Goal: Task Accomplishment & Management: Manage account settings

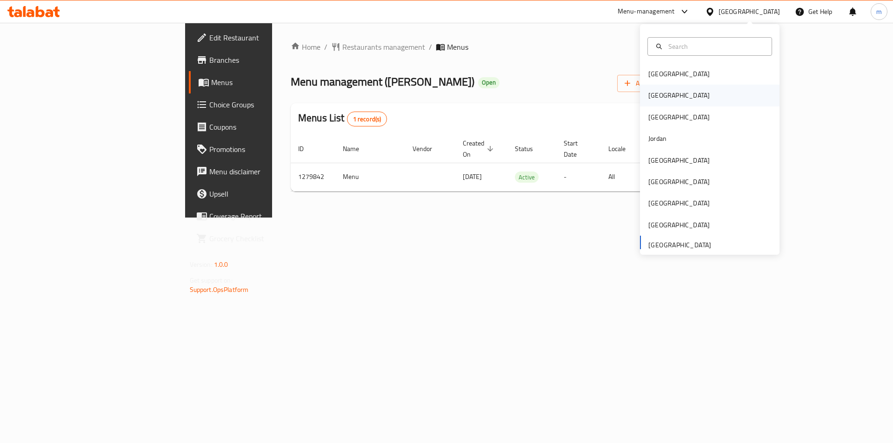
click at [656, 99] on div "[GEOGRAPHIC_DATA]" at bounding box center [678, 95] width 61 height 10
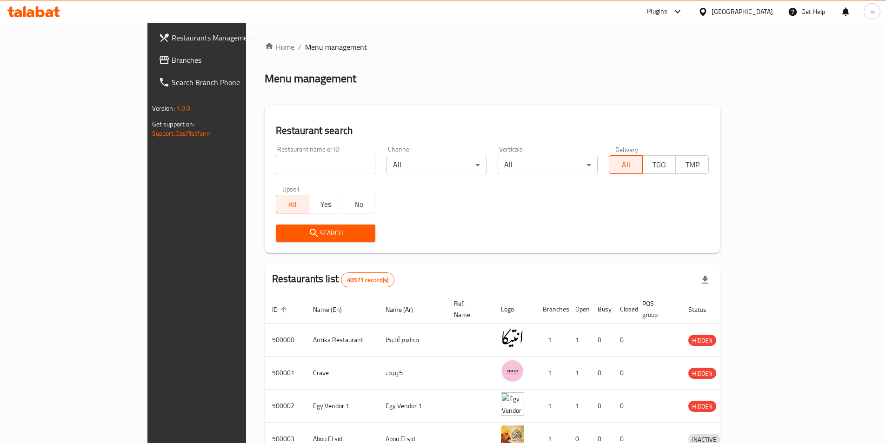
drag, startPoint x: 49, startPoint y: 55, endPoint x: 75, endPoint y: 58, distance: 26.2
click at [172, 55] on span "Branches" at bounding box center [230, 59] width 116 height 11
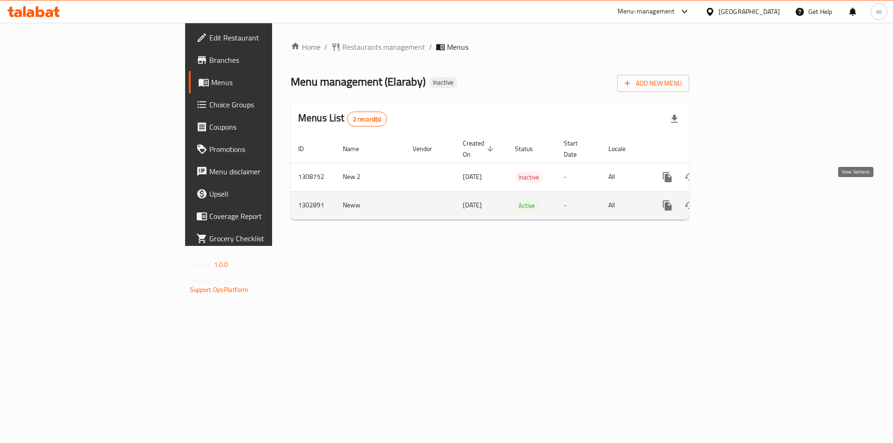
click at [740, 200] on icon "enhanced table" at bounding box center [733, 205] width 11 height 11
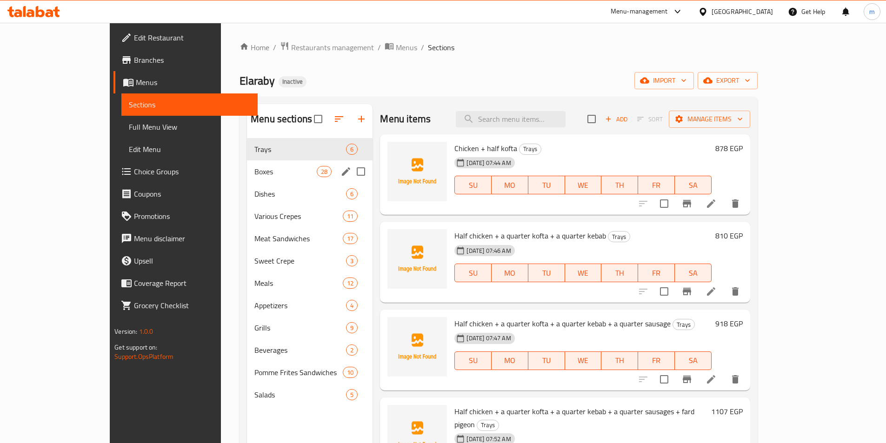
click at [247, 179] on div "Boxes 28" at bounding box center [310, 171] width 126 height 22
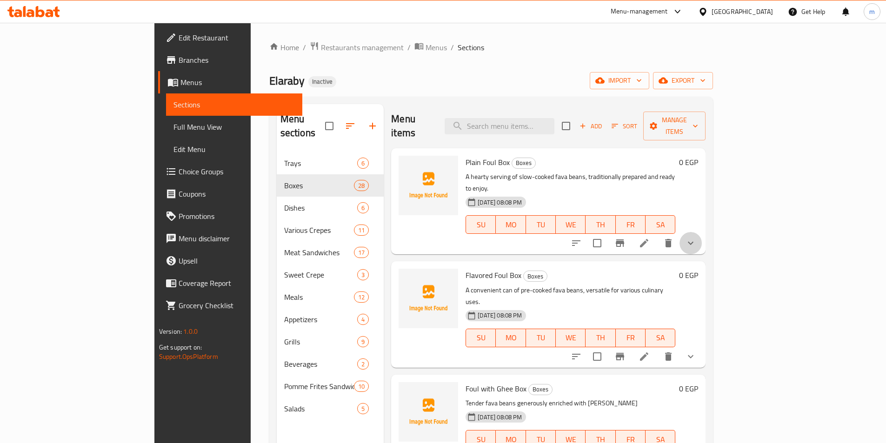
click at [701, 232] on button "show more" at bounding box center [690, 243] width 22 height 22
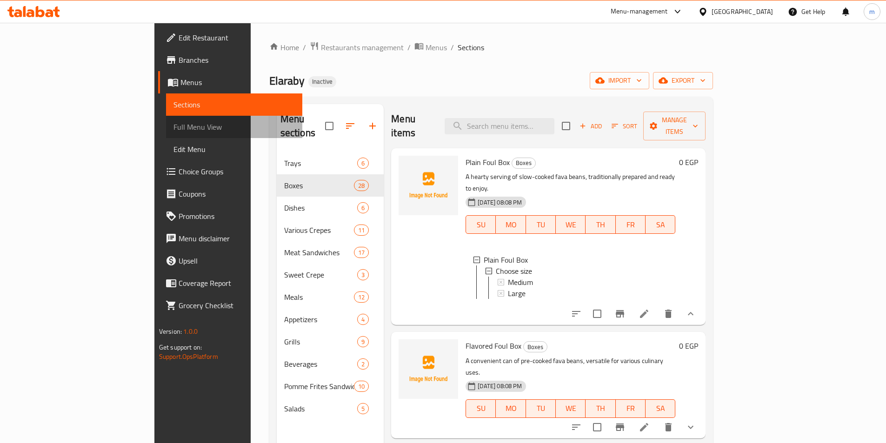
click at [173, 129] on span "Full Menu View" at bounding box center [233, 126] width 121 height 11
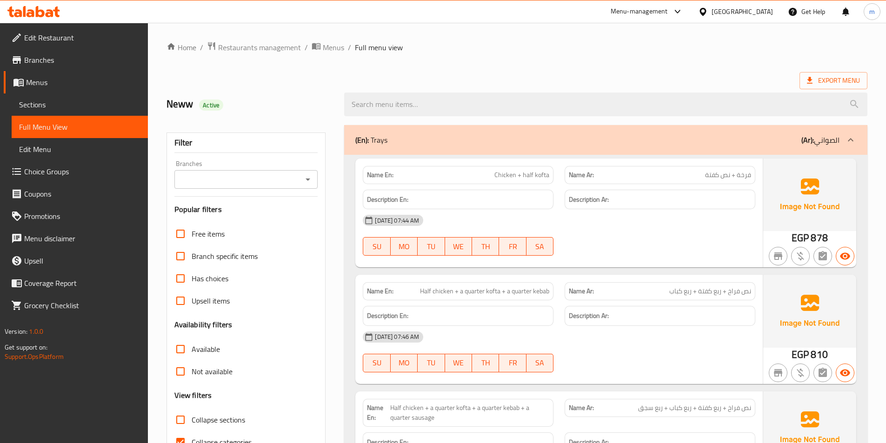
click at [218, 423] on span "Collapse sections" at bounding box center [218, 419] width 53 height 11
click at [192, 423] on input "Collapse sections" at bounding box center [180, 420] width 22 height 22
checkbox input "true"
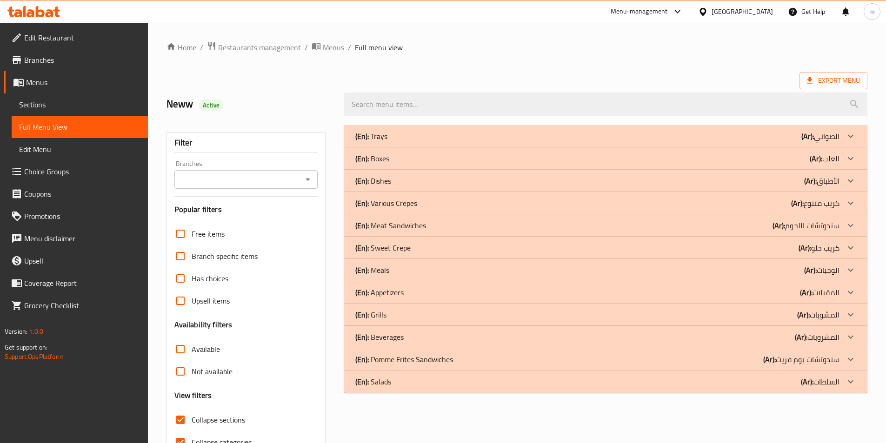
click at [787, 160] on div "(En): Boxes (Ar): العلب" at bounding box center [597, 158] width 484 height 11
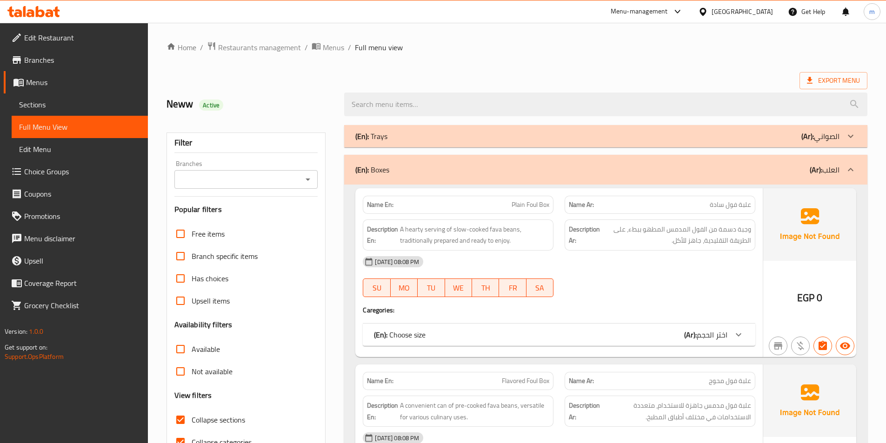
click at [690, 331] on b "(Ar):" at bounding box center [690, 335] width 13 height 14
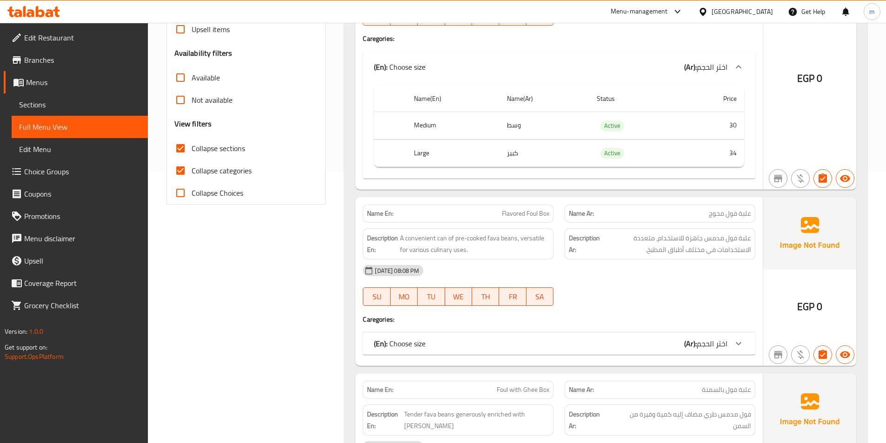
scroll to position [325, 0]
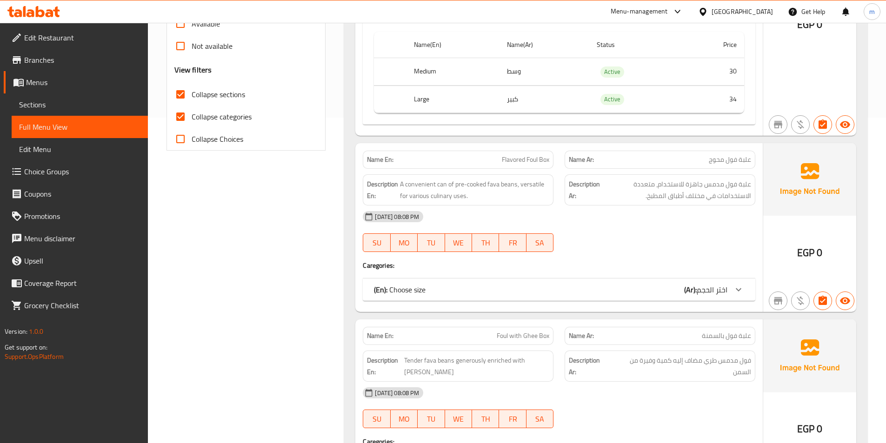
click at [594, 299] on div "(En): Choose size (Ar): اختر الحجم" at bounding box center [559, 289] width 392 height 22
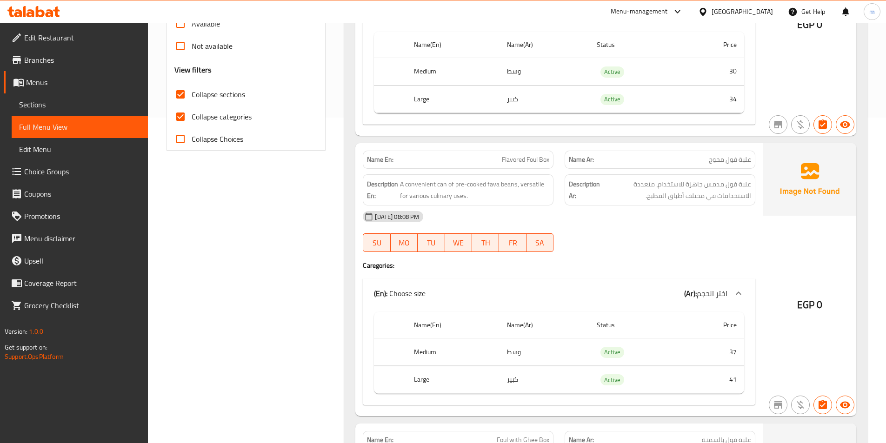
click at [232, 122] on span "Collapse categories" at bounding box center [222, 116] width 60 height 11
click at [192, 123] on input "Collapse categories" at bounding box center [180, 117] width 22 height 22
checkbox input "false"
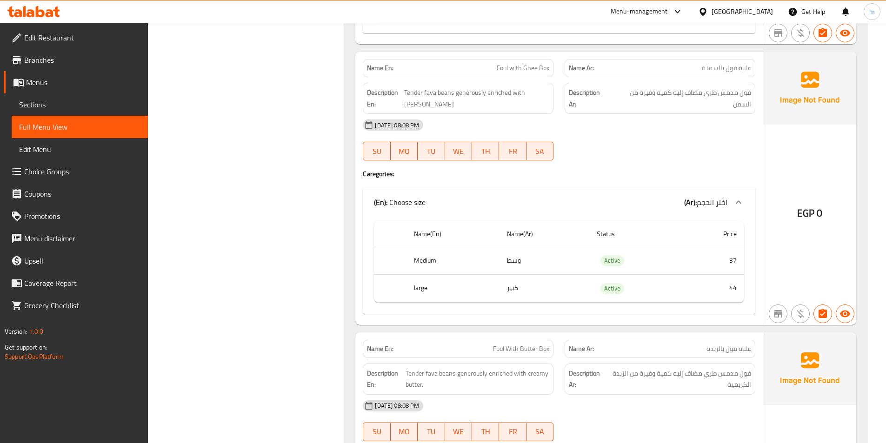
scroll to position [0, 0]
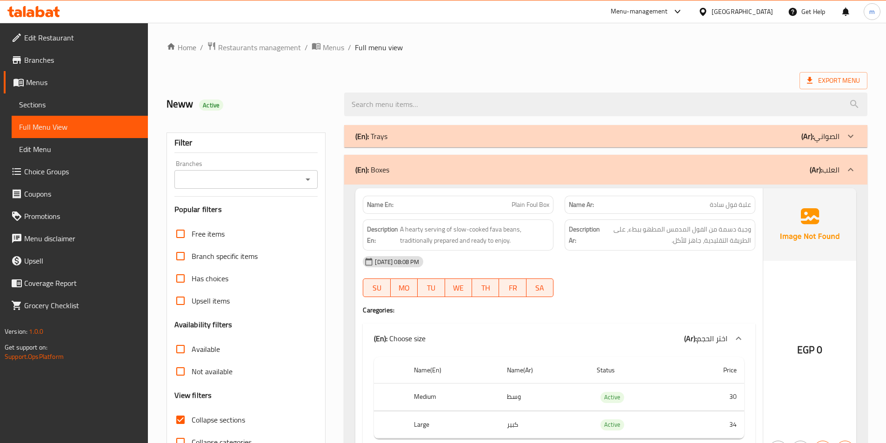
click at [228, 422] on span "Collapse sections" at bounding box center [218, 419] width 53 height 11
click at [192, 422] on input "Collapse sections" at bounding box center [180, 420] width 22 height 22
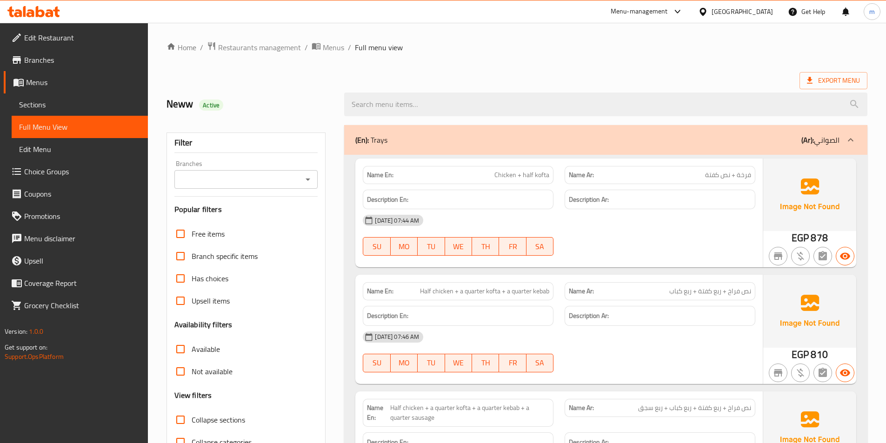
click at [232, 420] on span "Collapse sections" at bounding box center [218, 419] width 53 height 11
click at [192, 420] on input "Collapse sections" at bounding box center [180, 420] width 22 height 22
checkbox input "true"
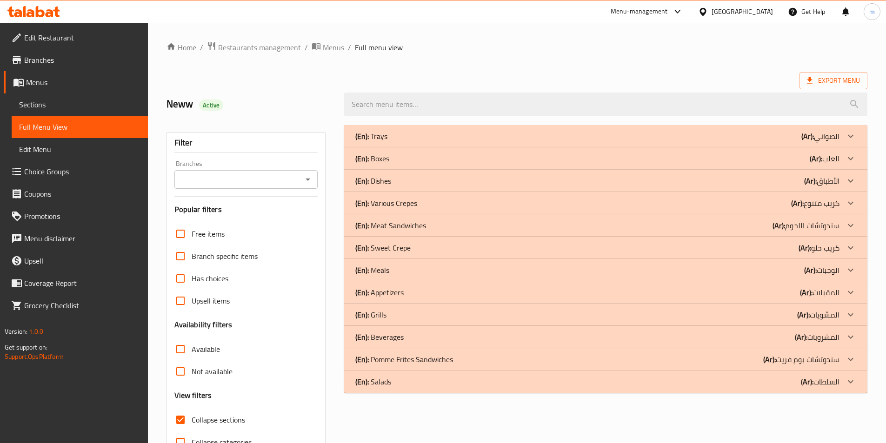
click at [55, 102] on span "Sections" at bounding box center [79, 104] width 121 height 11
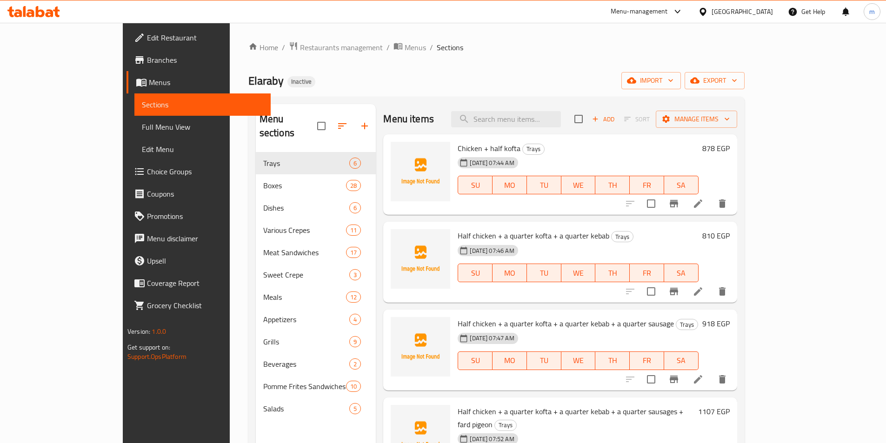
click at [548, 75] on div "Elaraby Inactive import export" at bounding box center [496, 80] width 496 height 17
click at [537, 122] on input "search" at bounding box center [506, 119] width 110 height 16
paste input "Alexandrian Foul Box"
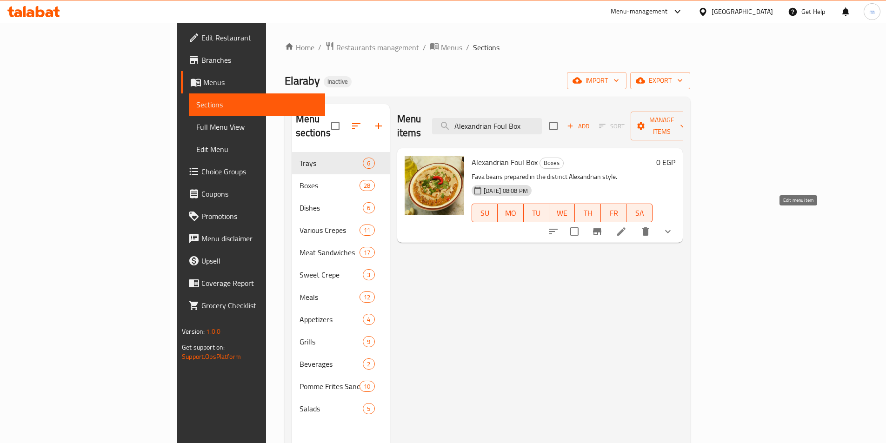
type input "Alexandrian Foul Box"
click at [627, 226] on icon at bounding box center [620, 231] width 11 height 11
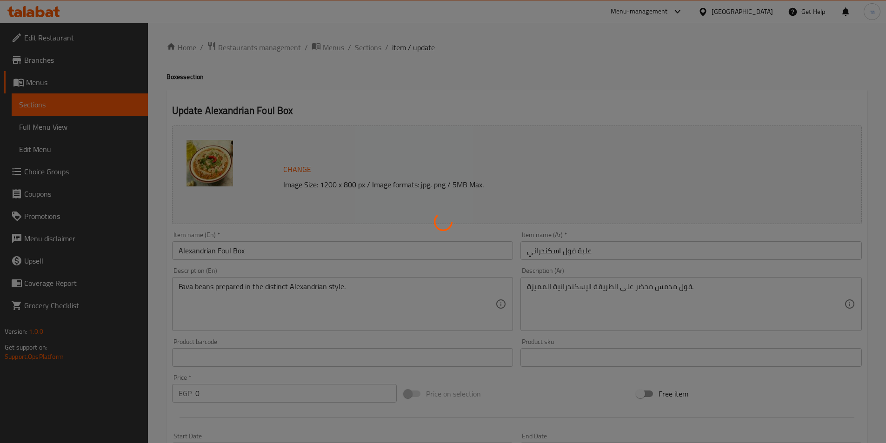
type input "اختر الحجم"
type input "1"
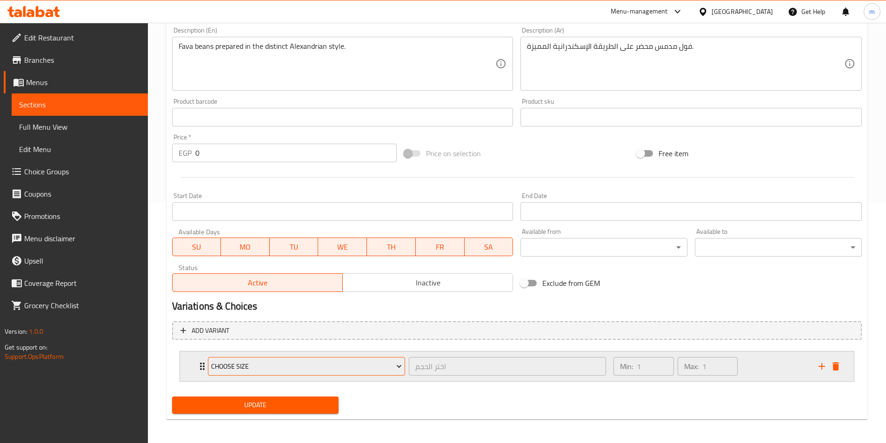
scroll to position [243, 0]
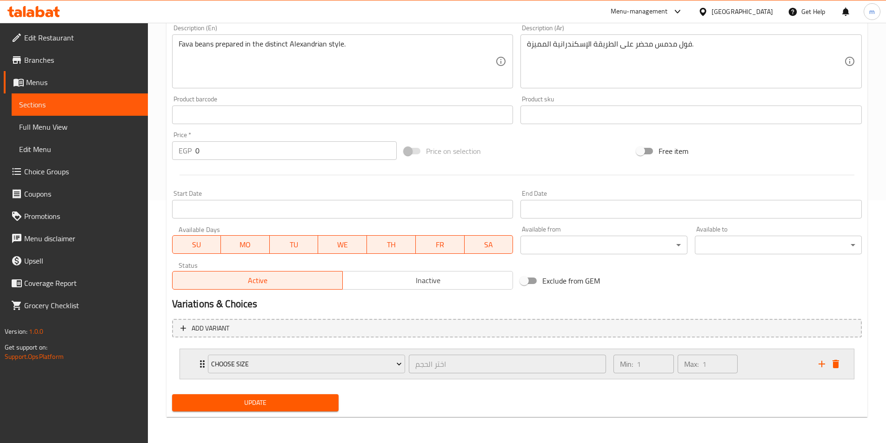
click at [186, 371] on div "Choose size اختر الحجم ​ Min: 1 ​ Max: 1 ​" at bounding box center [517, 364] width 674 height 30
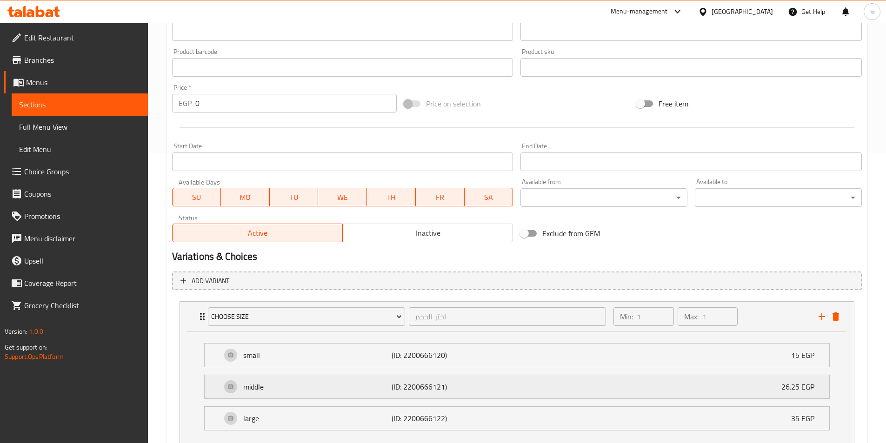
scroll to position [357, 0]
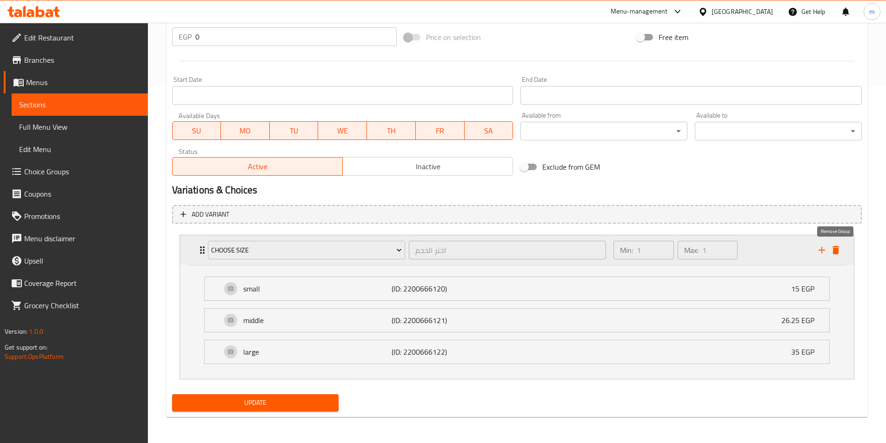
click at [834, 250] on icon "delete" at bounding box center [835, 250] width 7 height 8
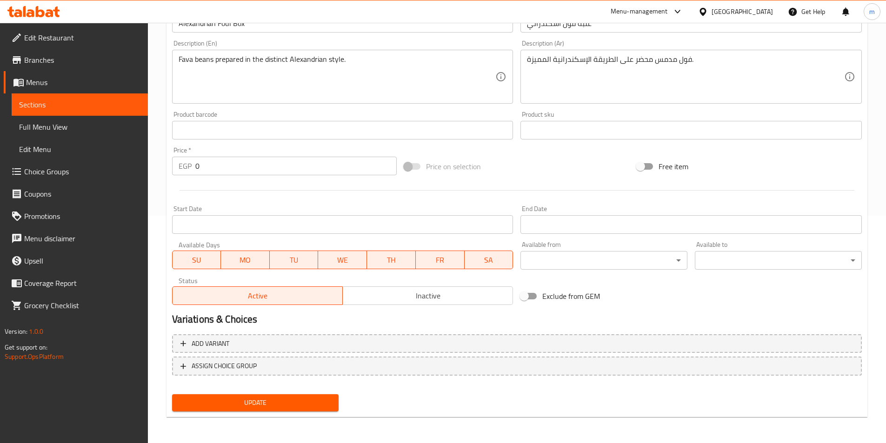
scroll to position [227, 0]
click at [259, 342] on span "Add variant" at bounding box center [516, 344] width 673 height 12
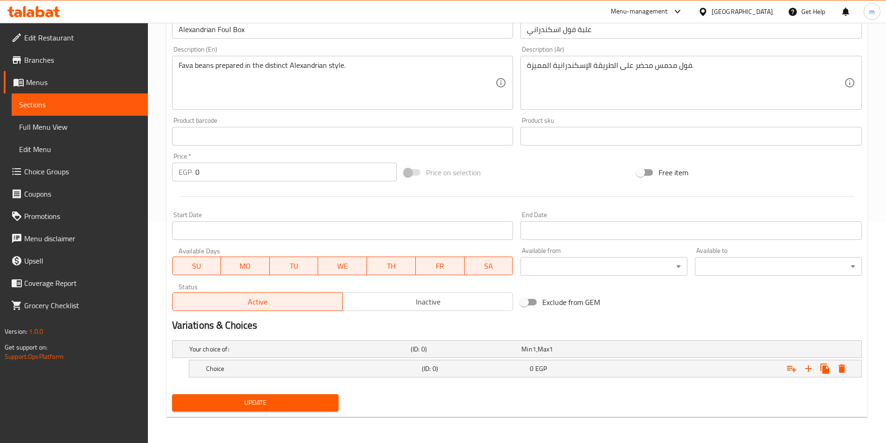
scroll to position [221, 0]
click at [276, 367] on h5 "Choice" at bounding box center [312, 368] width 212 height 9
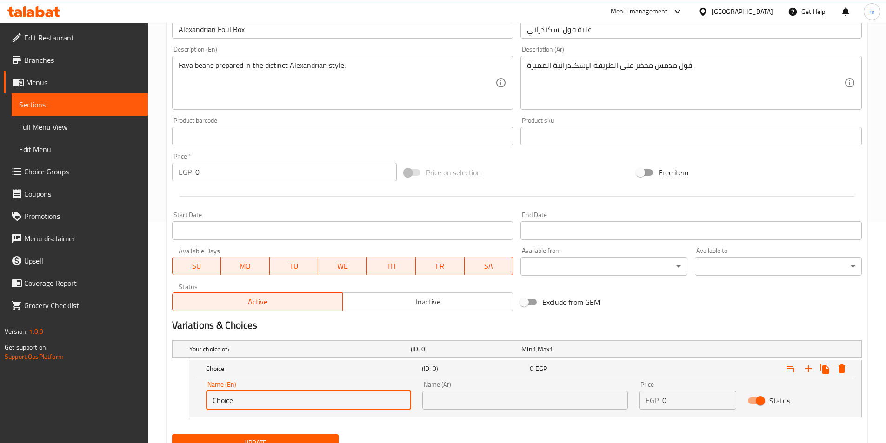
drag, startPoint x: 322, startPoint y: 394, endPoint x: 137, endPoint y: 397, distance: 185.5
click at [137, 397] on div "Edit Restaurant Branches Menus Sections Full Menu View Edit Menu Choice Groups …" at bounding box center [443, 142] width 886 height 681
type input "Medium"
click at [507, 412] on div "Name (Ar) Name (Ar)" at bounding box center [525, 396] width 217 height 40
click at [516, 397] on input "text" at bounding box center [524, 400] width 205 height 19
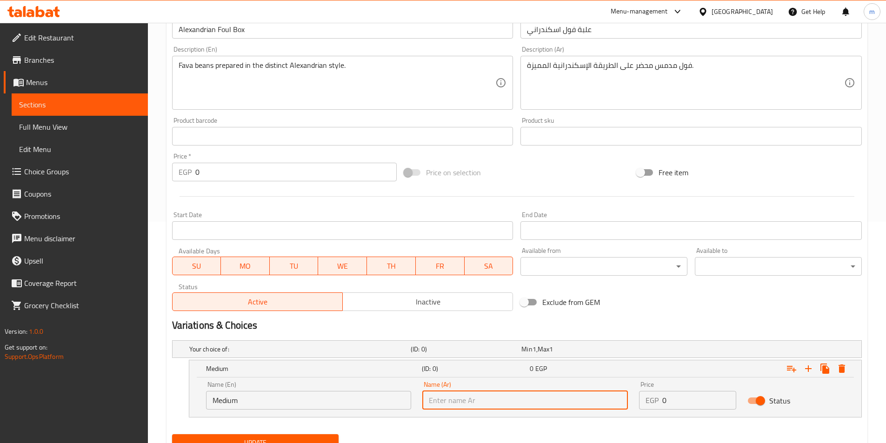
click at [507, 404] on input "text" at bounding box center [524, 400] width 205 height 19
type input "وسط"
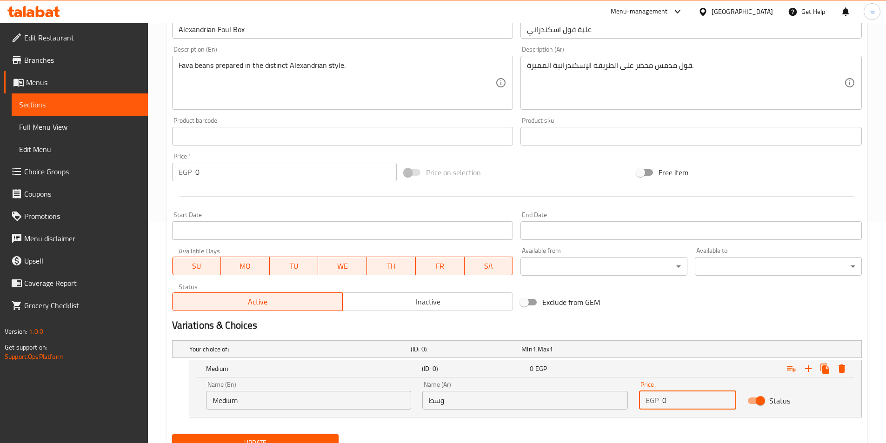
drag, startPoint x: 678, startPoint y: 397, endPoint x: 658, endPoint y: 400, distance: 20.2
click at [658, 400] on div "EGP 0 Price" at bounding box center [687, 400] width 97 height 19
type input "37"
click at [808, 372] on icon "Expand" at bounding box center [807, 368] width 11 height 11
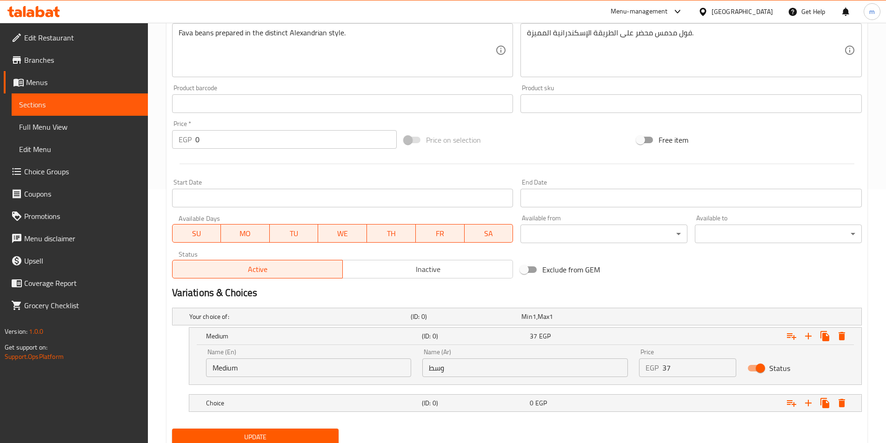
scroll to position [288, 0]
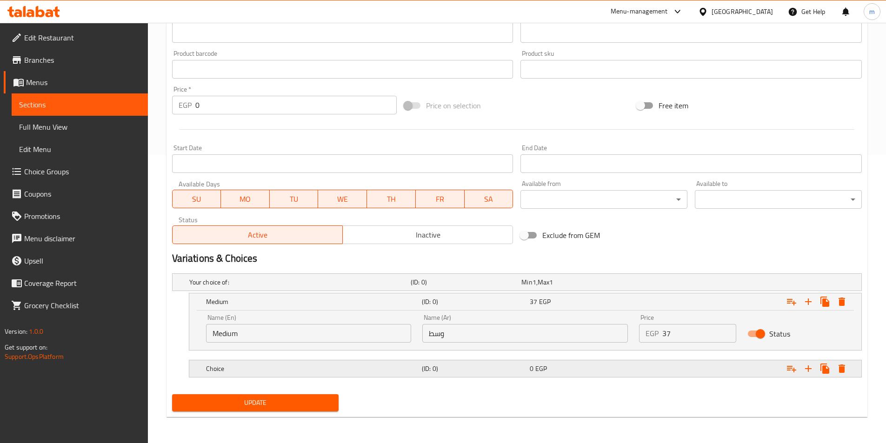
click at [310, 371] on h5 "Choice" at bounding box center [312, 368] width 212 height 9
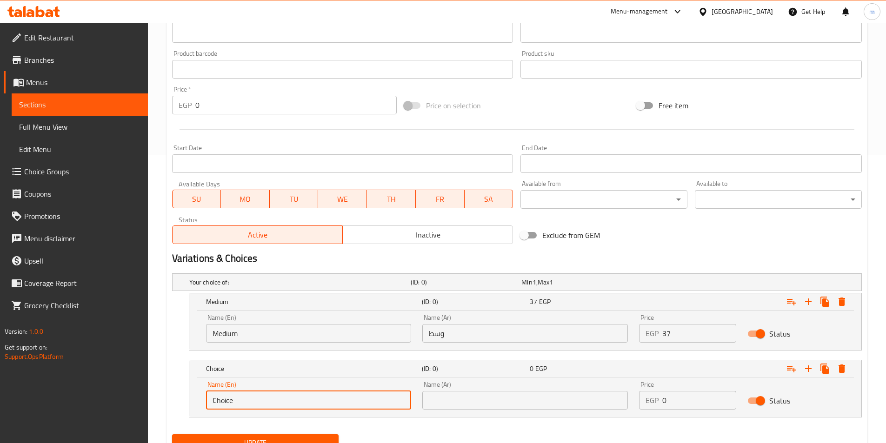
drag, startPoint x: 256, startPoint y: 402, endPoint x: 200, endPoint y: 401, distance: 55.3
click at [200, 401] on div "Name (En) Choice Name (En)" at bounding box center [308, 396] width 217 height 40
type input "/"
type input "Large"
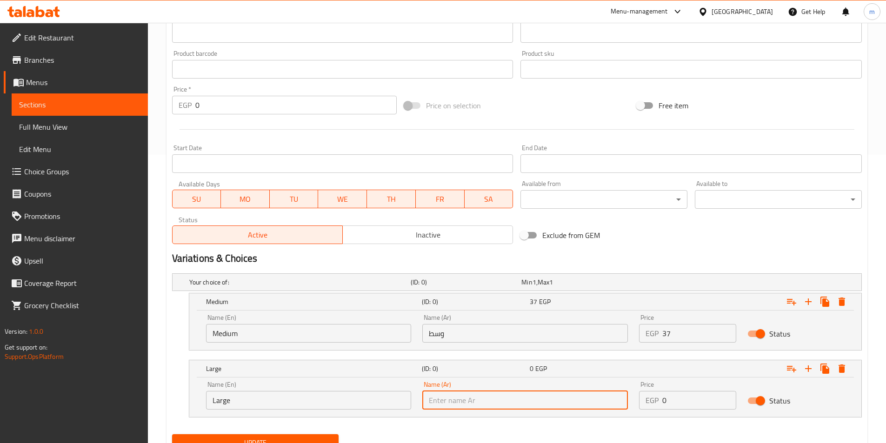
click at [473, 407] on input "text" at bounding box center [524, 400] width 205 height 19
type input "كبير"
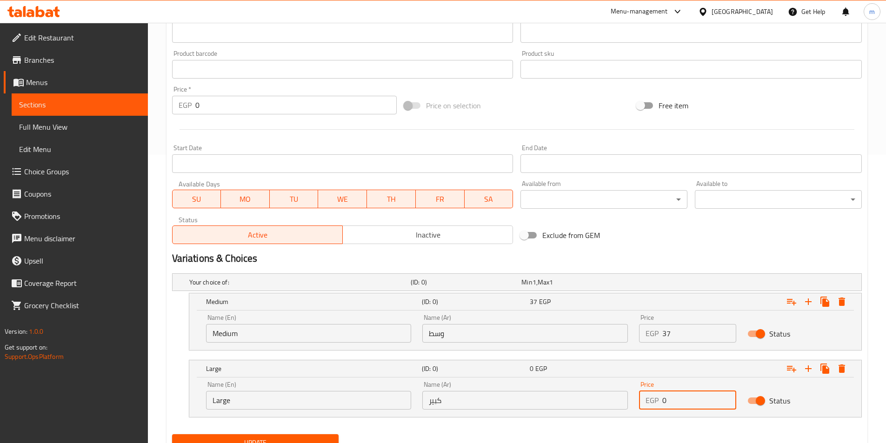
drag, startPoint x: 675, startPoint y: 404, endPoint x: 652, endPoint y: 403, distance: 22.9
click at [652, 404] on div "EGP 0 Price" at bounding box center [687, 400] width 97 height 19
type input "41"
click at [172, 434] on button "Update" at bounding box center [255, 442] width 167 height 17
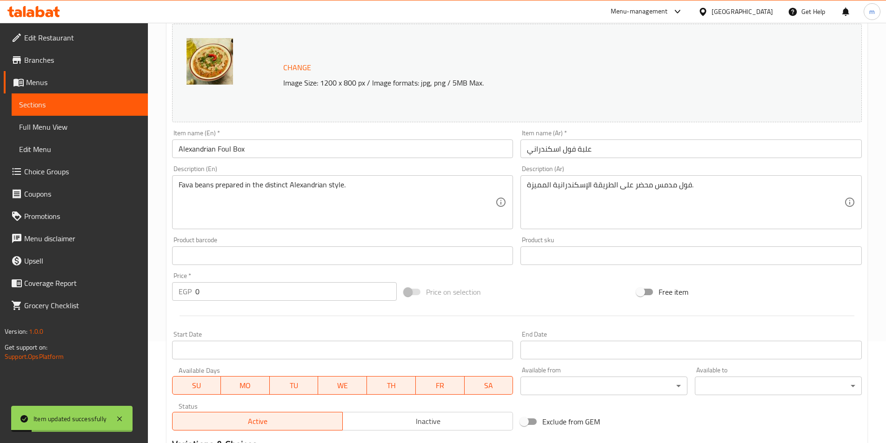
scroll to position [0, 0]
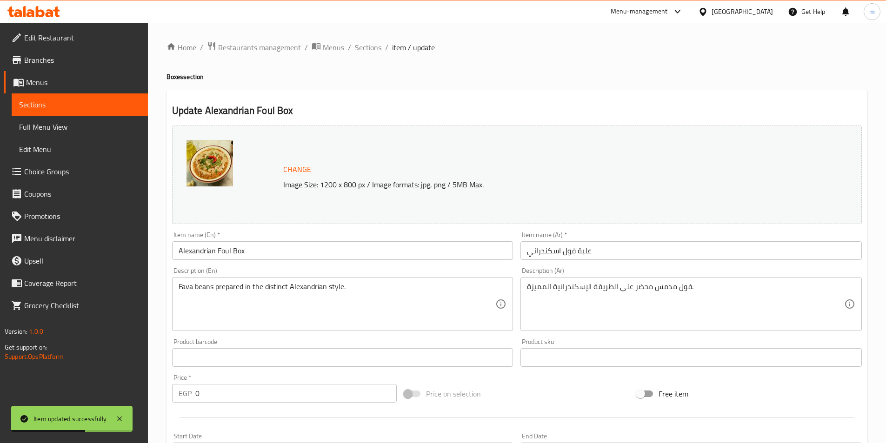
click at [368, 56] on div "Home / Restaurants management / Menus / Sections / item / update Boxes section …" at bounding box center [516, 396] width 701 height 711
click at [370, 51] on span "Sections" at bounding box center [368, 47] width 26 height 11
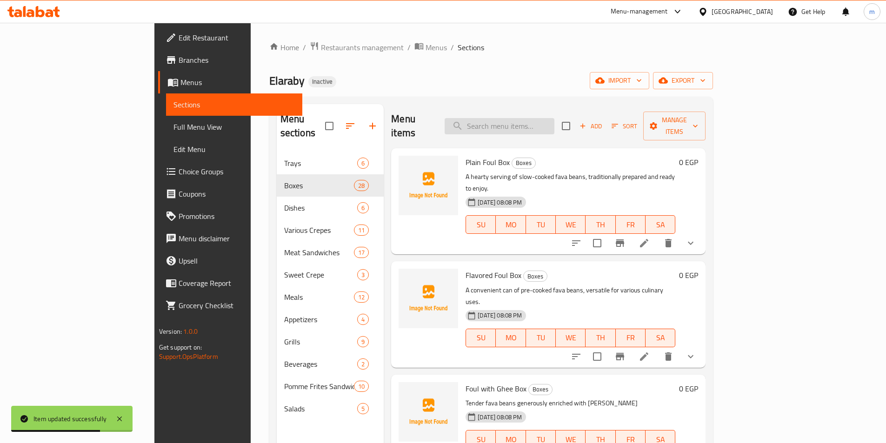
click at [526, 120] on input "search" at bounding box center [499, 126] width 110 height 16
paste input "Foul with Sauce Box"
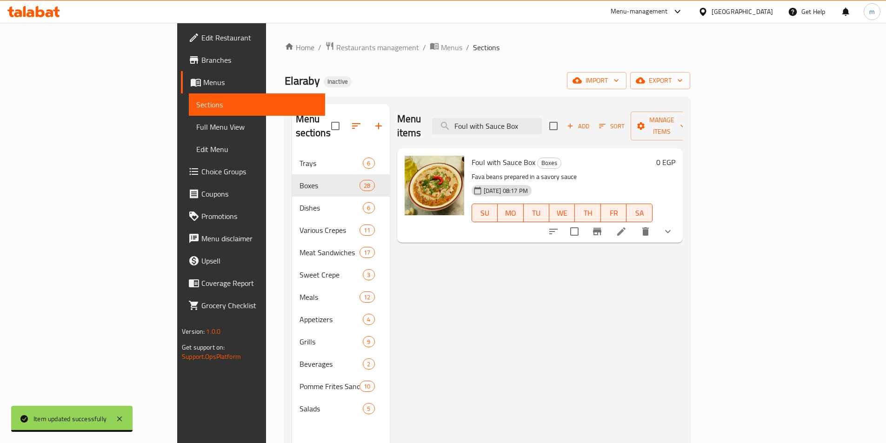
type input "Foul with Sauce Box"
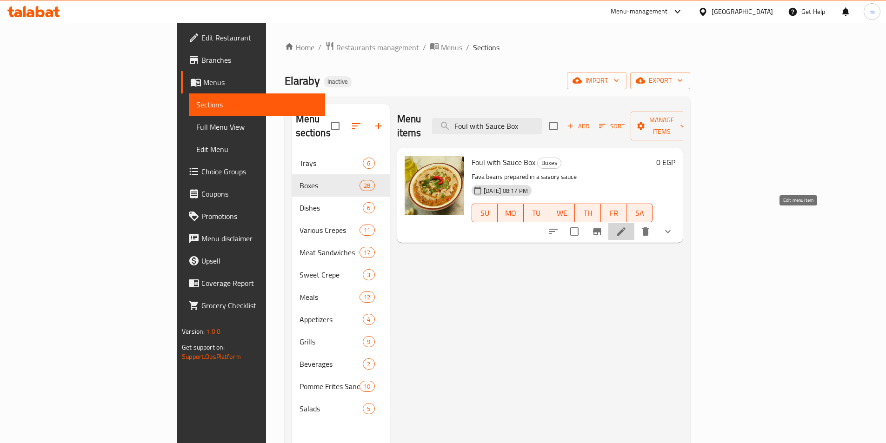
click at [627, 226] on icon at bounding box center [620, 231] width 11 height 11
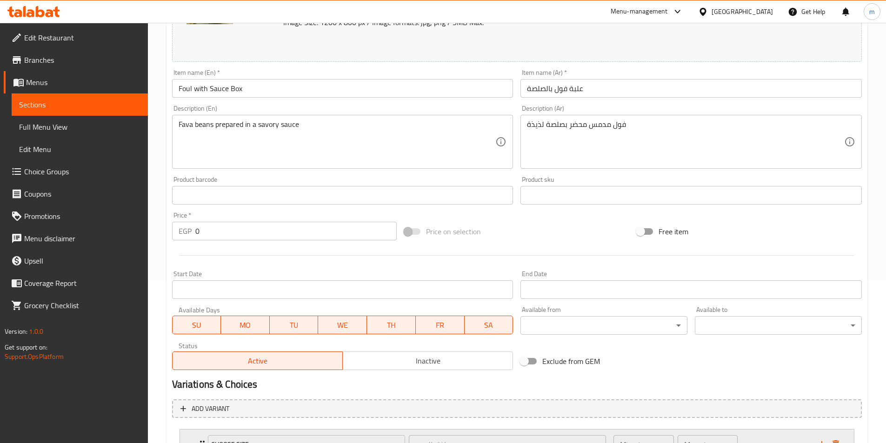
scroll to position [243, 0]
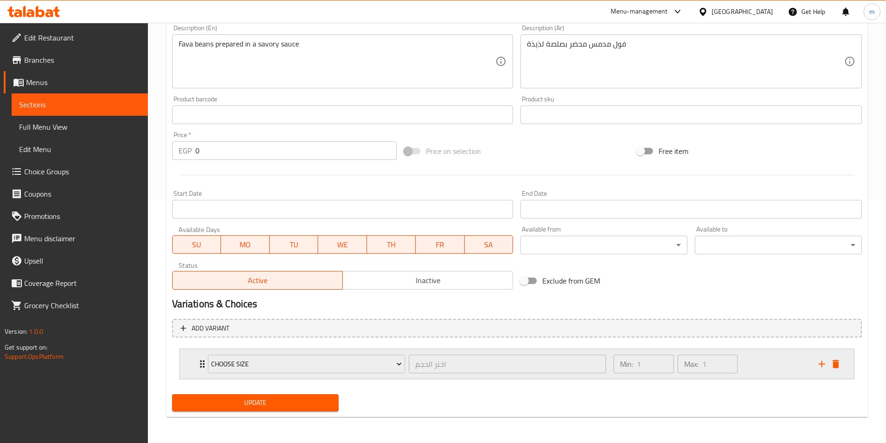
click at [838, 372] on div "Choose size اختر الحجم ​ Min: 1 ​ Max: 1 ​" at bounding box center [520, 364] width 646 height 30
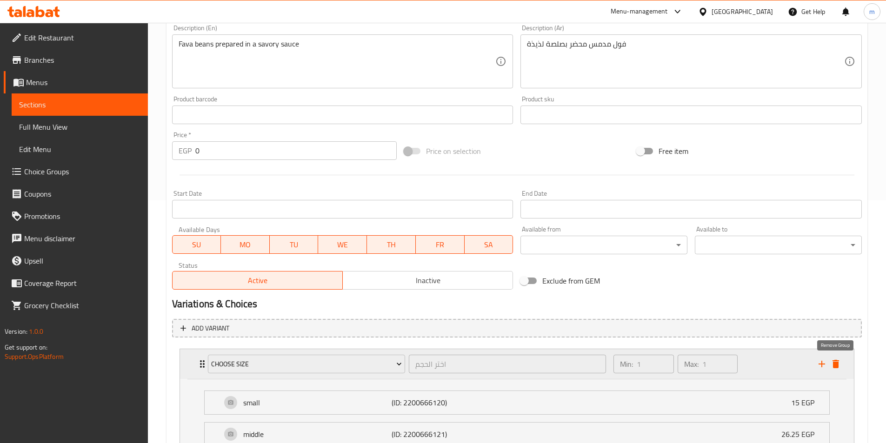
click at [839, 368] on icon "delete" at bounding box center [835, 363] width 11 height 11
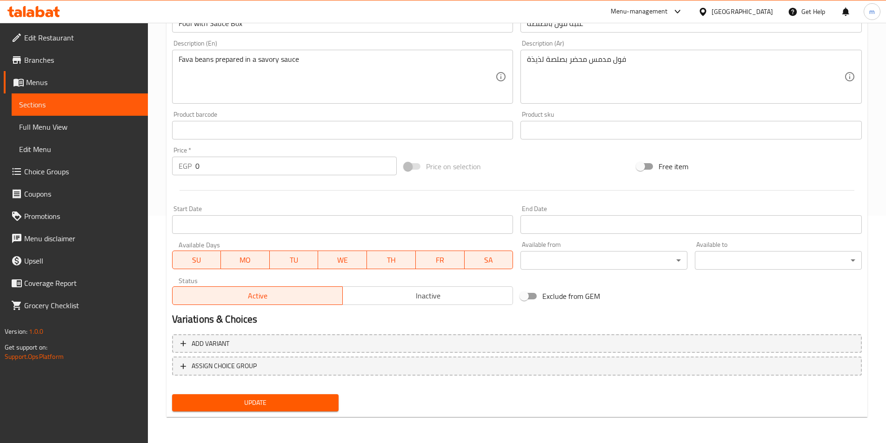
scroll to position [227, 0]
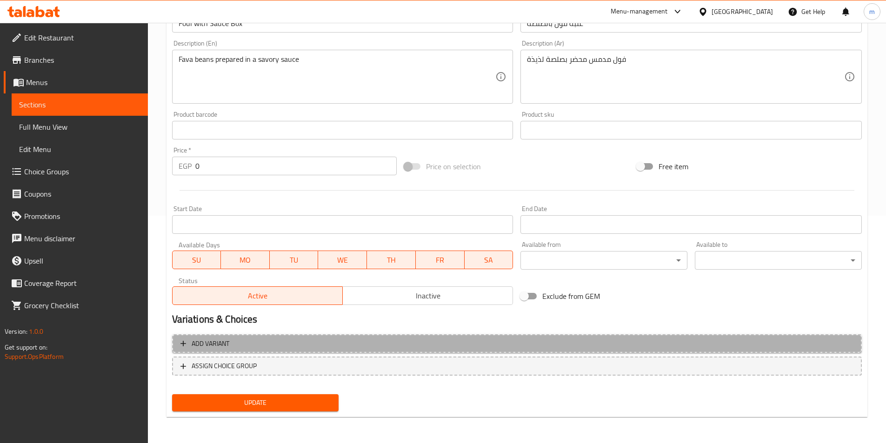
click at [533, 350] on button "Add variant" at bounding box center [516, 343] width 689 height 19
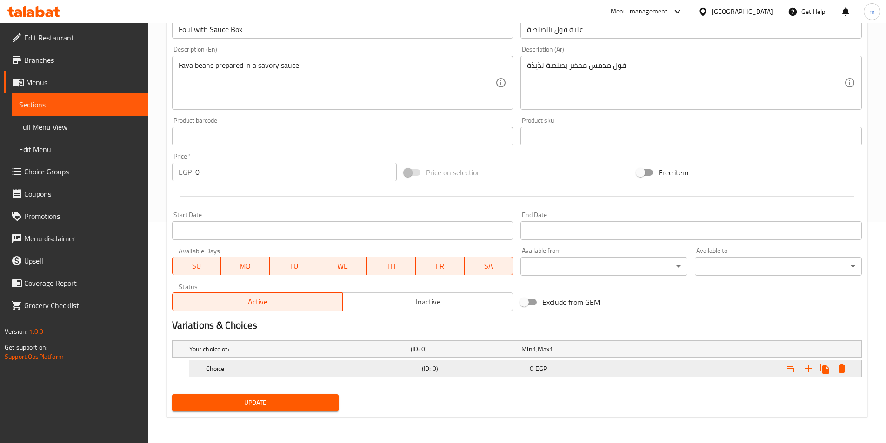
click at [324, 373] on div "Choice" at bounding box center [312, 368] width 216 height 13
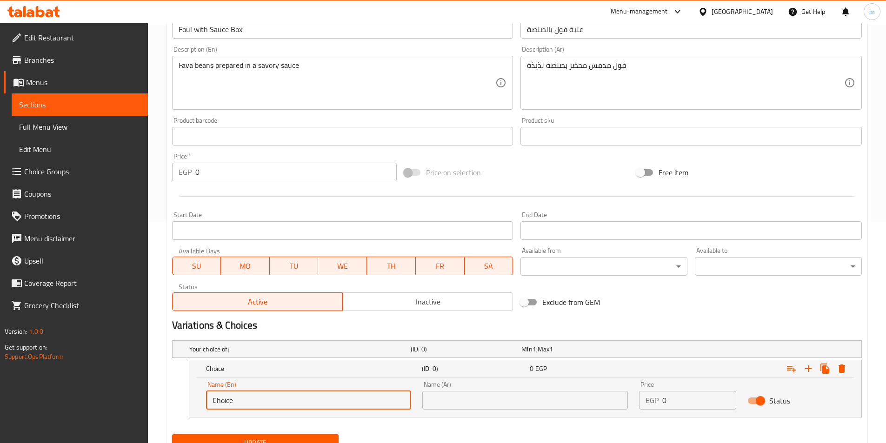
drag, startPoint x: 261, startPoint y: 402, endPoint x: 198, endPoint y: 396, distance: 63.5
click at [198, 396] on div "Name (En) Choice Name (En) Name (Ar) Name (Ar) Price EGP 0 Price Status" at bounding box center [525, 397] width 672 height 40
type input "ة"
type input "Medium"
click at [446, 407] on input "text" at bounding box center [524, 400] width 205 height 19
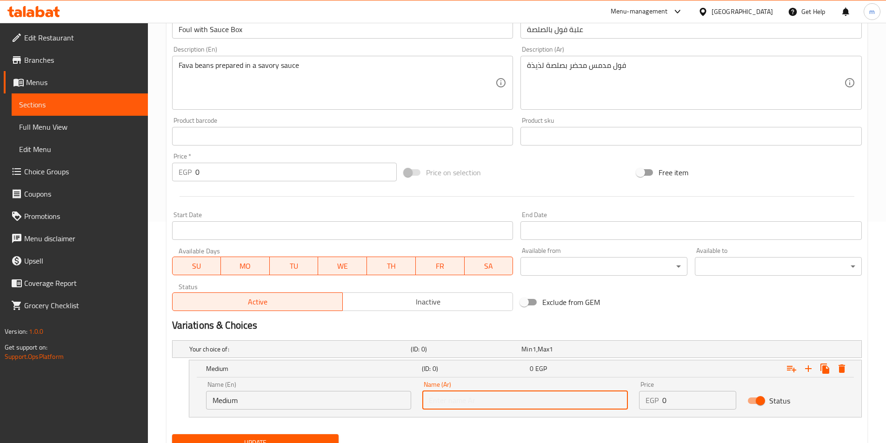
type input "وسط"
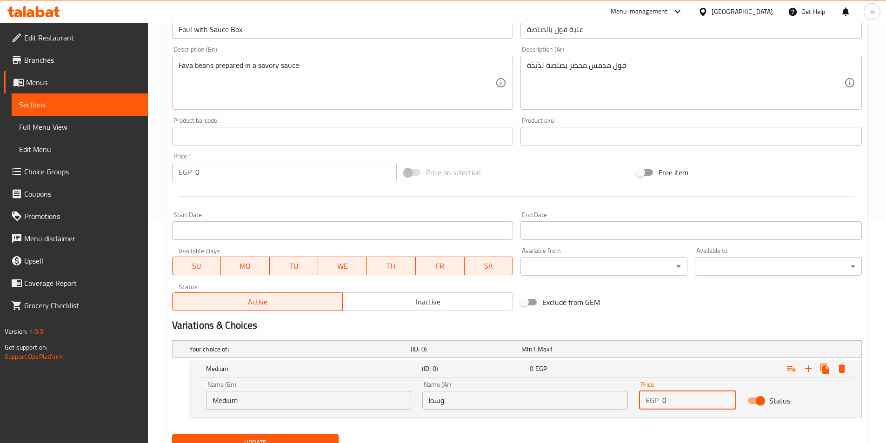
drag, startPoint x: 676, startPoint y: 397, endPoint x: 655, endPoint y: 401, distance: 20.7
click at [655, 401] on div "EGP 0 Price" at bounding box center [687, 400] width 97 height 19
type input "37"
click at [808, 370] on icon "Expand" at bounding box center [808, 368] width 7 height 7
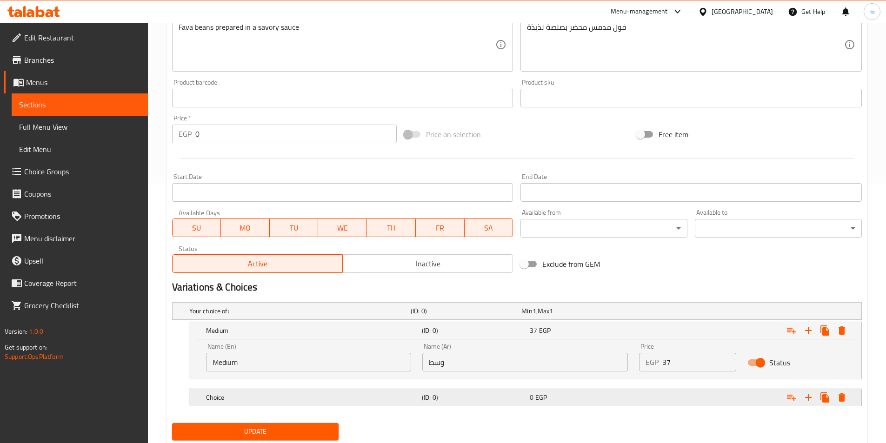
scroll to position [288, 0]
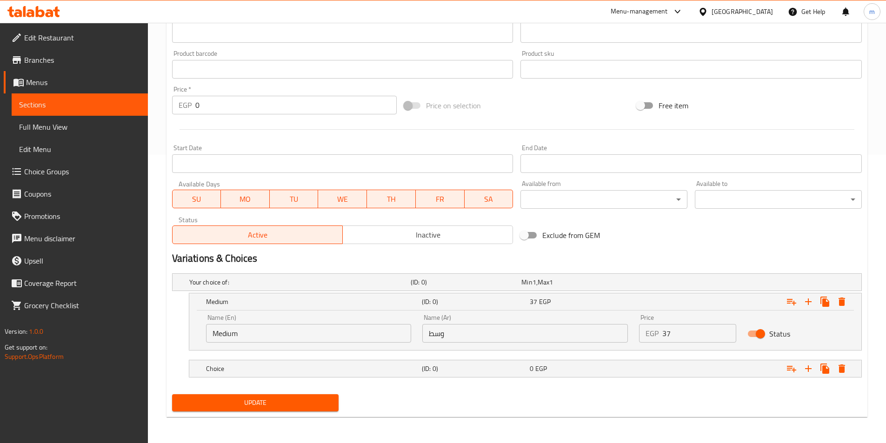
click at [332, 382] on nav at bounding box center [516, 382] width 689 height 7
click at [336, 377] on div "Choice (ID: 0) 0 EGP" at bounding box center [528, 368] width 648 height 20
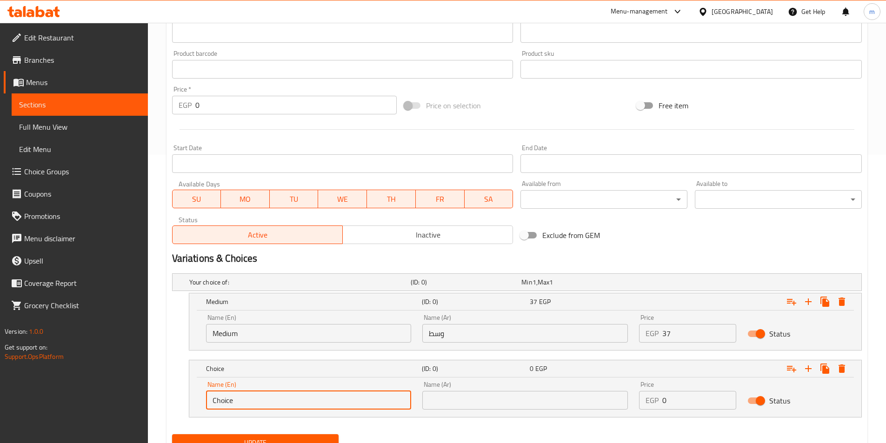
drag, startPoint x: 239, startPoint y: 400, endPoint x: 188, endPoint y: 399, distance: 50.7
click at [189, 399] on div "Choice (ID: 0) 0 EGP Name (En) Choice Name (En) Name (Ar) Name (Ar) Price EGP 0…" at bounding box center [525, 389] width 673 height 58
type input "Large"
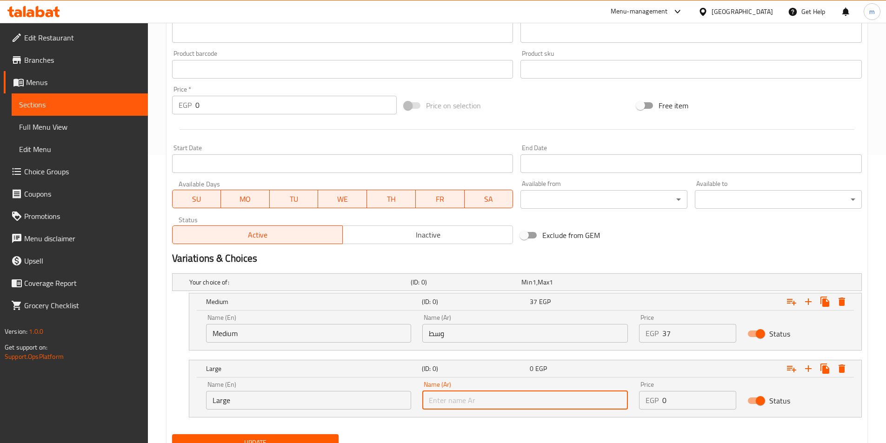
click at [445, 395] on input "text" at bounding box center [524, 400] width 205 height 19
type input "كبير"
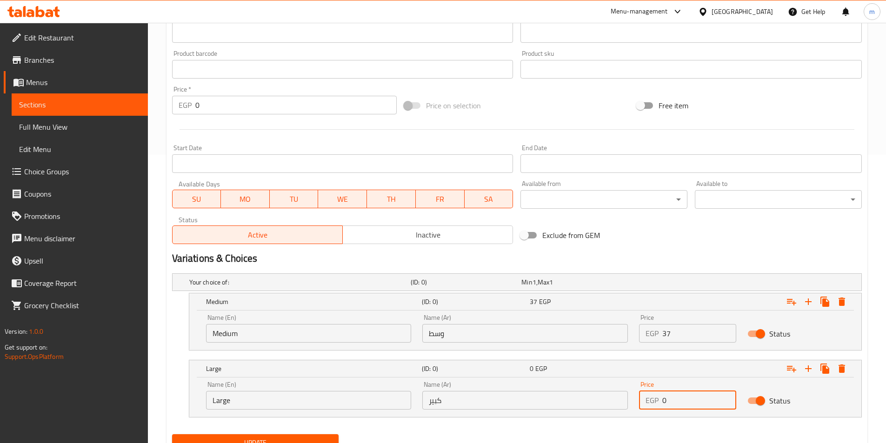
drag, startPoint x: 674, startPoint y: 402, endPoint x: 645, endPoint y: 412, distance: 30.6
click at [645, 412] on div "Price EGP 0 Price" at bounding box center [687, 396] width 108 height 40
type input "41"
click at [172, 434] on button "Update" at bounding box center [255, 442] width 167 height 17
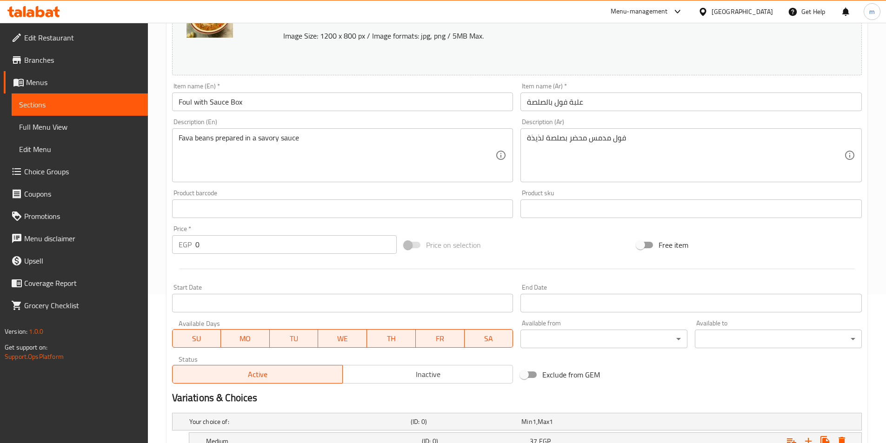
scroll to position [0, 0]
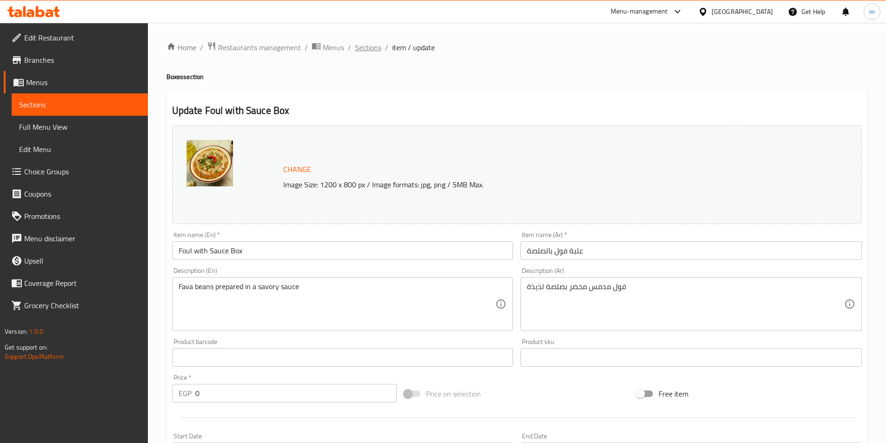
click at [364, 53] on span "Sections" at bounding box center [368, 47] width 26 height 11
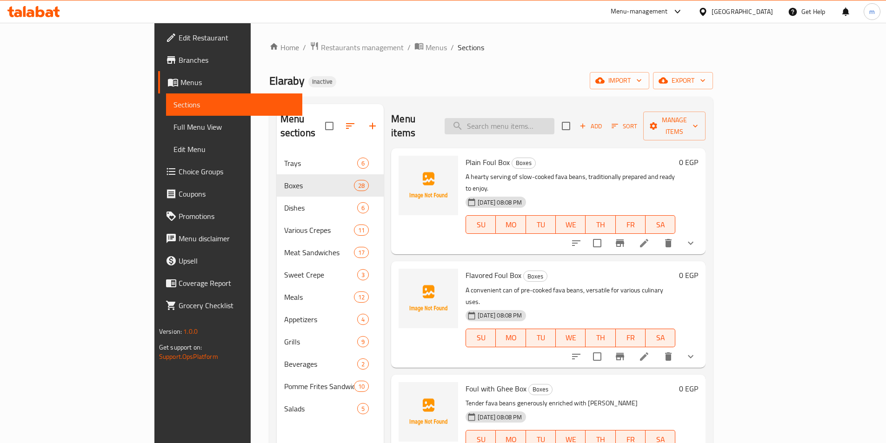
click at [552, 118] on input "search" at bounding box center [499, 126] width 110 height 16
paste input "Mesakaa Box"
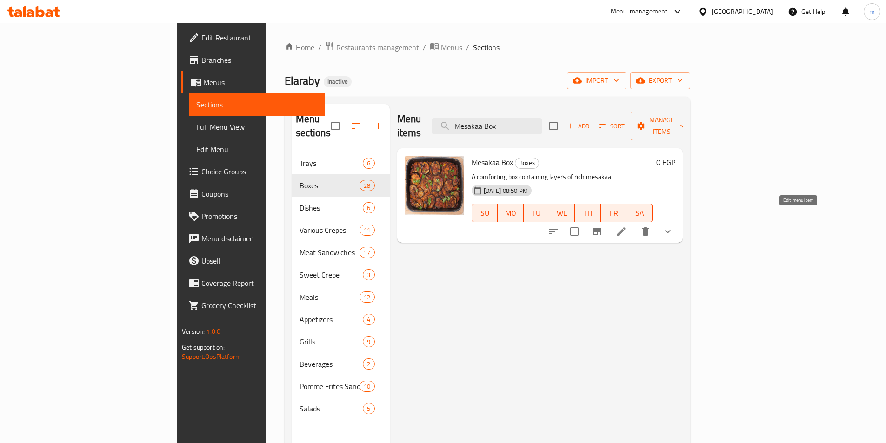
type input "Mesakaa Box"
click at [627, 226] on icon at bounding box center [620, 231] width 11 height 11
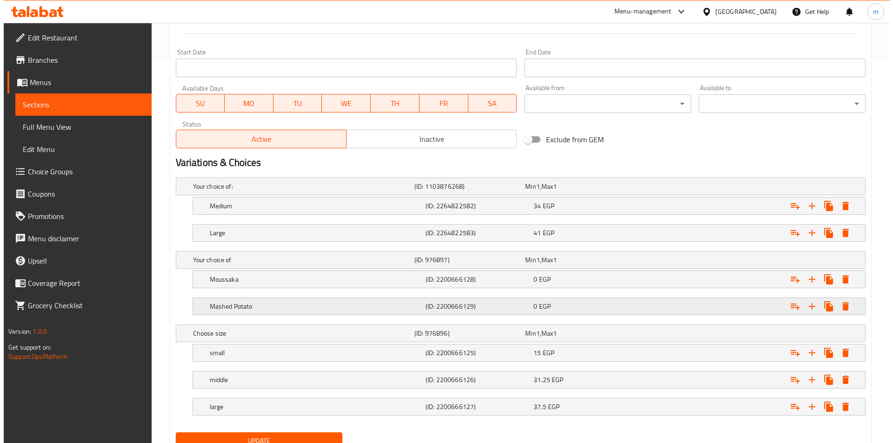
scroll to position [418, 0]
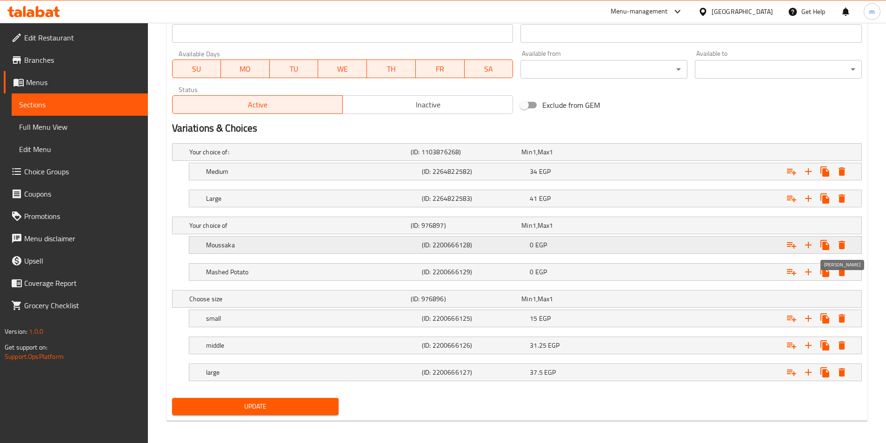
click at [842, 244] on icon "Expand" at bounding box center [841, 245] width 7 height 8
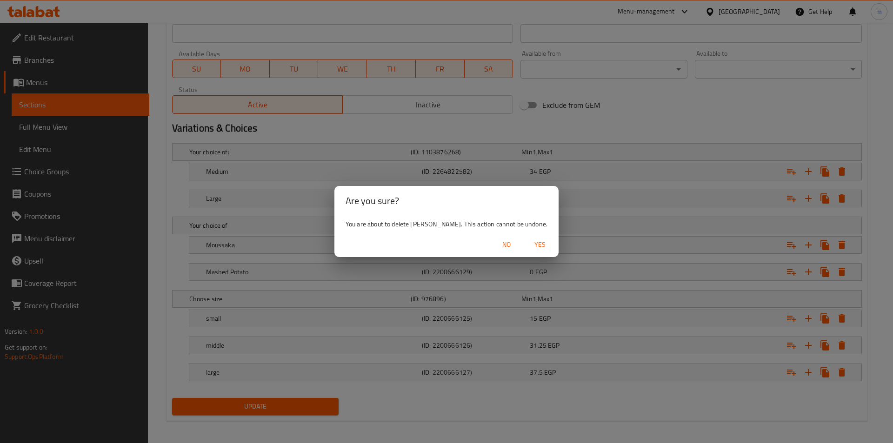
click at [537, 245] on span "Yes" at bounding box center [540, 245] width 22 height 12
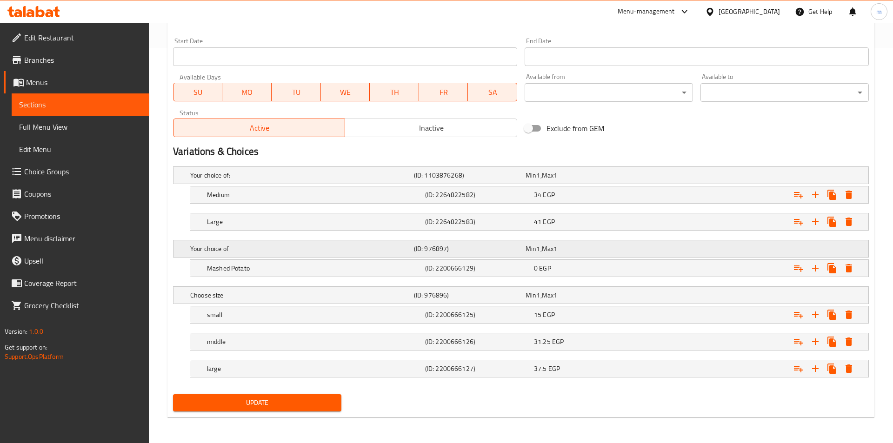
scroll to position [395, 0]
click at [842, 270] on icon "Expand" at bounding box center [841, 268] width 7 height 8
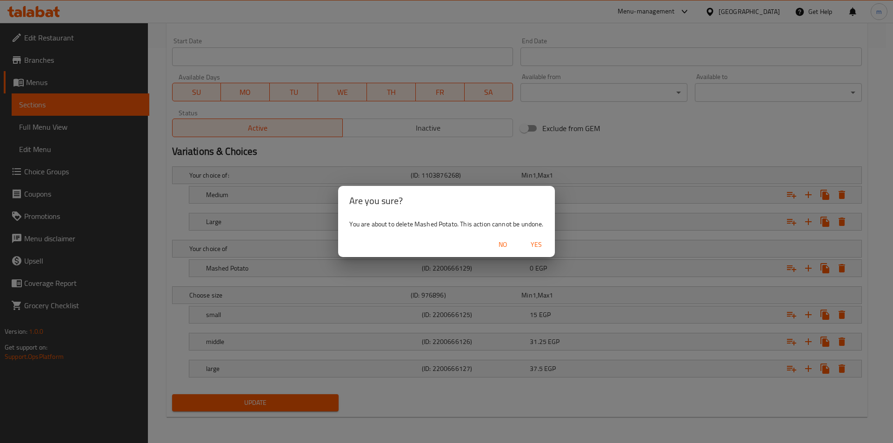
click at [543, 245] on span "Yes" at bounding box center [536, 245] width 22 height 12
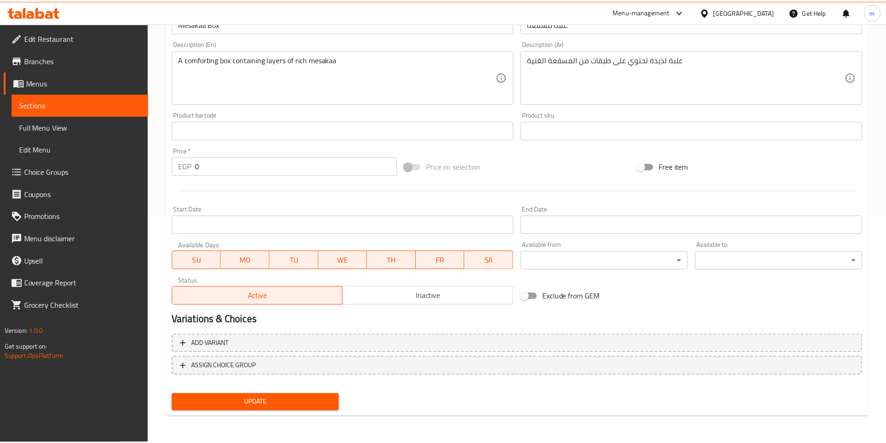
scroll to position [227, 0]
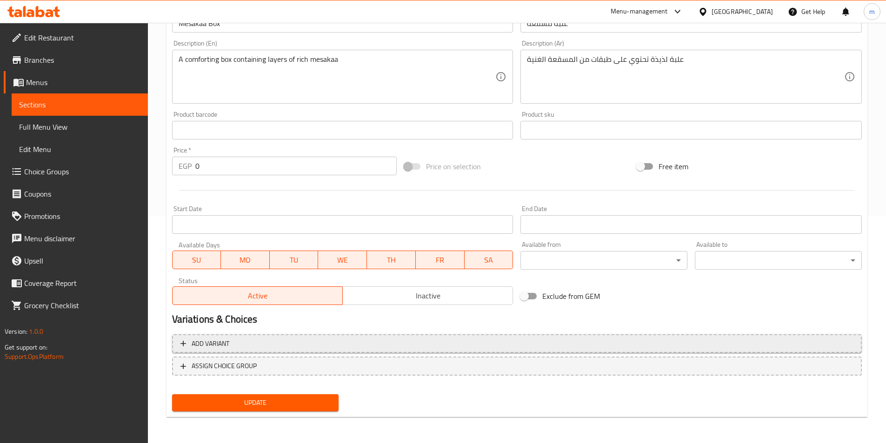
click at [289, 337] on button "Add variant" at bounding box center [516, 343] width 689 height 19
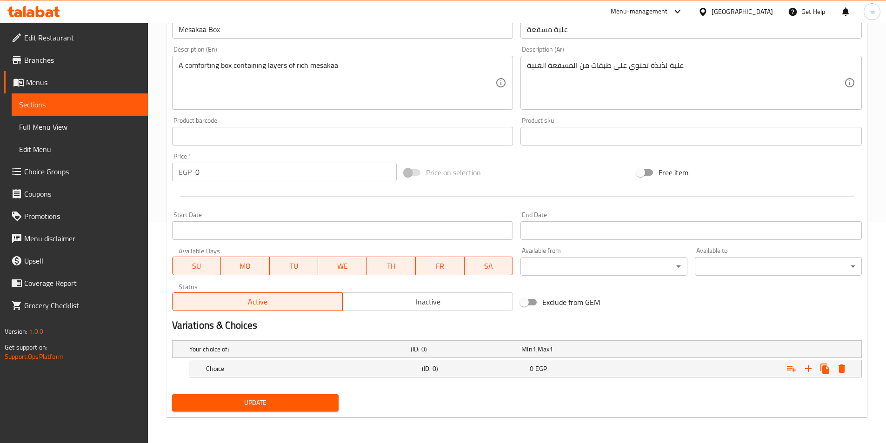
scroll to position [221, 0]
click at [277, 373] on h5 "Choice" at bounding box center [312, 368] width 212 height 9
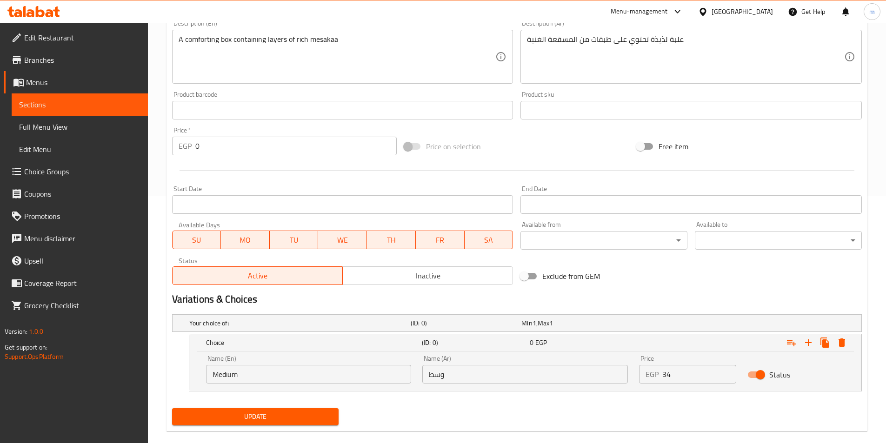
scroll to position [261, 0]
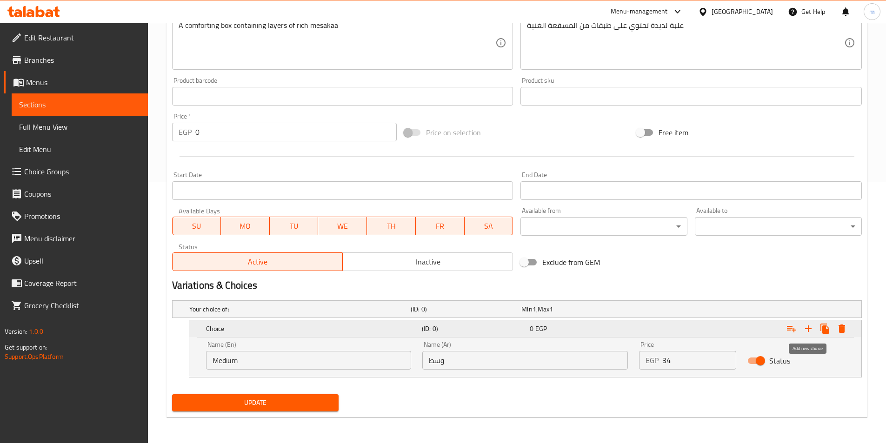
click at [811, 332] on icon "Expand" at bounding box center [807, 328] width 11 height 11
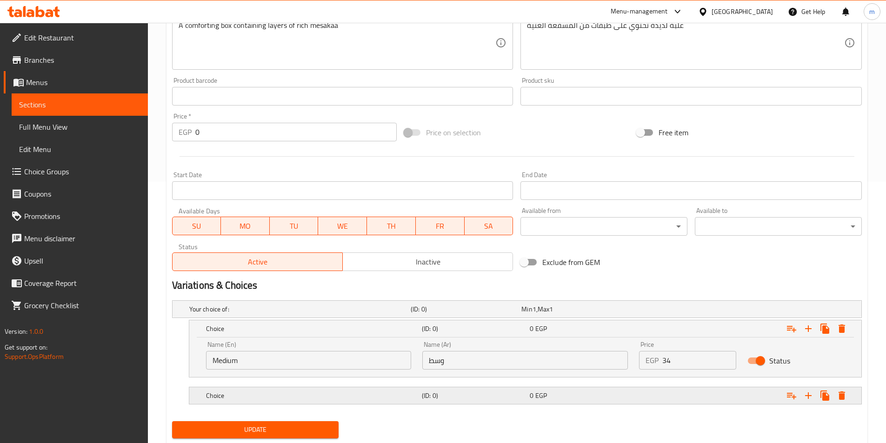
drag, startPoint x: 289, startPoint y: 400, endPoint x: 285, endPoint y: 388, distance: 12.5
click at [289, 400] on div "Choice" at bounding box center [312, 395] width 216 height 13
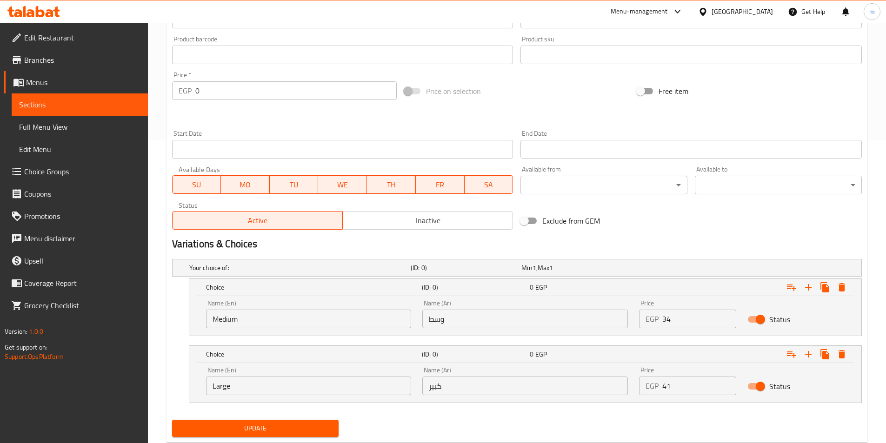
scroll to position [328, 0]
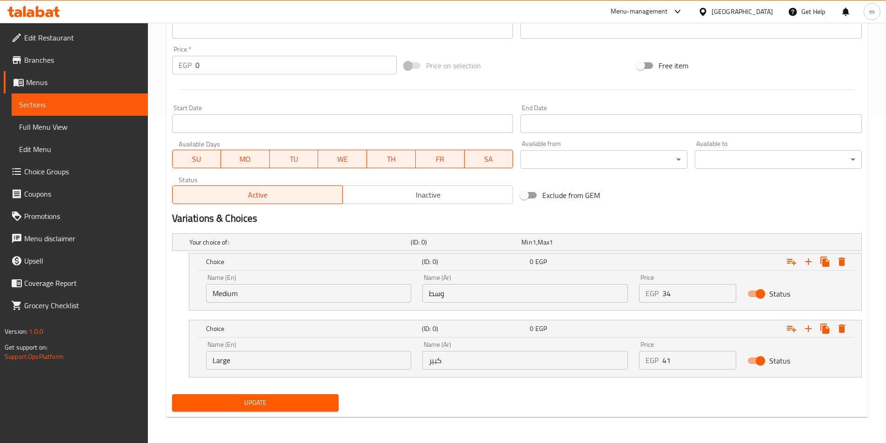
click at [308, 397] on span "Update" at bounding box center [255, 403] width 152 height 12
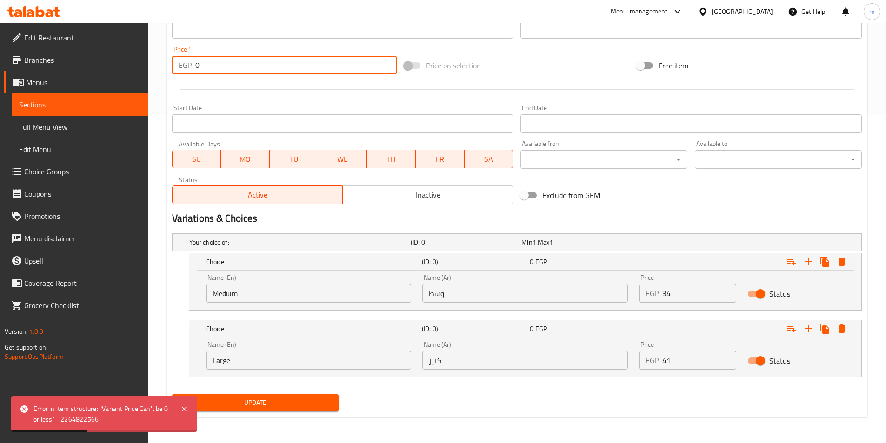
drag, startPoint x: 208, startPoint y: 69, endPoint x: 186, endPoint y: 63, distance: 22.7
click at [186, 63] on div "EGP 0 Price *" at bounding box center [284, 65] width 225 height 19
click at [172, 394] on button "Update" at bounding box center [255, 402] width 167 height 17
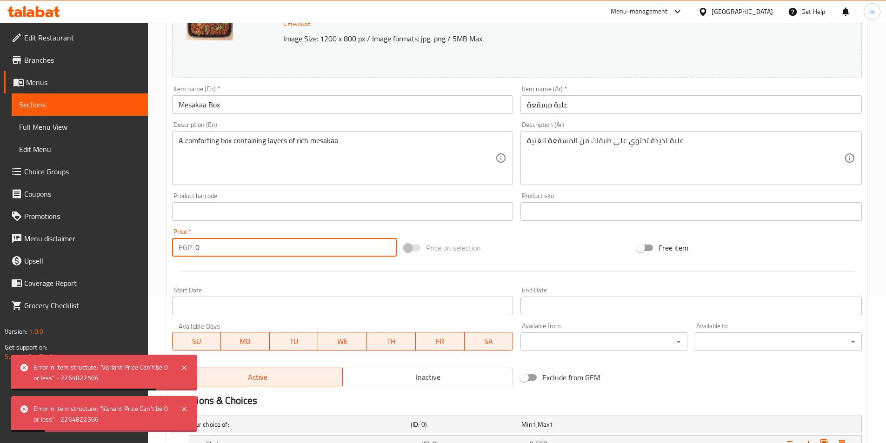
scroll to position [142, 0]
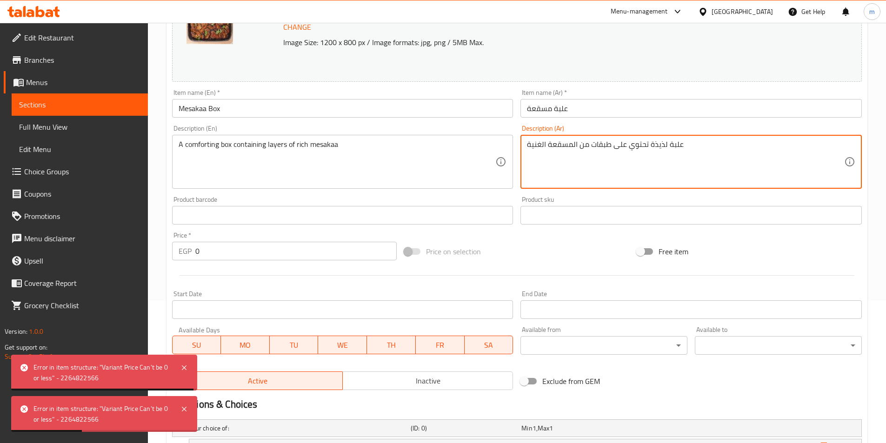
click at [601, 152] on textarea "علبة لذيذة تحتوي على طبقات من المسقعة الغنية" at bounding box center [685, 162] width 317 height 44
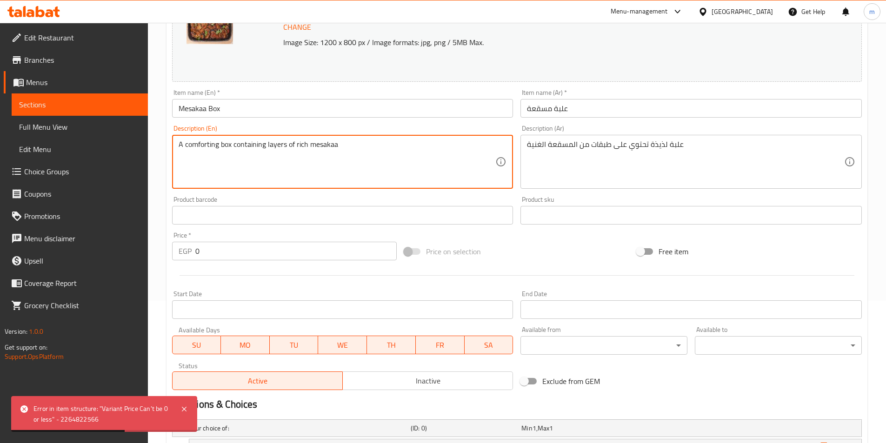
click at [307, 150] on textarea "A comforting box containing layers of rich mesakaa" at bounding box center [337, 162] width 317 height 44
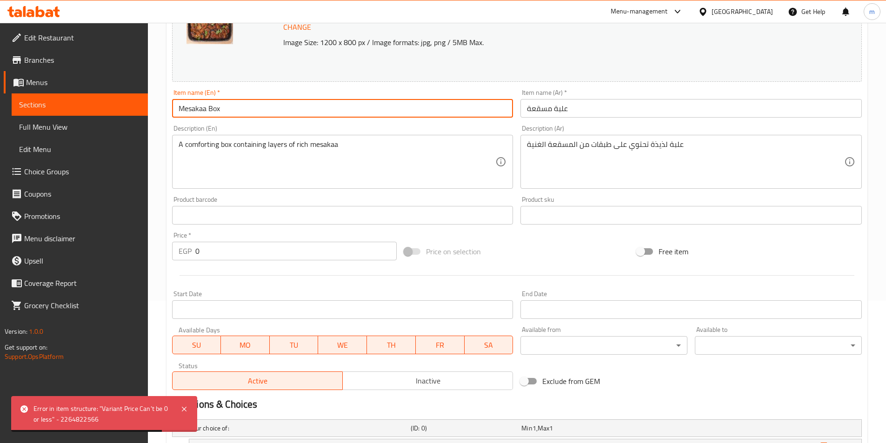
click at [204, 112] on input "Mesakaa Box" at bounding box center [342, 108] width 341 height 19
click at [542, 106] on input "علبة مسقعة" at bounding box center [690, 108] width 341 height 19
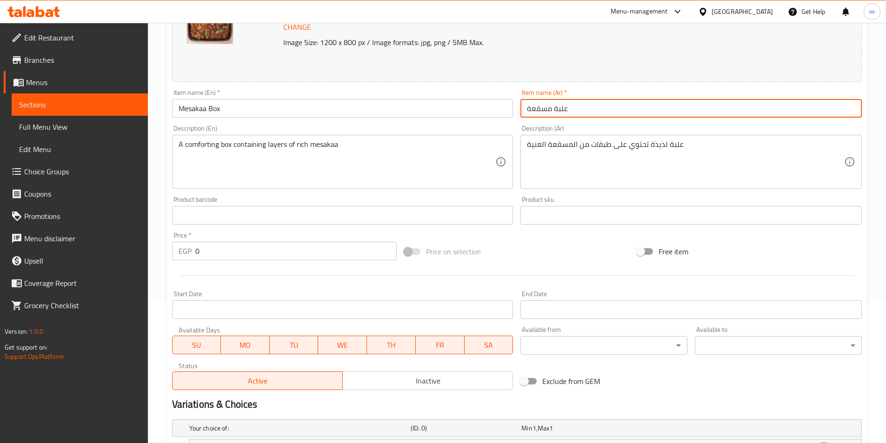
click at [542, 106] on input "علبة مسقعة" at bounding box center [690, 108] width 341 height 19
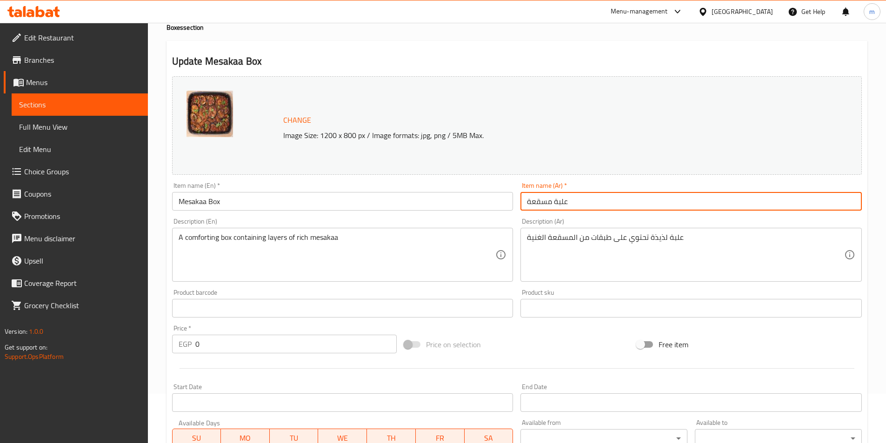
scroll to position [0, 0]
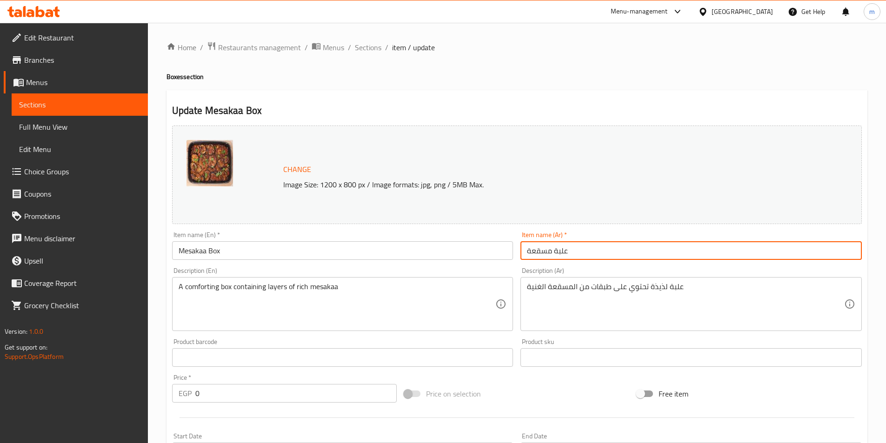
click at [234, 108] on h2 "Update Mesakaa Box" at bounding box center [516, 111] width 689 height 14
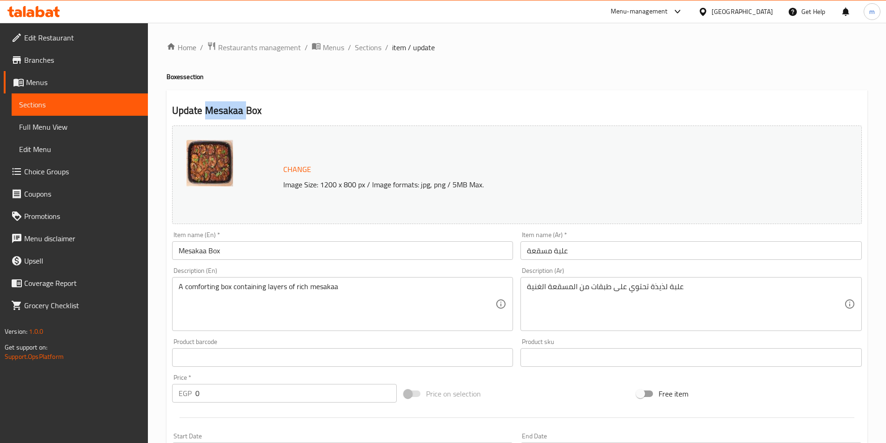
click at [234, 108] on h2 "Update Mesakaa Box" at bounding box center [516, 111] width 689 height 14
click at [235, 109] on h2 "Update Mesakaa Box" at bounding box center [516, 111] width 689 height 14
drag, startPoint x: 204, startPoint y: 112, endPoint x: 286, endPoint y: 110, distance: 82.3
click at [286, 110] on h2 "Update Mesakaa Box" at bounding box center [516, 111] width 689 height 14
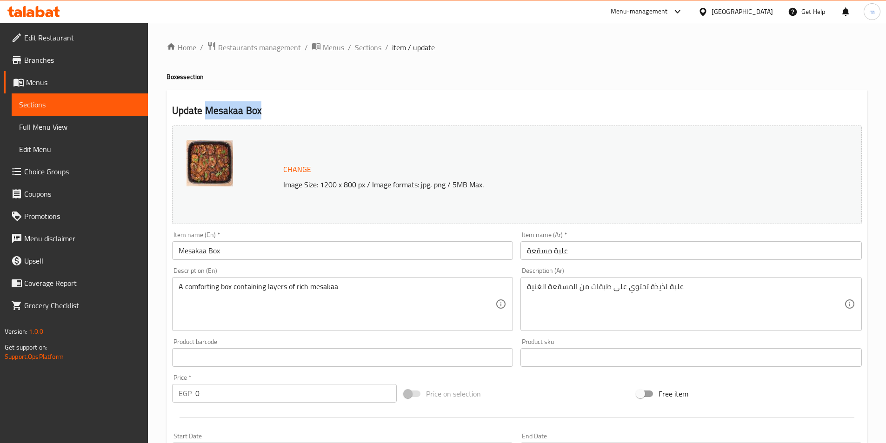
copy h2 "Mesakaa Box"
click at [374, 44] on span "Sections" at bounding box center [368, 47] width 26 height 11
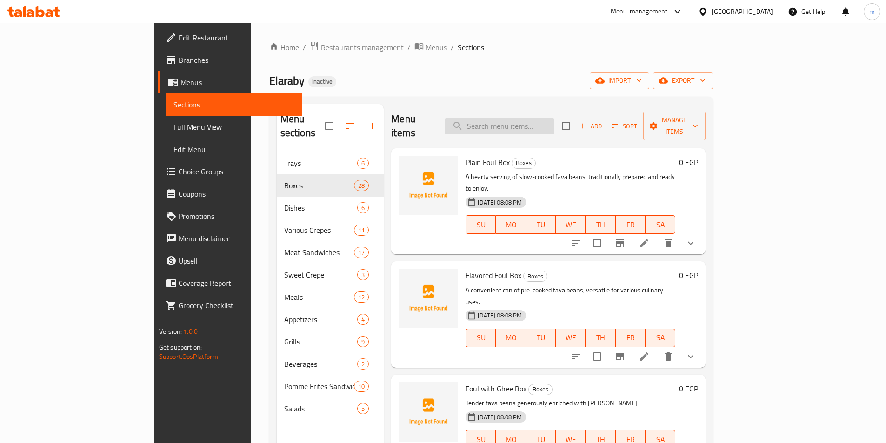
click at [515, 123] on input "search" at bounding box center [499, 126] width 110 height 16
paste input "Mesakaa Box"
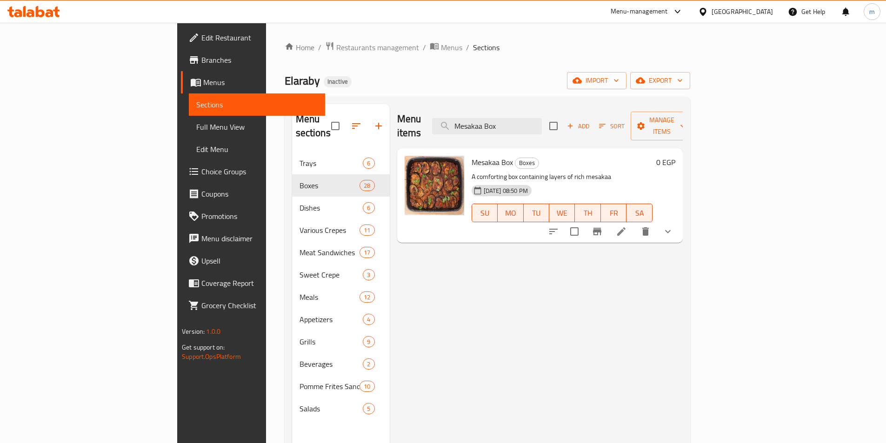
type input "Mesakaa Box"
click at [656, 225] on button "delete" at bounding box center [645, 231] width 22 height 22
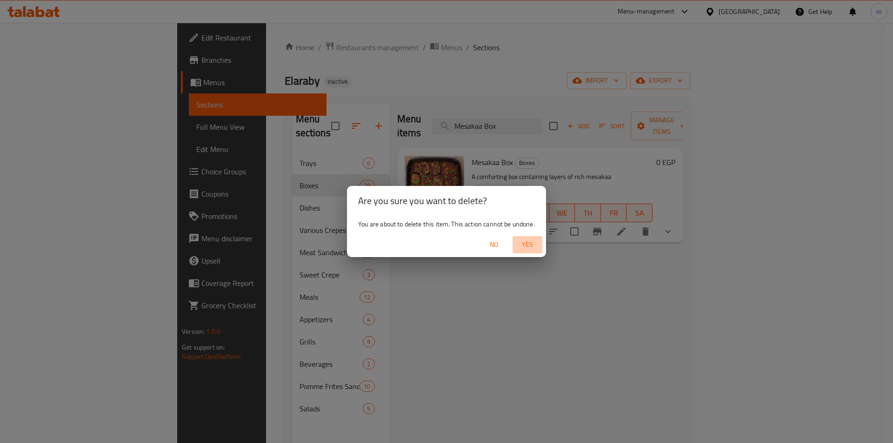
click at [536, 249] on span "Yes" at bounding box center [527, 245] width 22 height 12
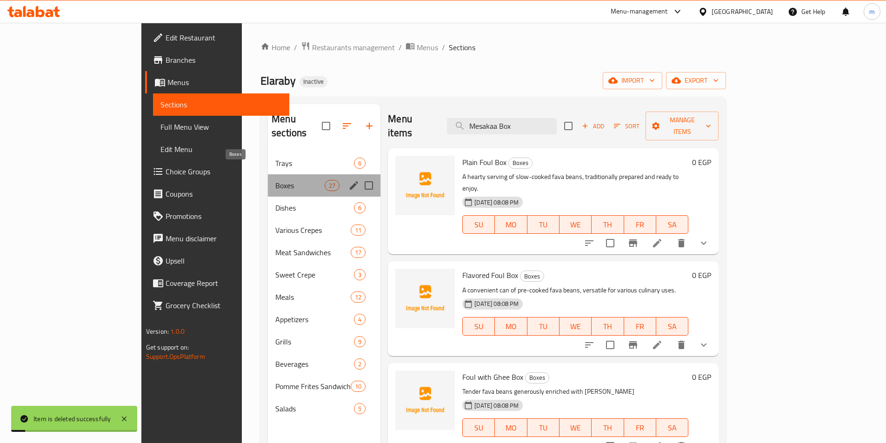
click at [275, 180] on span "Boxes" at bounding box center [299, 185] width 49 height 11
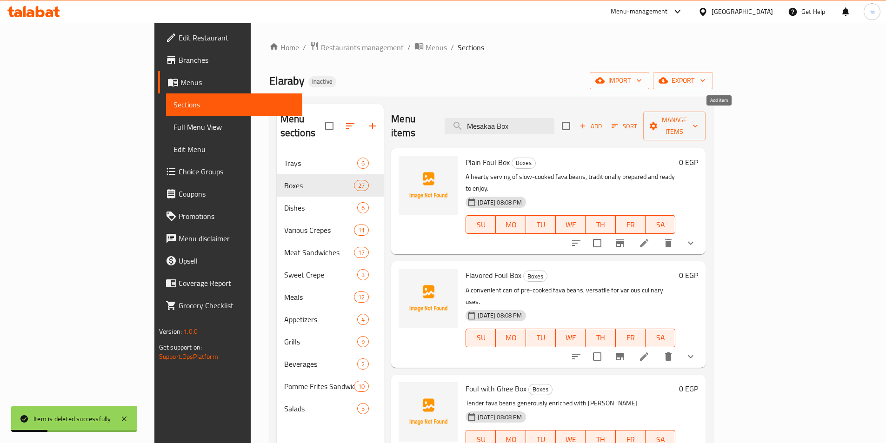
click at [603, 123] on span "Add" at bounding box center [590, 126] width 25 height 11
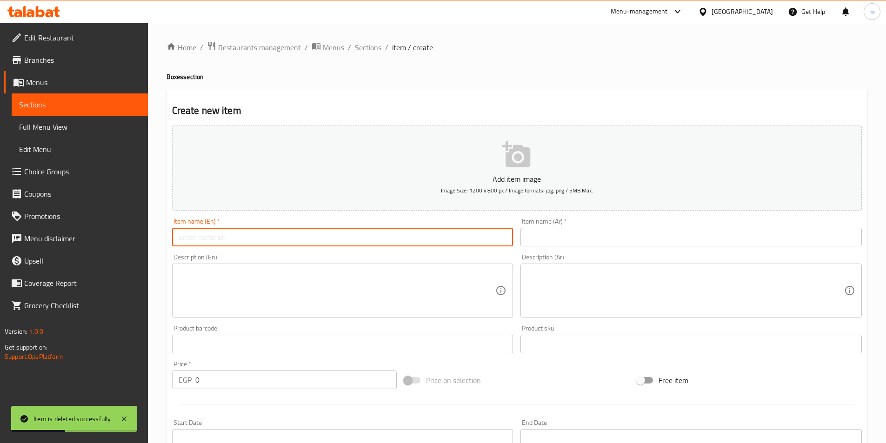
click at [342, 239] on input "text" at bounding box center [342, 237] width 341 height 19
paste input "Mesakaa Box"
type input "Mesakaa Box"
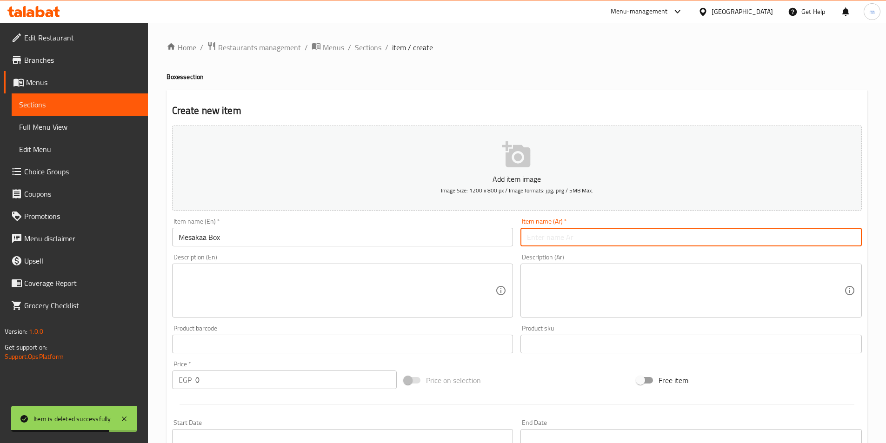
click at [586, 238] on input "text" at bounding box center [690, 237] width 341 height 19
paste input "علبة مسقعة"
type input "علبة مسقعة"
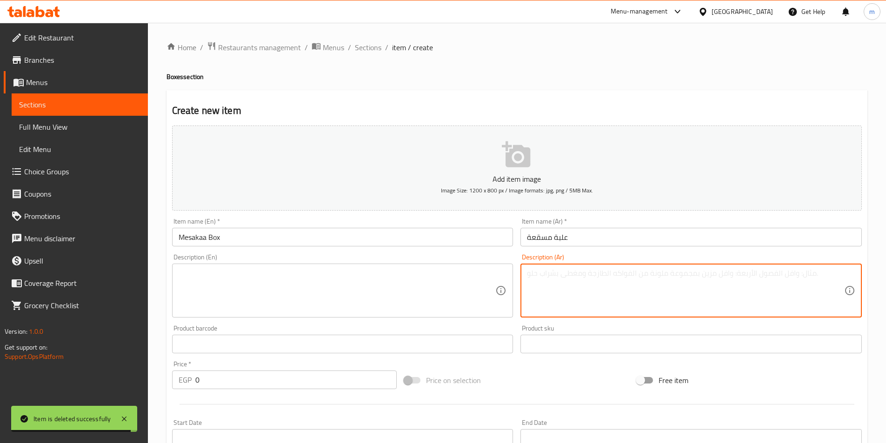
click at [590, 271] on textarea at bounding box center [685, 291] width 317 height 44
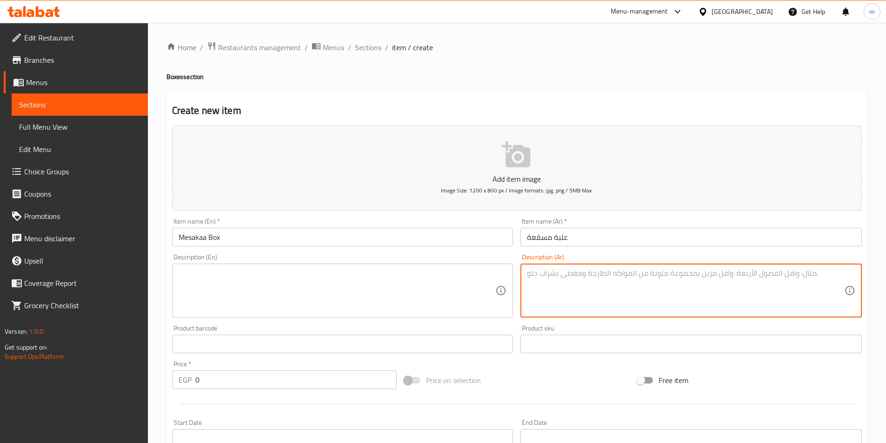
paste textarea "علبة لذيذة تحتوي على طبقات من المسقعة الغنية"
type textarea "علبة لذيذة تحتوي على طبقات من المسقعة الغنية"
click at [428, 285] on textarea at bounding box center [337, 291] width 317 height 44
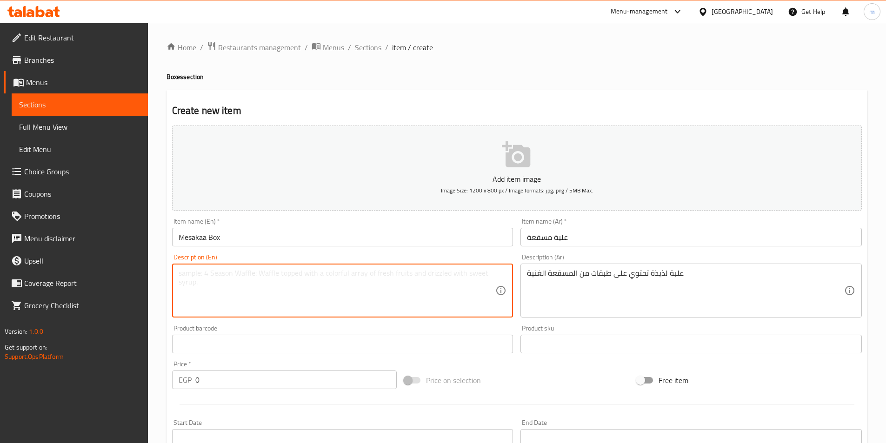
paste textarea "A comforting box containing layers of rich mesakaa"
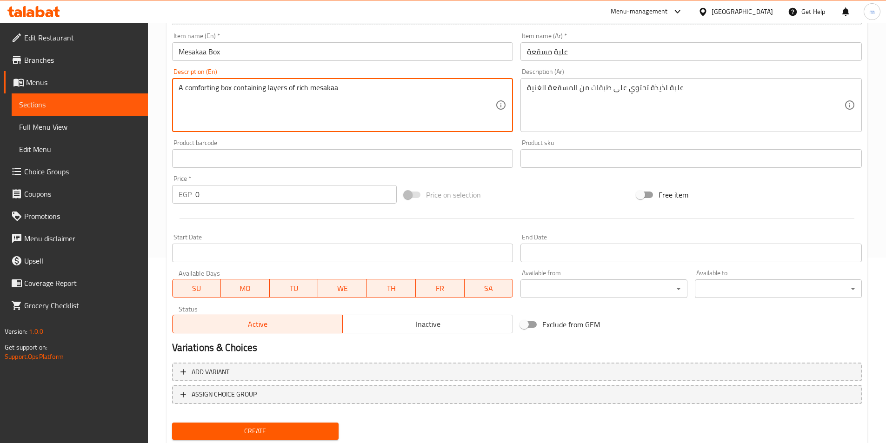
scroll to position [186, 0]
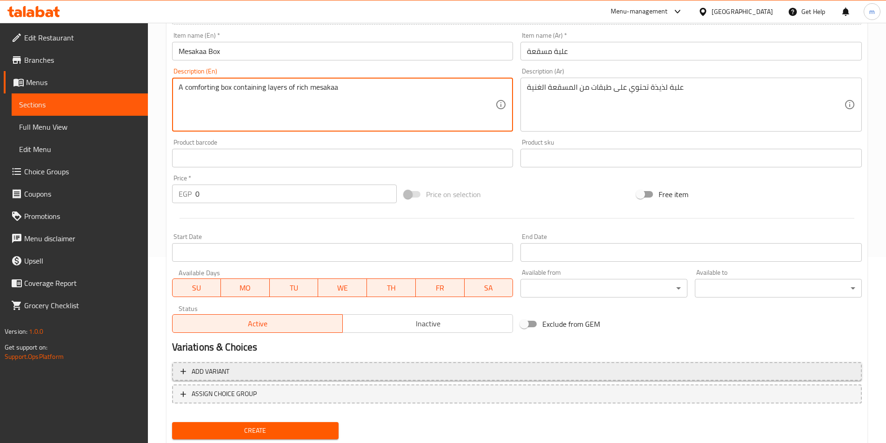
type textarea "A comforting box containing layers of rich mesakaa"
click at [196, 367] on span "Add variant" at bounding box center [211, 372] width 38 height 12
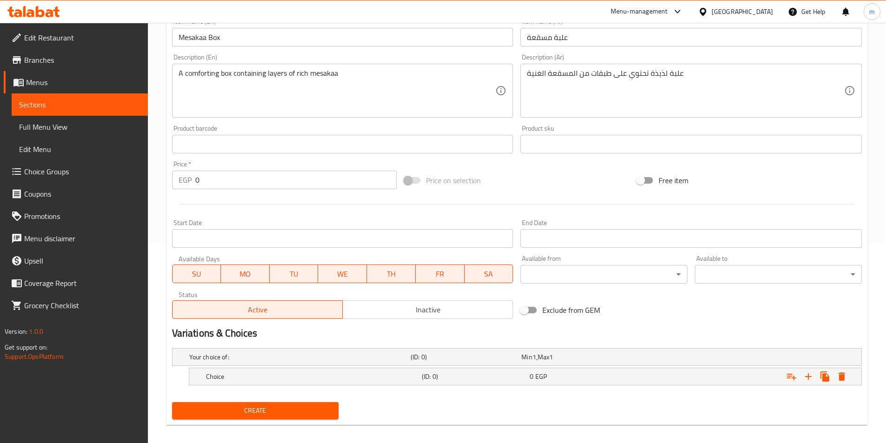
scroll to position [208, 0]
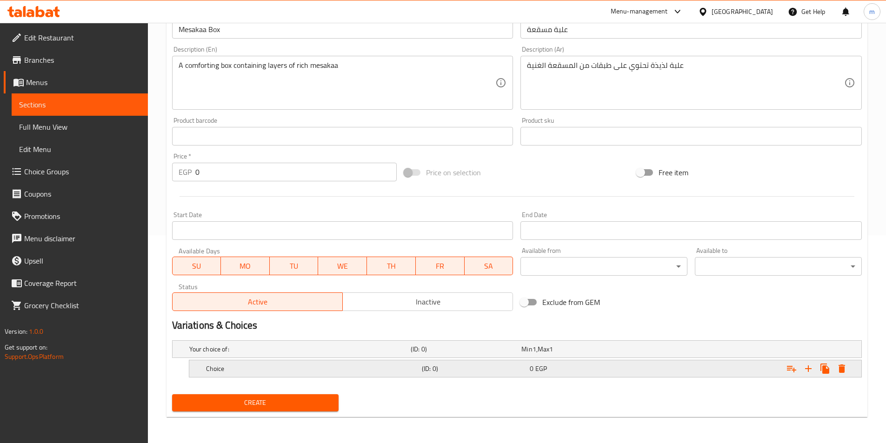
click at [300, 371] on h5 "Choice" at bounding box center [312, 368] width 212 height 9
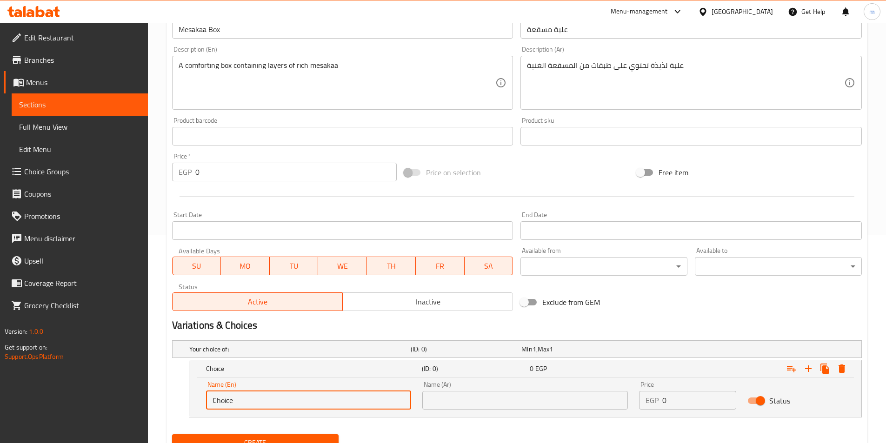
drag, startPoint x: 273, startPoint y: 391, endPoint x: 181, endPoint y: 405, distance: 93.1
click at [181, 405] on div "Choice (ID: 0) 0 EGP Name (En) Choice Name (En) Name (Ar) Name (Ar) Price EGP 0…" at bounding box center [516, 389] width 689 height 58
type input "ة"
type input "Medium"
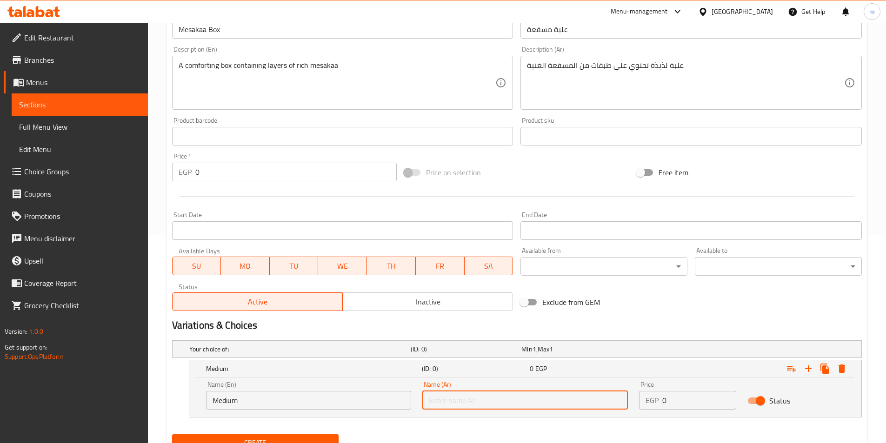
click at [514, 408] on input "text" at bounding box center [524, 400] width 205 height 19
type input "وسط"
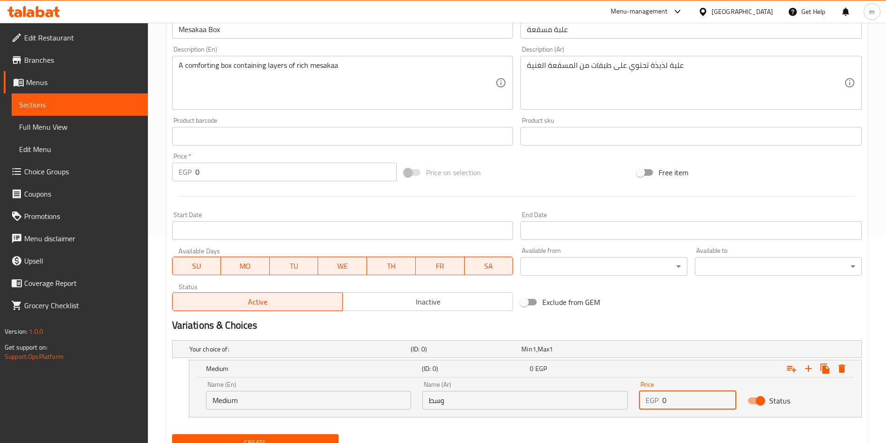
drag, startPoint x: 677, startPoint y: 396, endPoint x: 620, endPoint y: 404, distance: 57.8
click at [620, 404] on div "Name (En) Medium Name (En) Name (Ar) وسط Name (Ar) Price EGP 0 Price Status" at bounding box center [524, 396] width 649 height 40
type input "34"
click at [808, 370] on icon "Expand" at bounding box center [808, 368] width 7 height 7
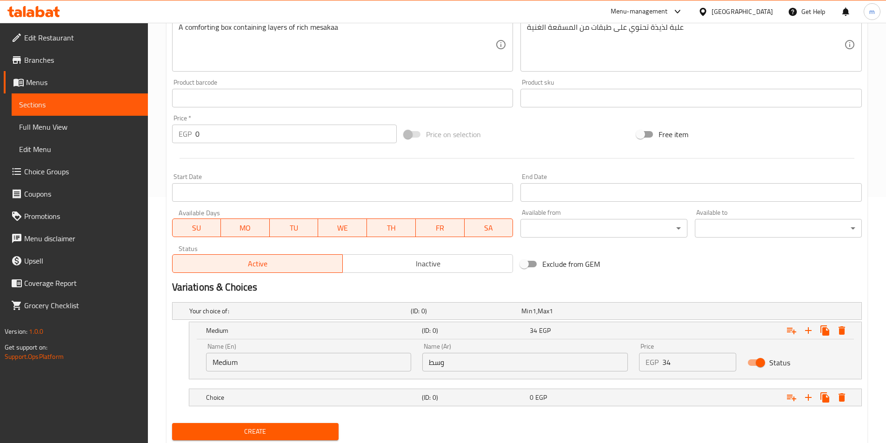
scroll to position [275, 0]
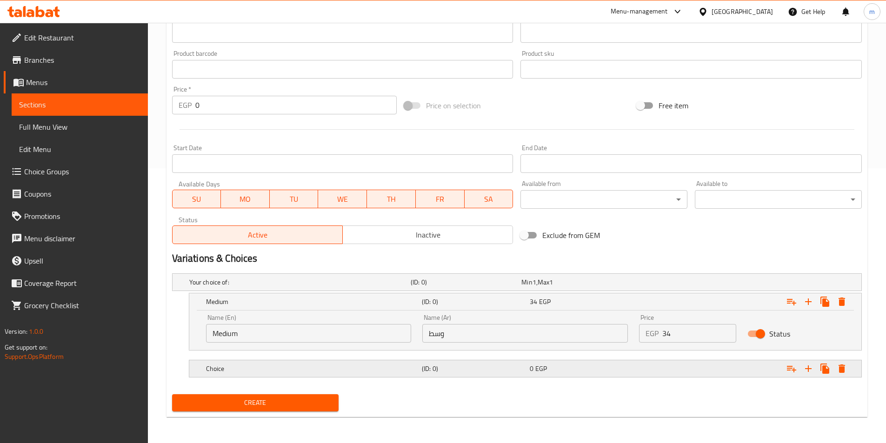
click at [316, 370] on h5 "Choice" at bounding box center [312, 368] width 212 height 9
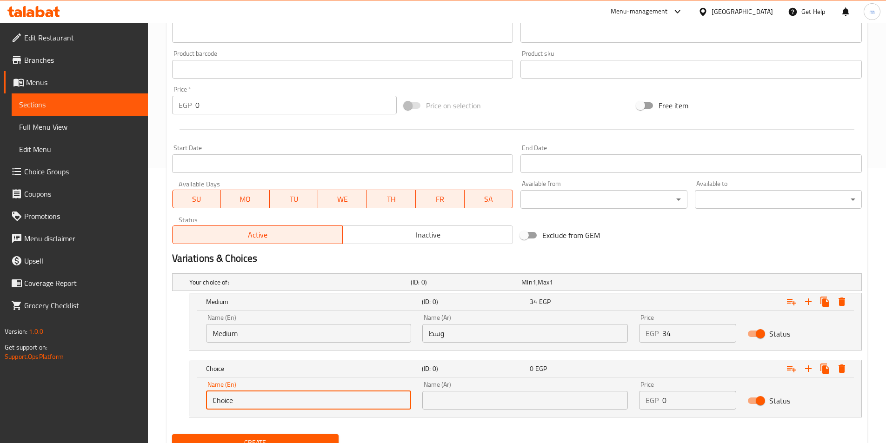
drag, startPoint x: 241, startPoint y: 401, endPoint x: 135, endPoint y: 397, distance: 106.5
click at [135, 397] on div "Edit Restaurant Branches Menus Sections Full Menu View Edit Menu Choice Groups …" at bounding box center [443, 115] width 886 height 735
click at [227, 405] on input "Larege" at bounding box center [308, 400] width 205 height 19
type input "Large"
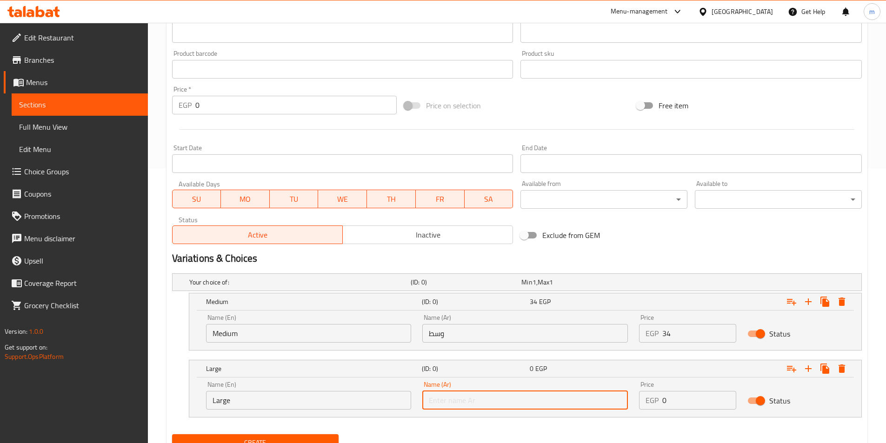
click at [481, 402] on input "text" at bounding box center [524, 400] width 205 height 19
type input "كبير"
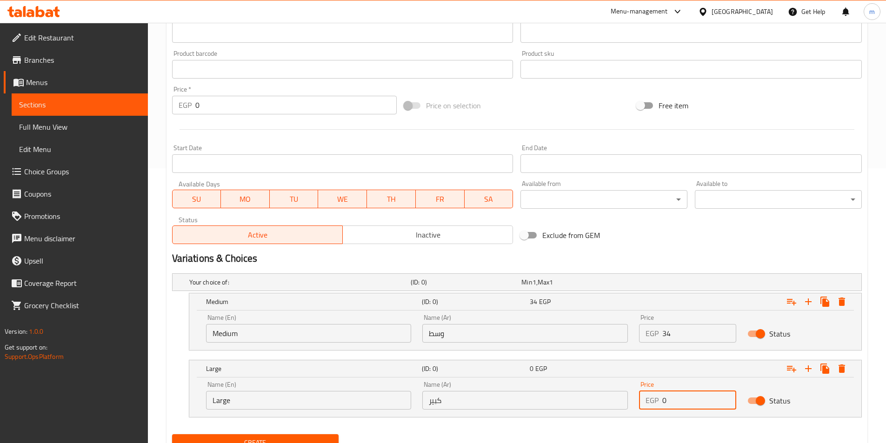
drag, startPoint x: 672, startPoint y: 405, endPoint x: 647, endPoint y: 409, distance: 25.8
click at [647, 409] on div "EGP 0 Price" at bounding box center [687, 400] width 97 height 19
type input "41"
click at [172, 434] on button "Create" at bounding box center [255, 442] width 167 height 17
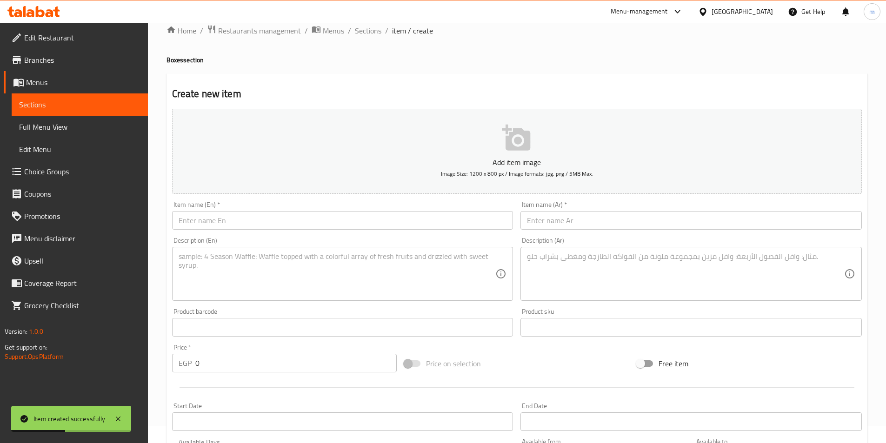
scroll to position [0, 0]
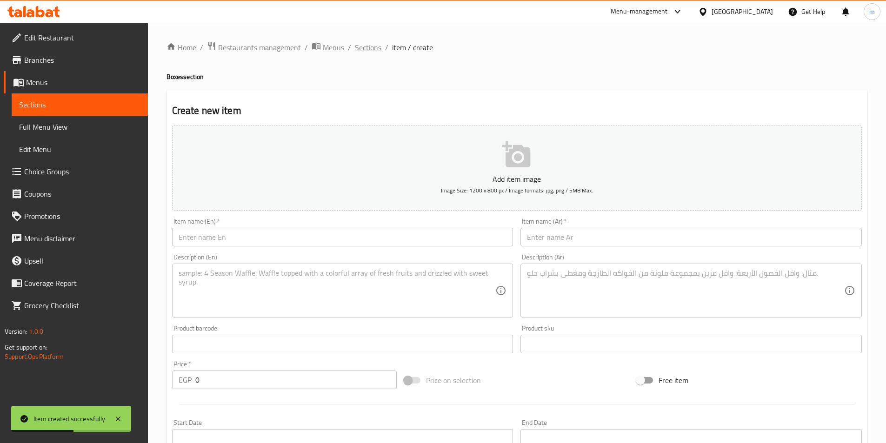
click at [363, 48] on span "Sections" at bounding box center [368, 47] width 26 height 11
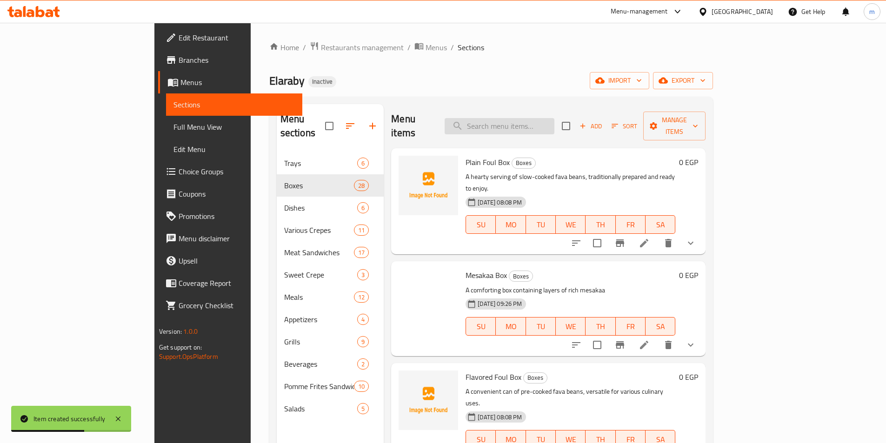
click at [540, 121] on input "search" at bounding box center [499, 126] width 110 height 16
paste input "Mashed Potatoes Box"
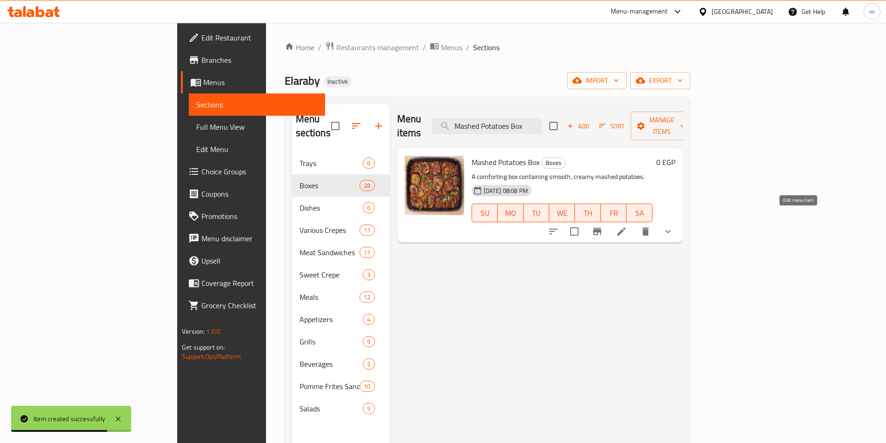
type input "Mashed Potatoes Box"
click at [627, 226] on icon at bounding box center [620, 231] width 11 height 11
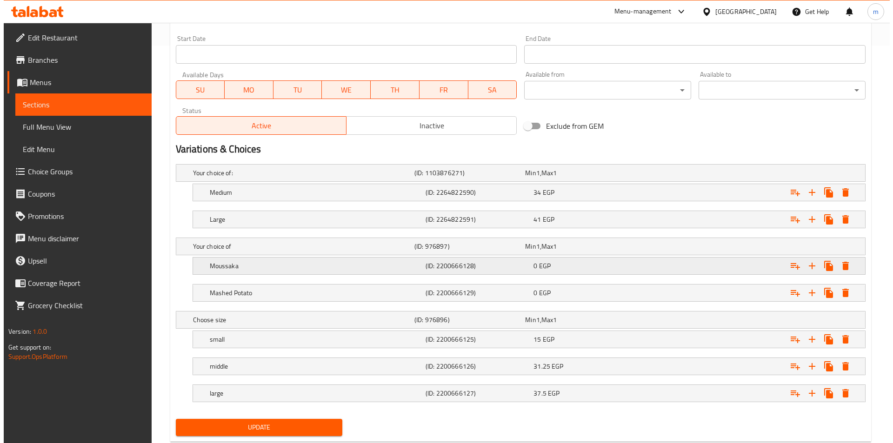
scroll to position [422, 0]
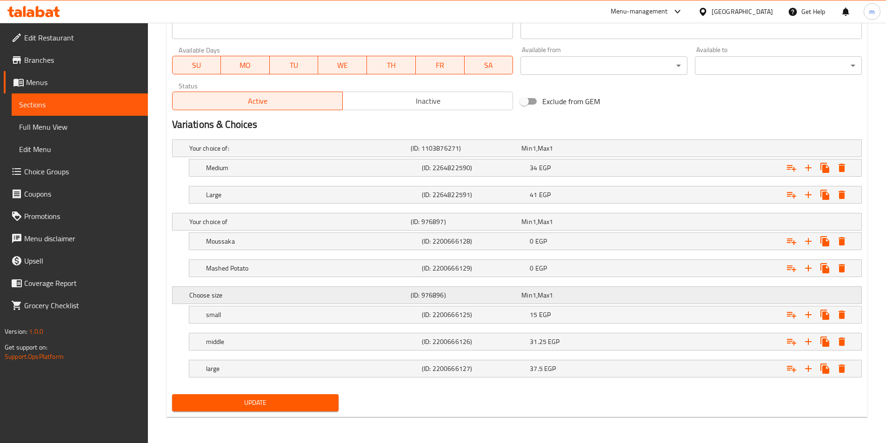
click at [211, 296] on h5 "Choose size" at bounding box center [298, 295] width 218 height 9
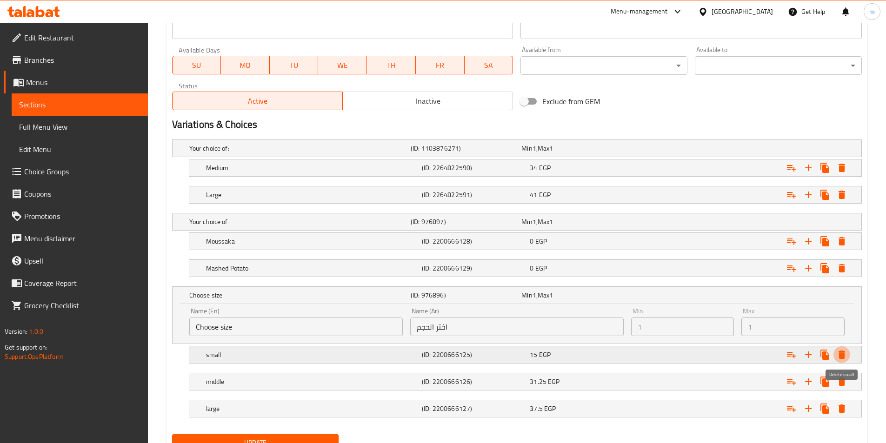
click at [844, 357] on icon "Expand" at bounding box center [841, 355] width 7 height 8
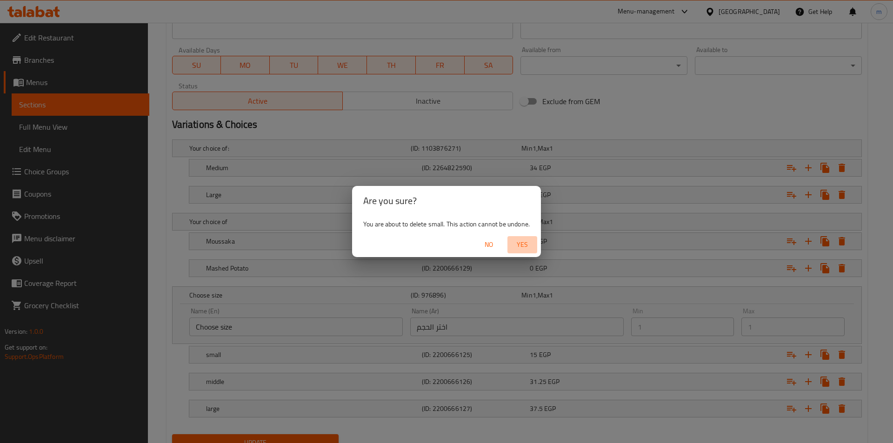
click at [518, 248] on span "Yes" at bounding box center [522, 245] width 22 height 12
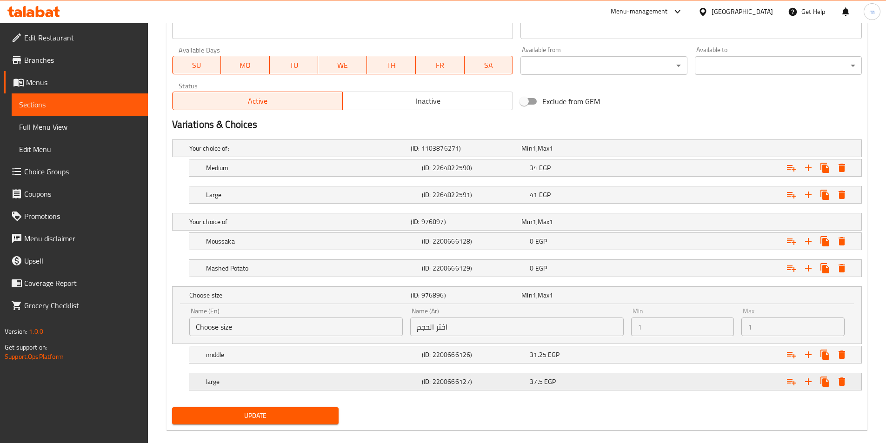
click at [845, 384] on icon "Expand" at bounding box center [841, 381] width 11 height 11
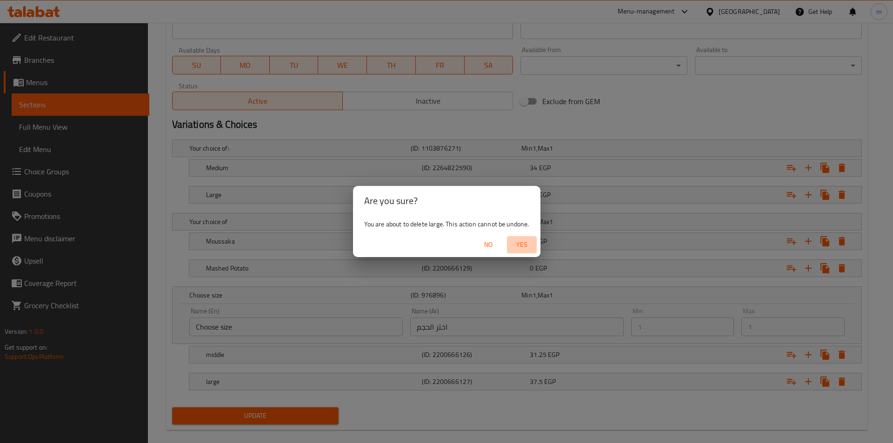
click at [521, 245] on span "Yes" at bounding box center [521, 245] width 22 height 12
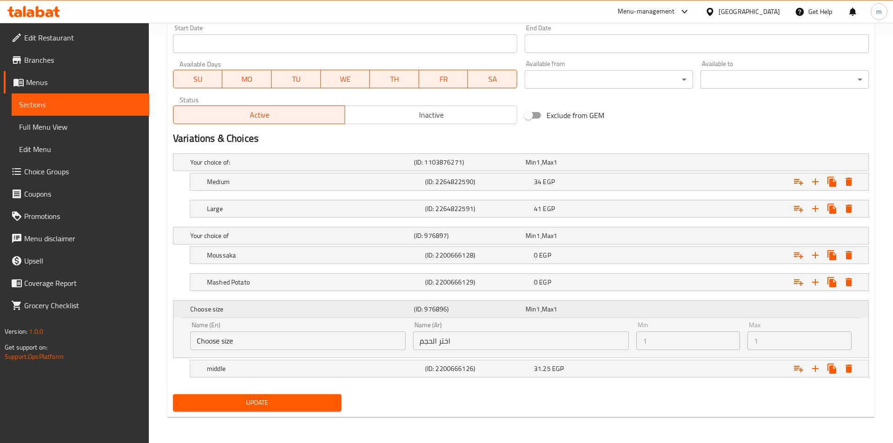
scroll to position [408, 0]
click at [847, 369] on button "Expand" at bounding box center [841, 368] width 17 height 17
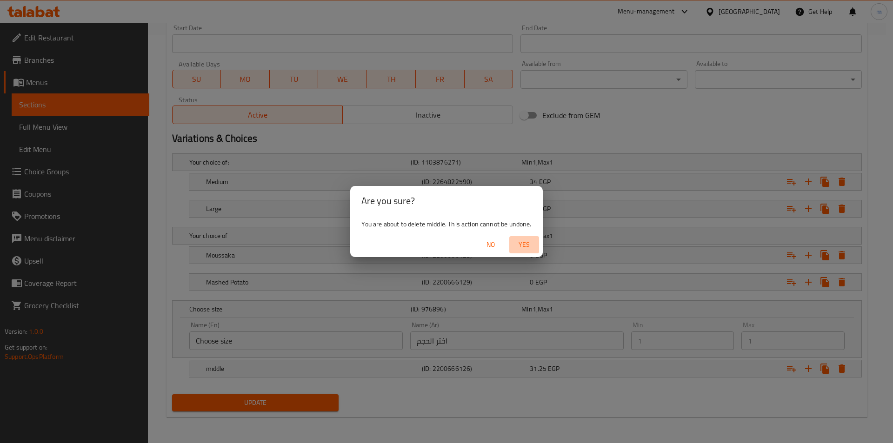
click at [529, 240] on span "Yes" at bounding box center [524, 245] width 22 height 12
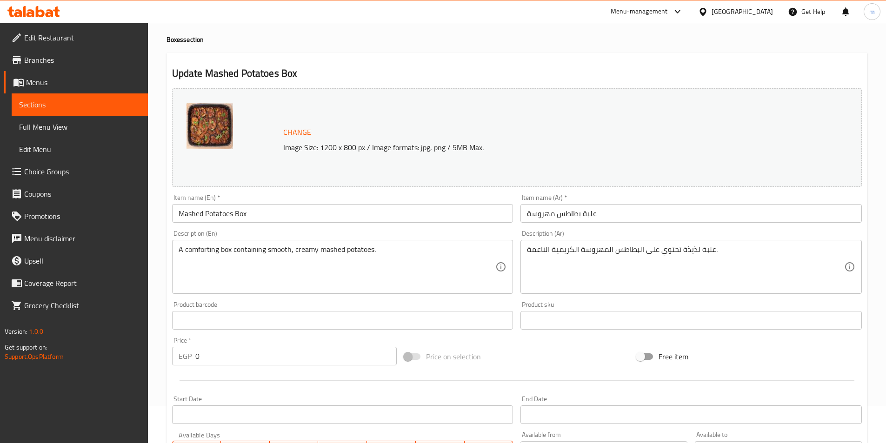
scroll to position [32, 0]
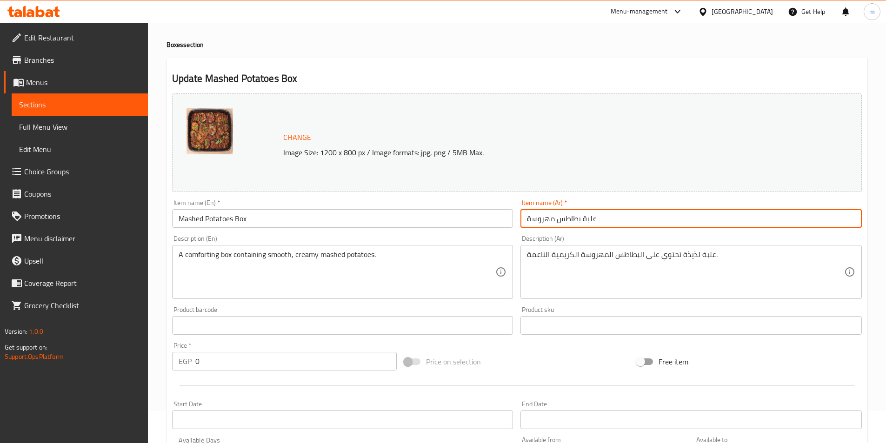
click at [577, 215] on input "علبة بطاطس مهروسة" at bounding box center [690, 218] width 341 height 19
click at [285, 221] on input "Mashed Potatoes Box" at bounding box center [342, 218] width 341 height 19
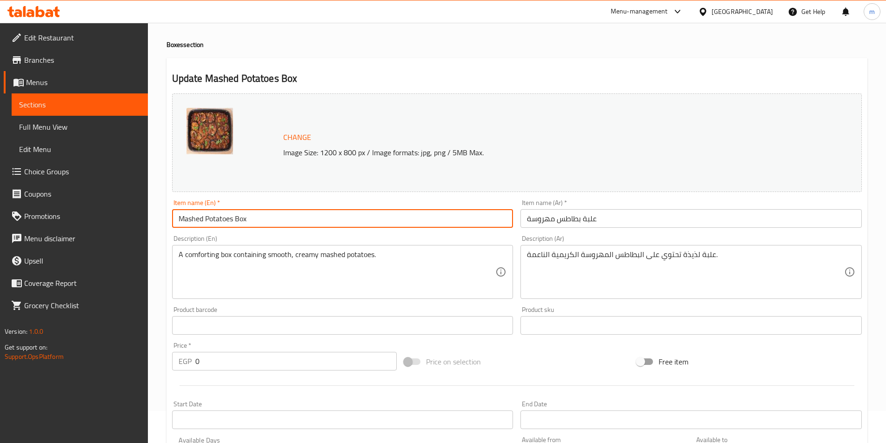
click at [285, 221] on input "Mashed Potatoes Box" at bounding box center [342, 218] width 341 height 19
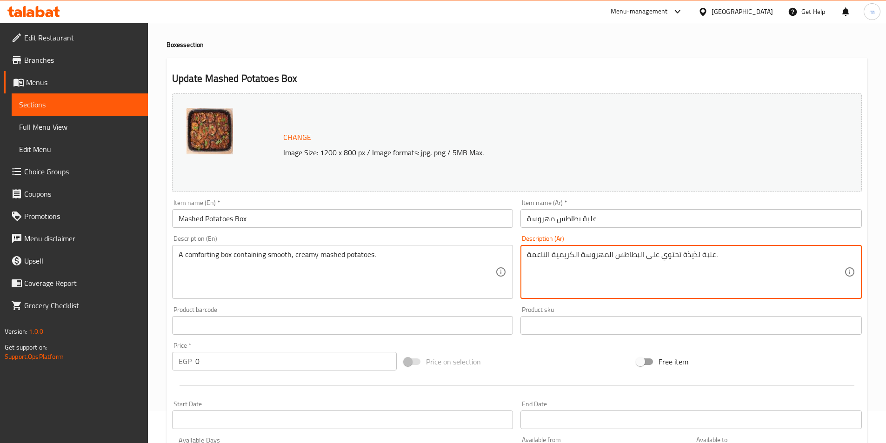
click at [580, 250] on textarea "علبة لذيذة تحتوي على البطاطس المهروسة الكريمية الناعمة." at bounding box center [685, 272] width 317 height 44
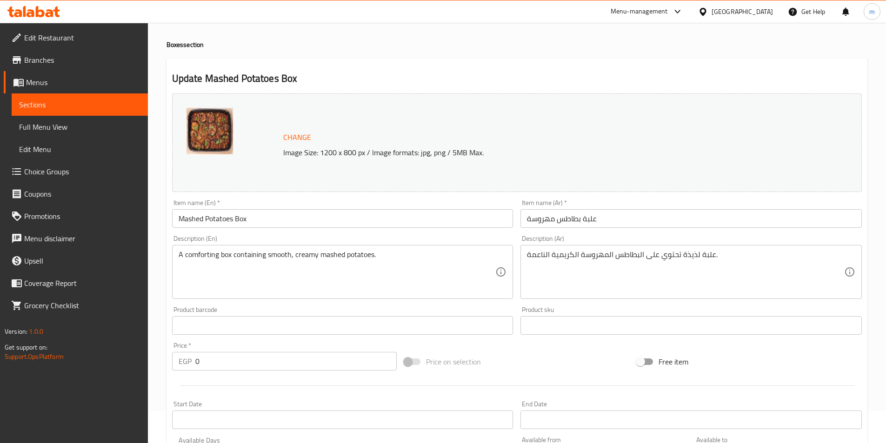
click at [292, 249] on div "A comforting box containing smooth, creamy mashed potatoes. Description (En)" at bounding box center [342, 272] width 341 height 54
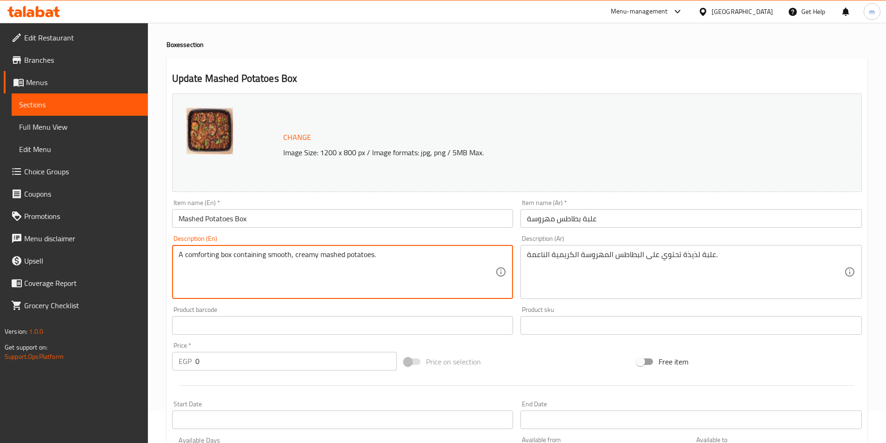
click at [295, 259] on textarea "A comforting box containing smooth, creamy mashed potatoes." at bounding box center [337, 272] width 317 height 44
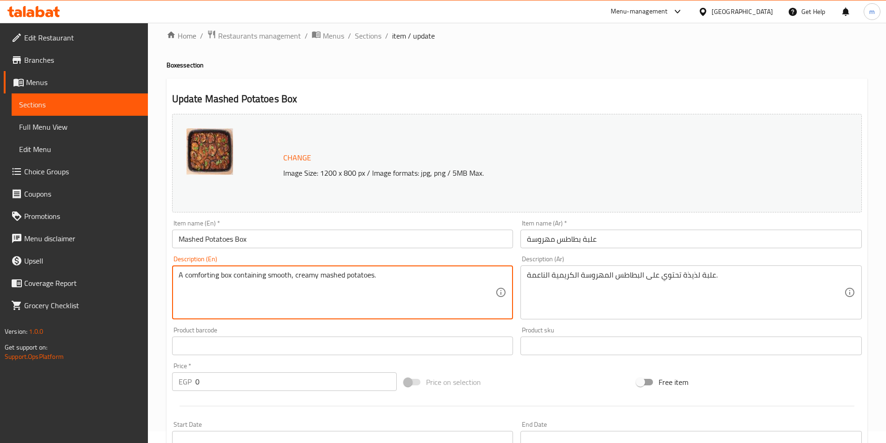
scroll to position [0, 0]
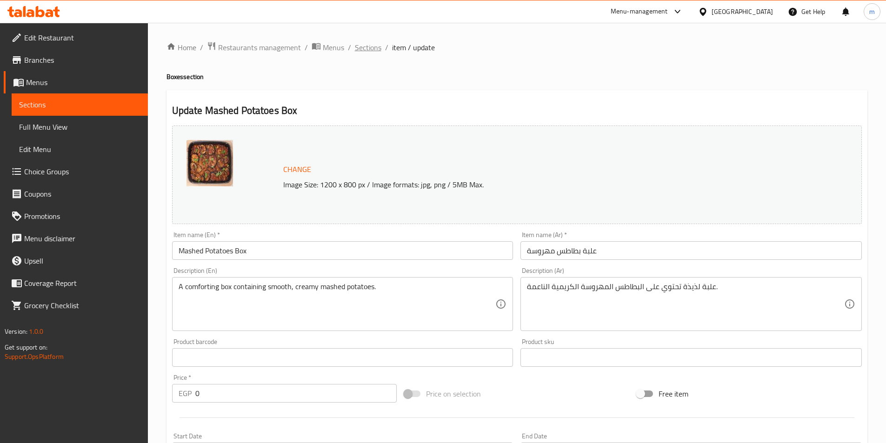
click at [360, 51] on span "Sections" at bounding box center [368, 47] width 26 height 11
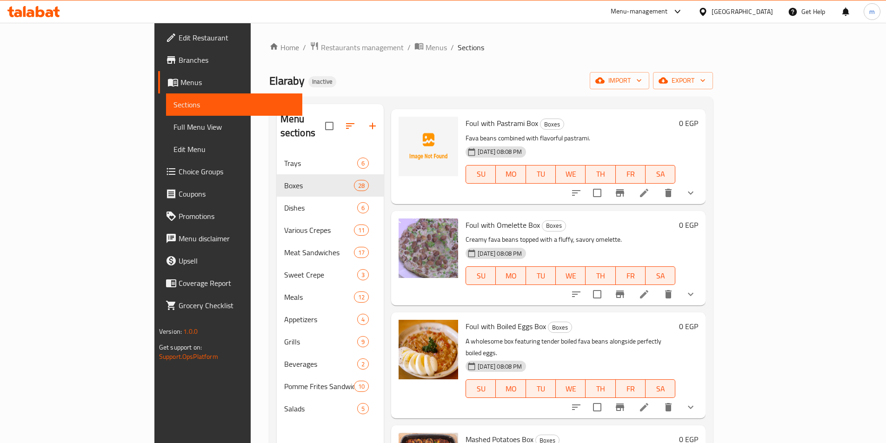
scroll to position [1209, 0]
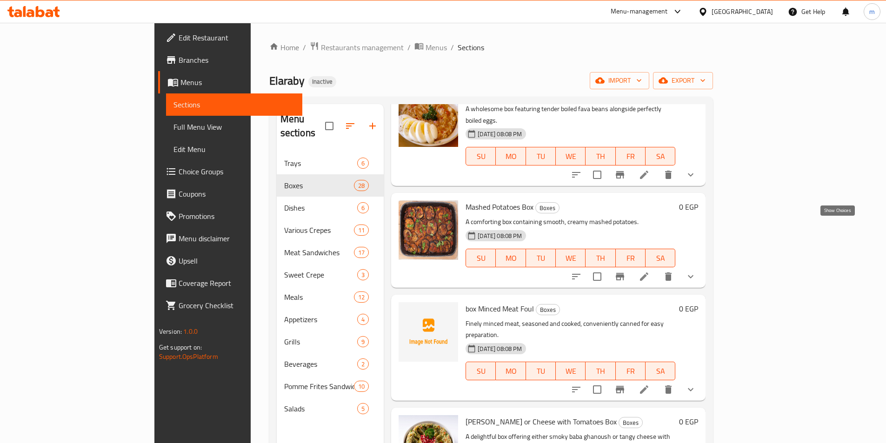
click at [696, 271] on icon "show more" at bounding box center [690, 276] width 11 height 11
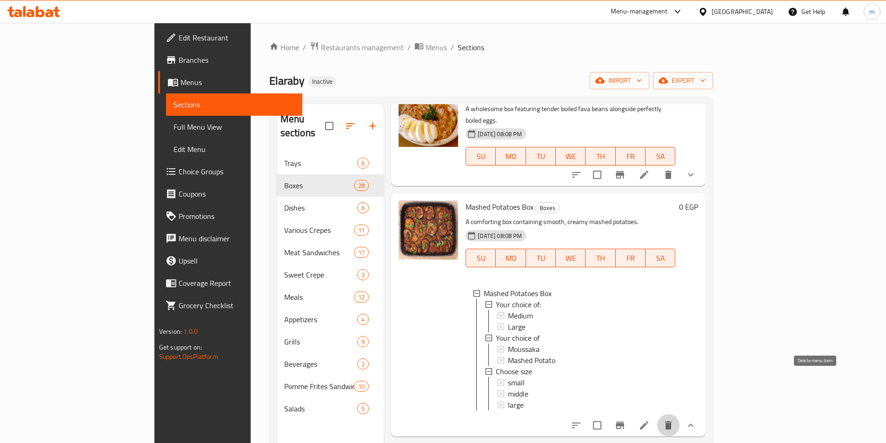
click at [674, 420] on icon "delete" at bounding box center [667, 425] width 11 height 11
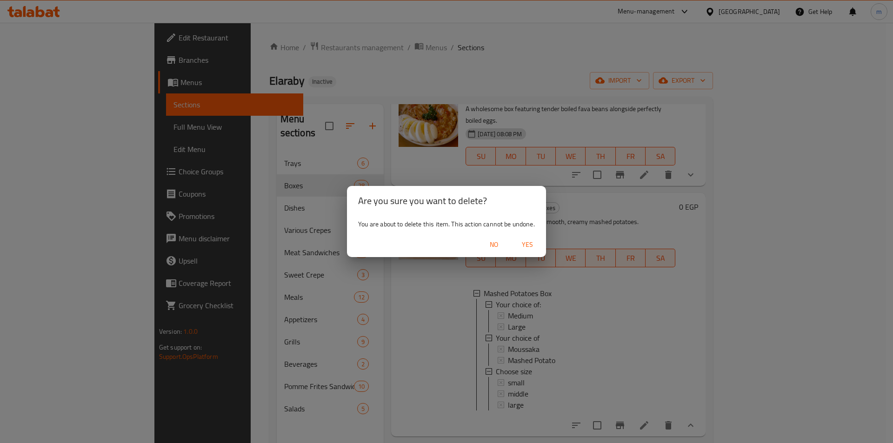
click at [531, 249] on span "Yes" at bounding box center [527, 245] width 22 height 12
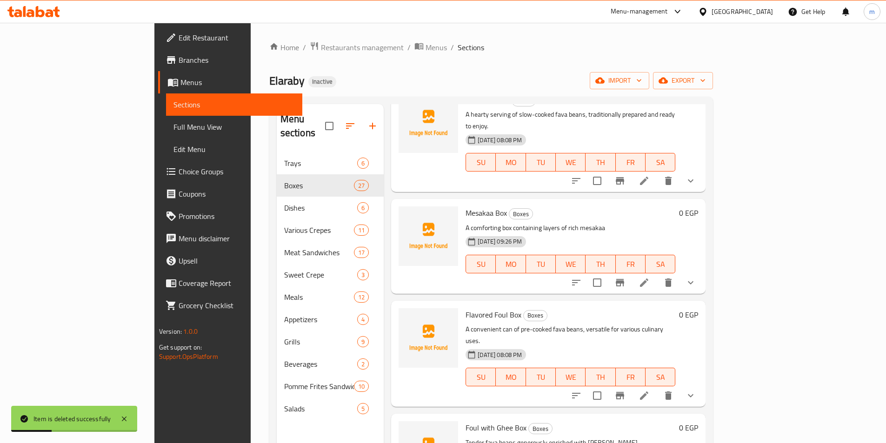
scroll to position [0, 0]
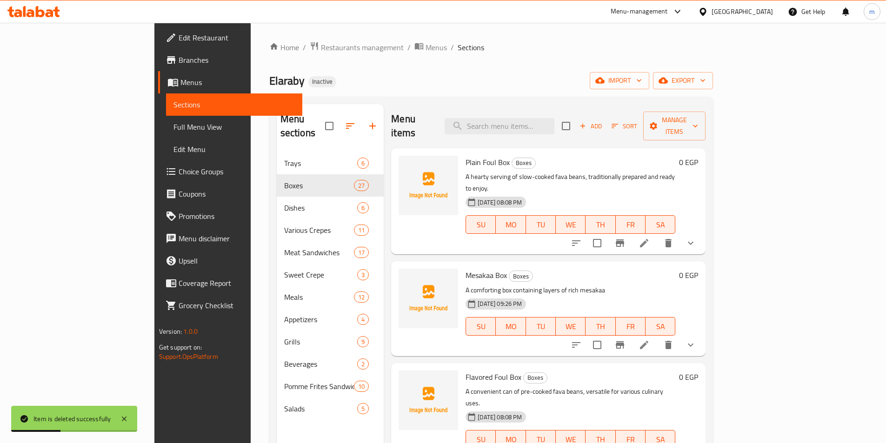
click at [603, 121] on span "Add" at bounding box center [590, 126] width 25 height 11
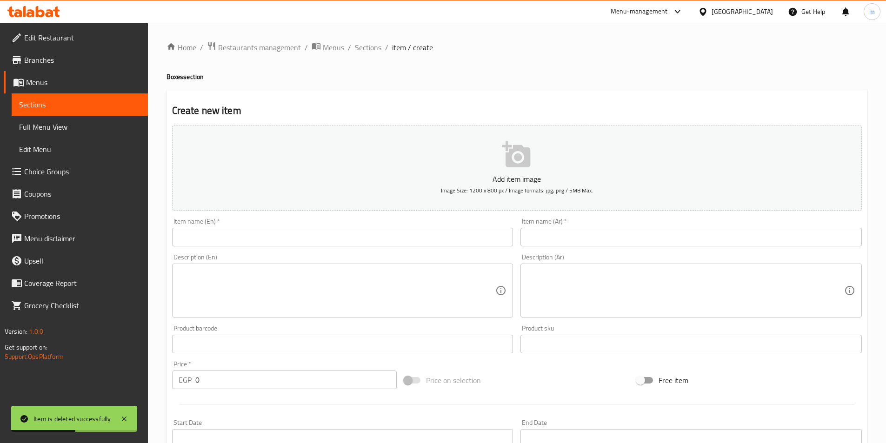
click at [416, 242] on input "text" at bounding box center [342, 237] width 341 height 19
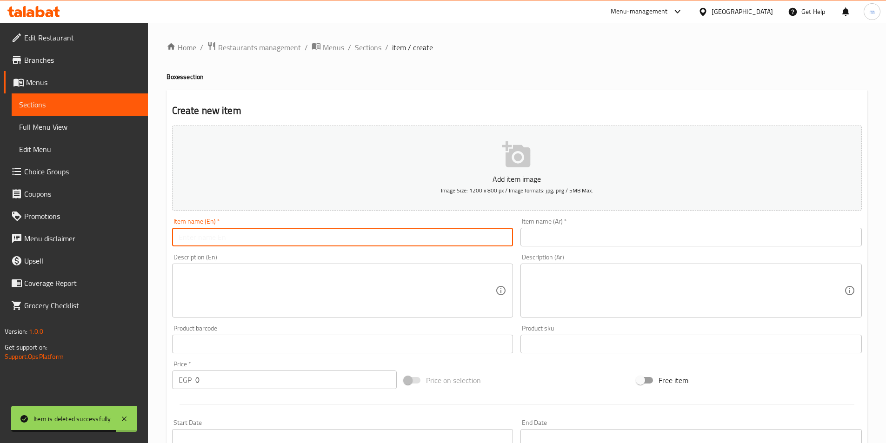
paste input "Mashed Potatoes Box"
type input "Mashed Potatoes Box"
click at [609, 232] on input "text" at bounding box center [690, 237] width 341 height 19
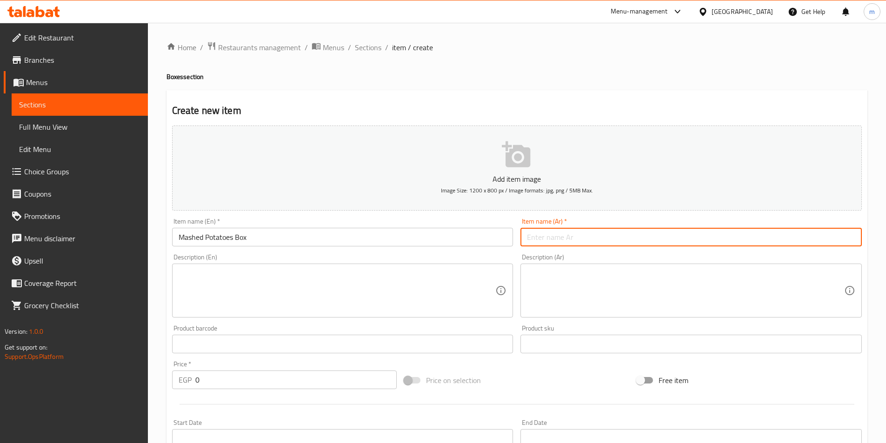
paste input "علبة بطاطس مهروسة"
type input "علبة بطاطس مهروسة"
click at [350, 319] on div "Description (En) Description (En)" at bounding box center [342, 285] width 349 height 71
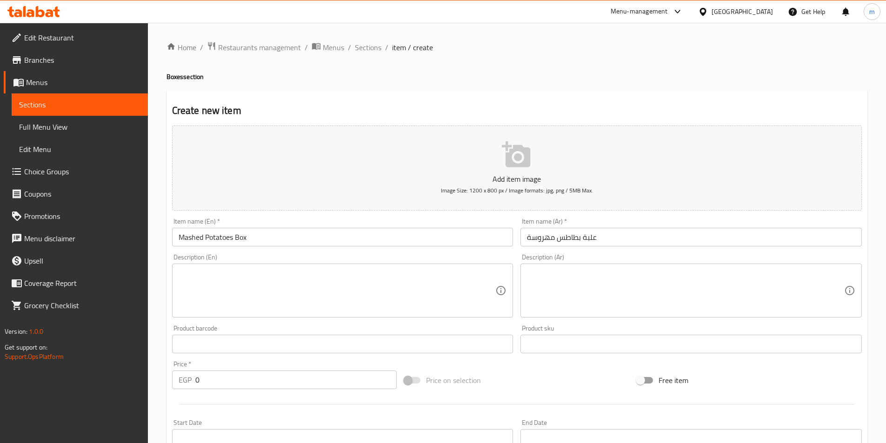
click at [350, 311] on textarea at bounding box center [337, 291] width 317 height 44
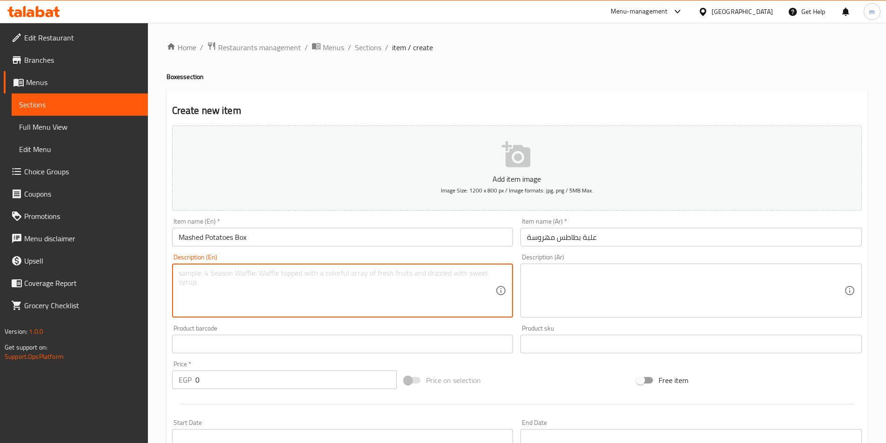
paste textarea "A comforting box containing smooth, creamy mashed potatoes."
type textarea "A comforting box containing smooth, creamy mashed potatoes."
click at [563, 292] on textarea at bounding box center [685, 291] width 317 height 44
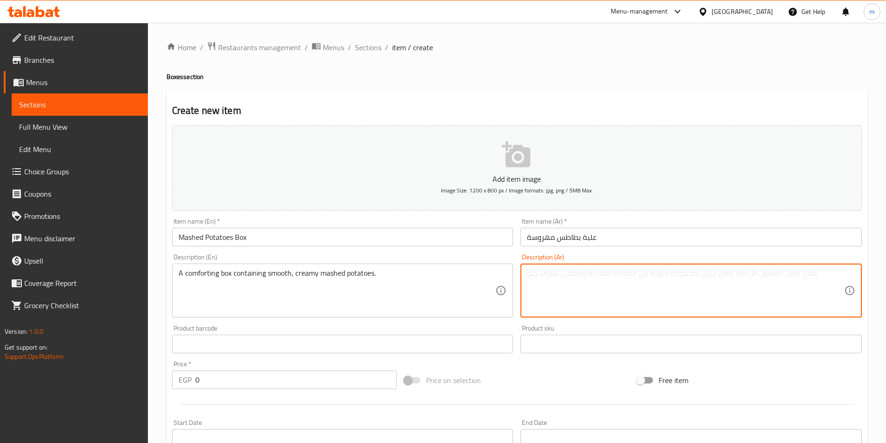
paste textarea "علبة لذيذة تحتوي على البطاطس المهروسة الكريمية الناعمة."
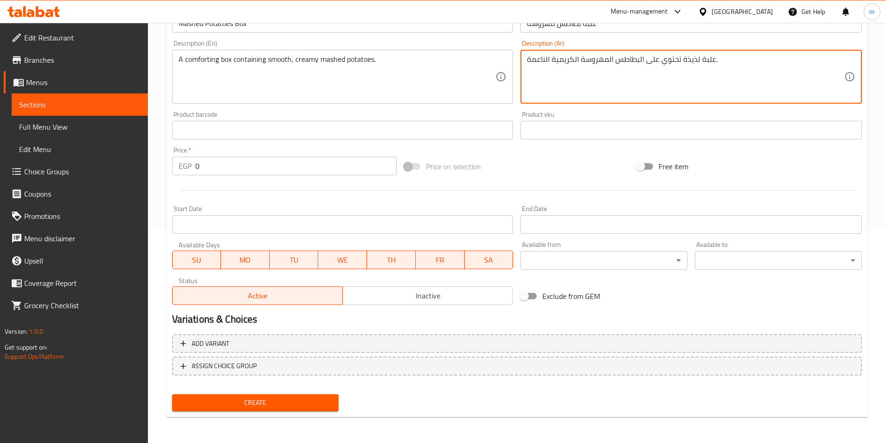
type textarea "علبة لذيذة تحتوي على البطاطس المهروسة الكريمية الناعمة."
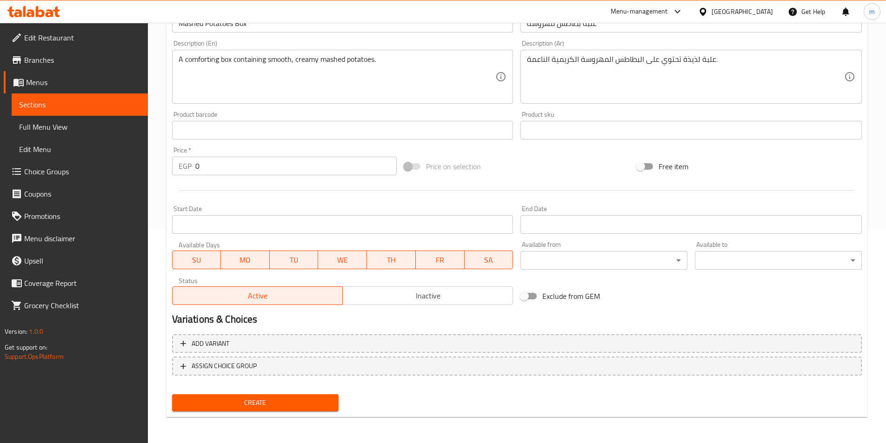
click at [351, 333] on div "Add variant ASSIGN CHOICE GROUP" at bounding box center [516, 361] width 697 height 60
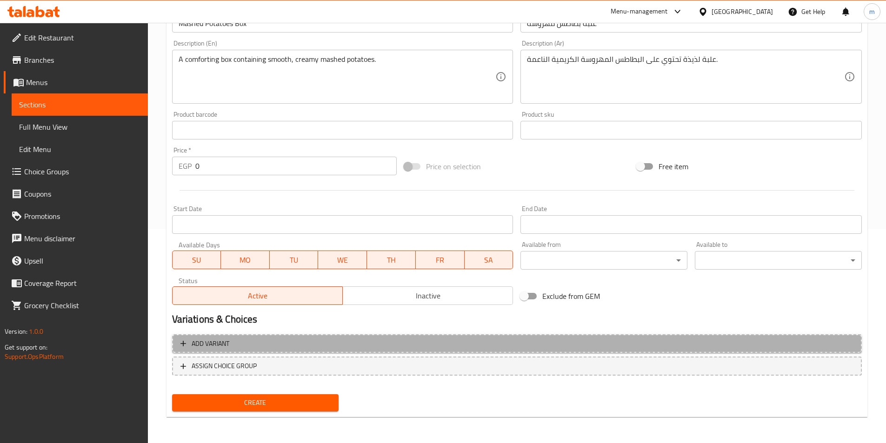
click at [356, 339] on span "Add variant" at bounding box center [516, 344] width 673 height 12
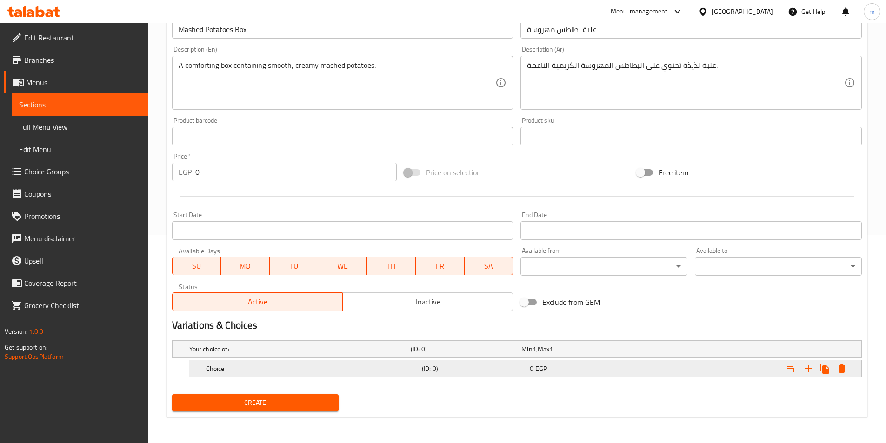
click at [384, 371] on h5 "Choice" at bounding box center [312, 368] width 212 height 9
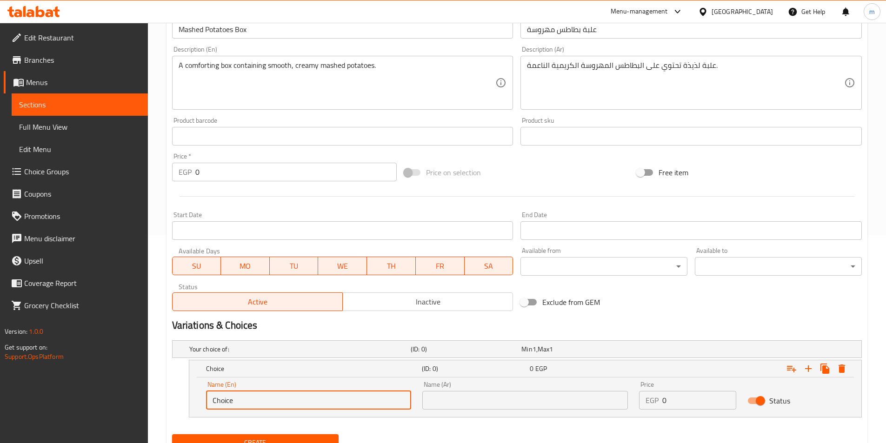
drag, startPoint x: 276, startPoint y: 400, endPoint x: 161, endPoint y: 395, distance: 114.5
click at [154, 396] on div "Home / Restaurants management / Menus / Sections / item / create Boxes section …" at bounding box center [517, 149] width 738 height 668
type input "Medium"
click at [459, 404] on input "text" at bounding box center [524, 400] width 205 height 19
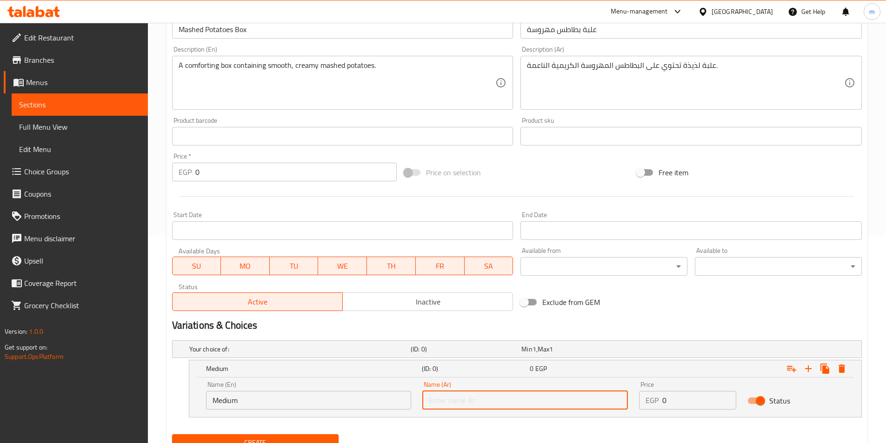
type input "وسط"
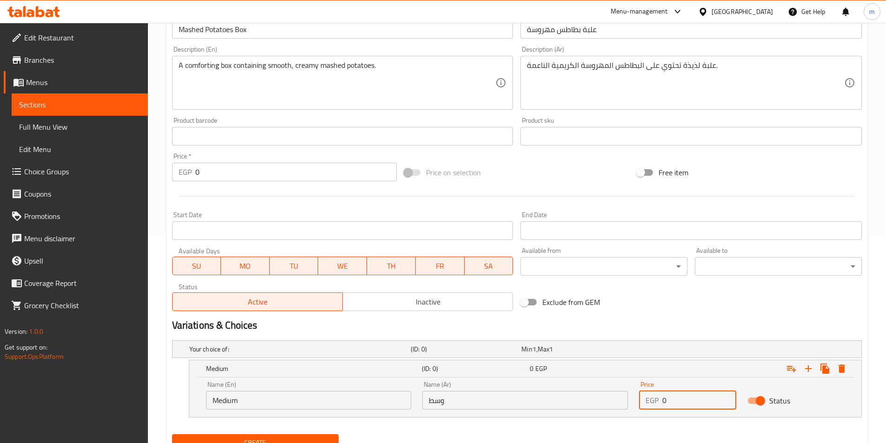
drag, startPoint x: 685, startPoint y: 395, endPoint x: 662, endPoint y: 399, distance: 24.2
click at [662, 399] on div "EGP 0 Price" at bounding box center [687, 400] width 97 height 19
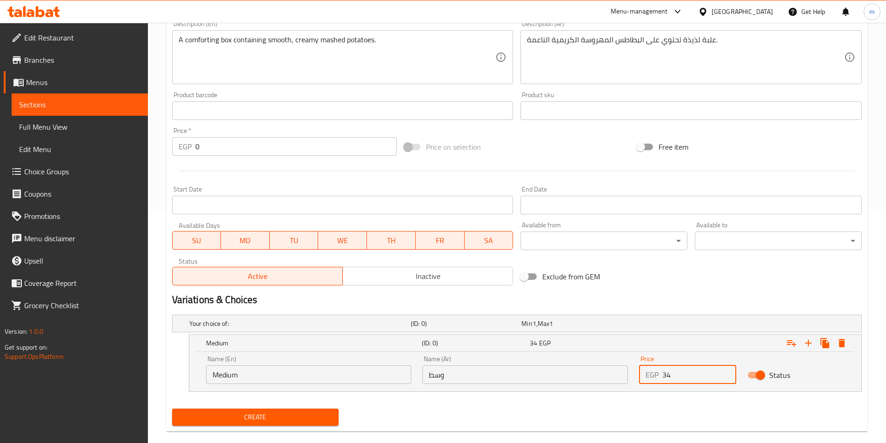
scroll to position [248, 0]
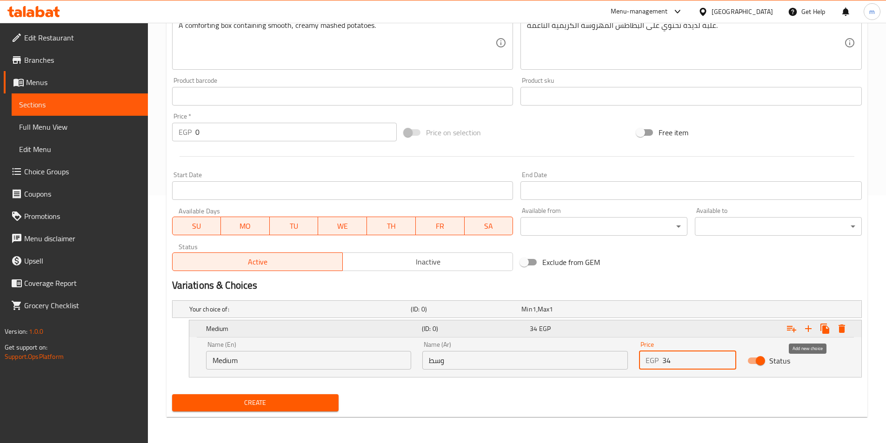
type input "34"
click at [806, 331] on icon "Expand" at bounding box center [807, 328] width 11 height 11
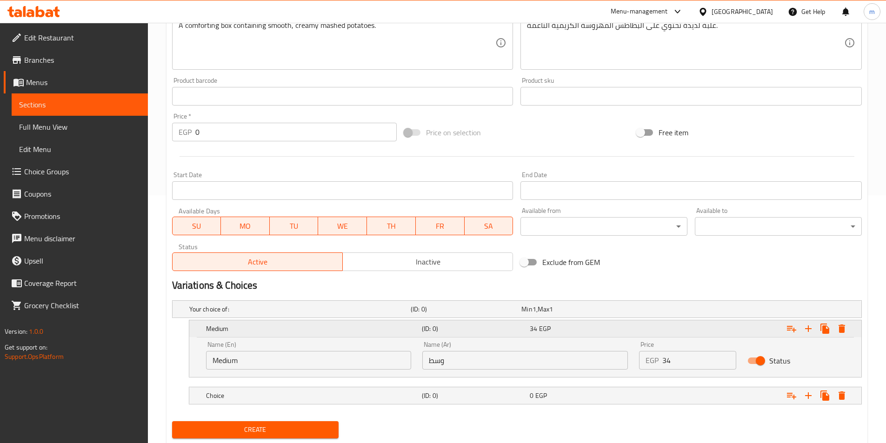
scroll to position [275, 0]
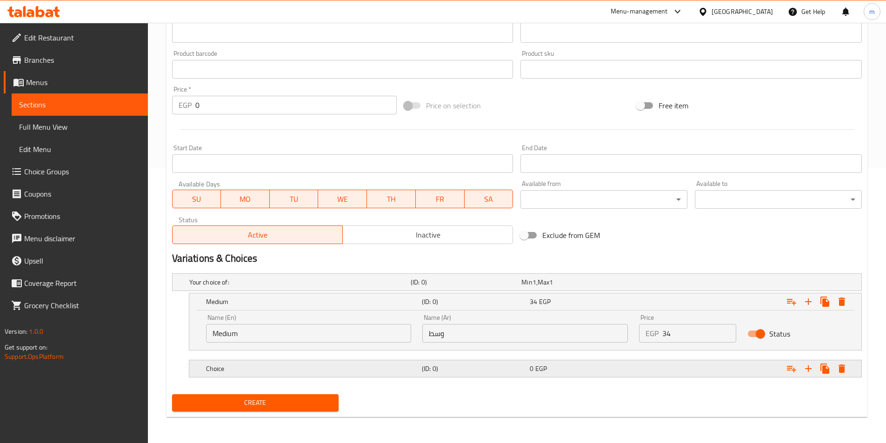
click at [260, 373] on h5 "Choice" at bounding box center [312, 368] width 212 height 9
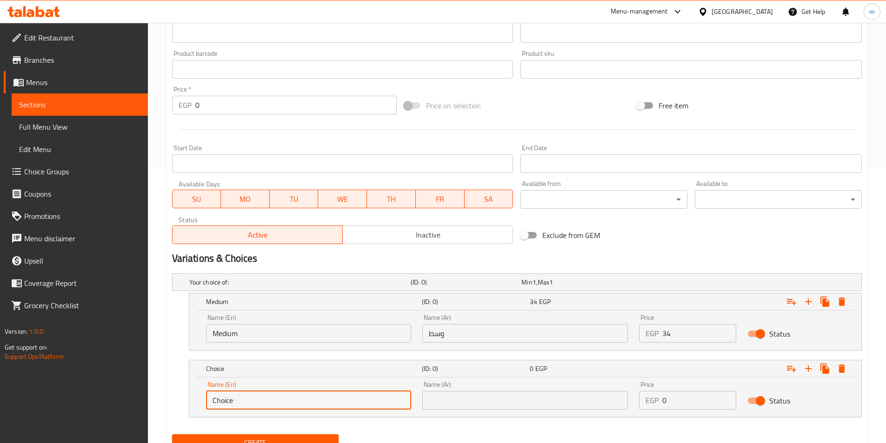
drag, startPoint x: 249, startPoint y: 396, endPoint x: 187, endPoint y: 405, distance: 62.5
click at [187, 405] on div "Choice (ID: 0) 0 EGP Name (En) Choice Name (En) Name (Ar) Name (Ar) Price EGP 0…" at bounding box center [516, 389] width 689 height 58
click at [225, 400] on input "text" at bounding box center [308, 400] width 205 height 19
type input "Large"
click at [465, 397] on input "text" at bounding box center [524, 400] width 205 height 19
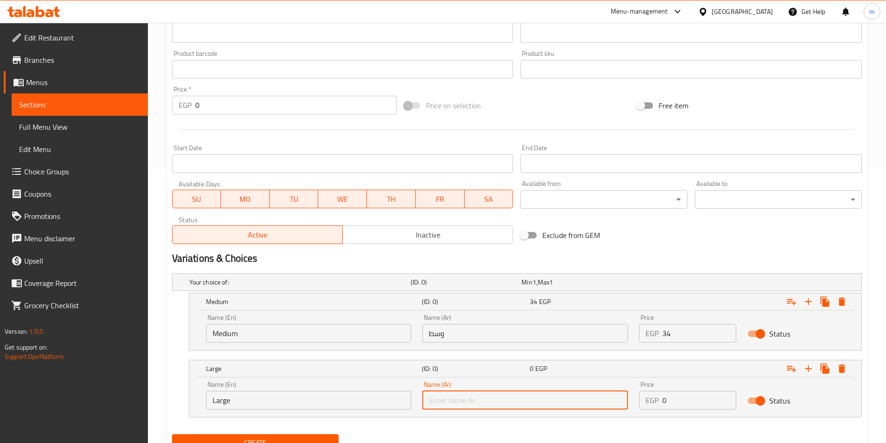
type input "كبير"
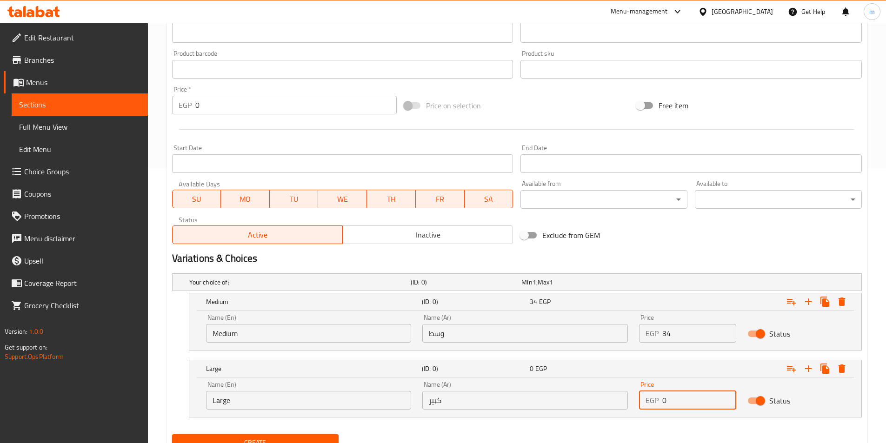
drag, startPoint x: 670, startPoint y: 401, endPoint x: 660, endPoint y: 400, distance: 9.9
click at [656, 404] on div "EGP 0 Price" at bounding box center [687, 400] width 97 height 19
type input "41"
click at [172, 434] on button "Create" at bounding box center [255, 442] width 167 height 17
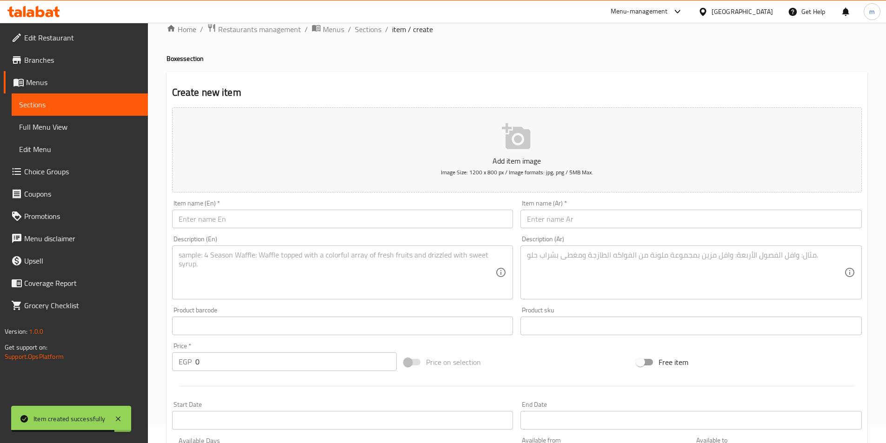
scroll to position [0, 0]
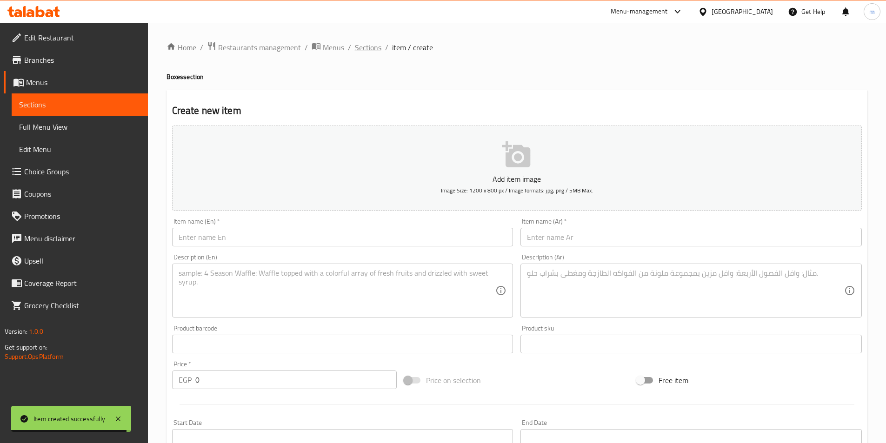
click at [373, 50] on span "Sections" at bounding box center [368, 47] width 26 height 11
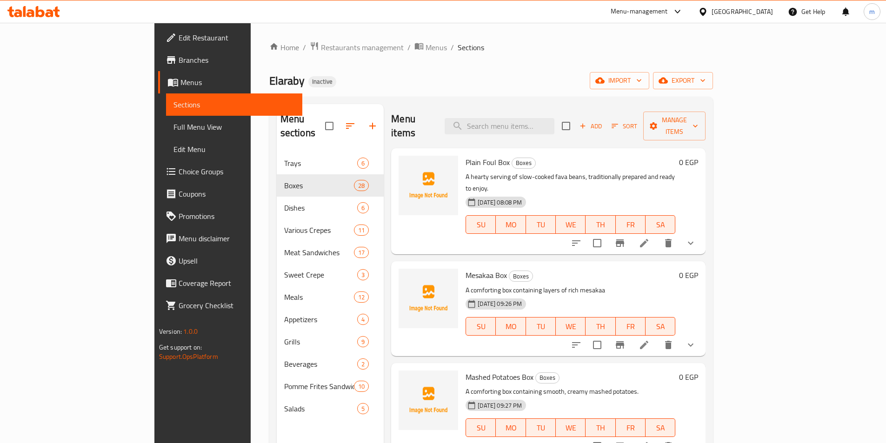
scroll to position [1143, 0]
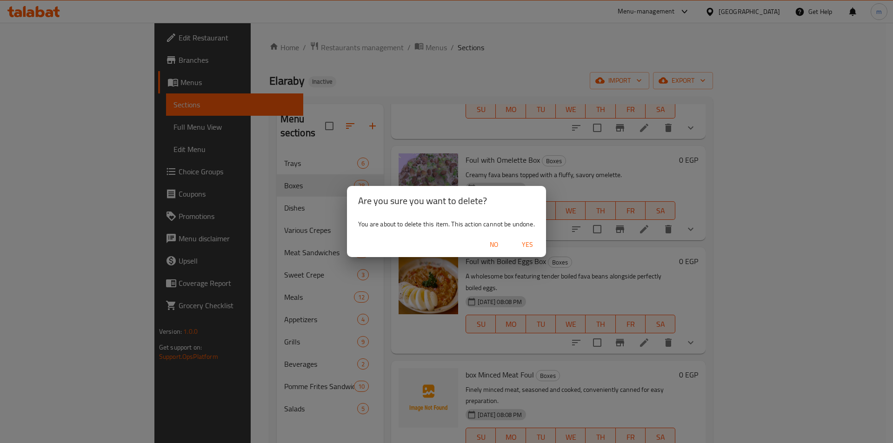
click at [537, 244] on span "Yes" at bounding box center [527, 245] width 22 height 12
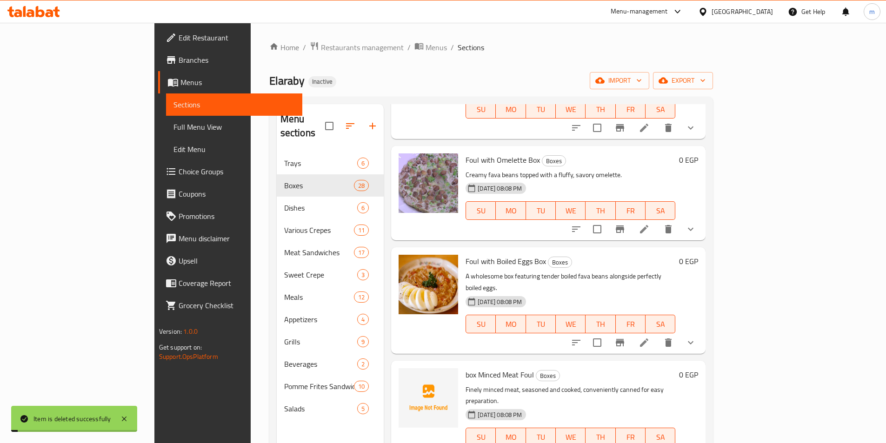
scroll to position [1236, 0]
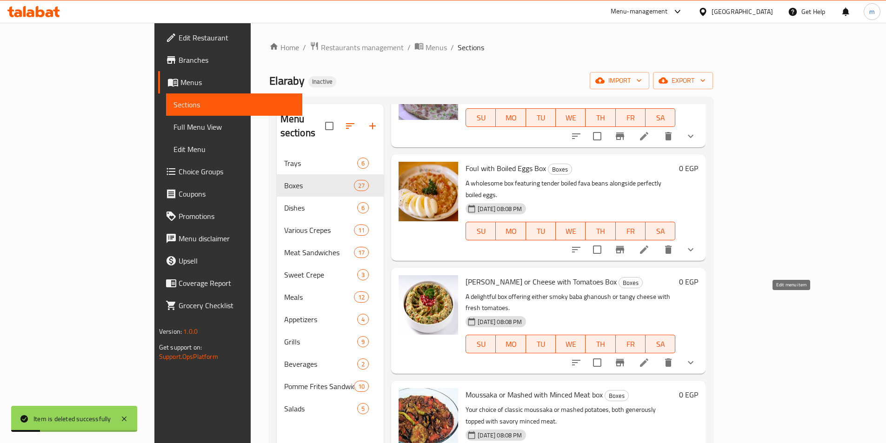
click at [649, 357] on icon at bounding box center [643, 362] width 11 height 11
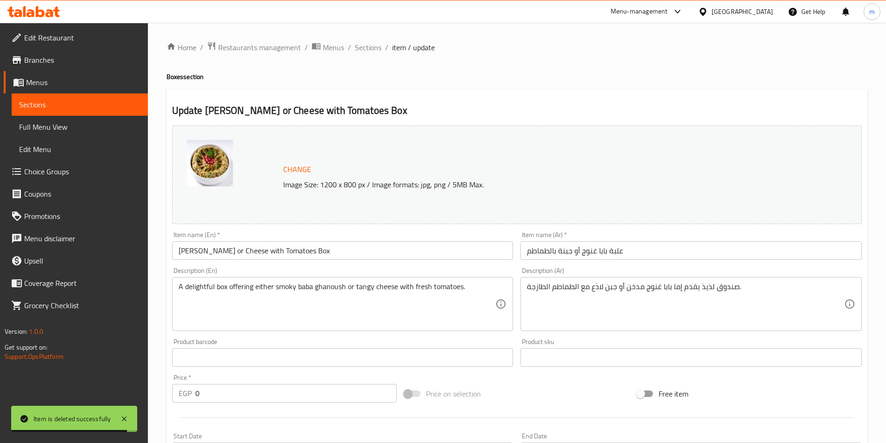
click at [40, 85] on span "Menus" at bounding box center [83, 82] width 114 height 11
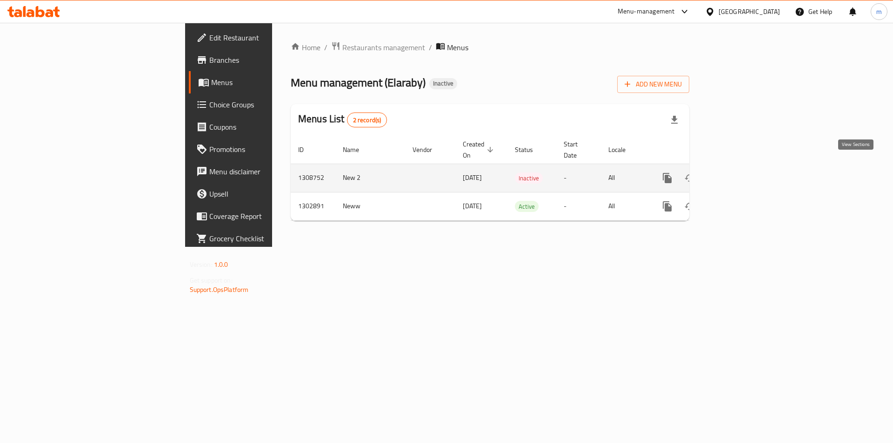
click at [745, 172] on link "enhanced table" at bounding box center [734, 178] width 22 height 22
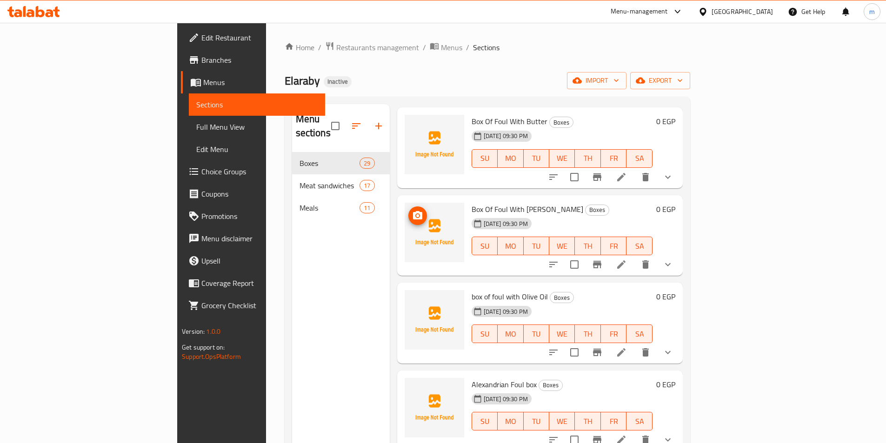
scroll to position [232, 0]
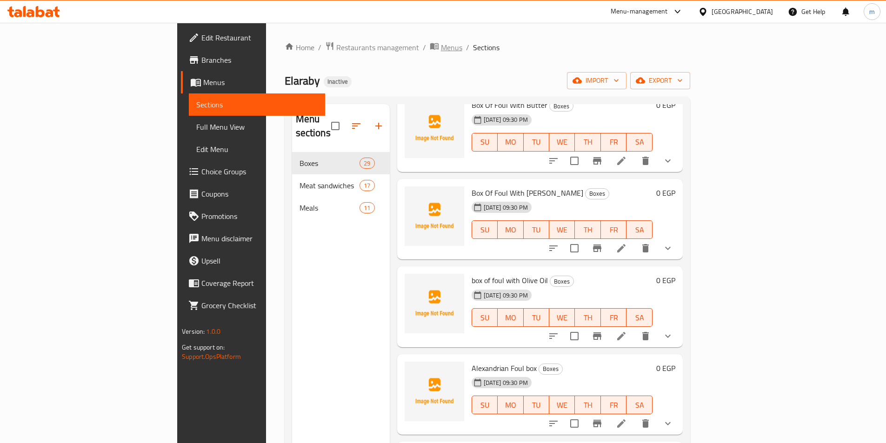
click at [441, 46] on span "Menus" at bounding box center [451, 47] width 21 height 11
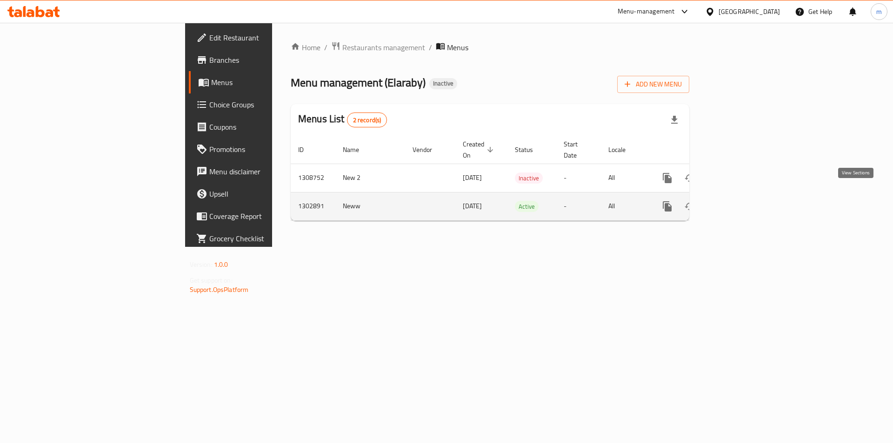
click at [745, 200] on link "enhanced table" at bounding box center [734, 206] width 22 height 22
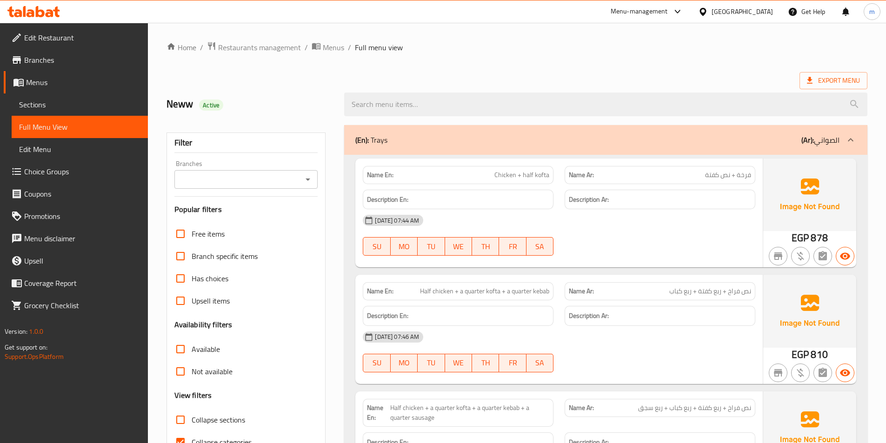
click at [207, 420] on span "Collapse sections" at bounding box center [218, 419] width 53 height 11
click at [192, 420] on input "Collapse sections" at bounding box center [180, 420] width 22 height 22
checkbox input "true"
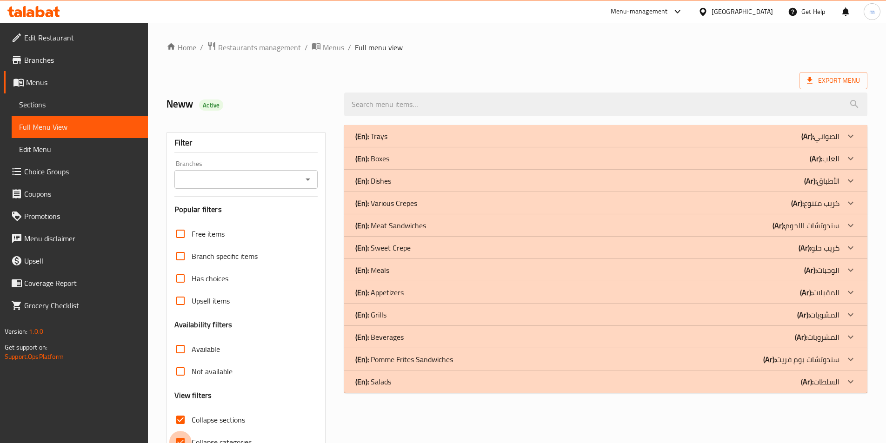
click at [186, 434] on input "Collapse categories" at bounding box center [180, 442] width 22 height 22
checkbox input "false"
click at [726, 138] on div "(En): Trays (Ar): الصواني" at bounding box center [597, 136] width 484 height 11
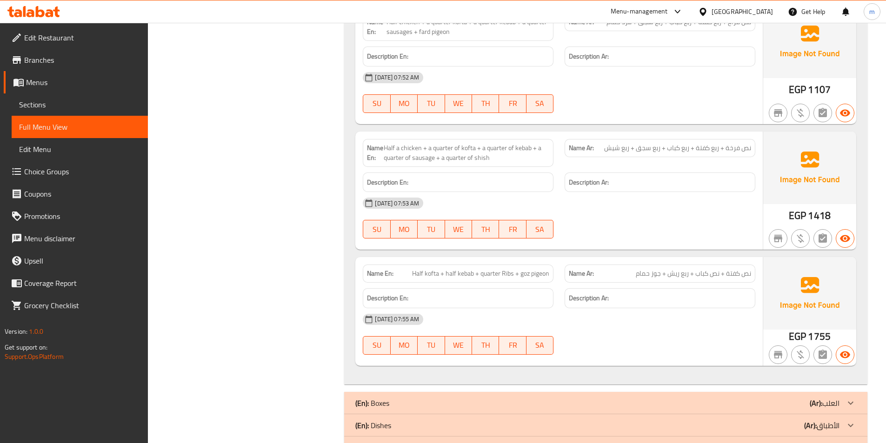
scroll to position [558, 0]
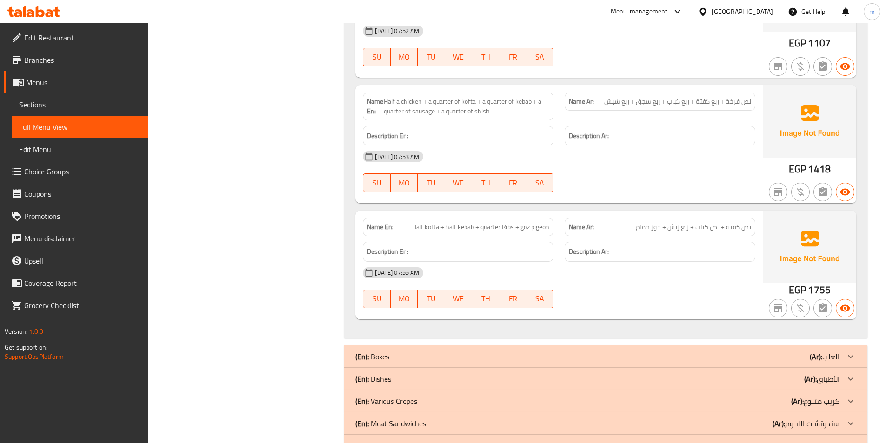
click at [806, 359] on div "(En): Boxes (Ar): العلب" at bounding box center [597, 356] width 484 height 11
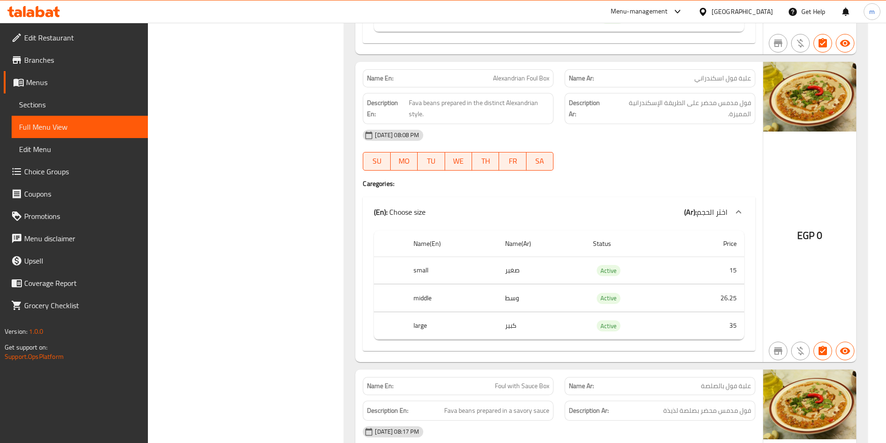
scroll to position [2278, 0]
click at [529, 79] on span "Alexandrian Foul Box" at bounding box center [521, 78] width 56 height 10
copy span "Alexandrian Foul Box"
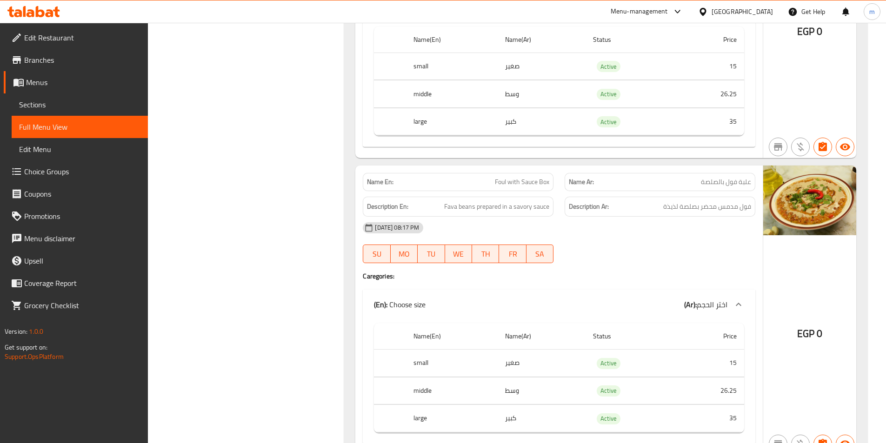
scroll to position [2464, 0]
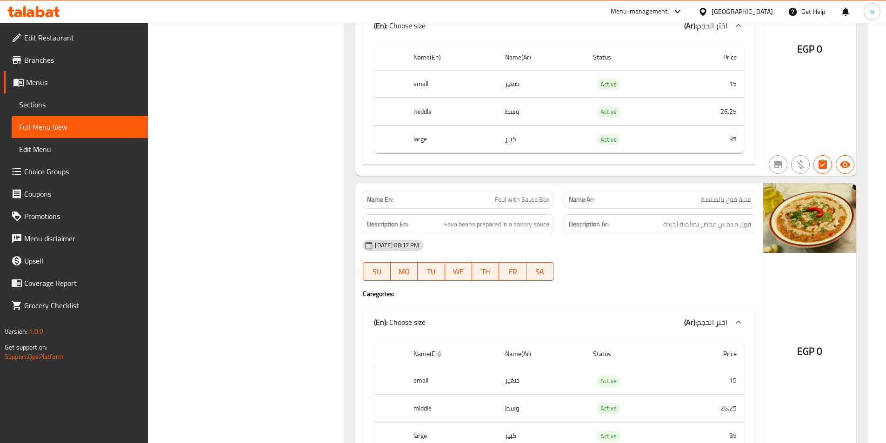
click at [542, 204] on span "Foul with Sauce Box" at bounding box center [522, 200] width 54 height 10
copy span "Foul with Sauce Box"
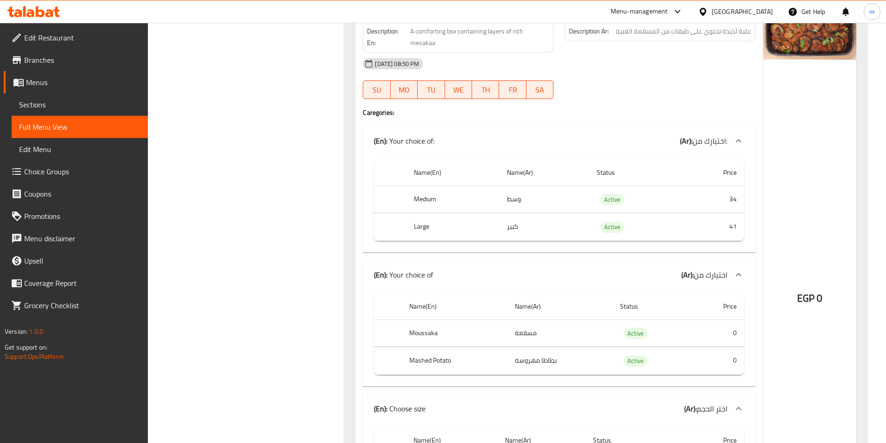
scroll to position [3998, 0]
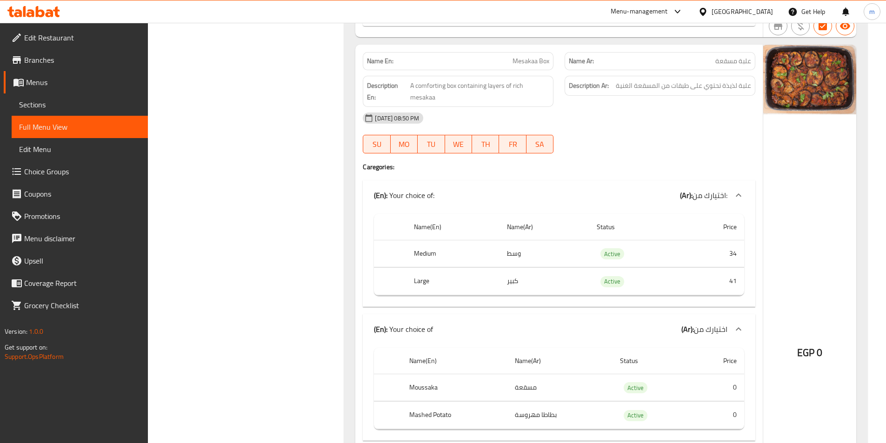
click at [531, 60] on span "Mesakaa Box" at bounding box center [530, 61] width 37 height 10
copy span "Mesakaa Box"
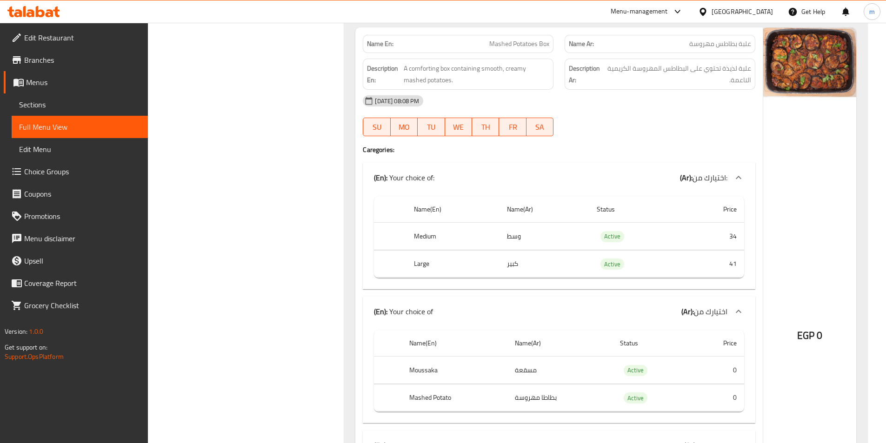
scroll to position [4509, 0]
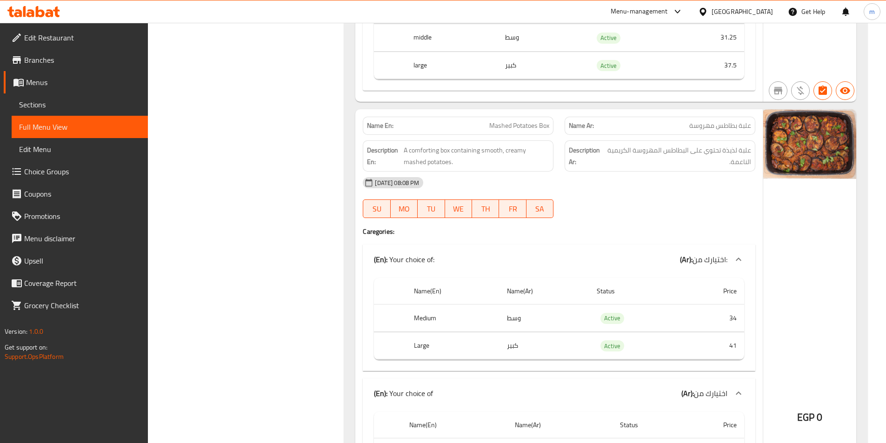
click at [523, 121] on span "Mashed Potatoes Box" at bounding box center [519, 126] width 60 height 10
copy span "Mashed Potatoes Box"
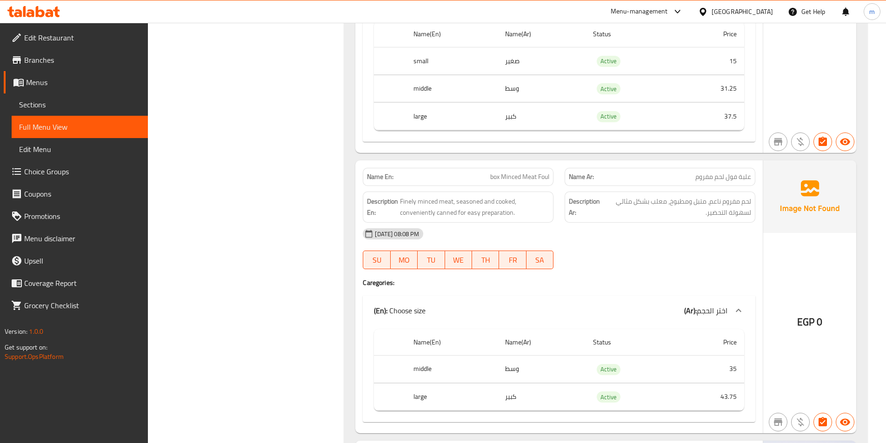
scroll to position [5021, 0]
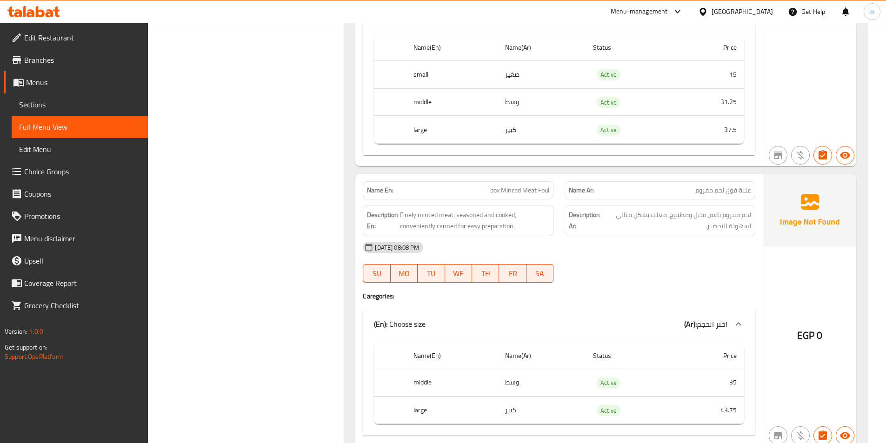
click at [536, 185] on span "box Minced Meat Foul" at bounding box center [519, 190] width 59 height 10
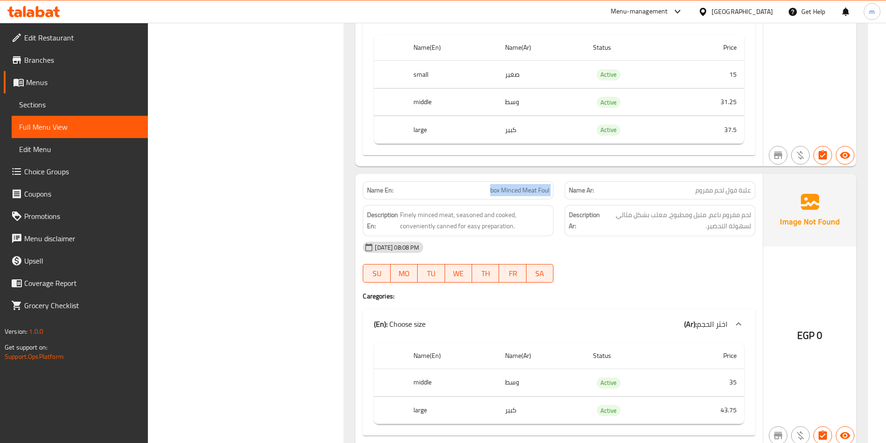
copy span "box Minced Meat Foul"
click at [538, 185] on span "box Minced Meat Foul" at bounding box center [519, 190] width 59 height 10
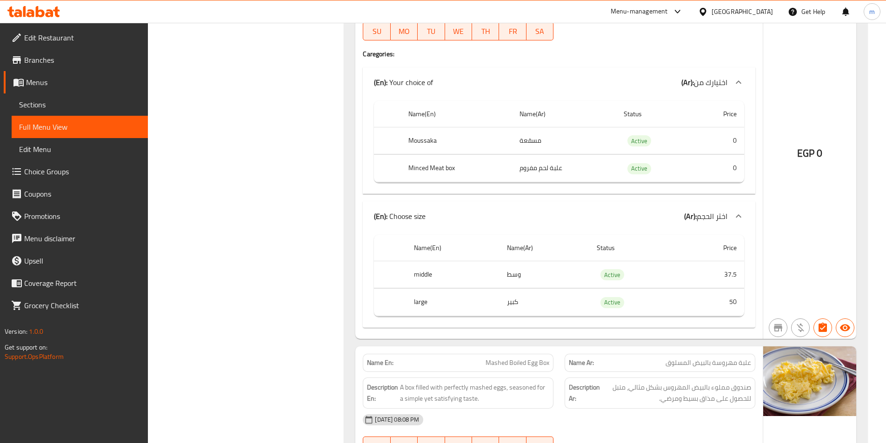
scroll to position [5997, 0]
click at [402, 265] on td "choices table" at bounding box center [390, 273] width 33 height 27
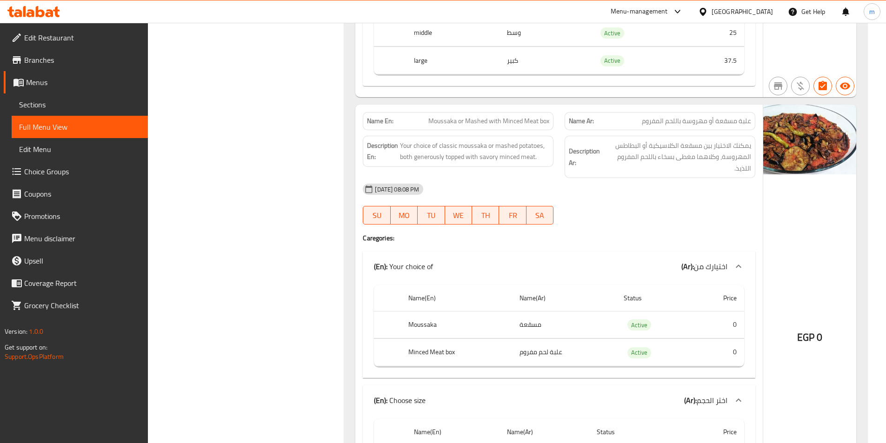
scroll to position [5811, 0]
click at [496, 118] on span "Moussaka or Mashed with Minced Meat box" at bounding box center [488, 123] width 121 height 10
copy span "Moussaka or Mashed with Minced Meat box"
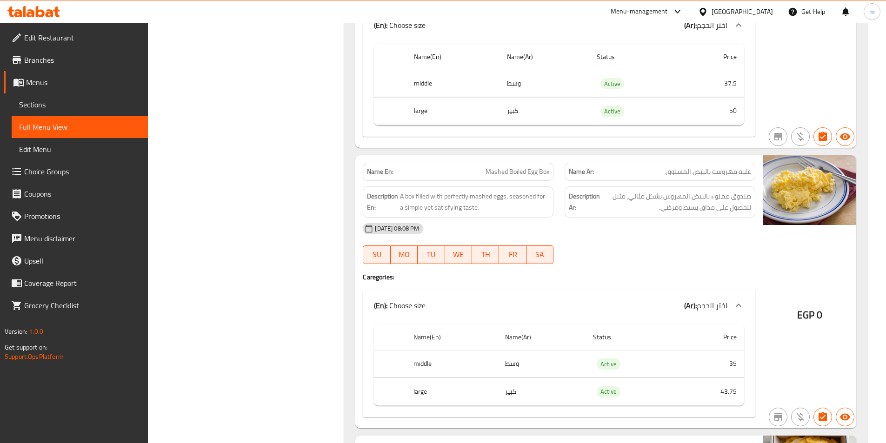
scroll to position [6276, 0]
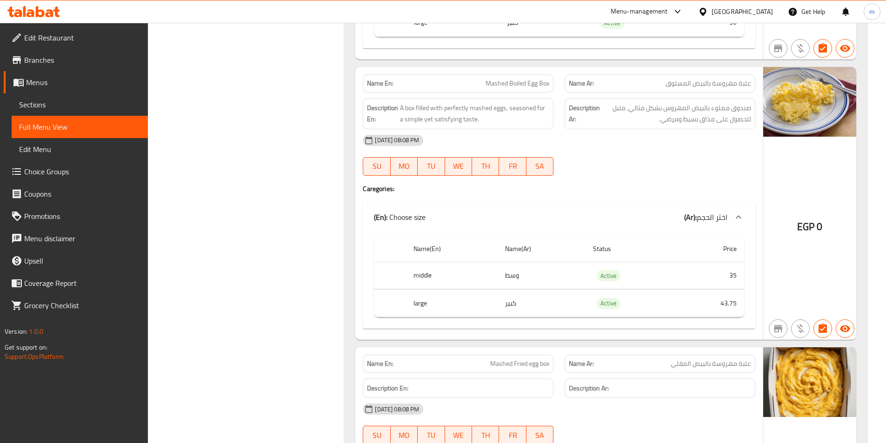
click at [513, 79] on span "Mashed Boiled Egg Box" at bounding box center [517, 84] width 64 height 10
click at [516, 79] on span "Mashed Boiled Egg Box" at bounding box center [517, 84] width 64 height 10
copy span "Mashed Boiled Egg Box"
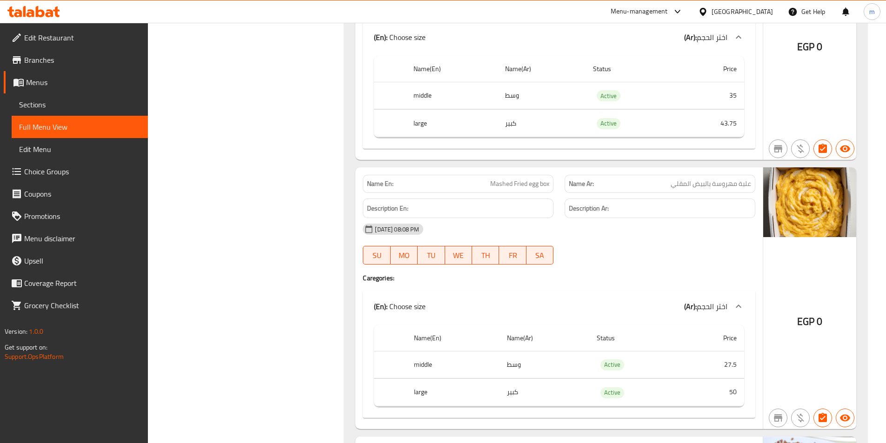
scroll to position [6508, 0]
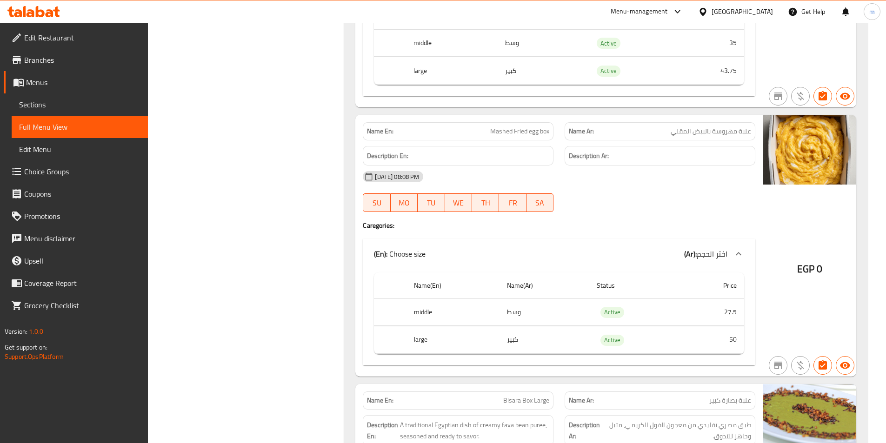
click at [542, 126] on span "Mashed Fried egg box" at bounding box center [519, 131] width 59 height 10
copy span "Mashed Fried egg box"
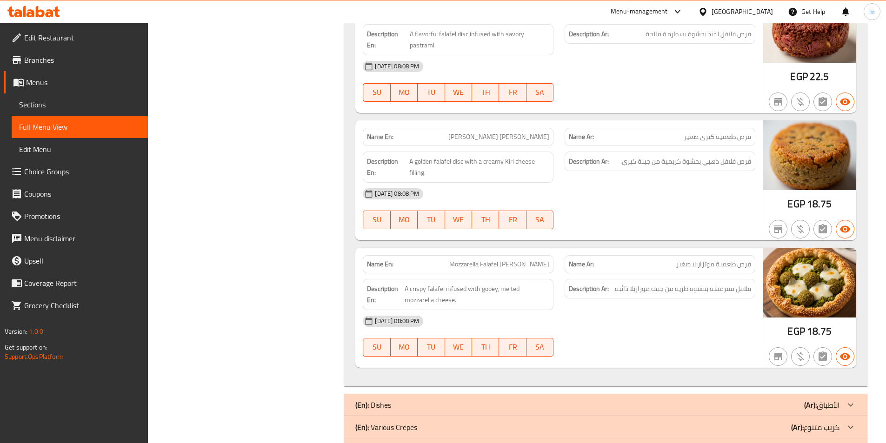
scroll to position [7810, 0]
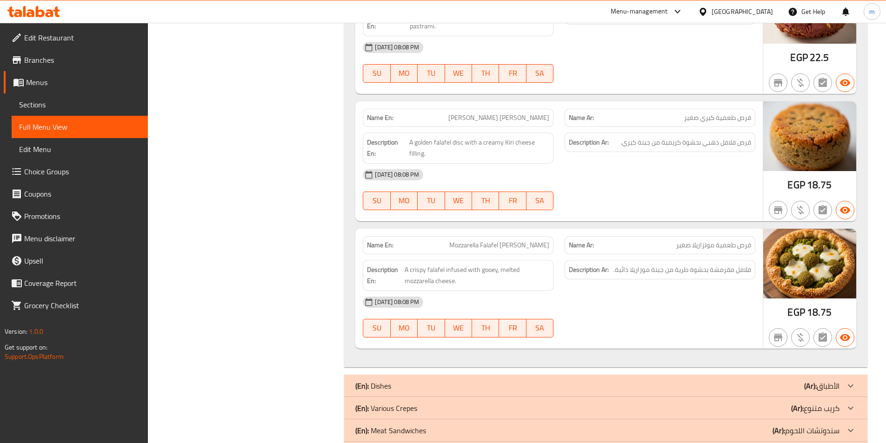
click at [543, 240] on span "Mozzarella Falafel [PERSON_NAME]" at bounding box center [499, 245] width 100 height 10
copy span "Mozzarella Falafel [PERSON_NAME]"
click at [509, 113] on span "[PERSON_NAME] [PERSON_NAME]" at bounding box center [498, 118] width 101 height 10
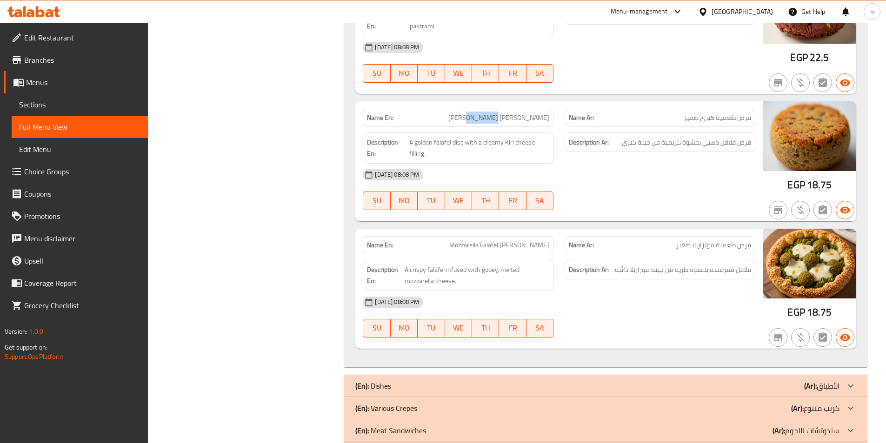
click at [509, 113] on span "[PERSON_NAME] [PERSON_NAME]" at bounding box center [498, 118] width 101 height 10
copy span "[PERSON_NAME] [PERSON_NAME]"
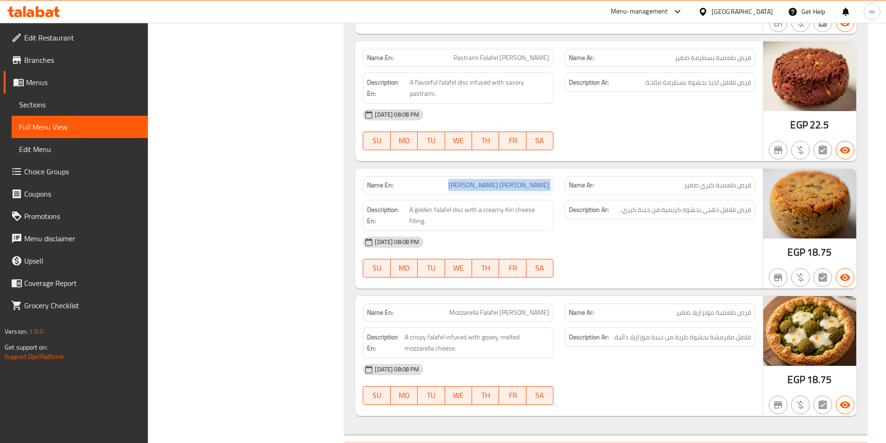
scroll to position [7624, 0]
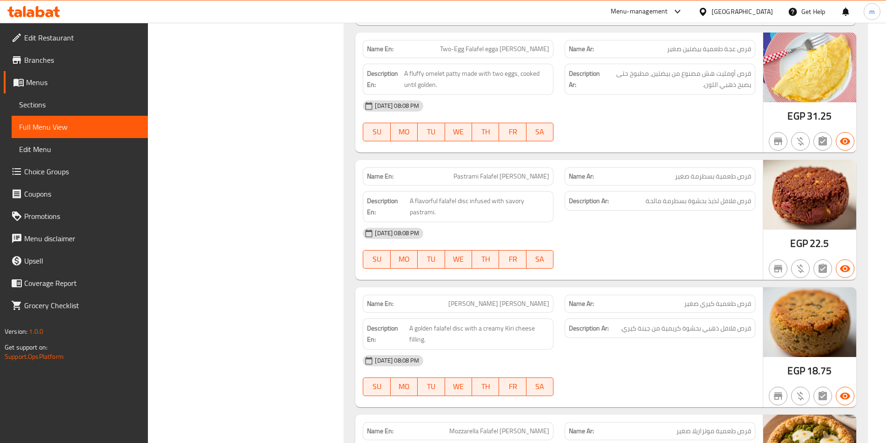
click at [525, 172] on span "Pastrami Falafel [PERSON_NAME]" at bounding box center [501, 177] width 96 height 10
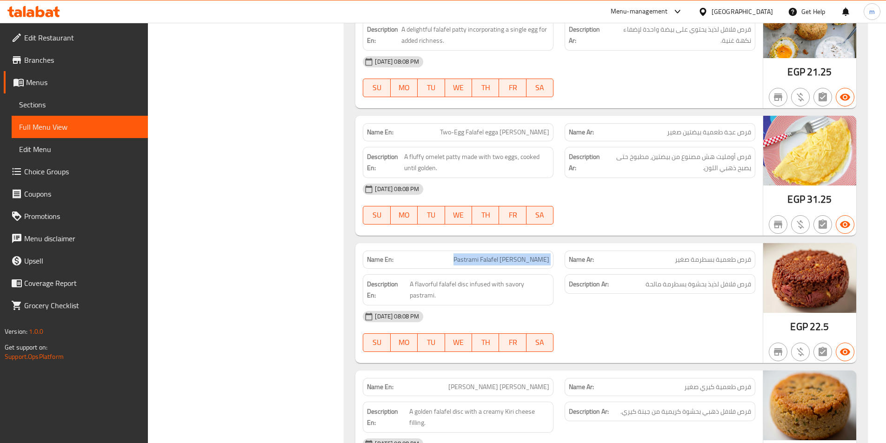
scroll to position [7531, 0]
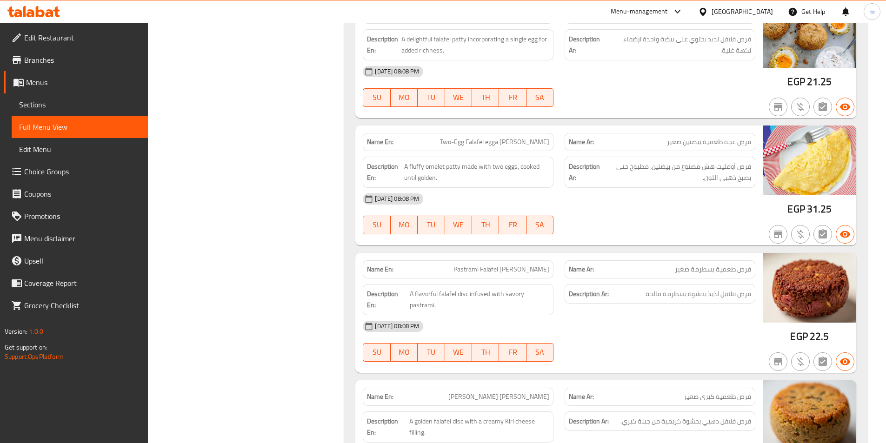
click at [506, 137] on span "Two-Egg Falafel egga [PERSON_NAME]" at bounding box center [494, 142] width 109 height 10
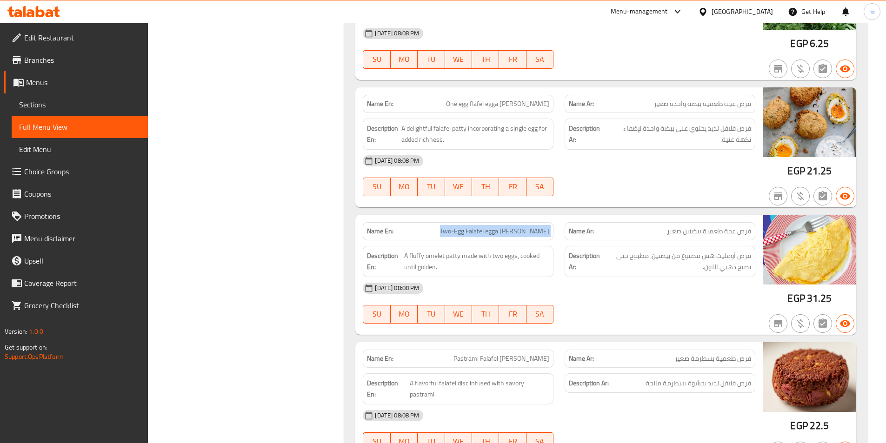
scroll to position [7438, 0]
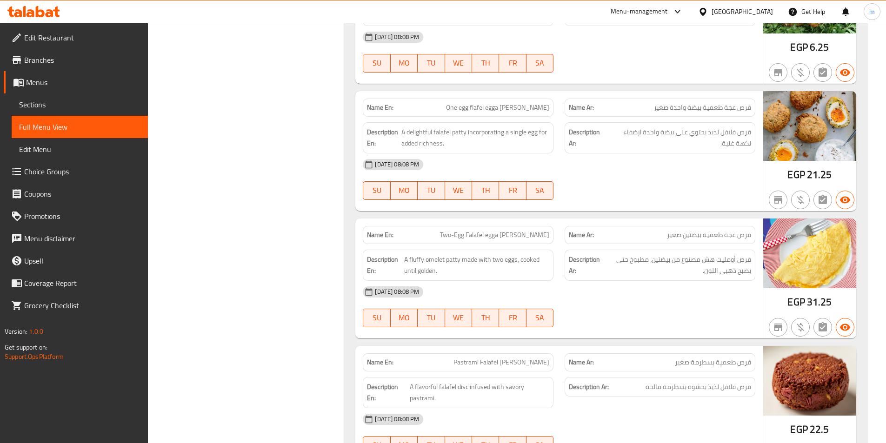
click at [527, 99] on div "Name En: One egg flafel egga patty Small" at bounding box center [458, 108] width 191 height 18
click at [527, 103] on span "One egg flafel egga [PERSON_NAME]" at bounding box center [497, 108] width 103 height 10
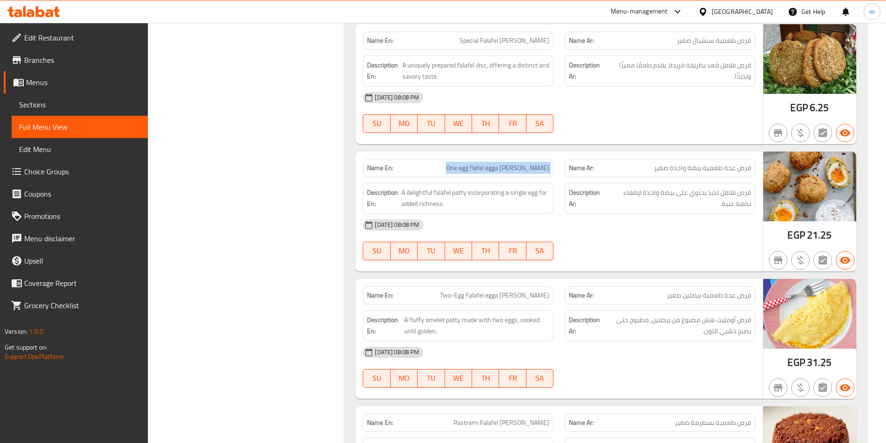
scroll to position [7252, 0]
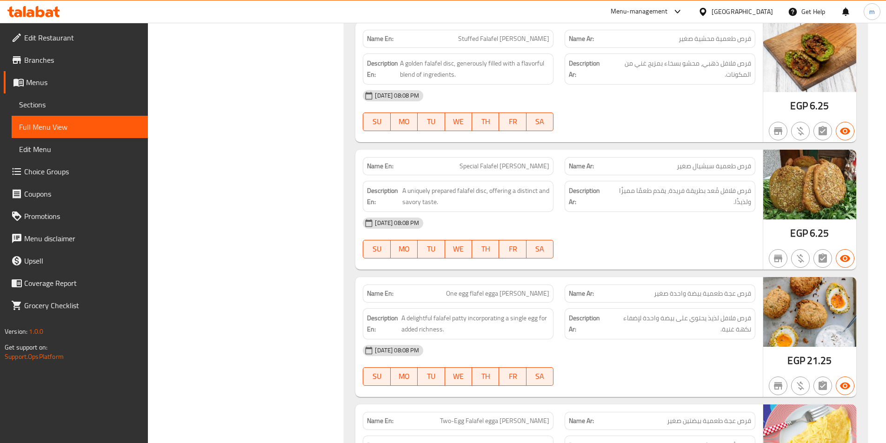
click at [533, 161] on span "Special Falafel [PERSON_NAME]" at bounding box center [504, 166] width 90 height 10
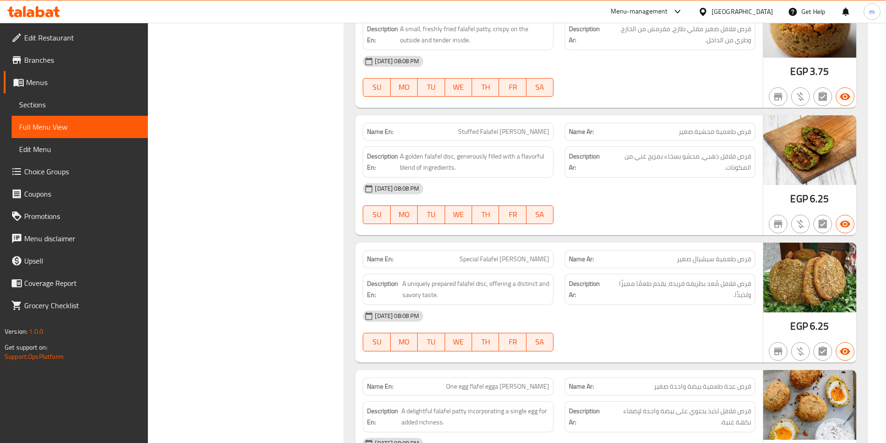
click at [526, 127] on span "Stuffed Falafel [PERSON_NAME]" at bounding box center [503, 132] width 91 height 10
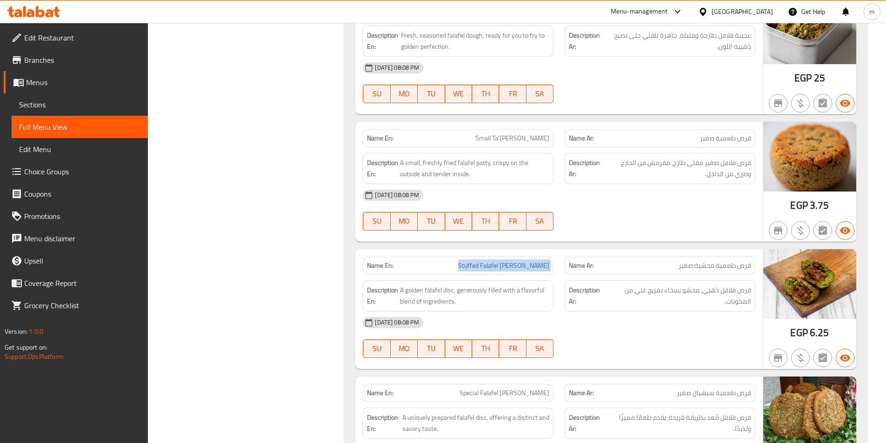
scroll to position [7020, 0]
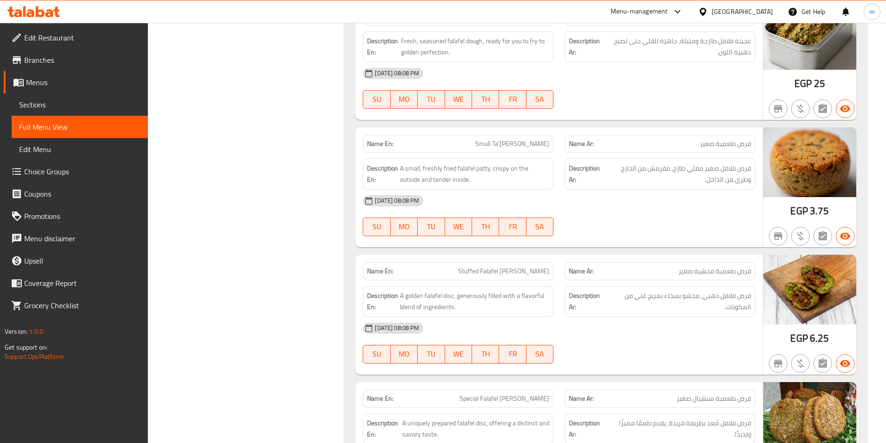
click at [527, 139] on span "Small Ta'[PERSON_NAME]" at bounding box center [512, 144] width 74 height 10
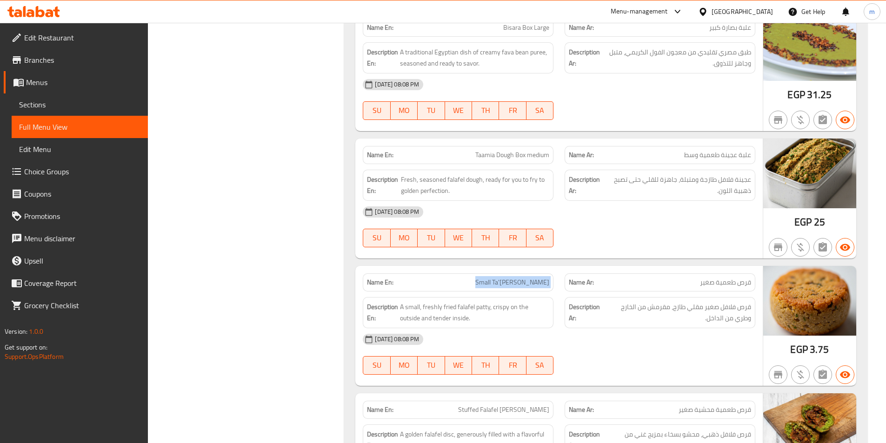
scroll to position [6880, 0]
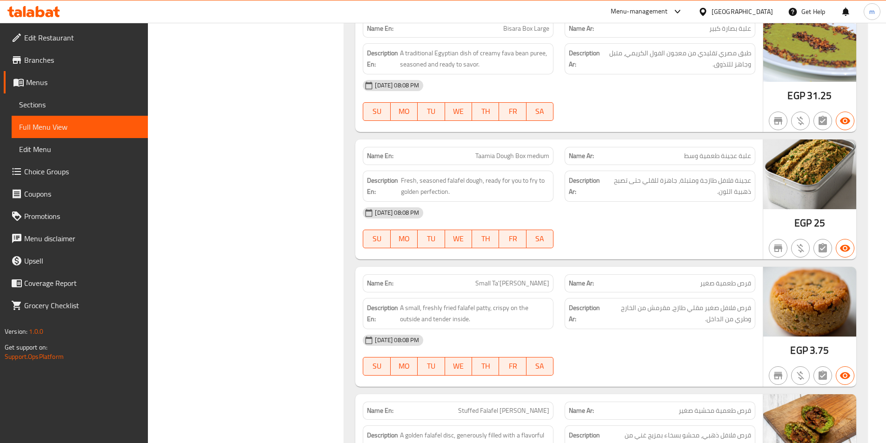
click at [544, 151] on span "Taamia Dough Box medium" at bounding box center [512, 156] width 74 height 10
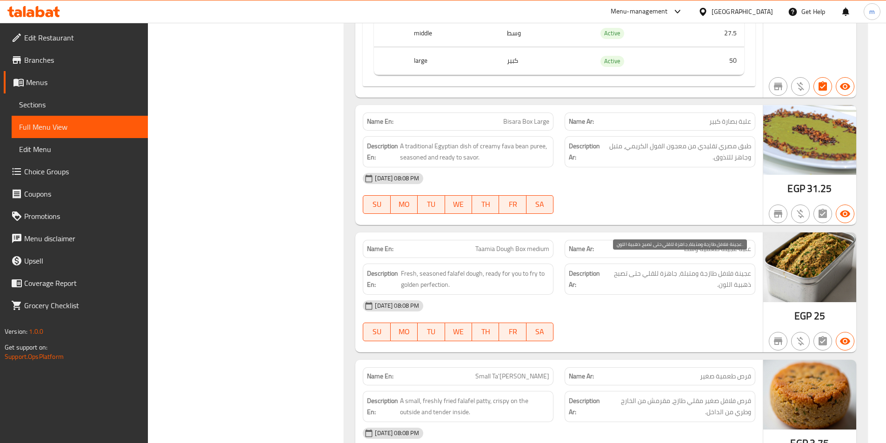
scroll to position [6741, 0]
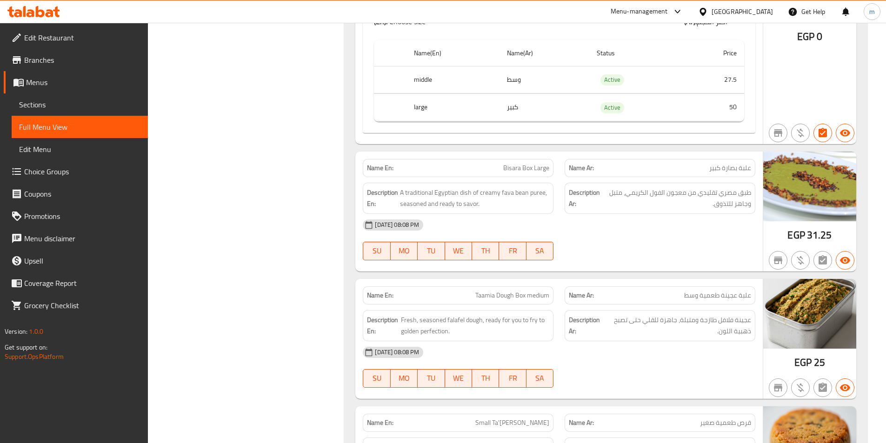
click at [535, 163] on span "Bisara Box Large" at bounding box center [526, 168] width 46 height 10
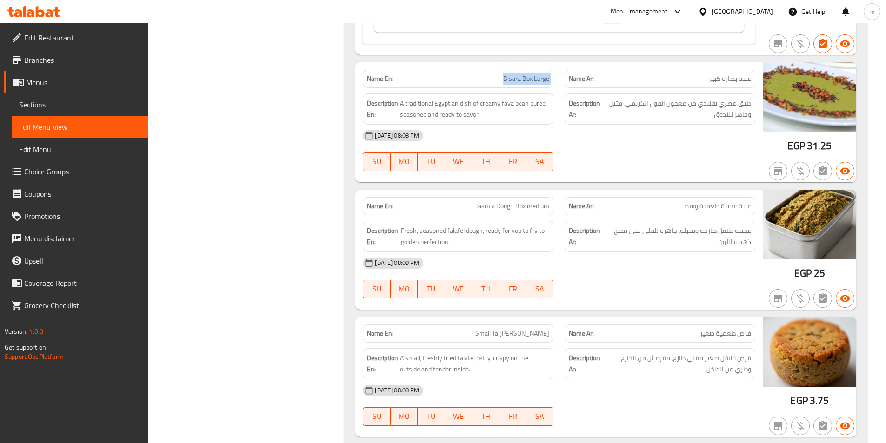
scroll to position [6834, 0]
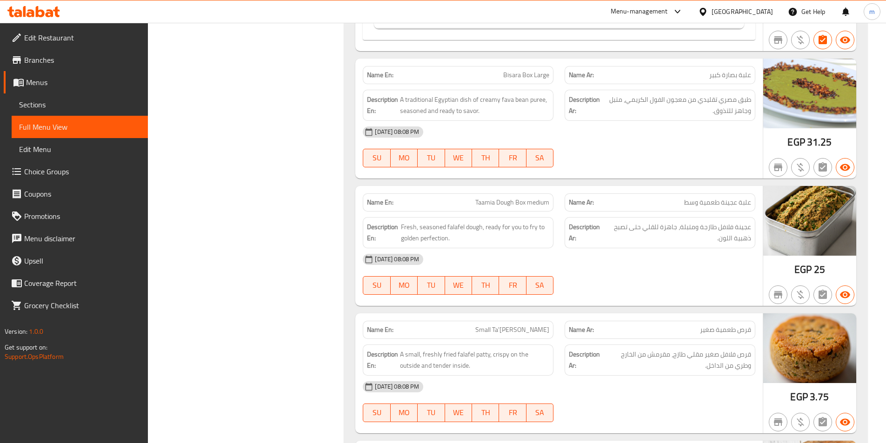
click at [501, 198] on span "Taamia Dough Box medium" at bounding box center [512, 203] width 74 height 10
click at [502, 198] on span "Taamia Dough Box medium" at bounding box center [512, 203] width 74 height 10
click at [534, 198] on span "Taamia Dough Box medium" at bounding box center [512, 203] width 74 height 10
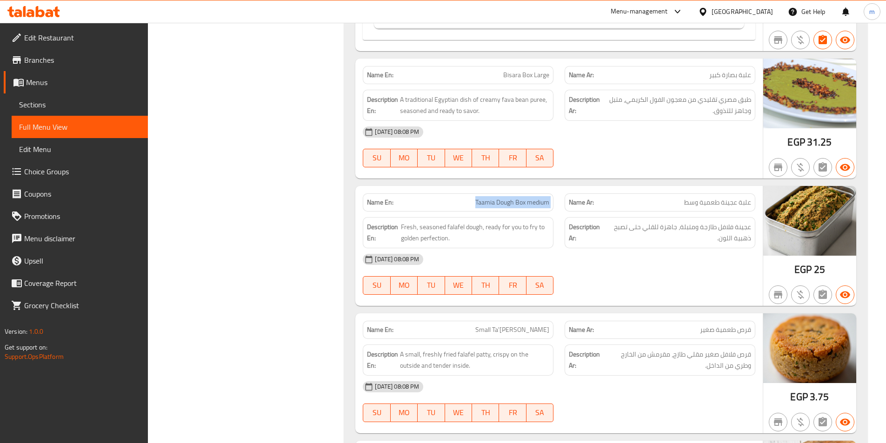
click at [534, 198] on span "Taamia Dough Box medium" at bounding box center [512, 203] width 74 height 10
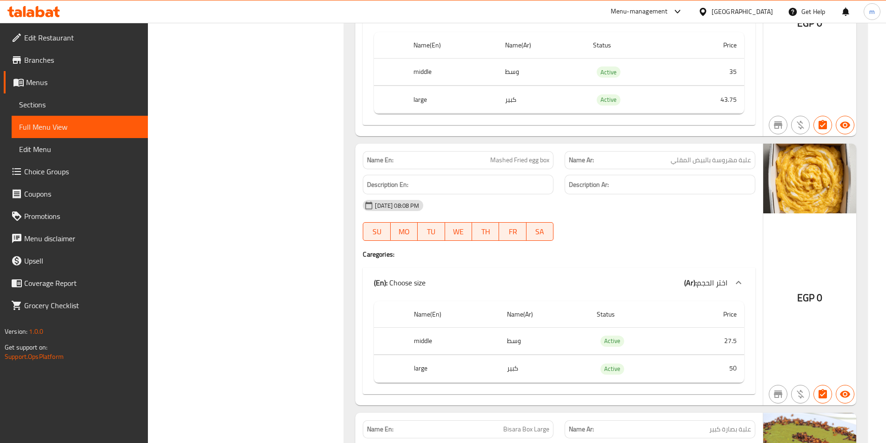
scroll to position [6508, 0]
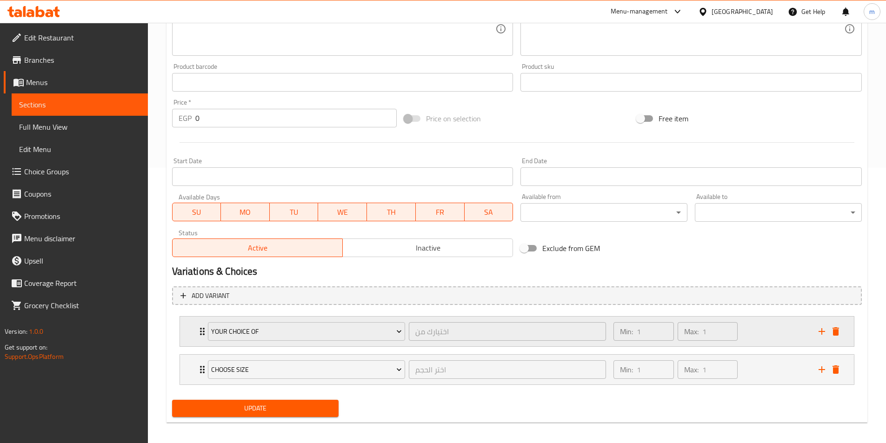
scroll to position [281, 0]
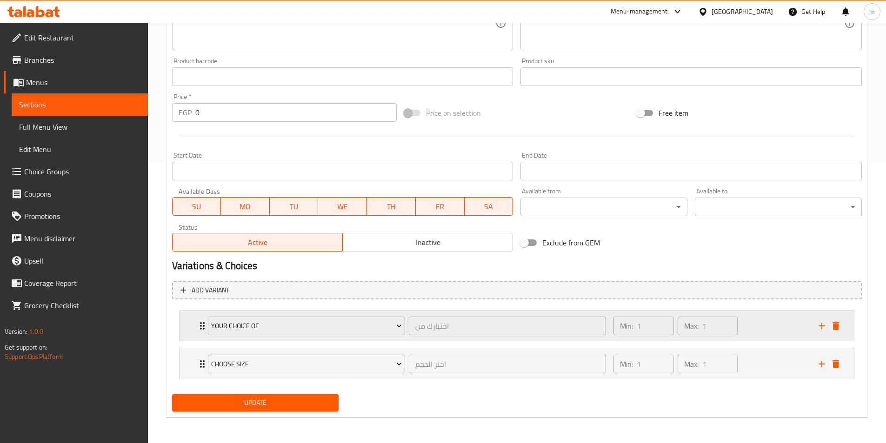
click at [186, 328] on div "Your choice of اختيارك من ​ Min: 1 ​ Max: 1 ​" at bounding box center [517, 326] width 674 height 30
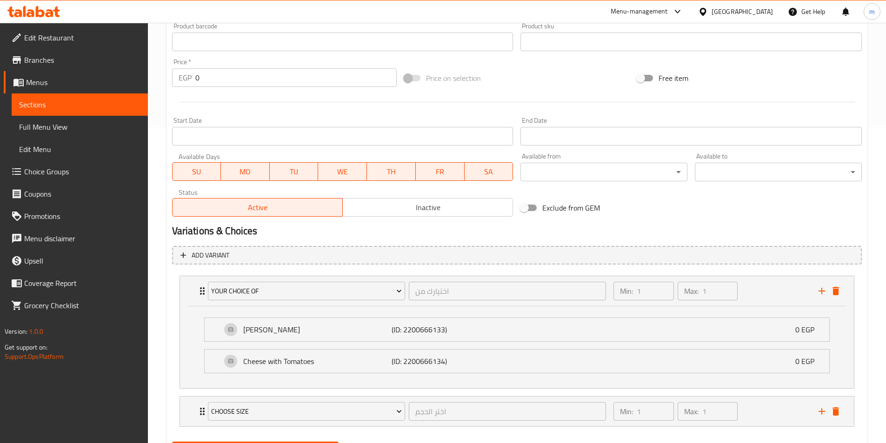
scroll to position [363, 0]
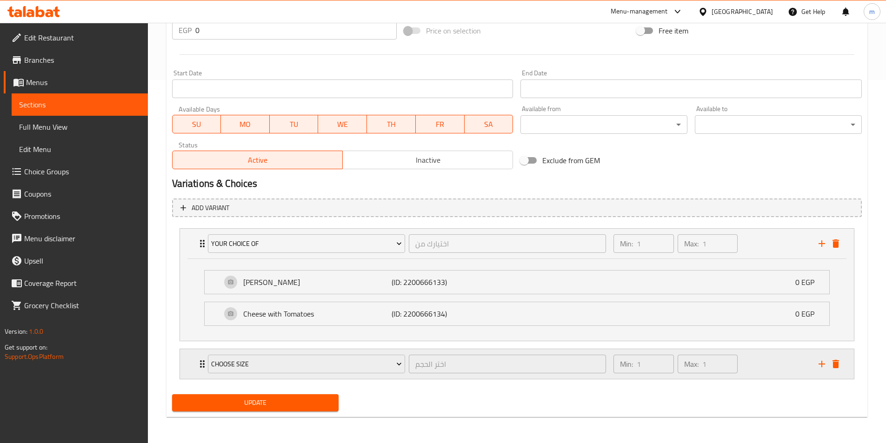
click at [194, 368] on div "Choose size اختر الحجم ​ Min: 1 ​ Max: 1 ​" at bounding box center [517, 364] width 674 height 30
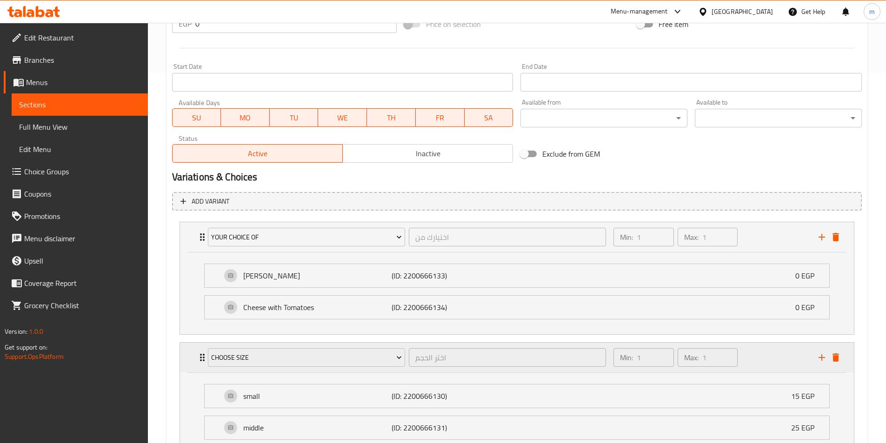
scroll to position [477, 0]
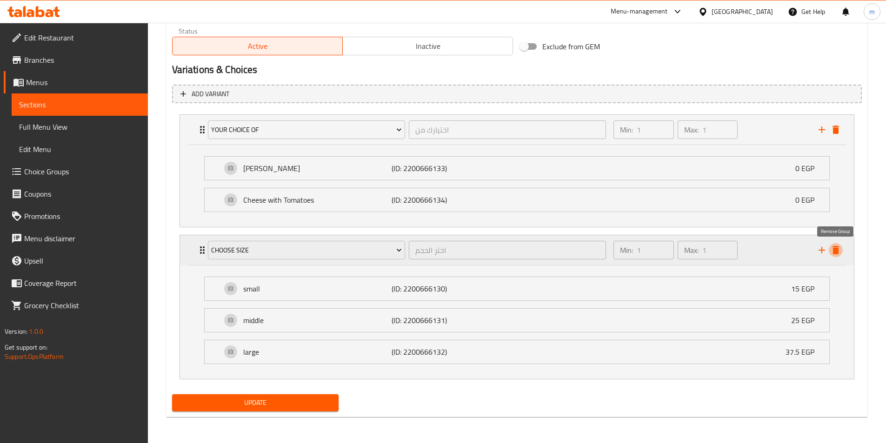
click at [833, 251] on icon "delete" at bounding box center [835, 250] width 7 height 8
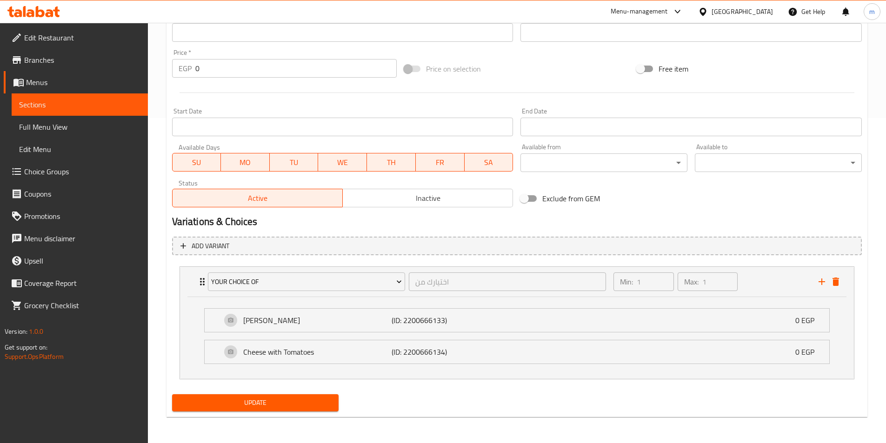
click at [200, 320] on li "Baba Ghanoush (ID: 2200666133) 0 EGP Name (En) Baba Ghanoush Name (En) Name (Ar…" at bounding box center [517, 320] width 640 height 32
click at [816, 287] on icon "add" at bounding box center [821, 281] width 11 height 11
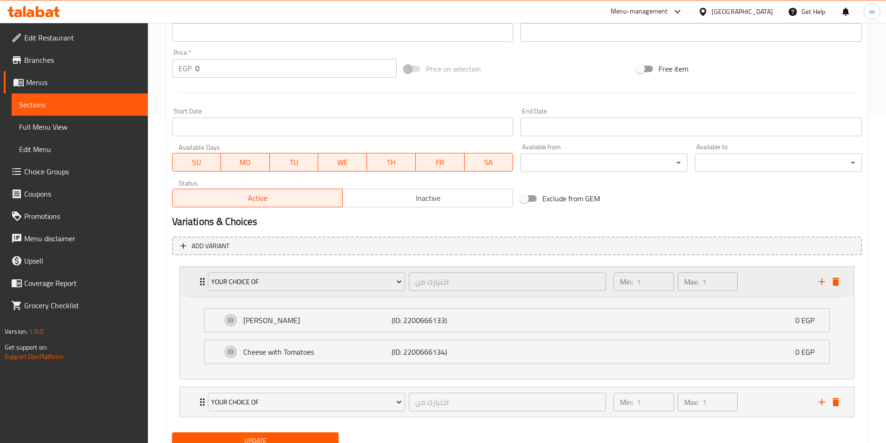
scroll to position [363, 0]
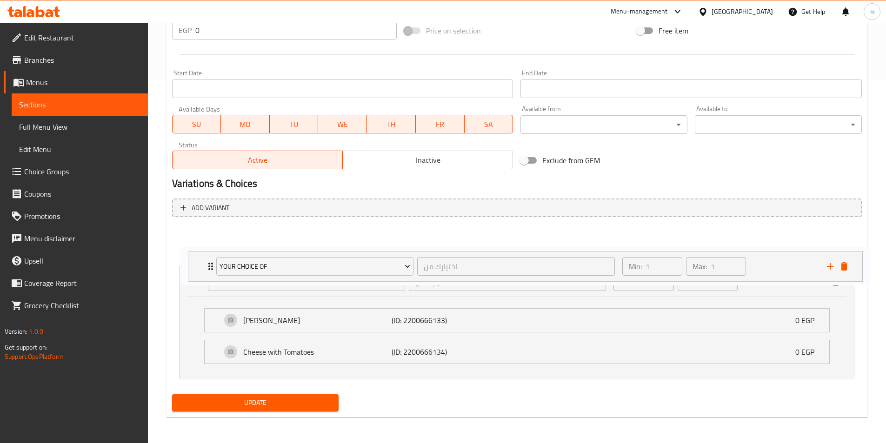
drag, startPoint x: 191, startPoint y: 370, endPoint x: 199, endPoint y: 268, distance: 102.1
click at [199, 268] on div "Your choice of اختيارك من ​ Min: 1 ​ Max: 1 ​ Baba Ghanoush (ID: 2200666133) 0 …" at bounding box center [516, 304] width 689 height 159
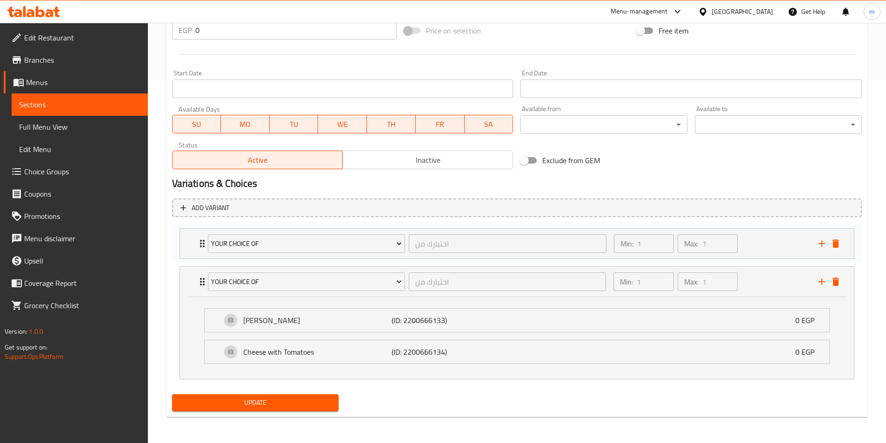
scroll to position [281, 0]
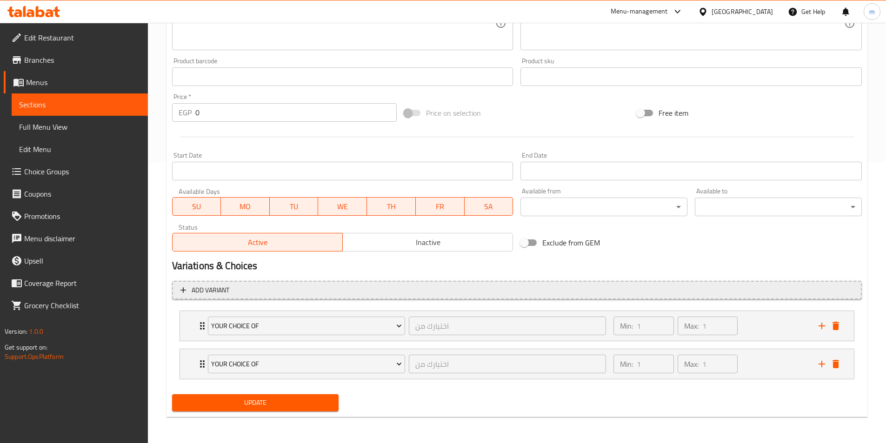
click at [253, 291] on span "Add variant" at bounding box center [516, 291] width 673 height 12
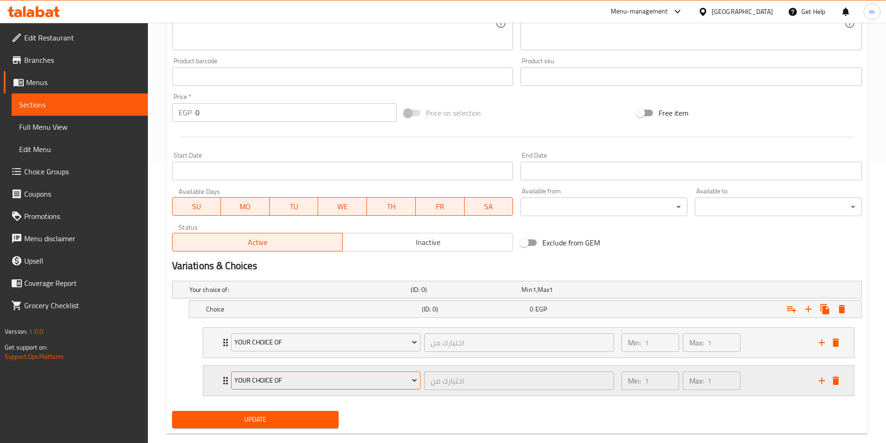
click at [311, 381] on span "Your choice of" at bounding box center [325, 381] width 183 height 12
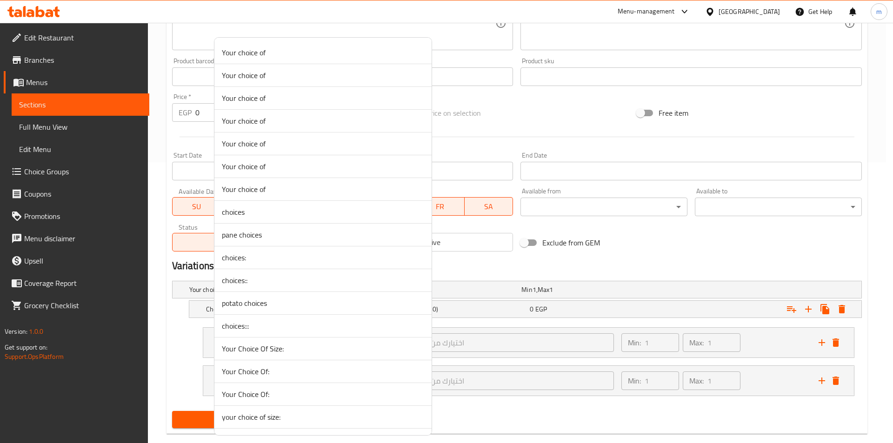
click at [493, 337] on div at bounding box center [446, 221] width 893 height 443
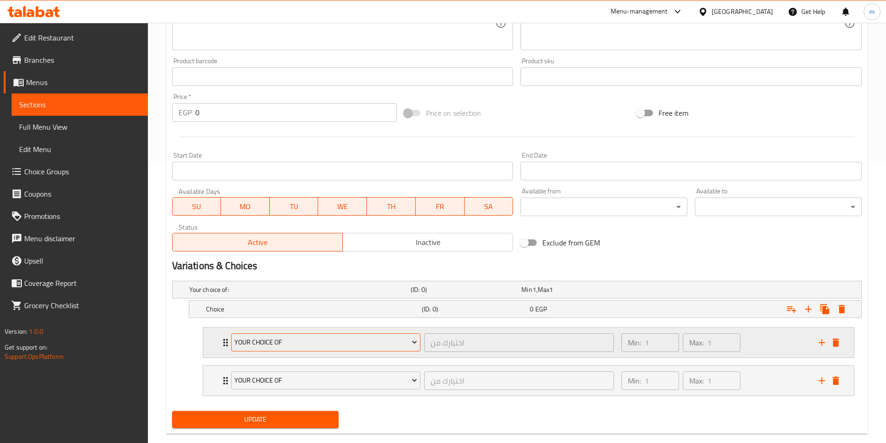
click at [318, 348] on button "Your choice of" at bounding box center [326, 342] width 190 height 19
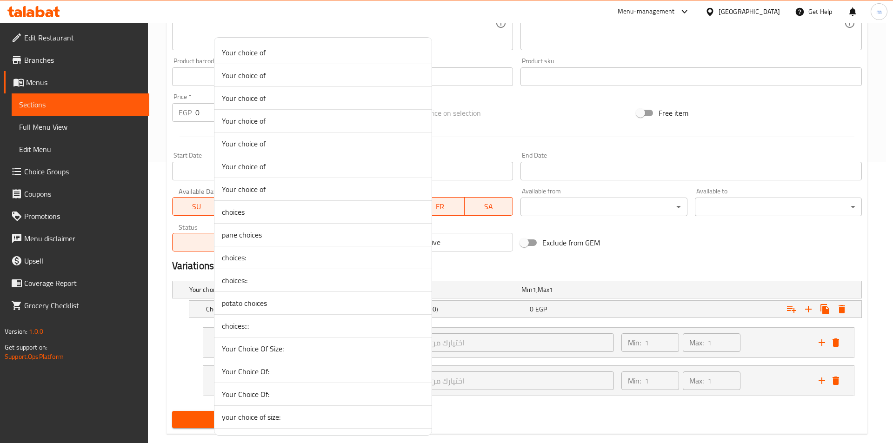
click at [270, 57] on span "Your choice of" at bounding box center [323, 52] width 202 height 11
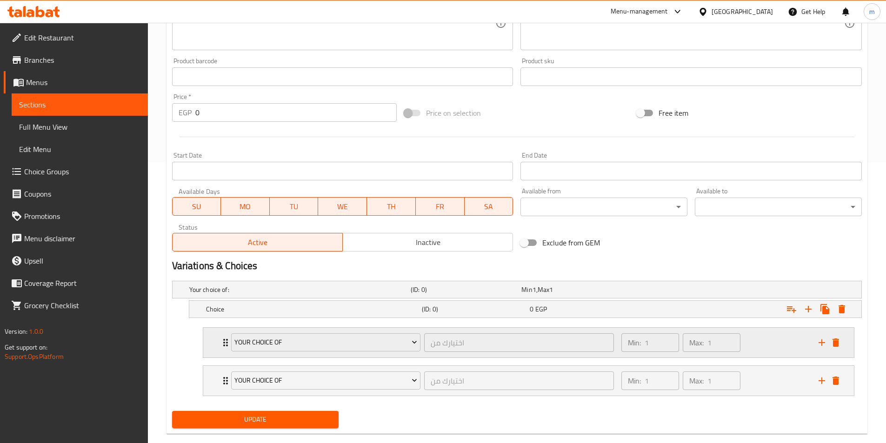
click at [219, 342] on div "Your choice of اختيارك من ​ Min: 1 ​ Max: 1 ​" at bounding box center [528, 343] width 650 height 30
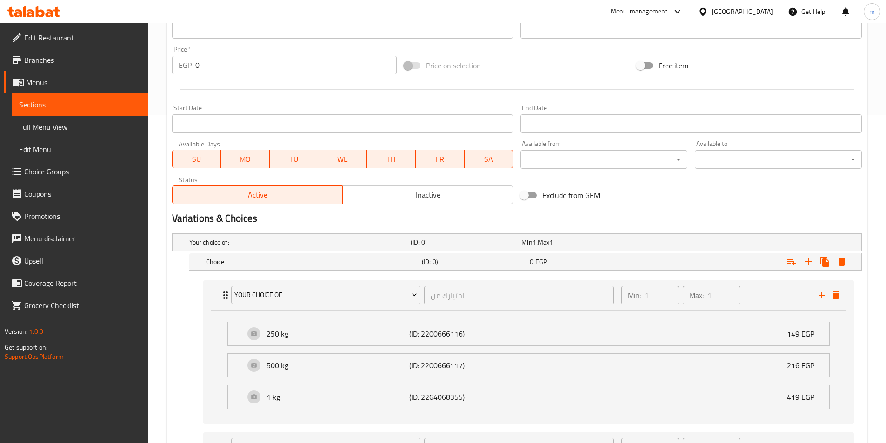
scroll to position [374, 0]
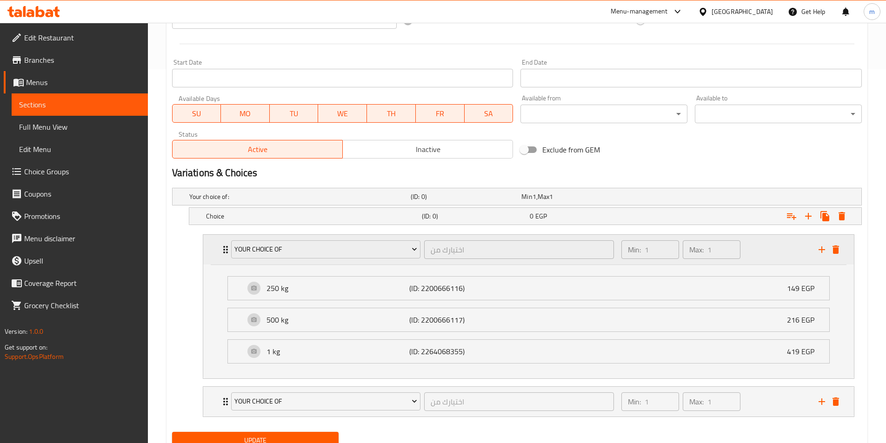
click at [291, 259] on div "Your choice of" at bounding box center [325, 249] width 193 height 22
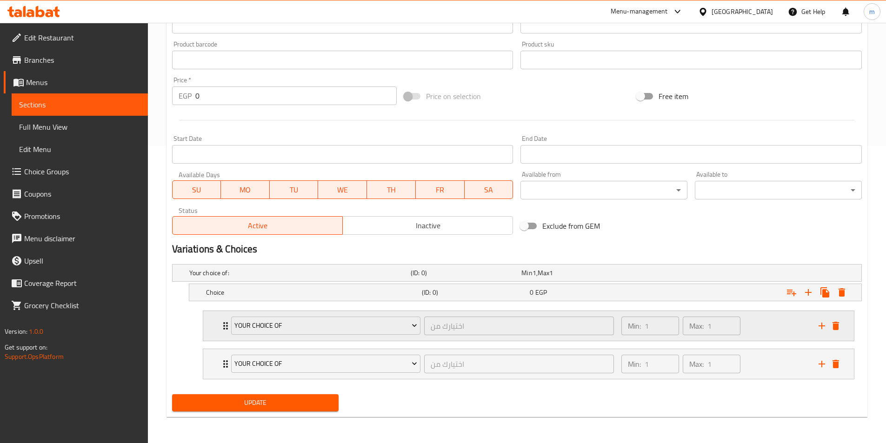
scroll to position [298, 0]
click at [835, 330] on icon "delete" at bounding box center [835, 325] width 11 height 11
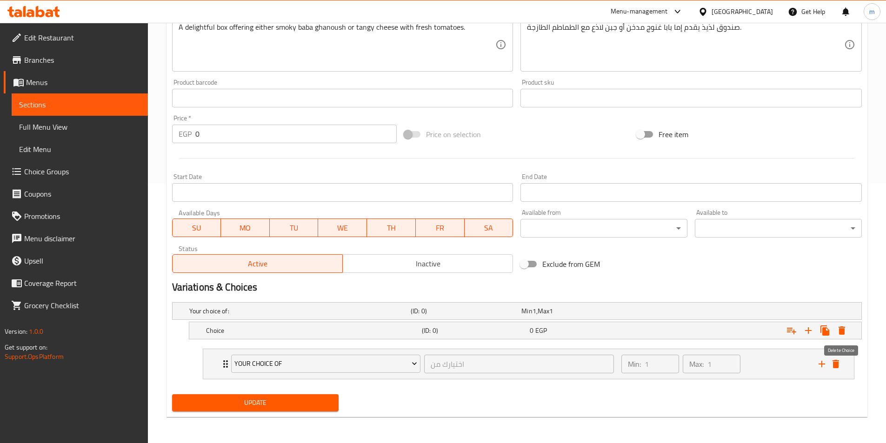
scroll to position [259, 0]
click at [218, 365] on div "Your choice of اختيارك من ​ Min: 1 ​ Max: 1 ​" at bounding box center [528, 364] width 650 height 30
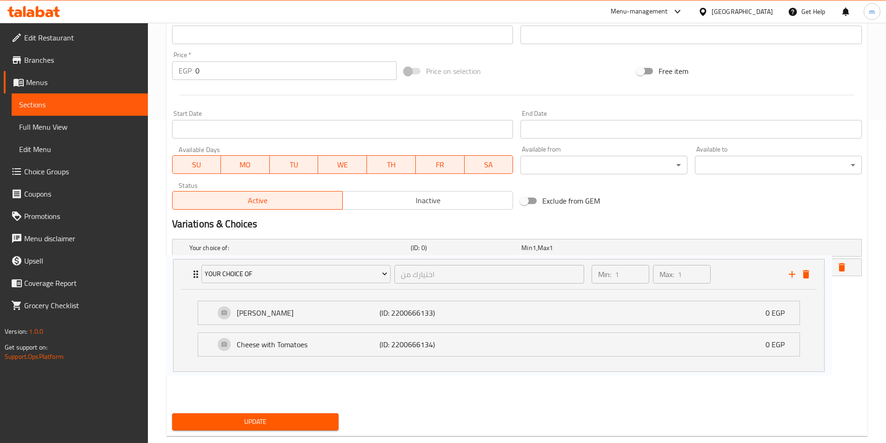
scroll to position [323, 0]
drag, startPoint x: 324, startPoint y: 368, endPoint x: 291, endPoint y: 315, distance: 63.1
click at [291, 315] on div "Your choice of اختيارك من ​ Min: 1 ​ Max: 1 ​ Baba Ghanoush (ID: 2200666133) 0 …" at bounding box center [528, 341] width 666 height 120
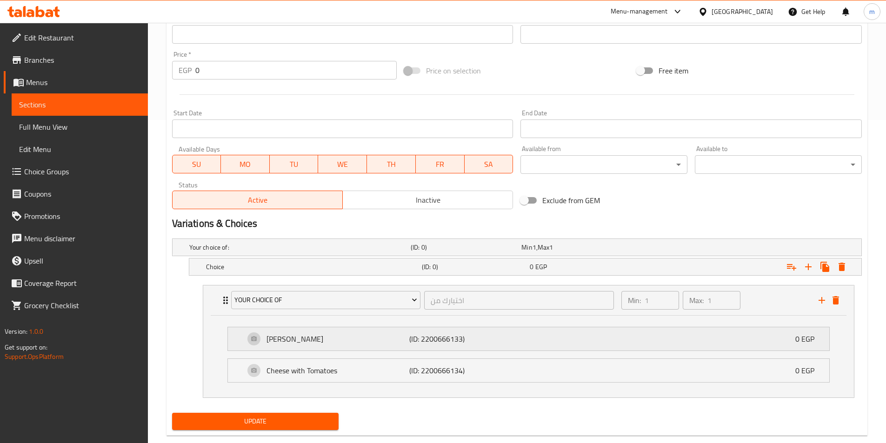
click at [319, 343] on p "[PERSON_NAME]" at bounding box center [337, 338] width 143 height 11
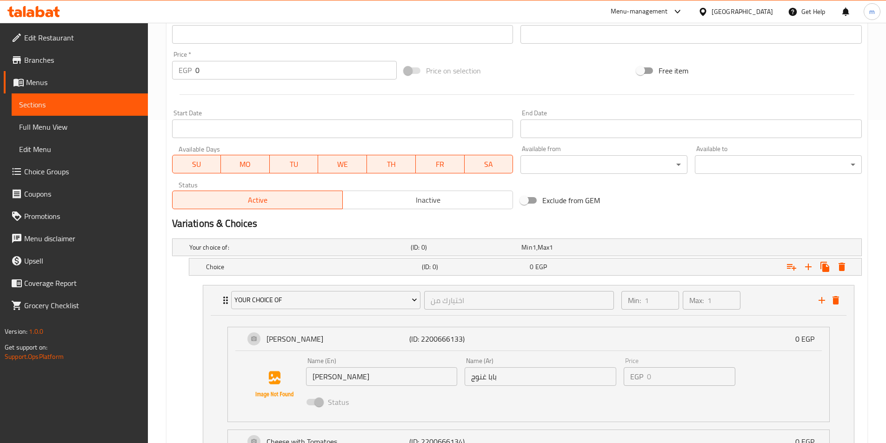
click at [335, 378] on input "[PERSON_NAME]" at bounding box center [382, 376] width 152 height 19
click at [250, 267] on h5 "Choice" at bounding box center [312, 266] width 212 height 9
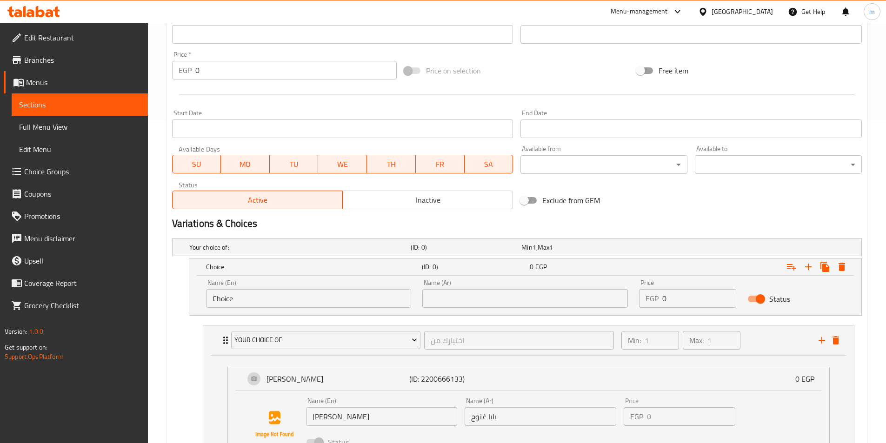
click at [278, 296] on input "Choice" at bounding box center [308, 298] width 205 height 19
paste input "[PERSON_NAME]"
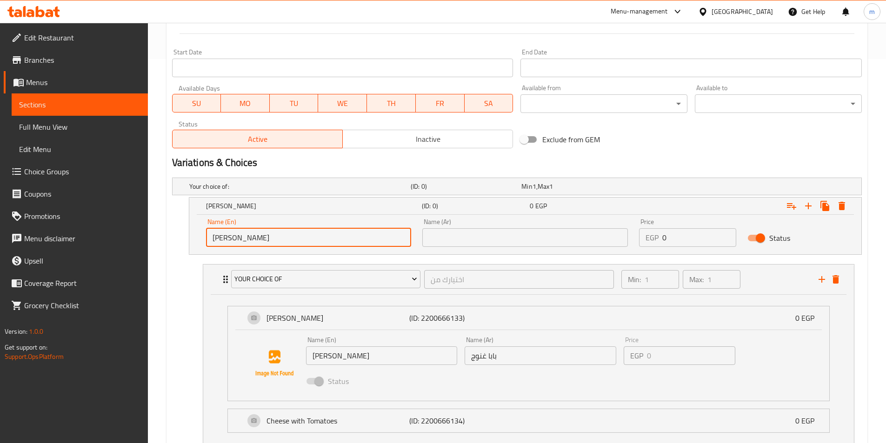
scroll to position [453, 0]
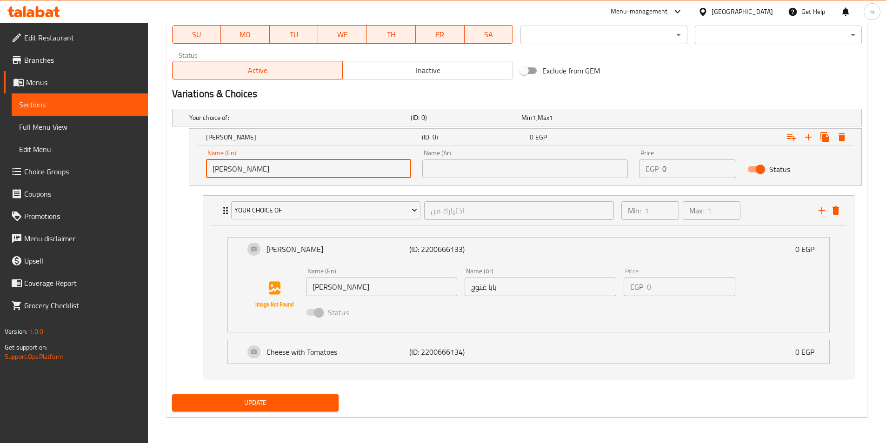
click at [482, 298] on div "Name (Ar) بابا غنوج Name (Ar)" at bounding box center [540, 282] width 159 height 36
type input "[PERSON_NAME]"
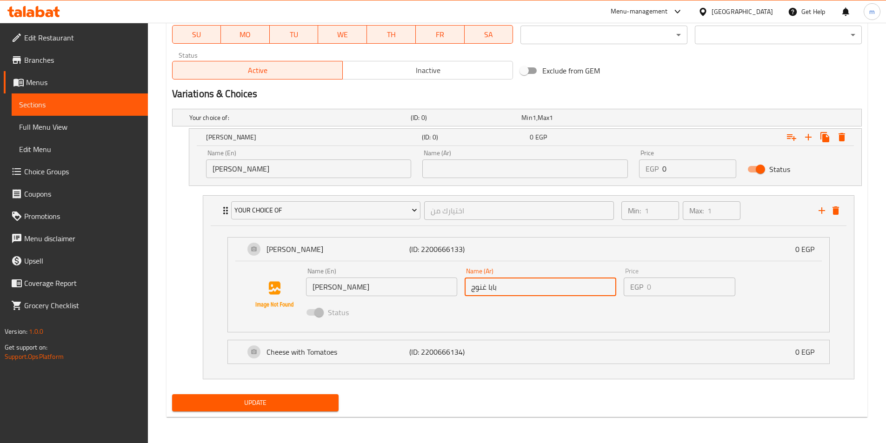
click at [482, 293] on input "بابا غنوج" at bounding box center [540, 287] width 152 height 19
click at [462, 173] on input "text" at bounding box center [524, 168] width 205 height 19
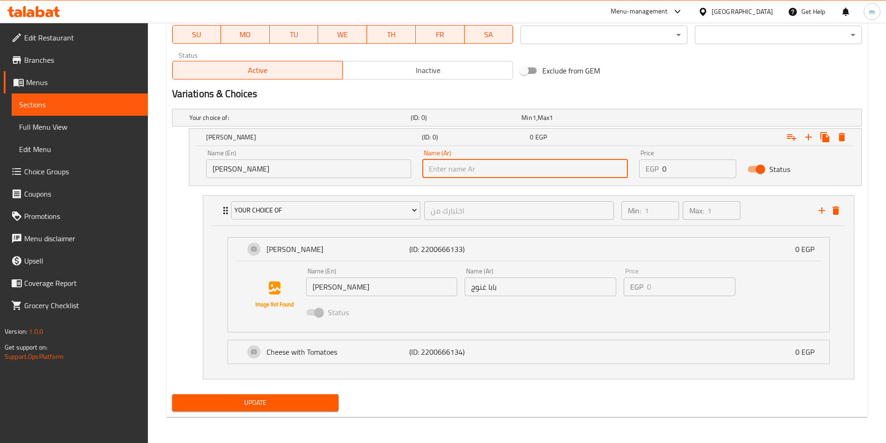
click at [462, 173] on input "text" at bounding box center [524, 168] width 205 height 19
paste input "بابا غنوج"
click at [215, 211] on div "Your choice of اختيارك من ​ Min: 1 ​ Max: 1 ​" at bounding box center [528, 211] width 650 height 30
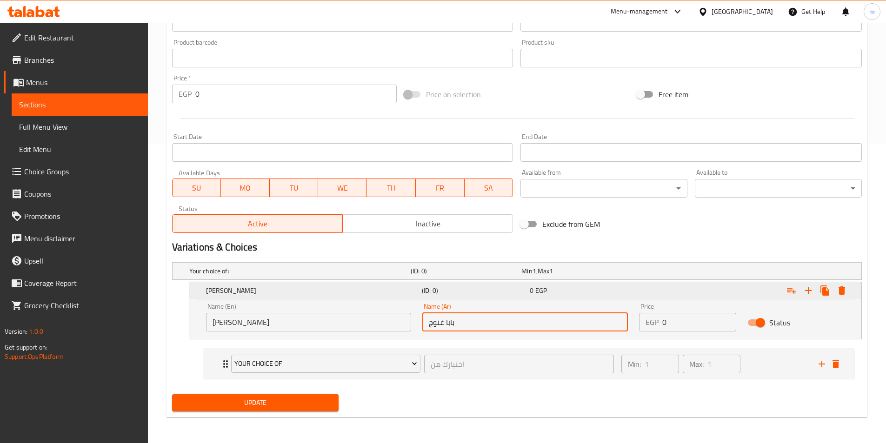
scroll to position [299, 0]
type input "بابا غنوج"
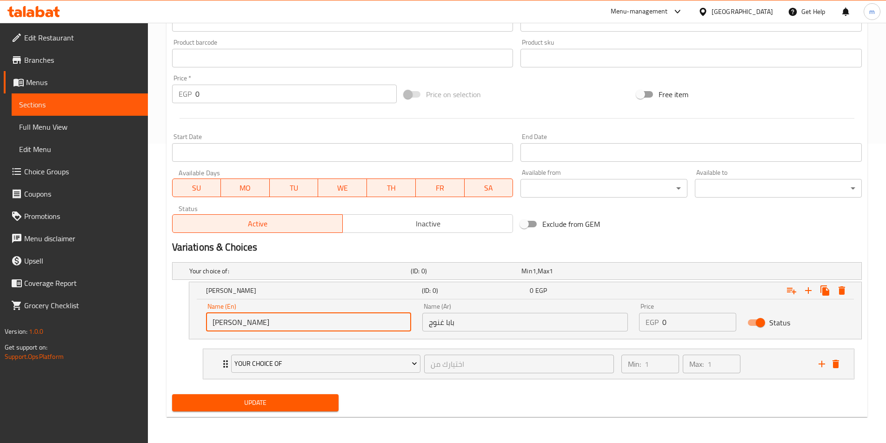
drag, startPoint x: 263, startPoint y: 325, endPoint x: 205, endPoint y: 324, distance: 57.7
click at [205, 324] on div "Name (En) Baba Ghanoush Name (En)" at bounding box center [308, 318] width 217 height 40
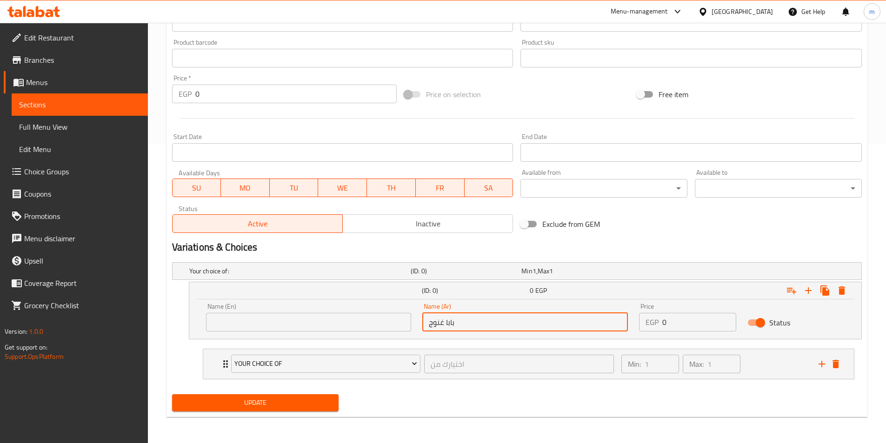
drag, startPoint x: 455, startPoint y: 325, endPoint x: 414, endPoint y: 326, distance: 40.9
click at [414, 326] on div "Name (En) Name (En) Name (Ar) بابا غنوج Name (Ar) Price EGP 0 Price Status" at bounding box center [524, 318] width 649 height 40
type input "n"
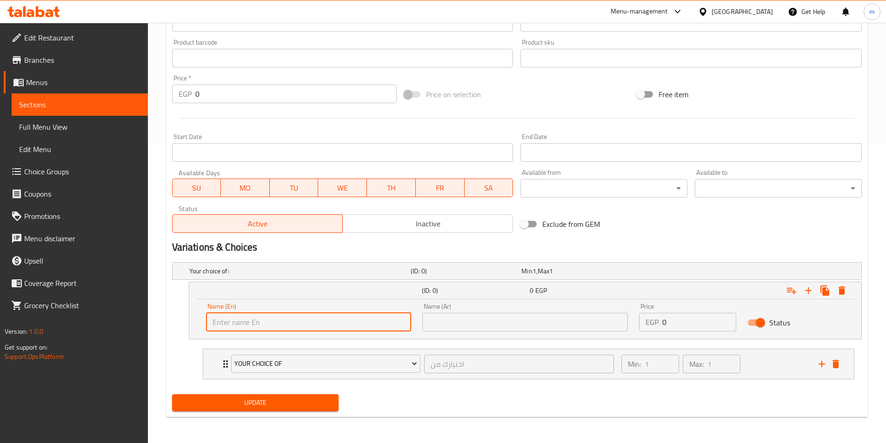
click at [410, 327] on input "text" at bounding box center [308, 322] width 205 height 19
type input "Medium"
click at [478, 318] on input "text" at bounding box center [524, 322] width 205 height 19
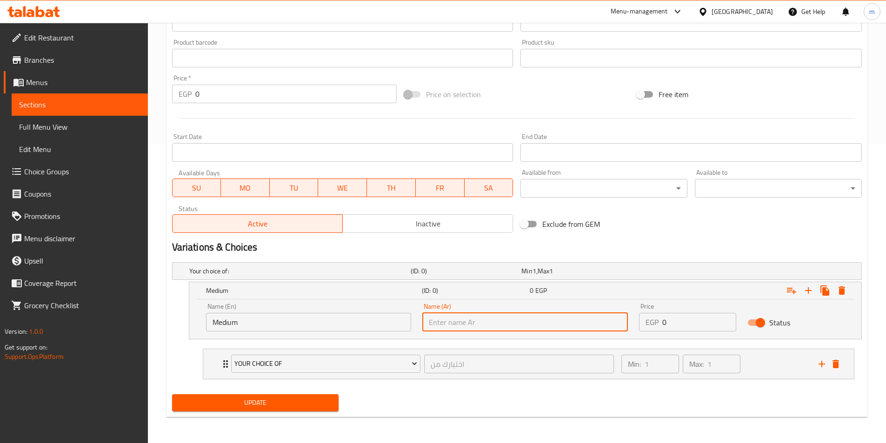
type input "وسط"
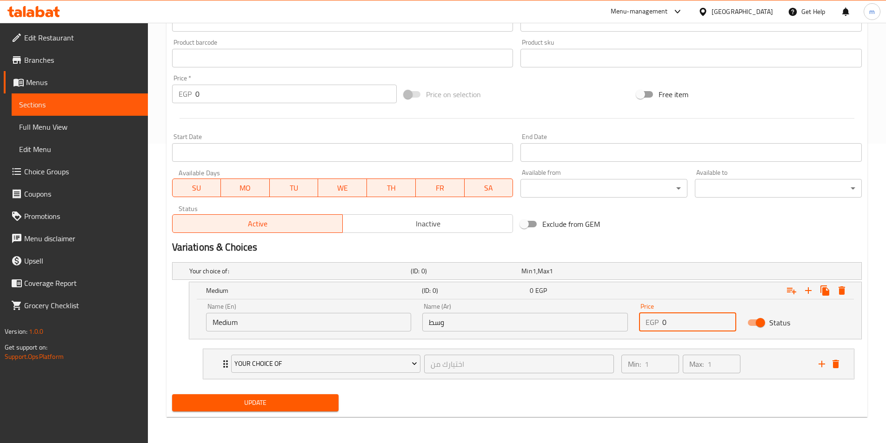
drag, startPoint x: 672, startPoint y: 319, endPoint x: 660, endPoint y: 323, distance: 13.0
click at [660, 323] on div "EGP 0 Price" at bounding box center [687, 322] width 97 height 19
type input "37"
click at [807, 290] on icon "Expand" at bounding box center [808, 290] width 7 height 7
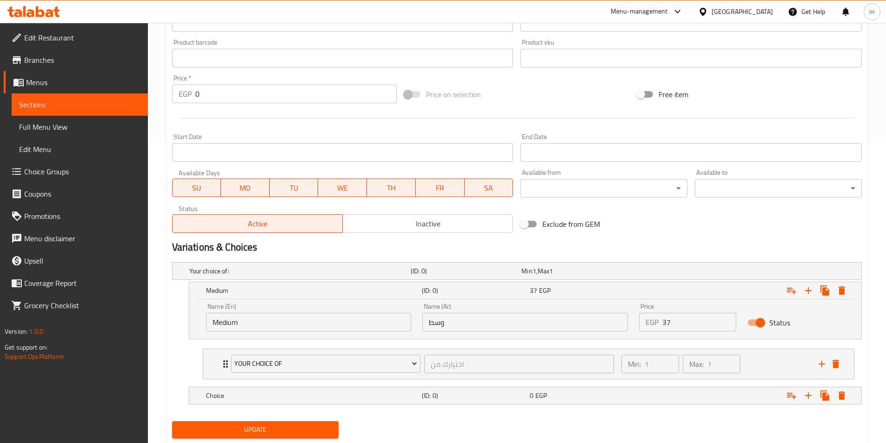
drag, startPoint x: 205, startPoint y: 394, endPoint x: 199, endPoint y: 361, distance: 33.0
click at [199, 361] on div "Your choice of: (ID: 0) Min 1 , Max 1 Name (En) Your choice of: Name (En) Name …" at bounding box center [516, 337] width 697 height 159
drag, startPoint x: 214, startPoint y: 398, endPoint x: 211, endPoint y: 373, distance: 25.7
click at [211, 373] on div "Your choice of: (ID: 0) Min 1 , Max 1 Name (En) Your choice of: Name (En) Name …" at bounding box center [516, 337] width 697 height 159
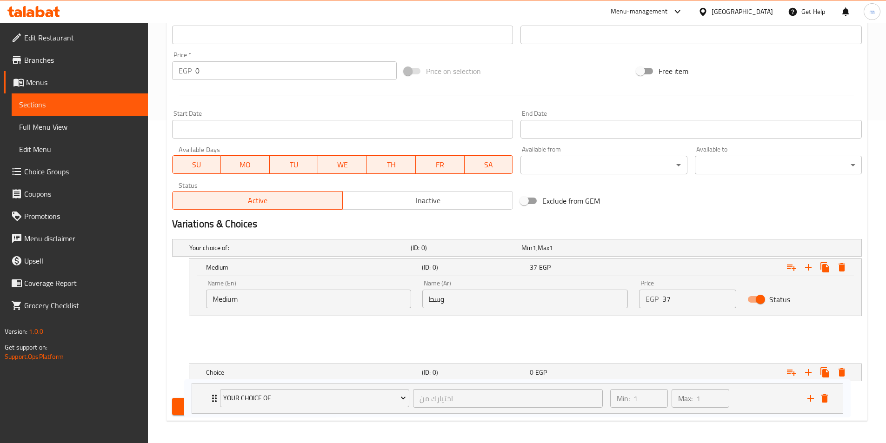
drag, startPoint x: 211, startPoint y: 373, endPoint x: 197, endPoint y: 410, distance: 39.3
click at [197, 410] on div "Change Image Size: 1200 x 800 px / Image formats: jpg, png / 5MB Max. Item name…" at bounding box center [516, 108] width 697 height 619
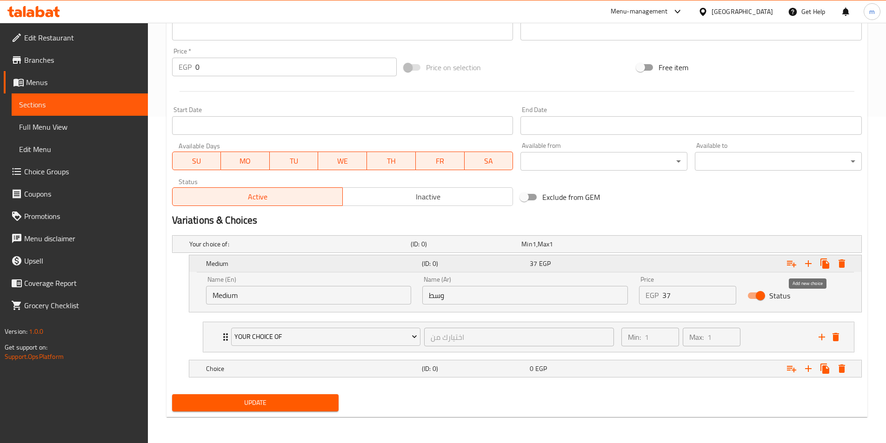
click at [806, 269] on icon "Expand" at bounding box center [807, 263] width 11 height 11
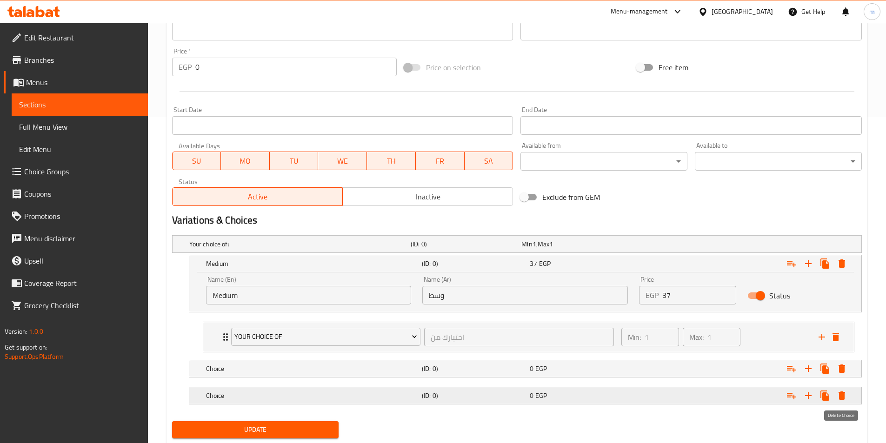
click at [847, 395] on icon "Expand" at bounding box center [841, 395] width 11 height 11
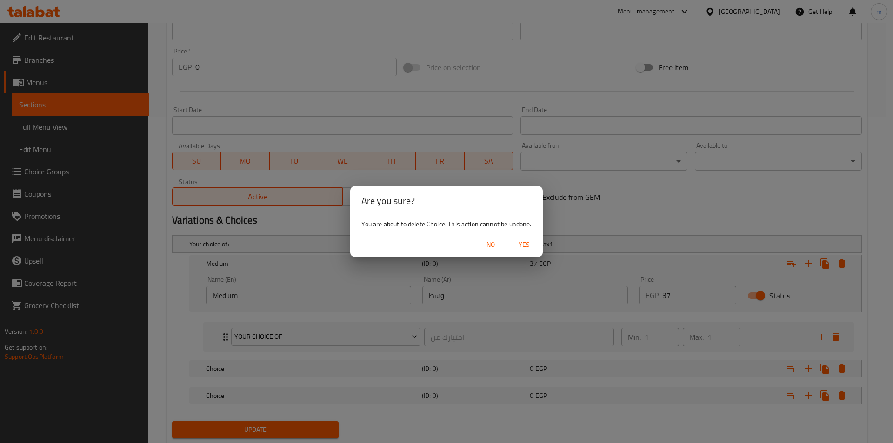
click at [521, 245] on span "Yes" at bounding box center [524, 245] width 22 height 12
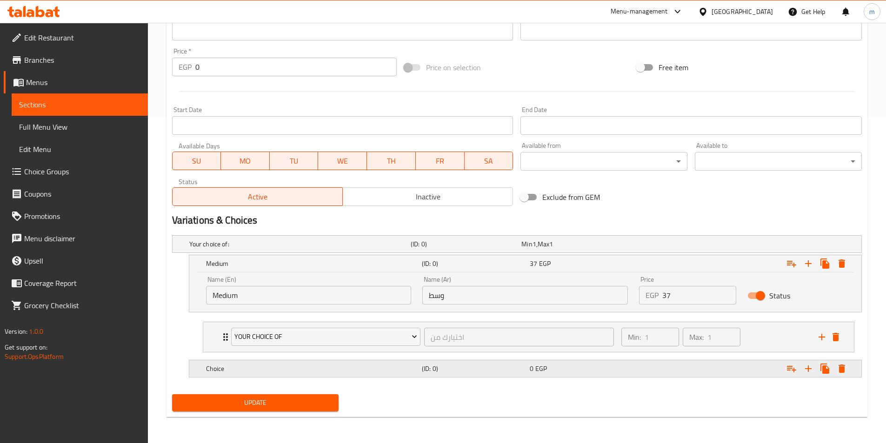
click at [289, 368] on h5 "Choice" at bounding box center [312, 368] width 212 height 9
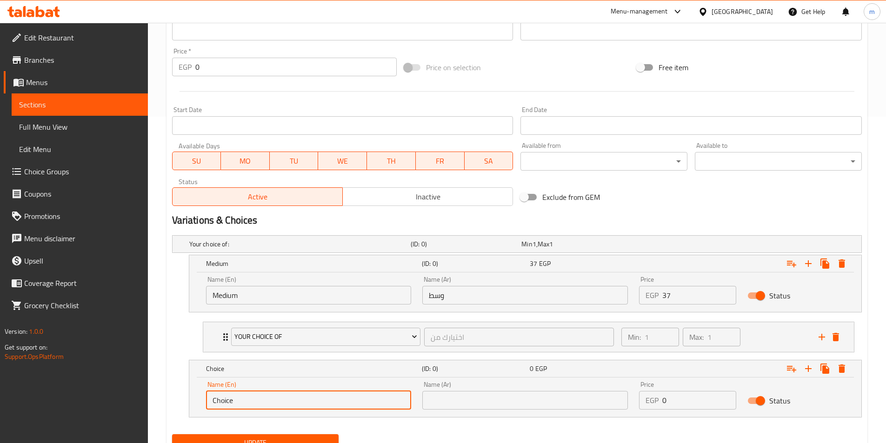
drag, startPoint x: 255, startPoint y: 401, endPoint x: 205, endPoint y: 403, distance: 50.2
click at [205, 403] on div "Name (En) Choice Name (En)" at bounding box center [308, 396] width 217 height 40
type input "Large"
click at [460, 402] on input "text" at bounding box center [524, 400] width 205 height 19
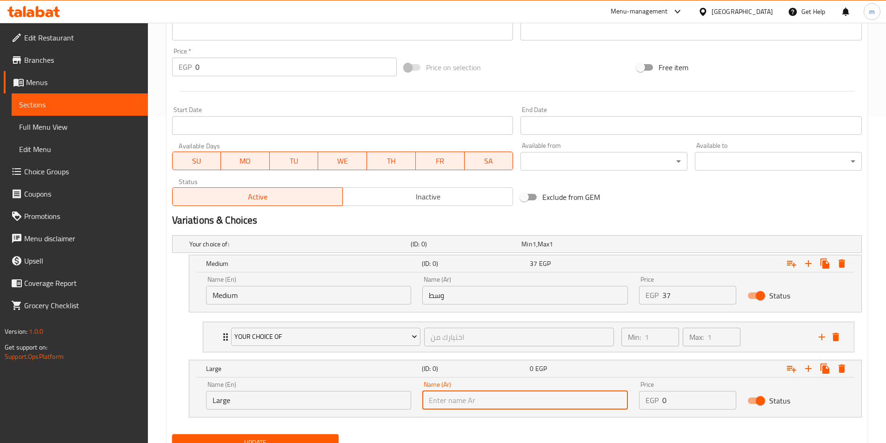
type input "كبير"
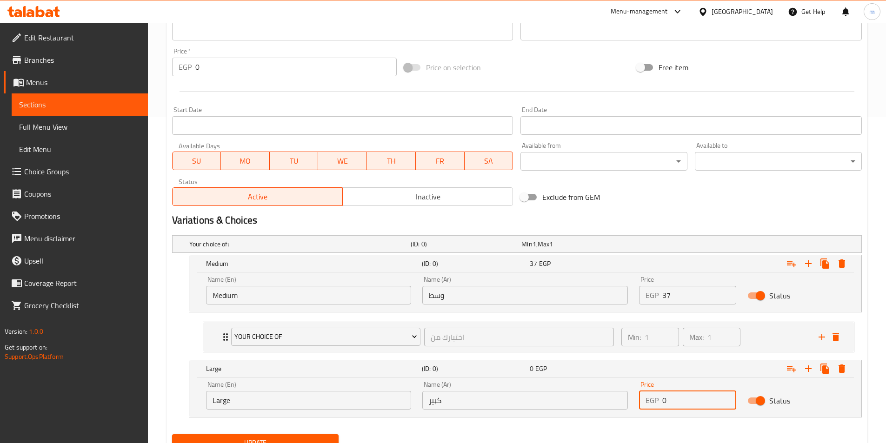
drag, startPoint x: 671, startPoint y: 398, endPoint x: 657, endPoint y: 402, distance: 14.8
click at [657, 402] on div "EGP 0 Price" at bounding box center [687, 400] width 97 height 19
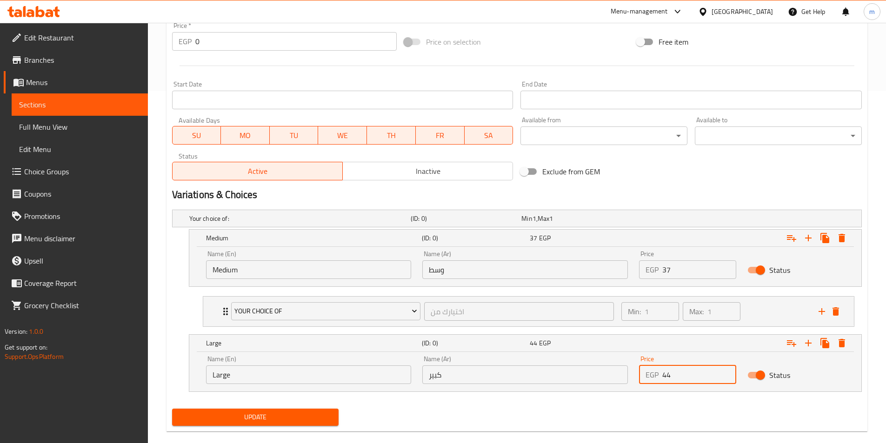
scroll to position [366, 0]
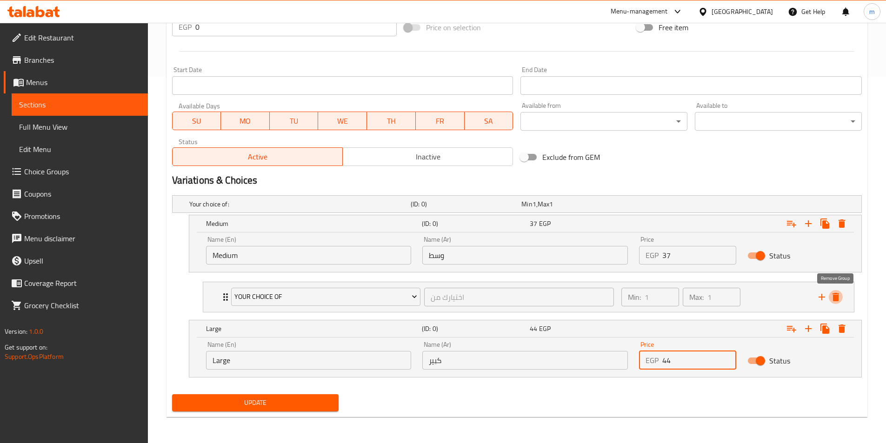
click at [839, 299] on icon "delete" at bounding box center [835, 296] width 11 height 11
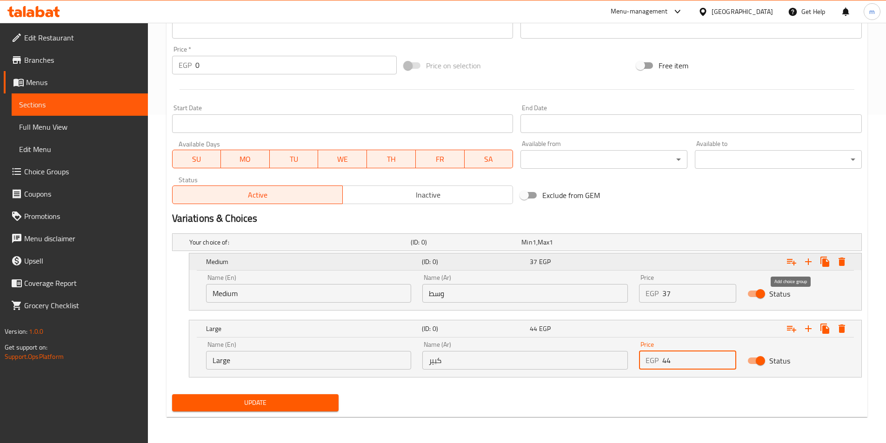
type input "44"
click at [793, 262] on icon "Expand" at bounding box center [791, 262] width 9 height 7
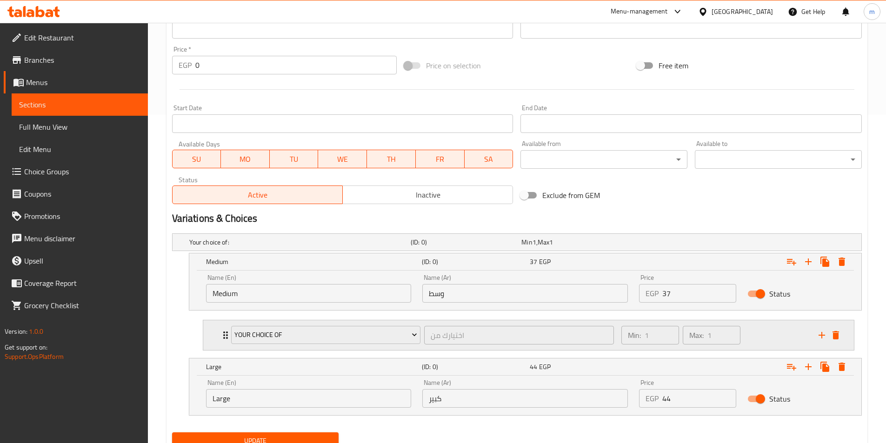
click at [220, 334] on icon "Expand" at bounding box center [225, 335] width 11 height 11
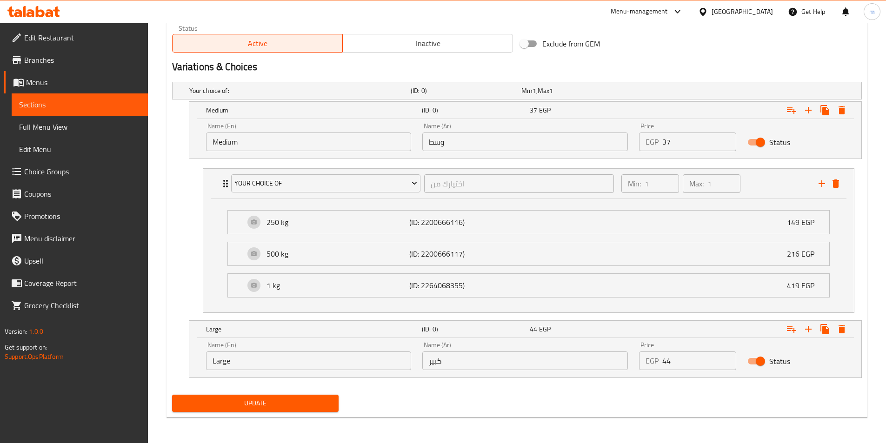
scroll to position [480, 0]
click at [839, 188] on icon "delete" at bounding box center [835, 183] width 11 height 11
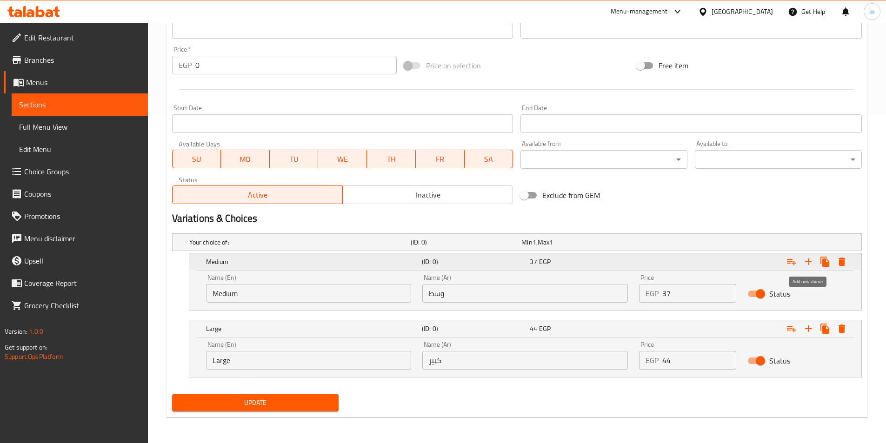
click at [807, 267] on button "Expand" at bounding box center [808, 261] width 17 height 17
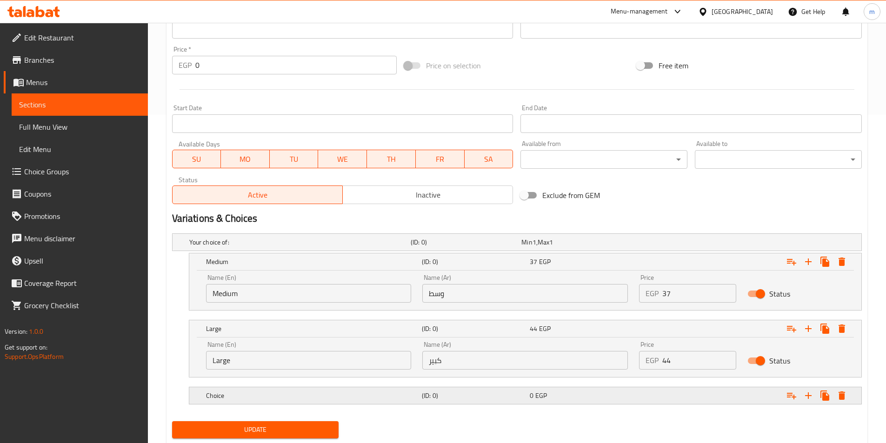
click at [238, 399] on h5 "Choice" at bounding box center [312, 395] width 212 height 9
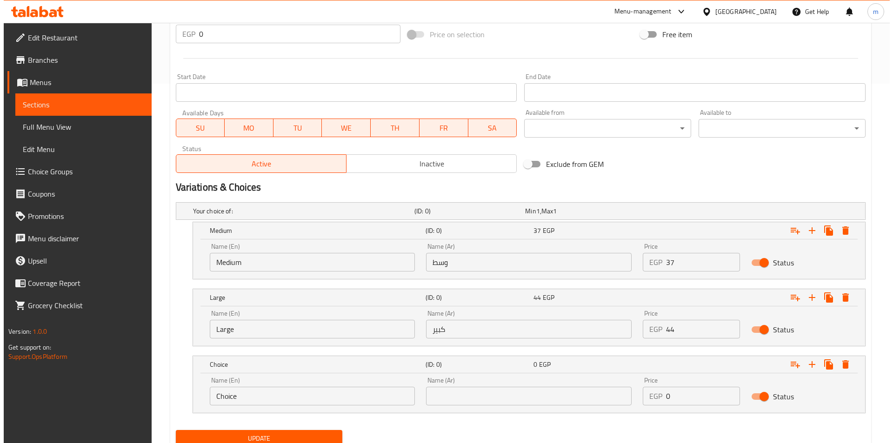
scroll to position [395, 0]
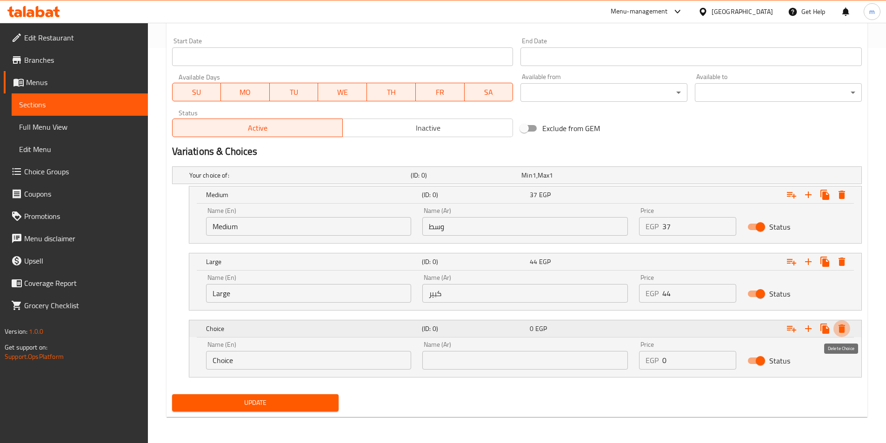
click at [838, 332] on icon "Expand" at bounding box center [841, 328] width 11 height 11
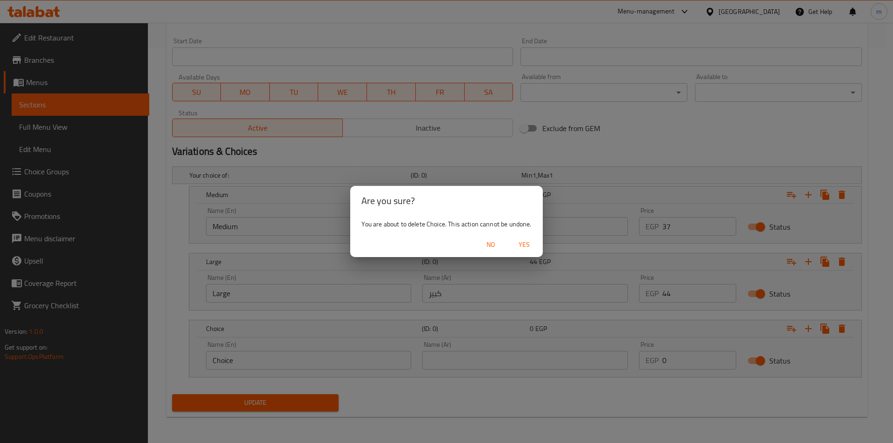
click at [522, 253] on button "Yes" at bounding box center [524, 244] width 30 height 17
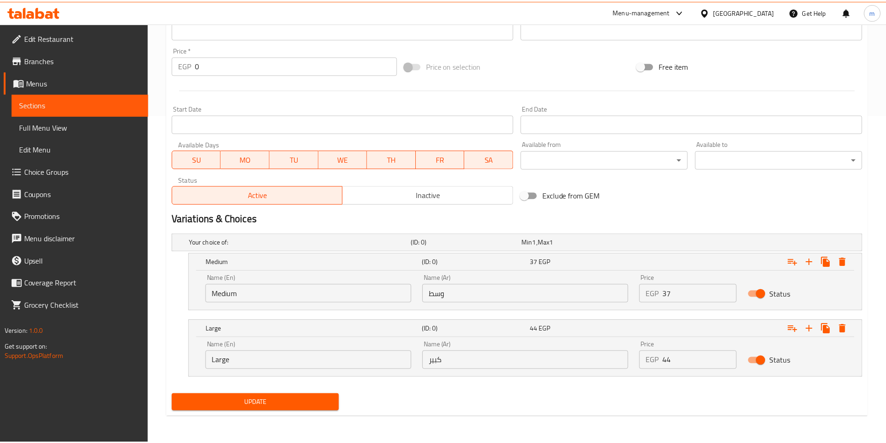
scroll to position [328, 0]
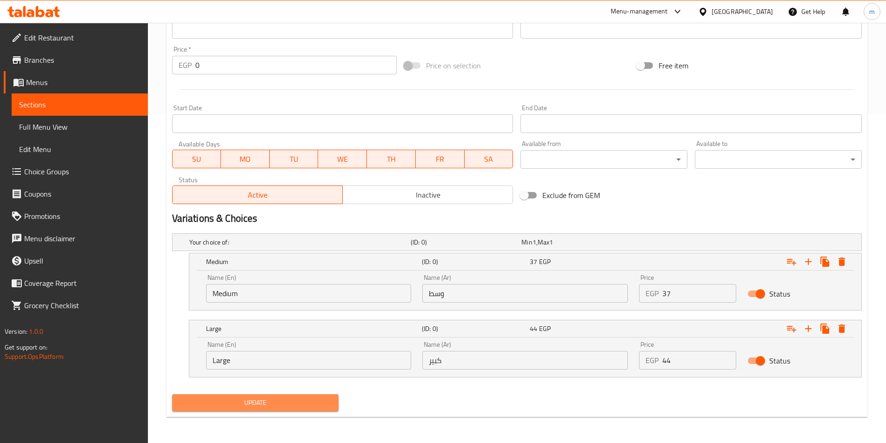
click at [316, 406] on span "Update" at bounding box center [255, 403] width 152 height 12
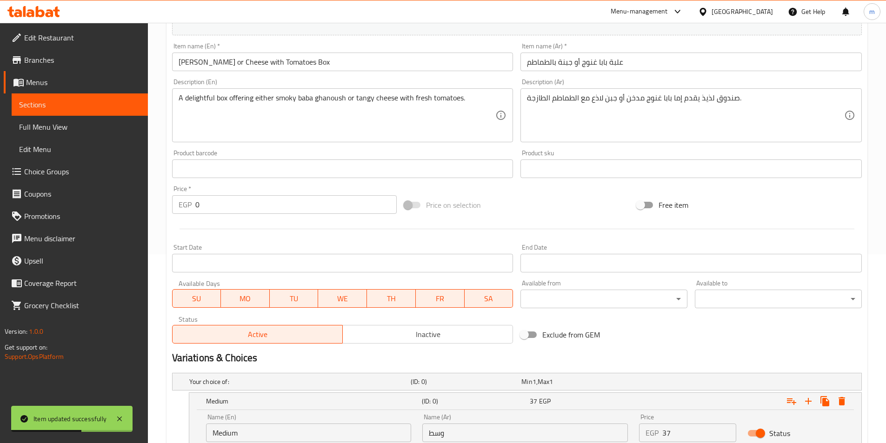
scroll to position [142, 0]
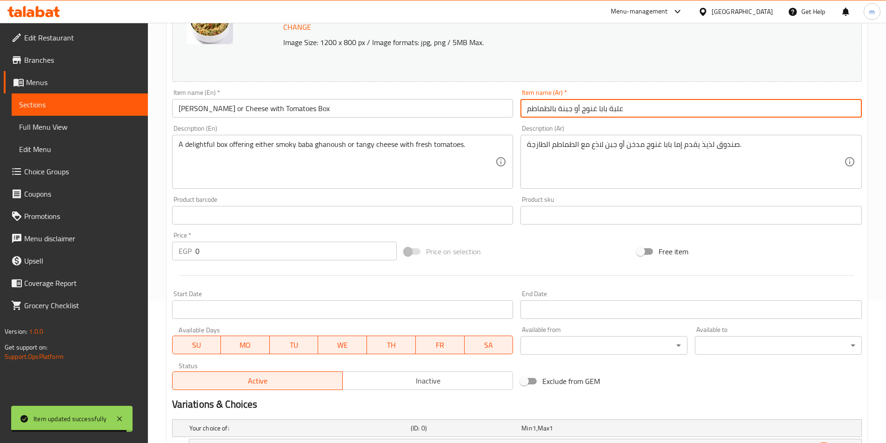
drag, startPoint x: 580, startPoint y: 112, endPoint x: 516, endPoint y: 120, distance: 64.2
click at [516, 120] on div "Change Image Size: 1200 x 800 px / Image formats: jpg, png / 5MB Max. Item name…" at bounding box center [516, 187] width 697 height 414
type input "علبة بابا غنوج"
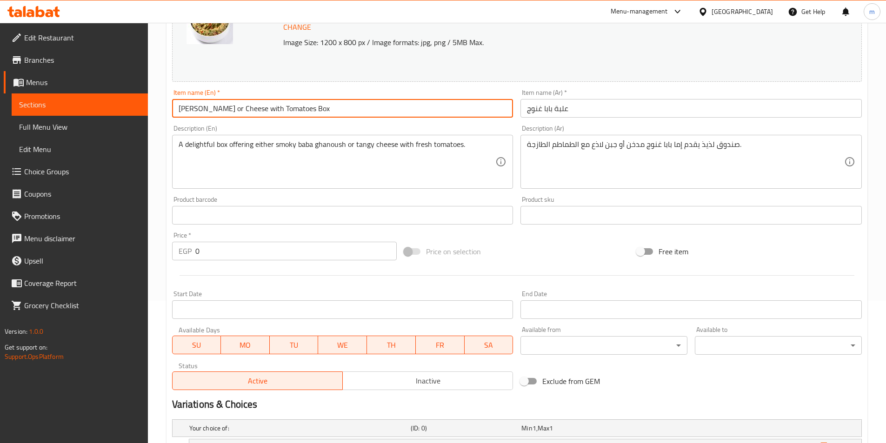
drag, startPoint x: 230, startPoint y: 106, endPoint x: 393, endPoint y: 106, distance: 162.7
click at [393, 106] on input "Baba Ghanoush or Cheese with Tomatoes Box" at bounding box center [342, 108] width 341 height 19
type input "[PERSON_NAME]"
click at [379, 138] on div "A delightful box offering either smoky baba ghanoush or tangy cheese with fresh…" at bounding box center [342, 162] width 341 height 54
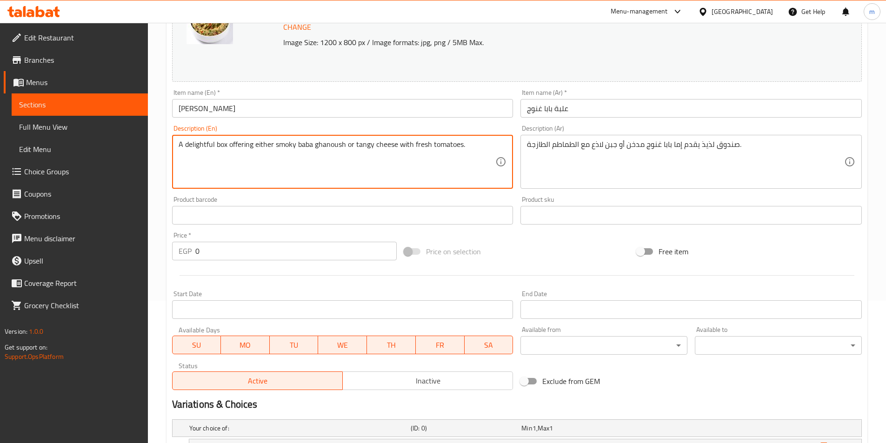
drag, startPoint x: 346, startPoint y: 147, endPoint x: 578, endPoint y: 151, distance: 232.0
click at [578, 151] on div "Change Image Size: 1200 x 800 px / Image formats: jpg, png / 5MB Max. Item name…" at bounding box center [516, 187] width 697 height 414
type textarea "A delightful box offering either smoky baba ghanoush"
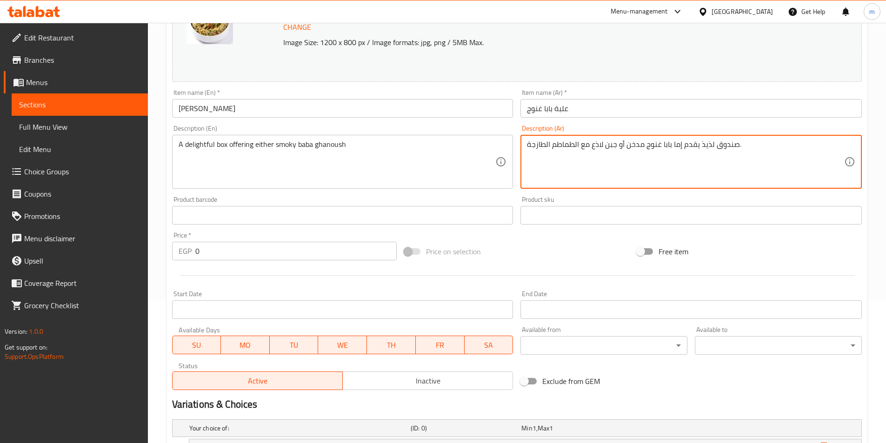
drag, startPoint x: 623, startPoint y: 150, endPoint x: 516, endPoint y: 164, distance: 108.2
type textarea "صندوق لذيذ يقدم إما بابا غنوج مدخن ."
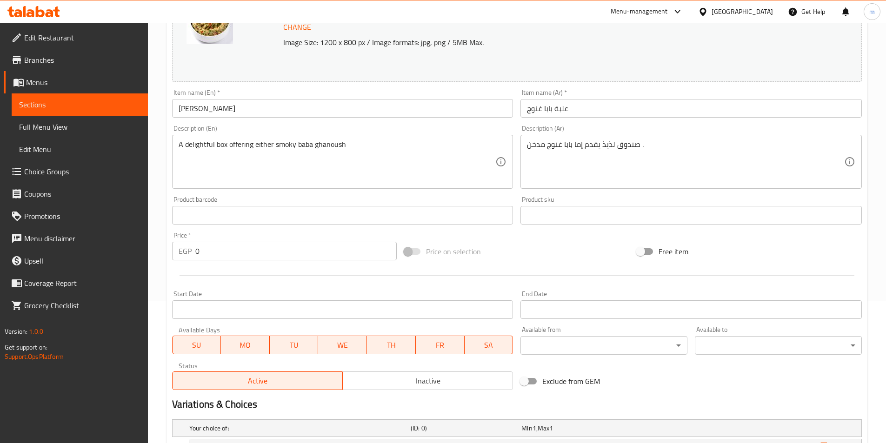
click at [635, 146] on textarea "صندوق لذيذ يقدم إما بابا غنوج مدخن ." at bounding box center [685, 162] width 317 height 44
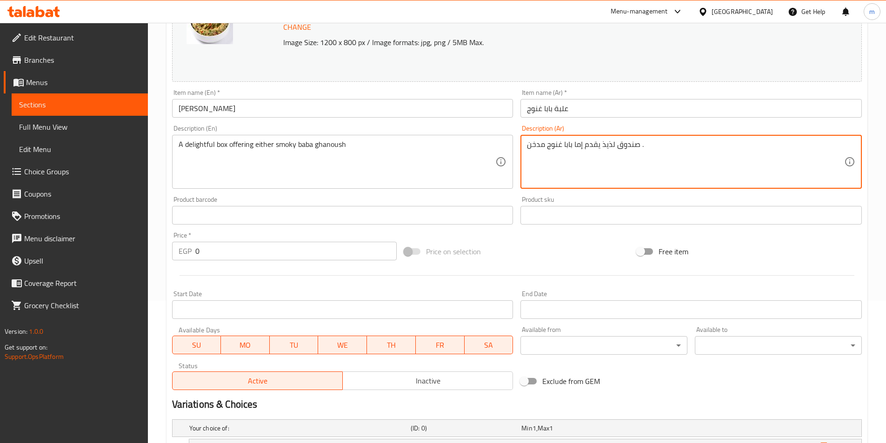
click at [635, 146] on textarea "صندوق لذيذ يقدم إما بابا غنوج مدخن ." at bounding box center [685, 162] width 317 height 44
click at [631, 146] on textarea "صندوق لذيذ يقدم إما بابا غنوج مدخن ." at bounding box center [685, 162] width 317 height 44
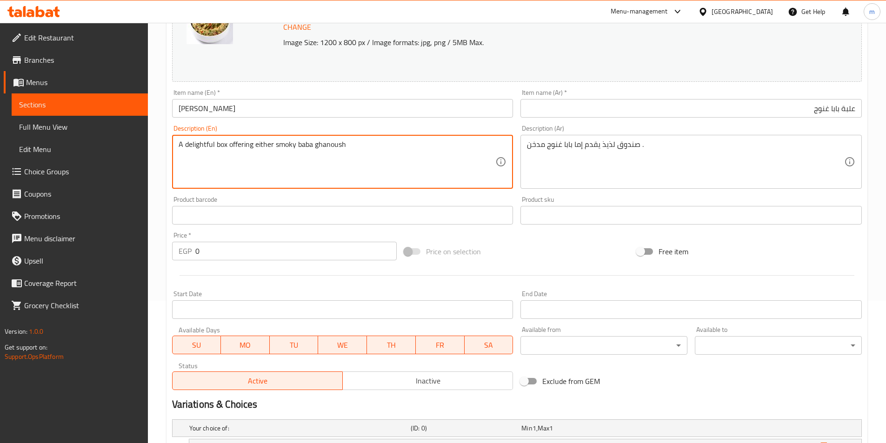
click at [222, 147] on textarea "A delightful box offering either smoky baba ghanoush" at bounding box center [337, 162] width 317 height 44
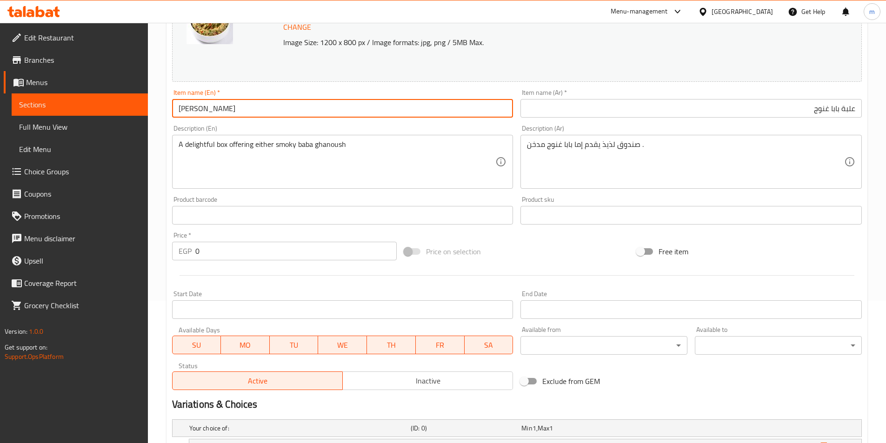
click at [249, 107] on input "[PERSON_NAME]" at bounding box center [342, 108] width 341 height 19
paste input "box"
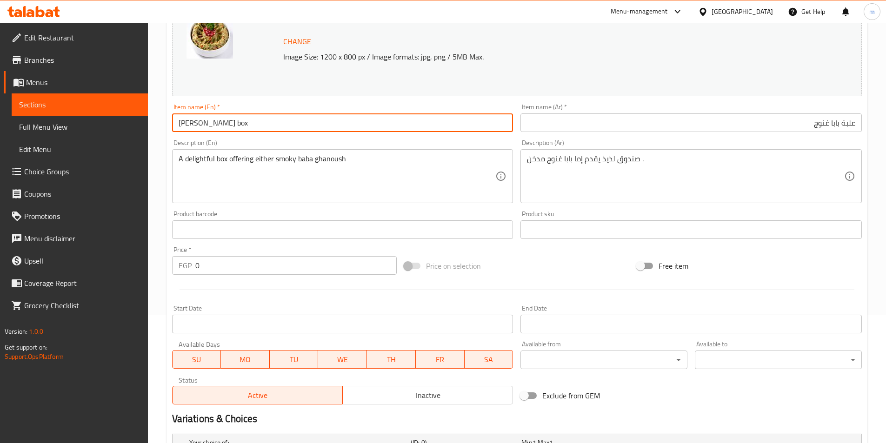
scroll to position [328, 0]
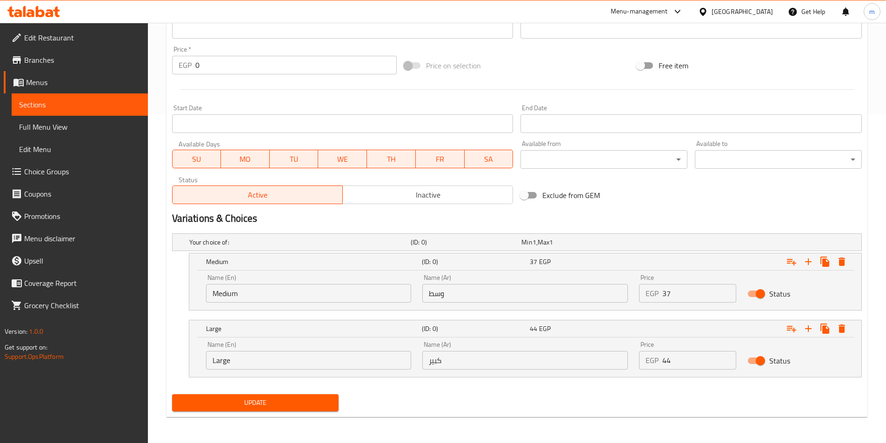
type input "[PERSON_NAME] box"
click at [312, 405] on span "Update" at bounding box center [255, 403] width 152 height 12
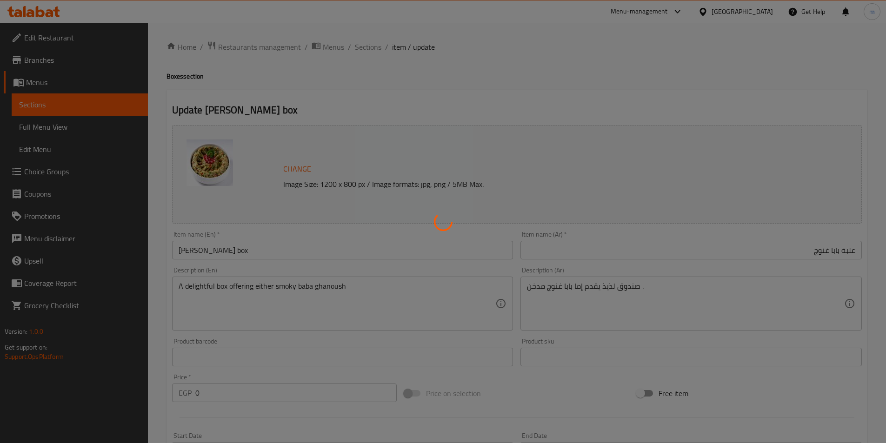
scroll to position [0, 0]
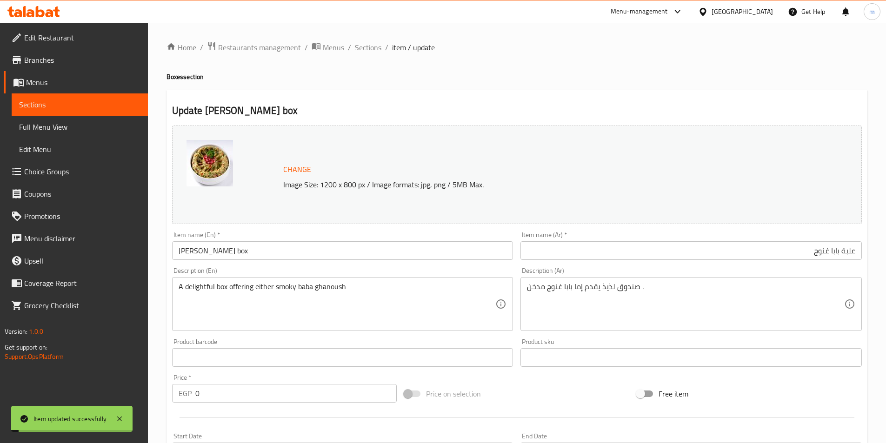
click at [366, 53] on span "Sections" at bounding box center [368, 47] width 26 height 11
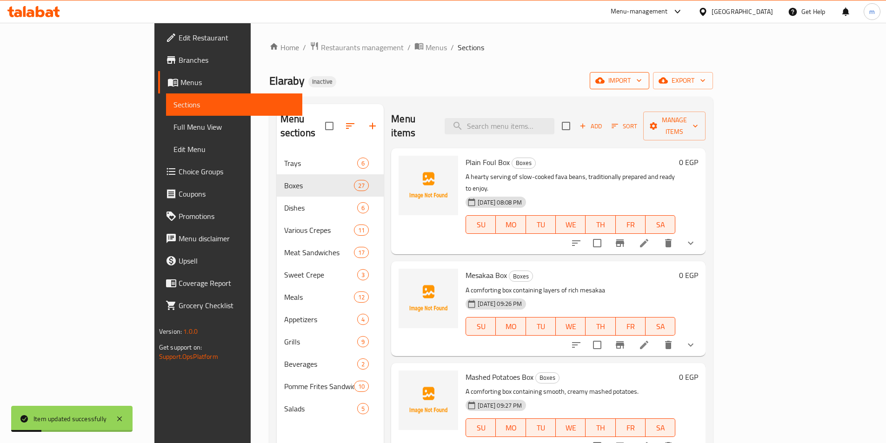
click at [649, 73] on button "import" at bounding box center [619, 80] width 60 height 17
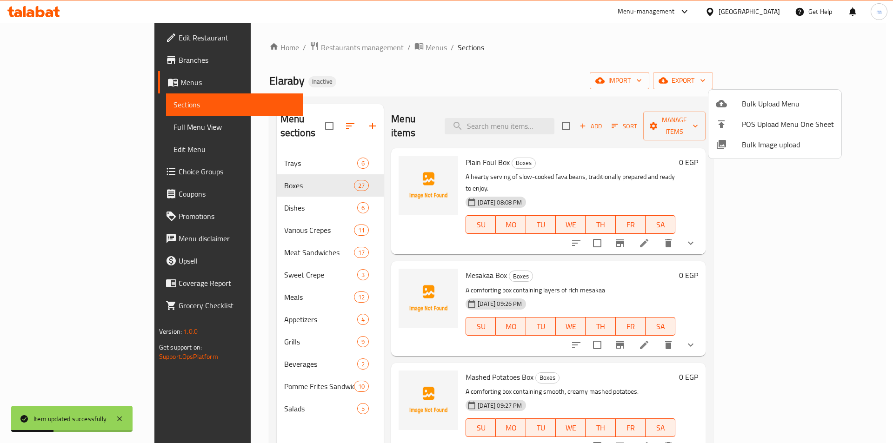
click at [707, 53] on div at bounding box center [446, 221] width 893 height 443
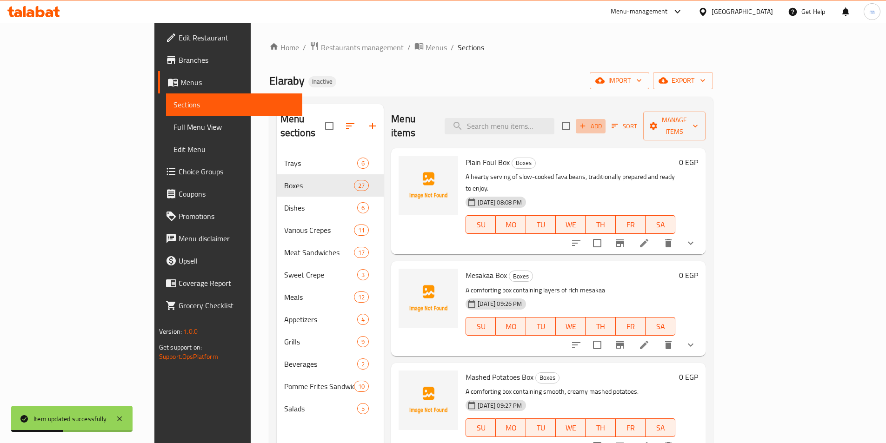
click at [587, 123] on icon "button" at bounding box center [582, 126] width 8 height 8
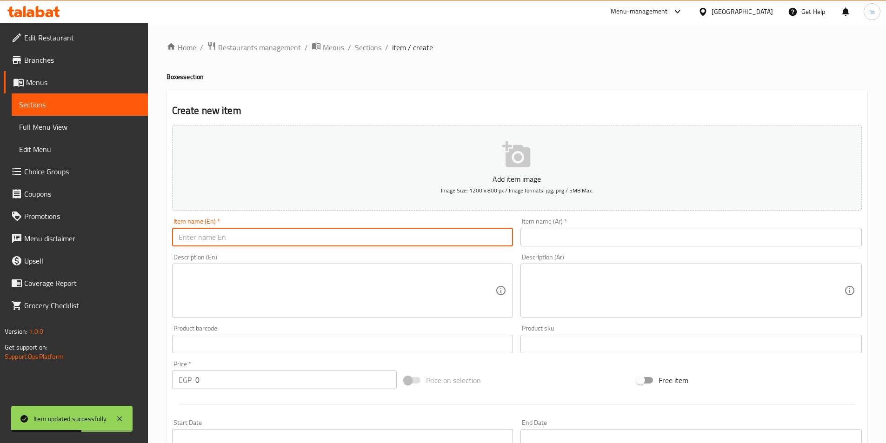
click at [334, 244] on input "text" at bounding box center [342, 237] width 341 height 19
paste input "or Cheese with Tomatoes Box"
drag, startPoint x: 185, startPoint y: 240, endPoint x: 161, endPoint y: 246, distance: 24.5
click at [161, 246] on div "Home / Restaurants management / Menus / Sections / item / create Boxes section …" at bounding box center [517, 340] width 738 height 634
type input "Cheese with Tomatoes Box"
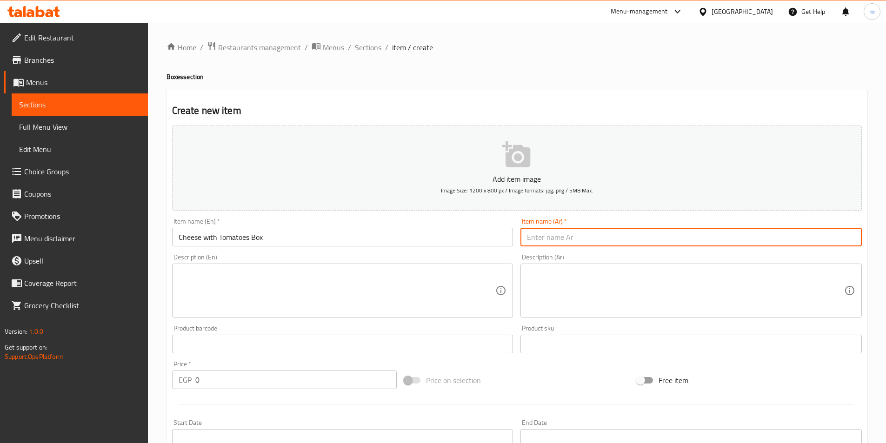
click at [538, 239] on input "text" at bounding box center [690, 237] width 341 height 19
paste input "أو جبن لاذع مع الطماطم الطازجة"
drag, startPoint x: 849, startPoint y: 233, endPoint x: 899, endPoint y: 233, distance: 49.7
click at [885, 233] on html "​ Menu-management Egypt Get Help m Edit Restaurant Branches Menus Sections Full…" at bounding box center [443, 221] width 886 height 443
type input "جبن لاذع مع الطماطم الطازجة"
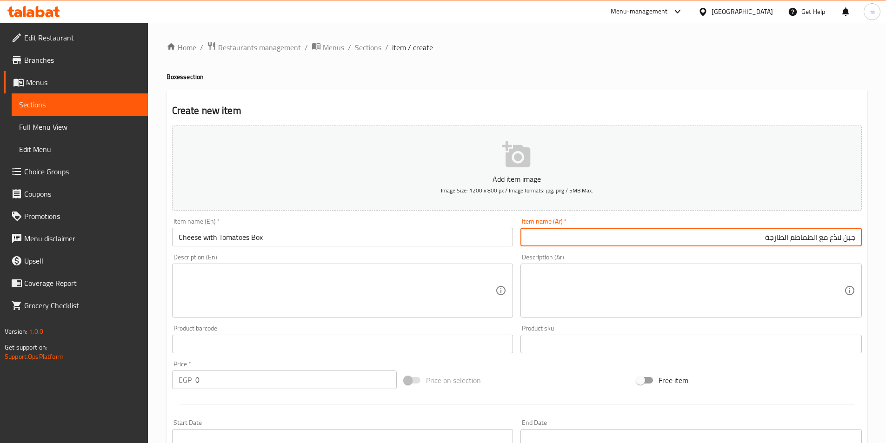
click at [683, 281] on textarea at bounding box center [685, 291] width 317 height 44
click at [818, 241] on input "جبن لاذع مع الطماطم الطازجة" at bounding box center [690, 237] width 341 height 19
click at [818, 240] on input "جبن لاذع مع الطماطم الطازجة" at bounding box center [690, 237] width 341 height 19
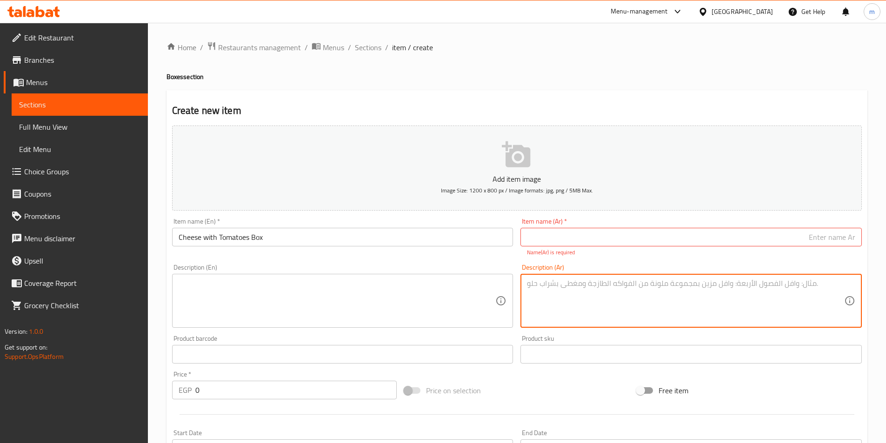
click at [820, 288] on textarea at bounding box center [685, 301] width 317 height 44
paste textarea "جبن لاذع مع الطماطم الطازجة"
type textarea "جبن لاذع مع الطماطم الطازجة"
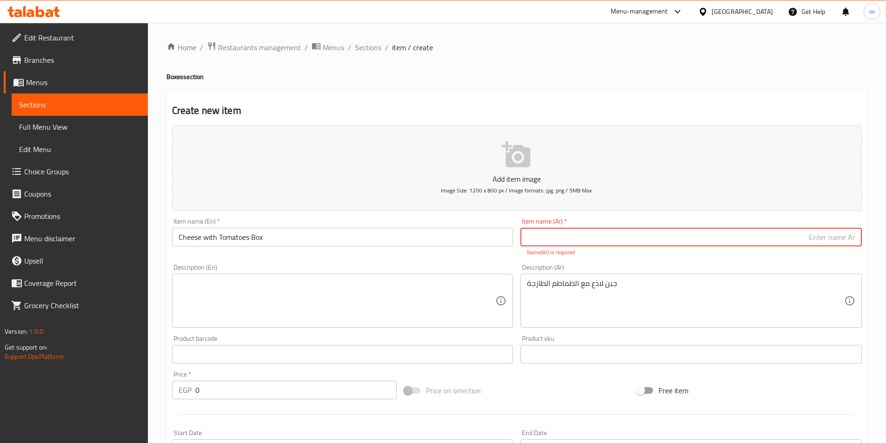
click at [586, 239] on input "text" at bounding box center [690, 237] width 341 height 19
paste input "أو جبنة بالطماطم"
drag, startPoint x: 849, startPoint y: 244, endPoint x: 904, endPoint y: 242, distance: 54.9
click at [885, 242] on html "​ Menu-management Egypt Get Help m Edit Restaurant Branches Menus Sections Full…" at bounding box center [443, 221] width 886 height 443
type input "علبة جبنة بالطماطم"
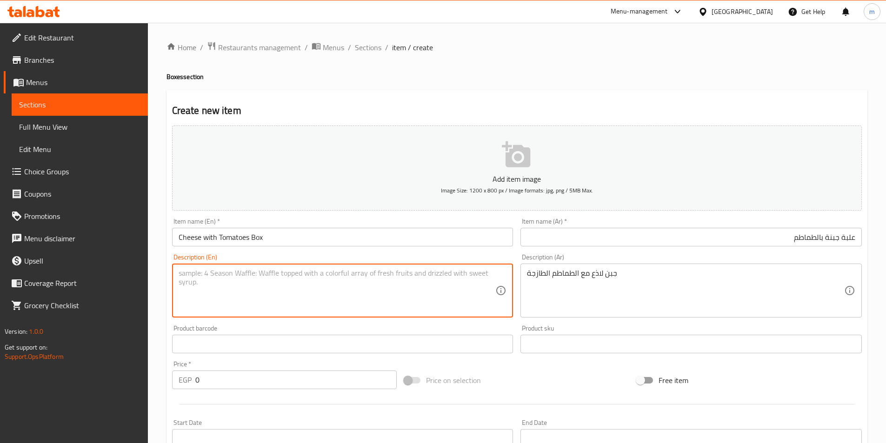
click at [287, 301] on textarea at bounding box center [337, 291] width 317 height 44
paste textarea "or tangy cheese with fresh tomatoes."
drag, startPoint x: 187, startPoint y: 277, endPoint x: 160, endPoint y: 285, distance: 28.4
click at [160, 285] on div "Home / Restaurants management / Menus / Sections / item / create Boxes section …" at bounding box center [517, 340] width 738 height 634
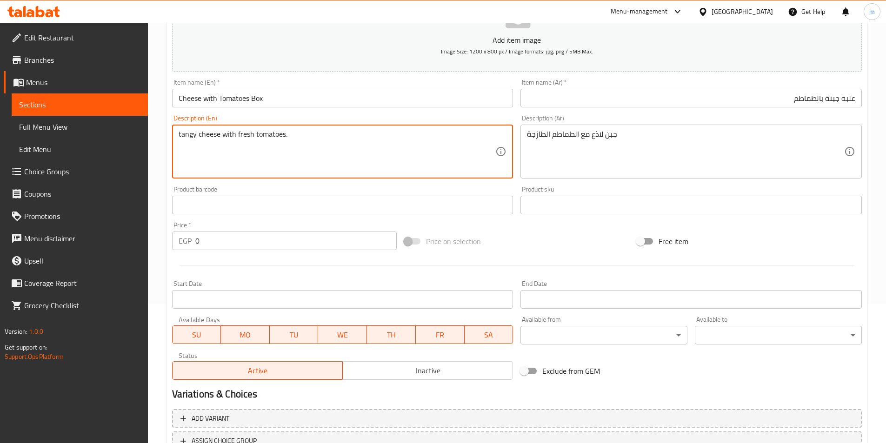
scroll to position [139, 0]
click at [219, 134] on textarea "tangy cheese with fresh tomatoes." at bounding box center [337, 151] width 317 height 44
type textarea "Tangy cheese with fresh tomatoes."
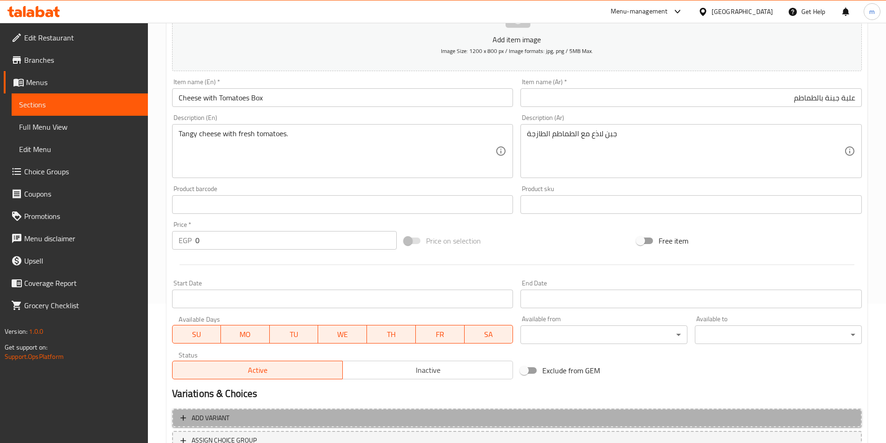
click at [218, 415] on span "Add variant" at bounding box center [211, 418] width 38 height 12
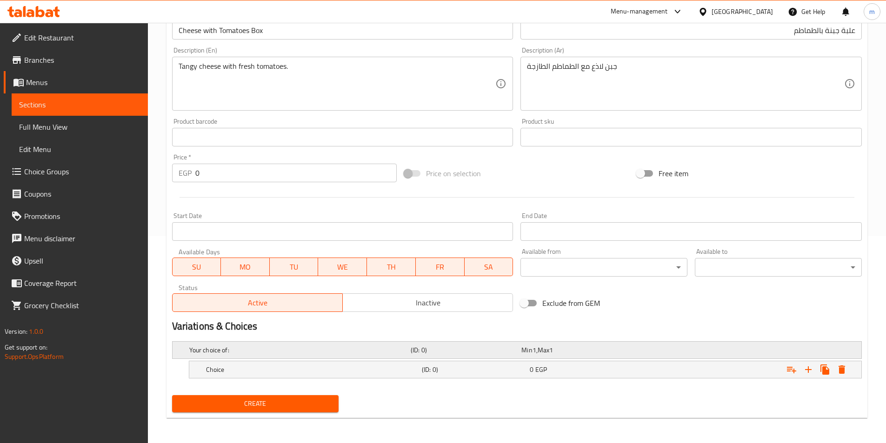
scroll to position [208, 0]
click at [236, 364] on h5 "Choice" at bounding box center [312, 368] width 212 height 9
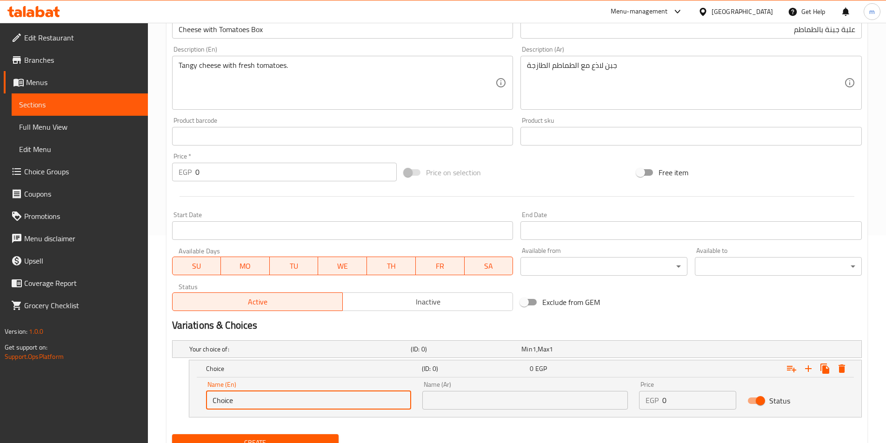
drag, startPoint x: 250, startPoint y: 397, endPoint x: 204, endPoint y: 403, distance: 45.8
click at [190, 407] on div "Name (En) Choice Name (En) Name (Ar) Name (Ar) Price EGP 0 Price Status" at bounding box center [525, 397] width 672 height 40
type input "ة"
type input "Medium"
click at [496, 394] on input "text" at bounding box center [524, 400] width 205 height 19
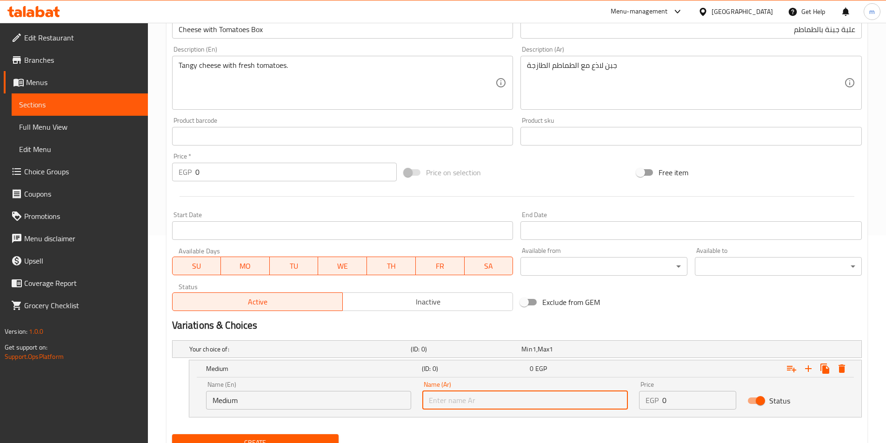
type input "وسط"
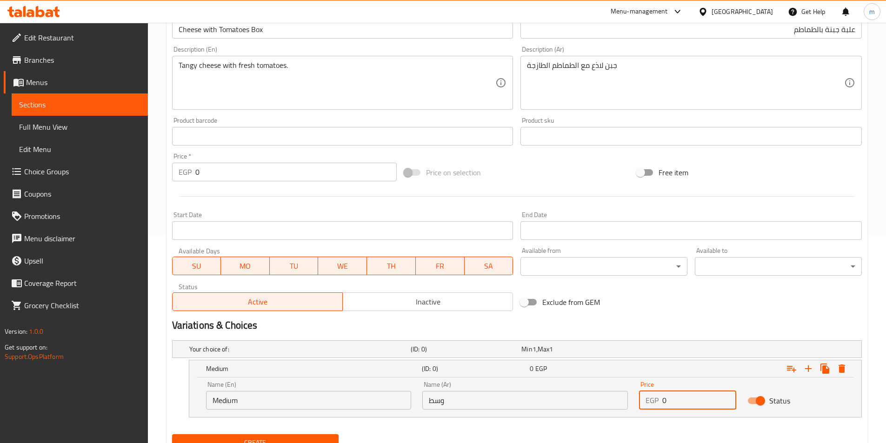
drag, startPoint x: 656, startPoint y: 404, endPoint x: 650, endPoint y: 405, distance: 5.9
click at [650, 405] on div "EGP 0 Price" at bounding box center [687, 400] width 97 height 19
type input "37"
click at [806, 372] on icon "Expand" at bounding box center [807, 368] width 11 height 11
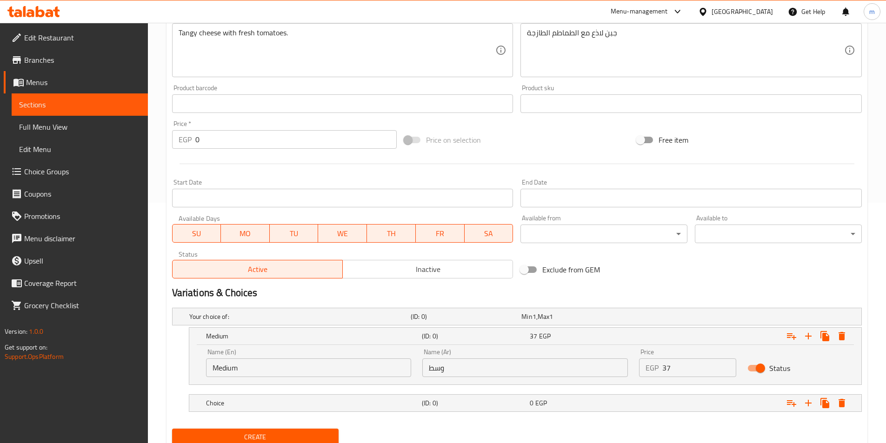
scroll to position [275, 0]
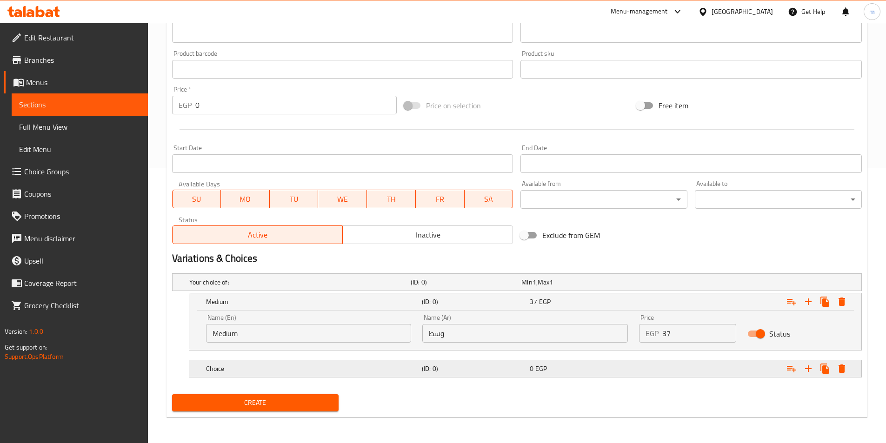
click at [278, 378] on div "Choice (ID: 0) 0 EGP" at bounding box center [528, 368] width 648 height 20
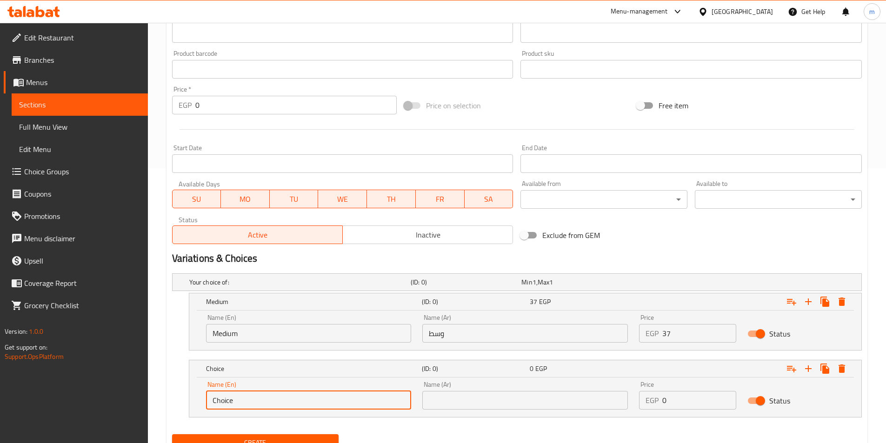
drag, startPoint x: 248, startPoint y: 404, endPoint x: 136, endPoint y: 415, distance: 113.0
click at [136, 415] on div "Edit Restaurant Branches Menus Sections Full Menu View Edit Menu Choice Groups …" at bounding box center [443, 115] width 886 height 735
type input "Large"
click at [515, 390] on div "Name (Ar) Name (Ar)" at bounding box center [524, 395] width 205 height 28
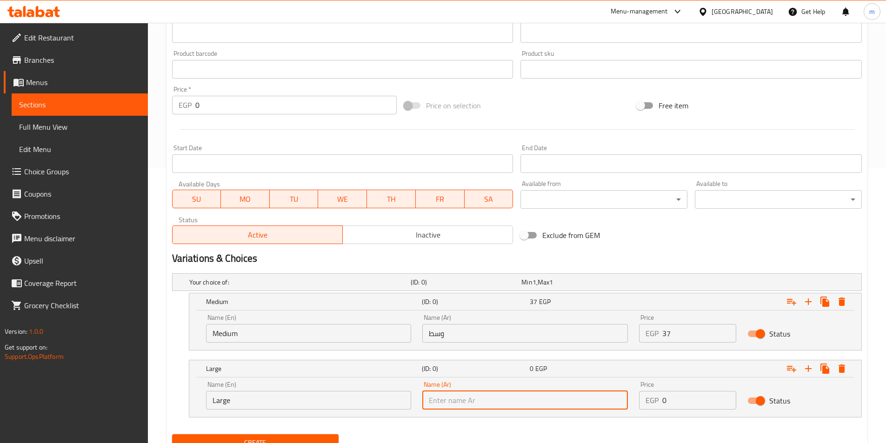
click at [517, 398] on input "text" at bounding box center [524, 400] width 205 height 19
type input "كبير"
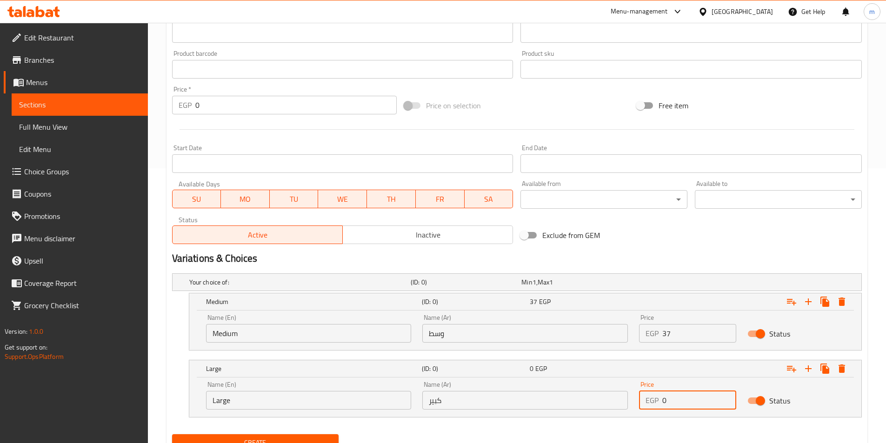
drag, startPoint x: 667, startPoint y: 396, endPoint x: 659, endPoint y: 398, distance: 7.7
click at [659, 398] on div "EGP 0 Price" at bounding box center [687, 400] width 97 height 19
click at [686, 398] on input "0" at bounding box center [699, 400] width 74 height 19
drag, startPoint x: 686, startPoint y: 398, endPoint x: 644, endPoint y: 409, distance: 43.2
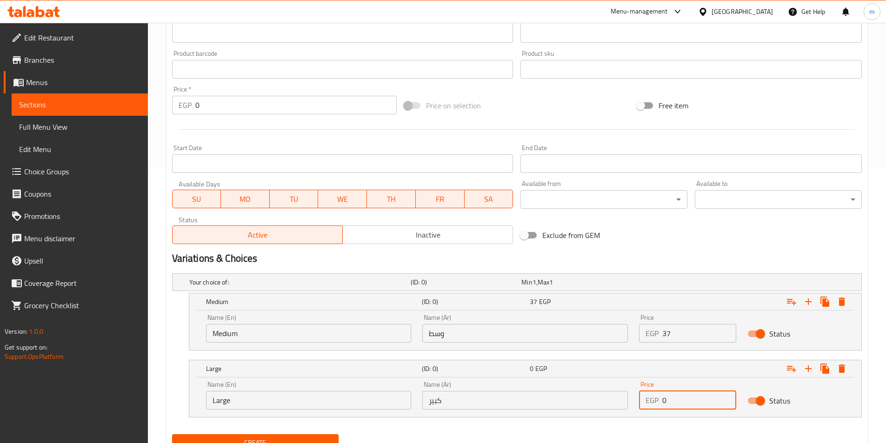
click at [644, 409] on div "EGP 0 Price" at bounding box center [687, 400] width 97 height 19
type input "44"
click at [172, 434] on button "Create" at bounding box center [255, 442] width 167 height 17
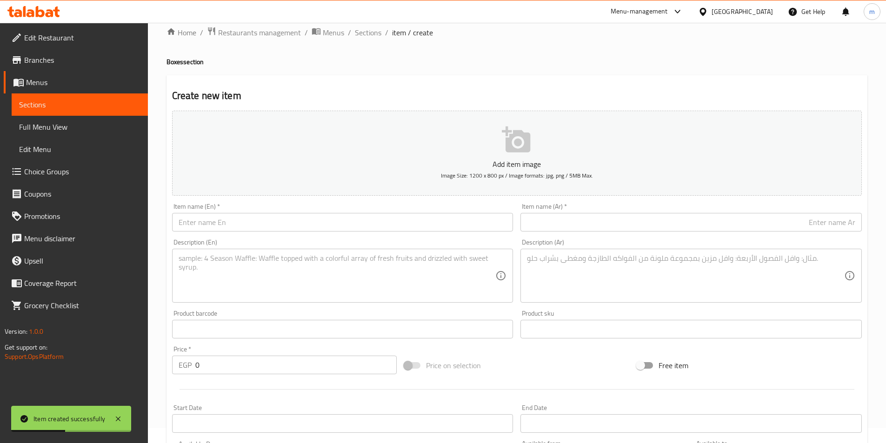
scroll to position [0, 0]
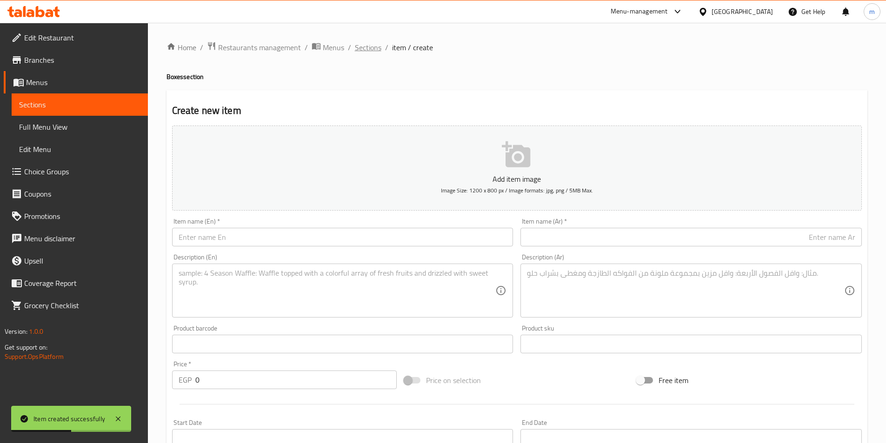
click at [364, 45] on span "Sections" at bounding box center [368, 47] width 26 height 11
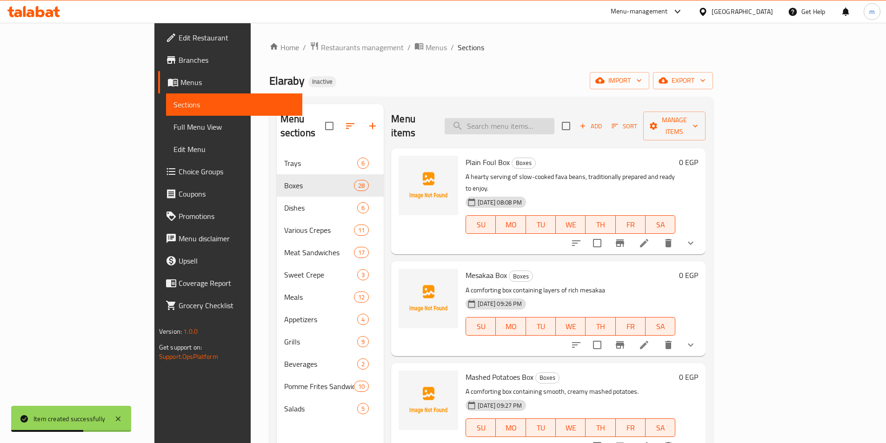
click at [513, 119] on input "search" at bounding box center [499, 126] width 110 height 16
paste input "Moussaka or Mashed with Minced Meat box"
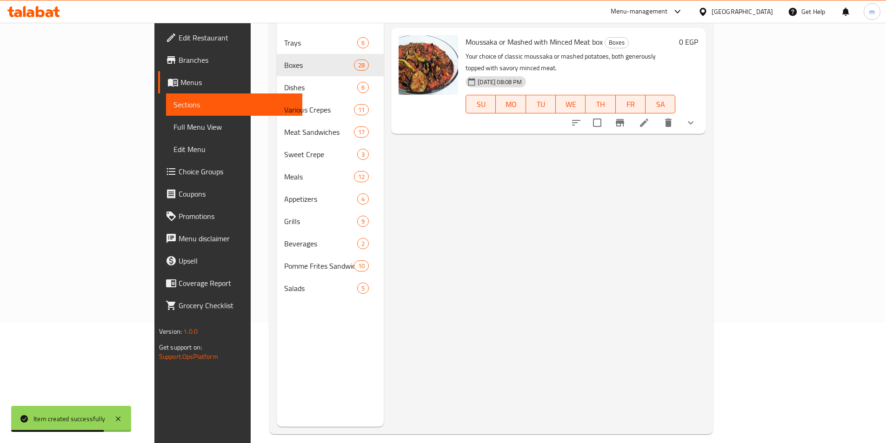
scroll to position [130, 0]
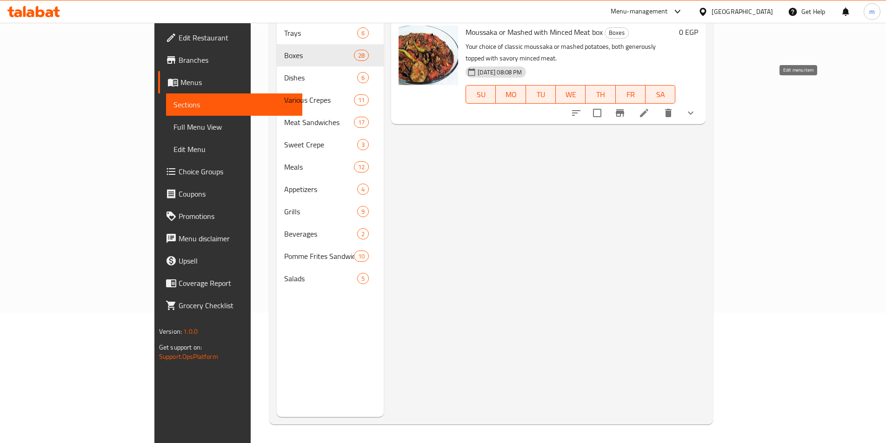
type input "Moussaka or Mashed with Minced Meat box"
click at [649, 107] on icon at bounding box center [643, 112] width 11 height 11
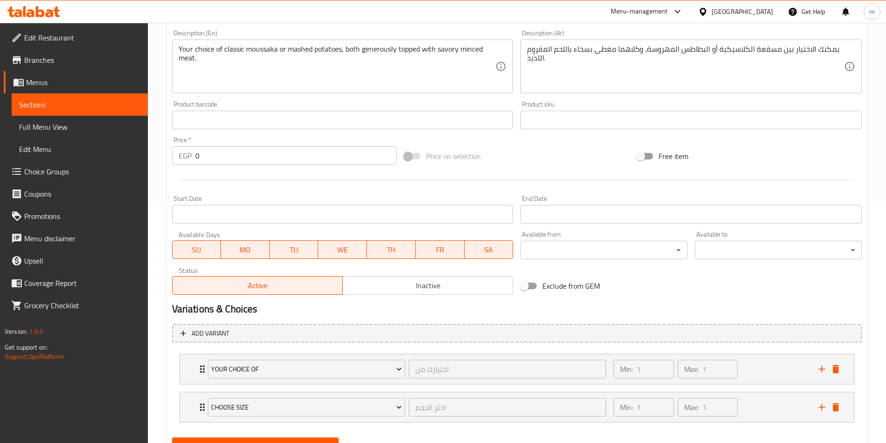
scroll to position [281, 0]
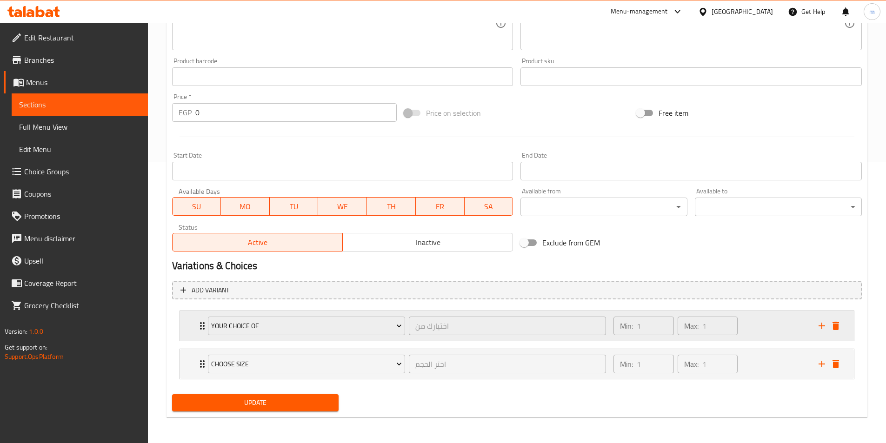
click at [187, 329] on div "Your choice of اختيارك من ​ Min: 1 ​ Max: 1 ​" at bounding box center [517, 326] width 674 height 30
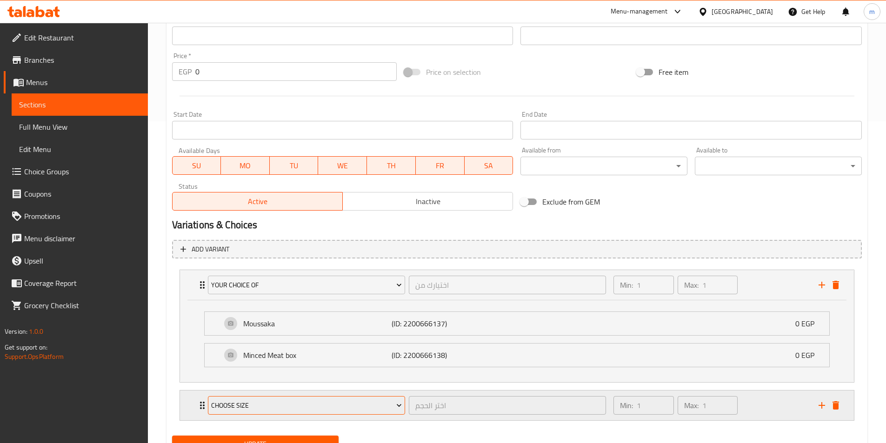
scroll to position [363, 0]
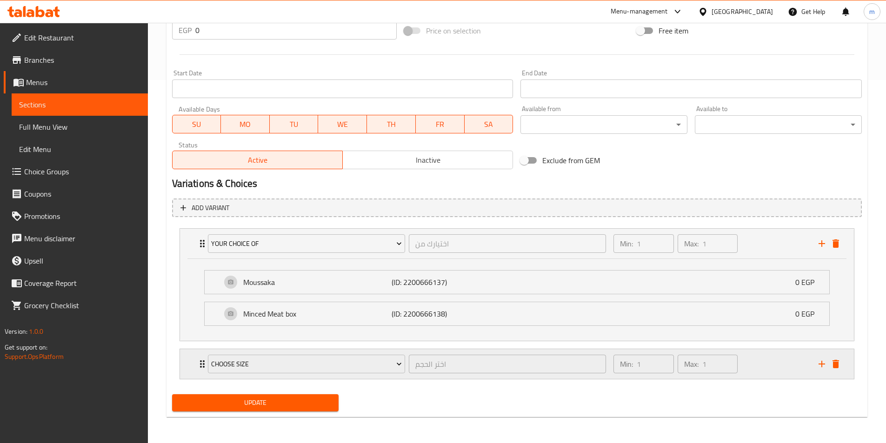
click at [194, 365] on div "Choose size اختر الحجم ​ Min: 1 ​ Max: 1 ​" at bounding box center [517, 364] width 674 height 30
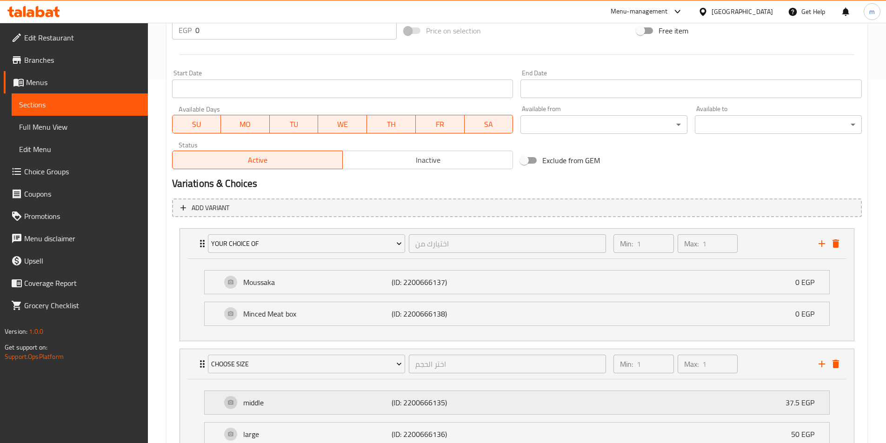
click at [281, 404] on p "middle" at bounding box center [317, 402] width 149 height 11
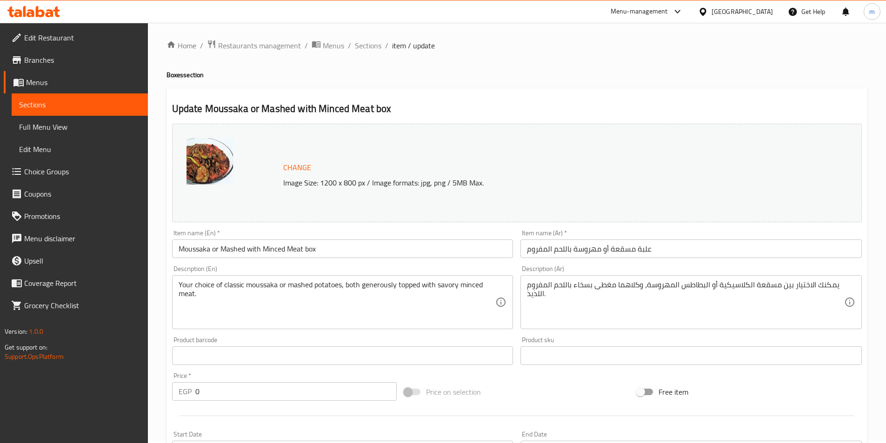
scroll to position [0, 0]
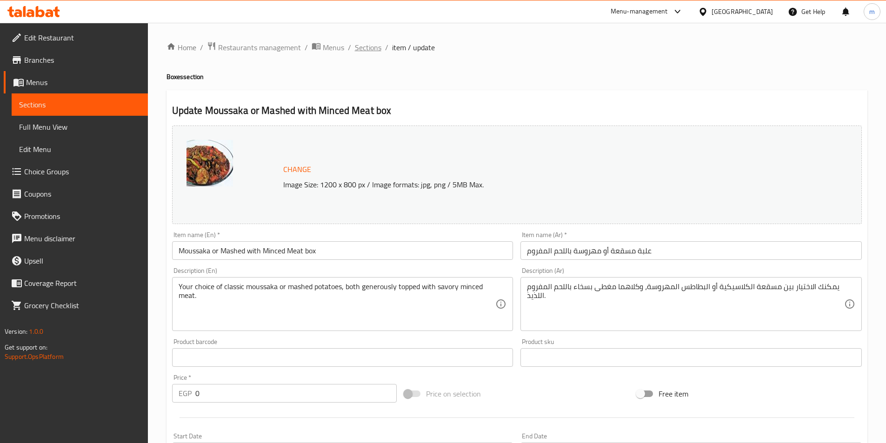
click at [368, 49] on span "Sections" at bounding box center [368, 47] width 26 height 11
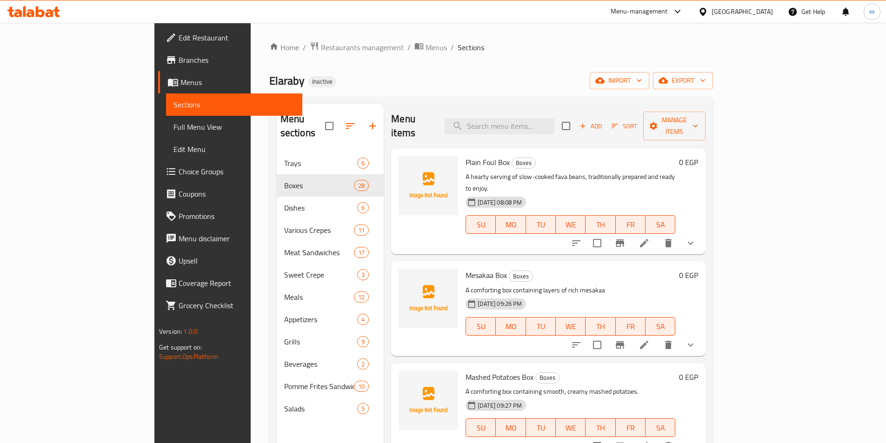
click at [541, 88] on div "Elaraby Inactive import export" at bounding box center [490, 80] width 443 height 17
click at [544, 118] on input "search" at bounding box center [499, 126] width 110 height 16
paste input "Mashed Boiled Egg Box"
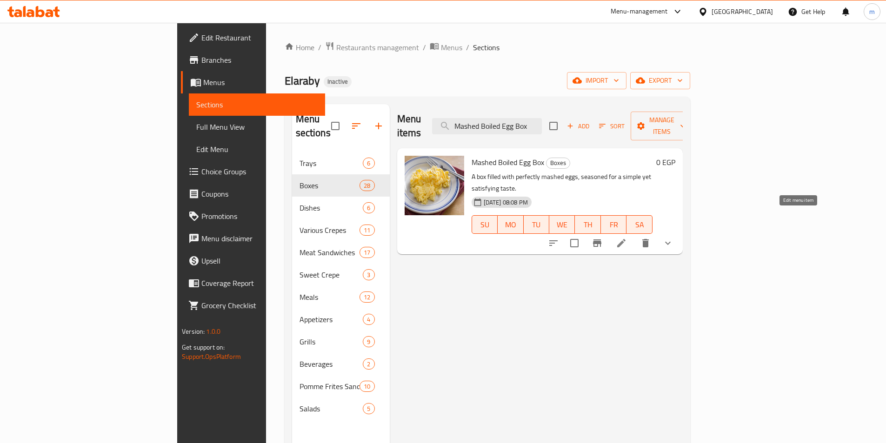
type input "Mashed Boiled Egg Box"
click at [627, 238] on icon at bounding box center [620, 243] width 11 height 11
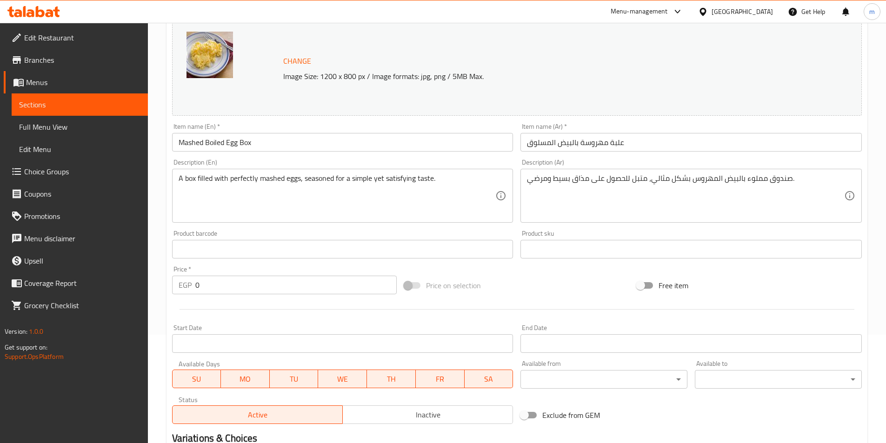
scroll to position [232, 0]
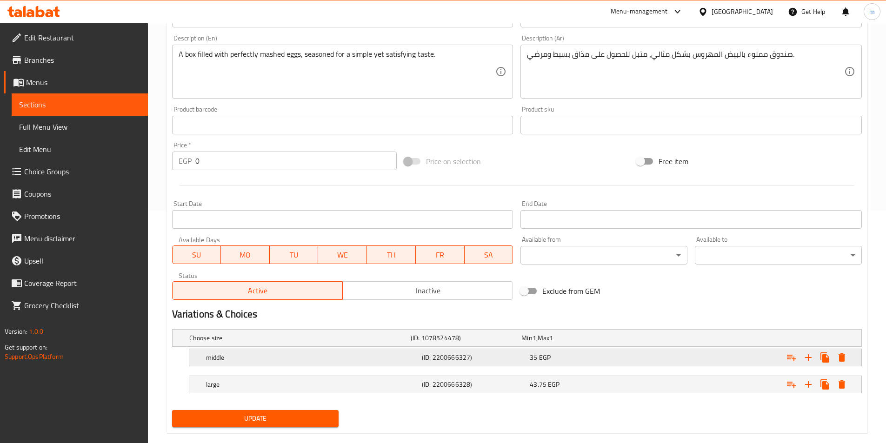
click at [584, 359] on div "35 EGP" at bounding box center [581, 357] width 104 height 9
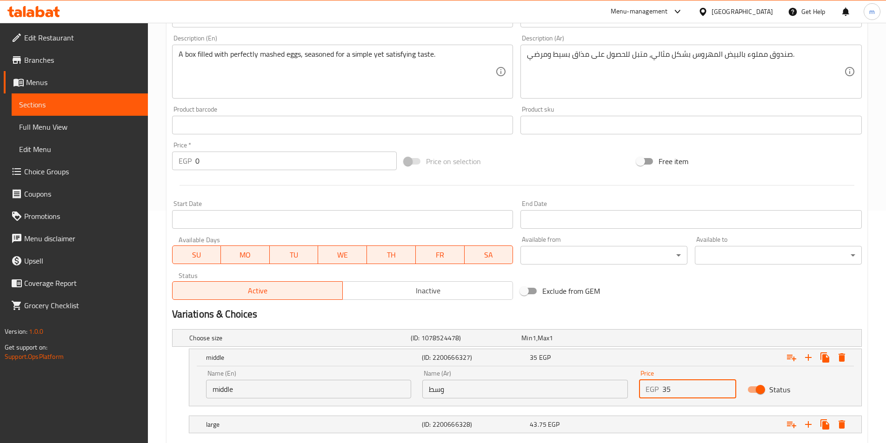
drag, startPoint x: 692, startPoint y: 388, endPoint x: 648, endPoint y: 394, distance: 45.0
click at [648, 394] on div "EGP 35 Price" at bounding box center [687, 389] width 97 height 19
type input "38"
click at [648, 428] on div "Expand" at bounding box center [743, 424] width 216 height 20
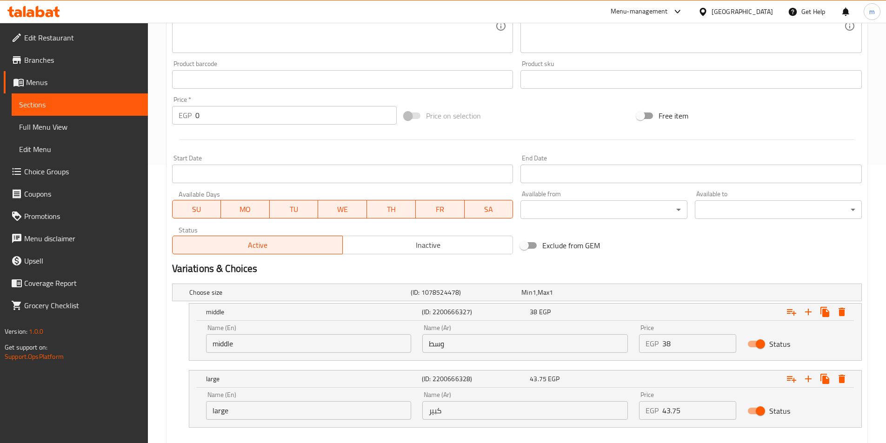
scroll to position [328, 0]
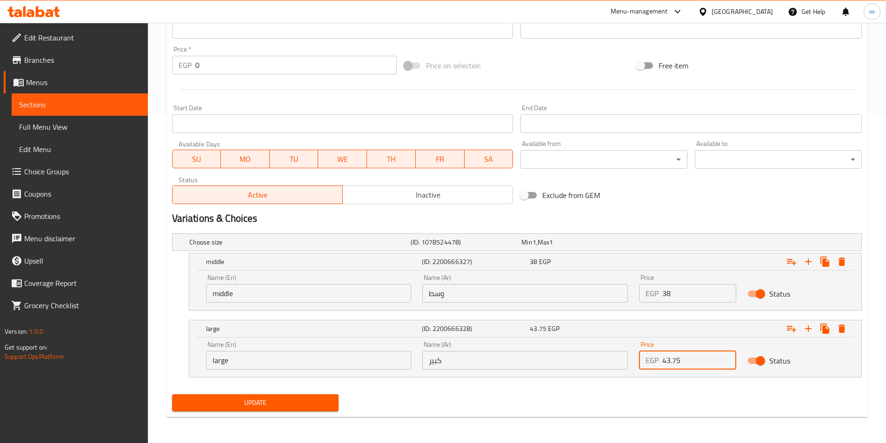
drag, startPoint x: 686, startPoint y: 363, endPoint x: 649, endPoint y: 376, distance: 38.5
click at [649, 376] on div "Name (En) large Name (En) Name (Ar) كبير Name (Ar) Price EGP 43.75 Price Status" at bounding box center [525, 357] width 672 height 40
type input "41"
click at [172, 394] on button "Update" at bounding box center [255, 402] width 167 height 17
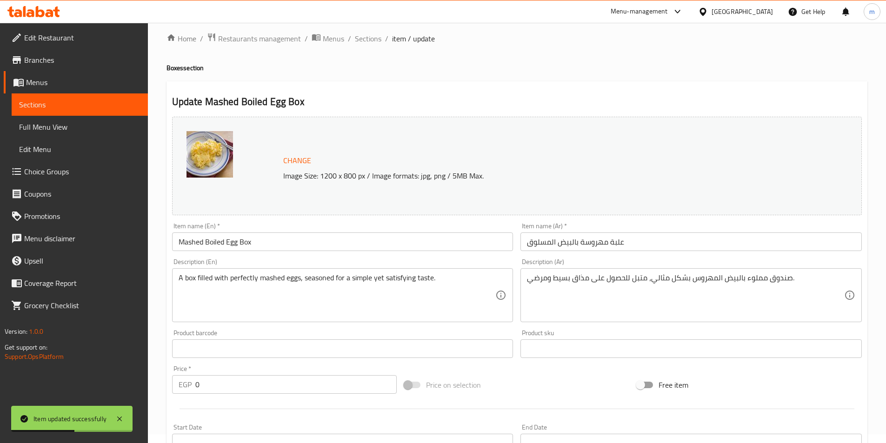
scroll to position [0, 0]
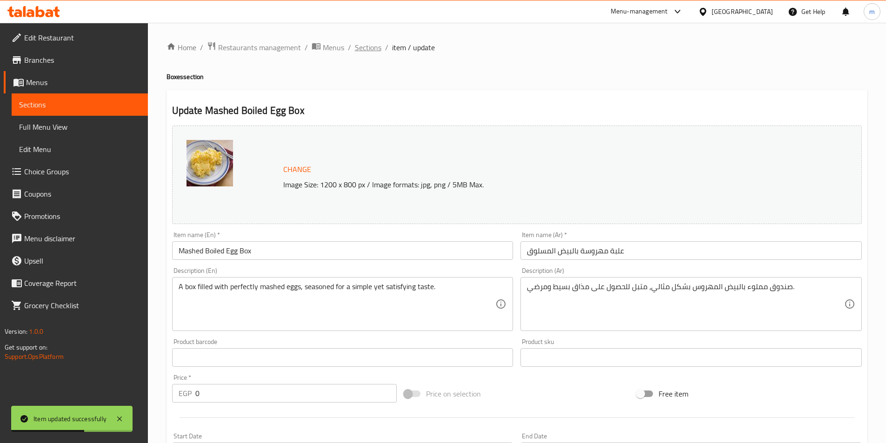
click at [370, 49] on span "Sections" at bounding box center [368, 47] width 26 height 11
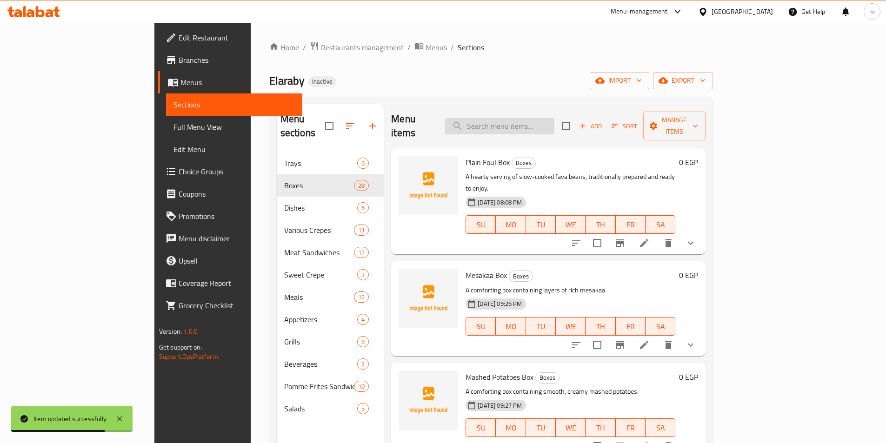
click at [554, 118] on input "search" at bounding box center [499, 126] width 110 height 16
paste input "Mashed Fried egg box"
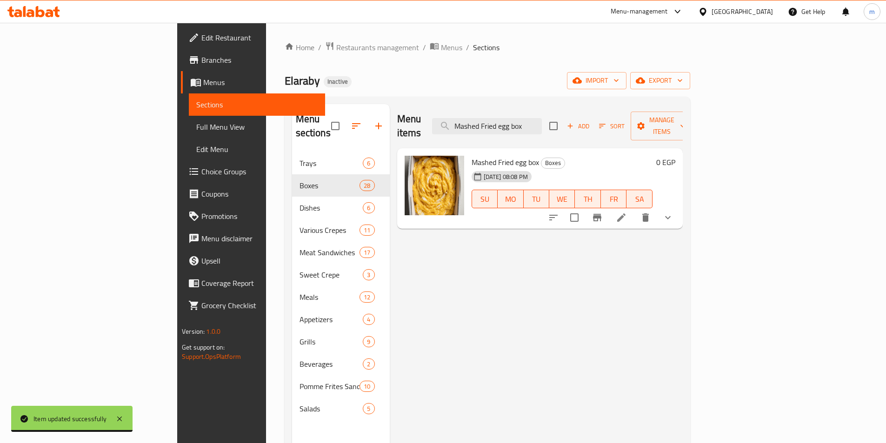
type input "Mashed Fried egg box"
click at [634, 209] on li at bounding box center [621, 217] width 26 height 17
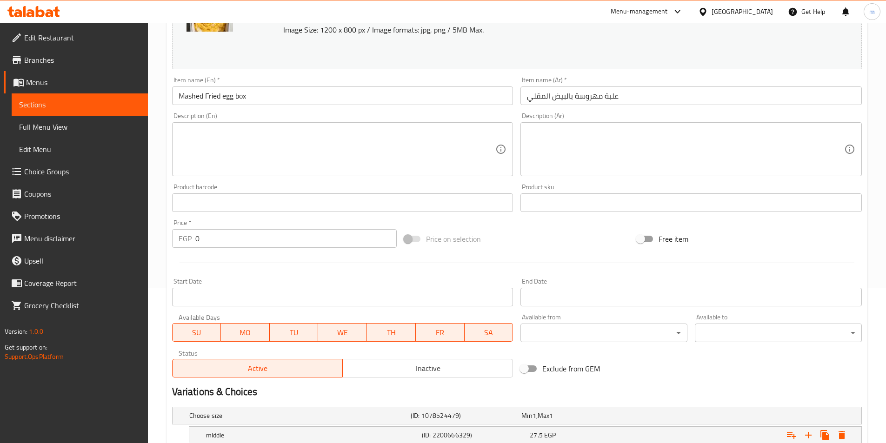
scroll to position [248, 0]
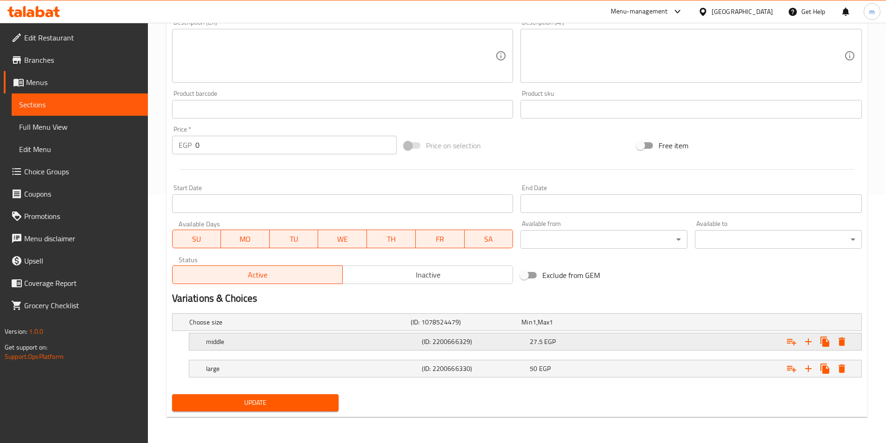
click at [666, 338] on div "Expand" at bounding box center [743, 341] width 216 height 20
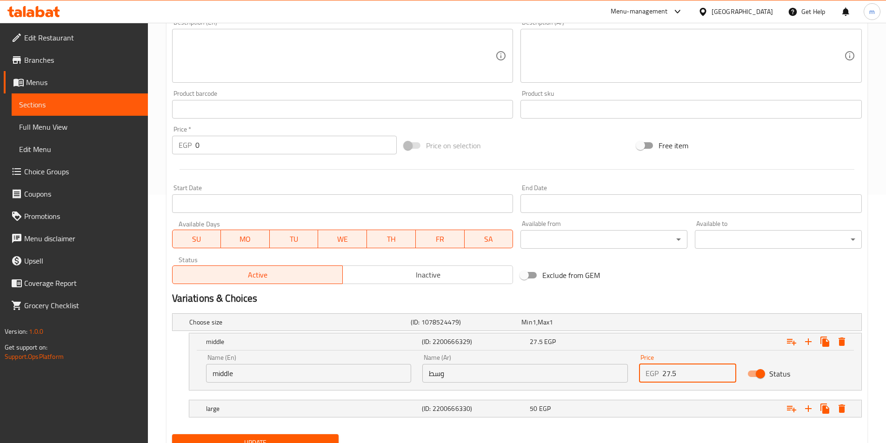
drag, startPoint x: 680, startPoint y: 374, endPoint x: 659, endPoint y: 379, distance: 21.1
click at [659, 379] on div "EGP 27.5 Price" at bounding box center [687, 373] width 97 height 19
type input "41"
click at [660, 412] on div "Expand" at bounding box center [743, 408] width 216 height 20
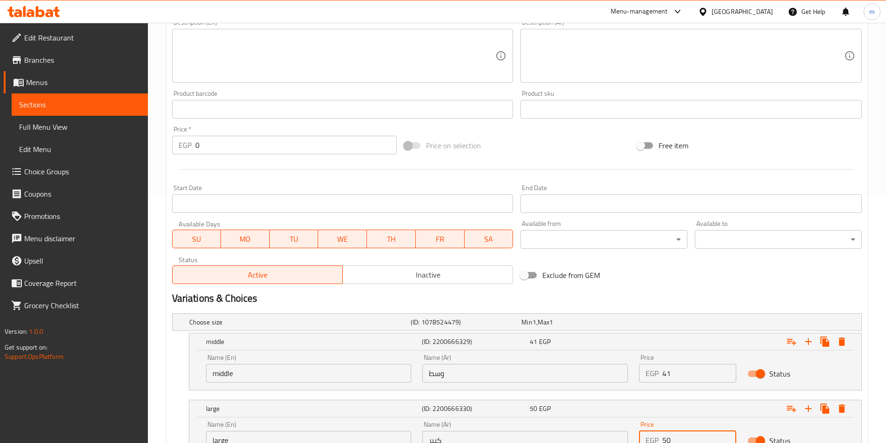
scroll to position [328, 0]
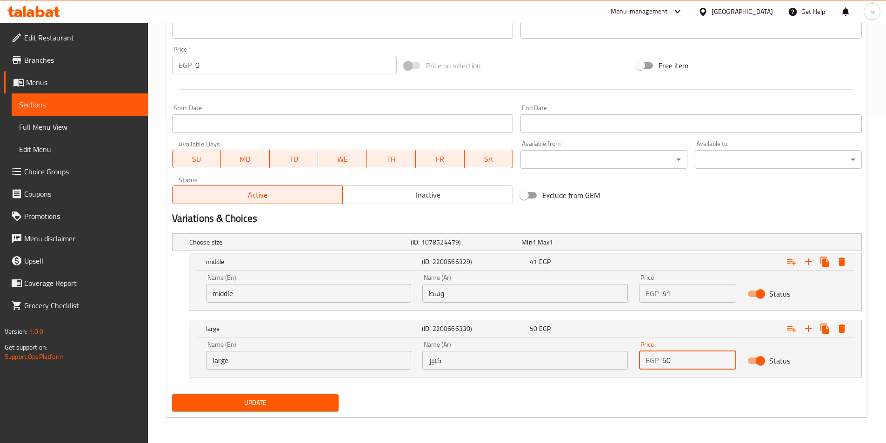
drag, startPoint x: 680, startPoint y: 443, endPoint x: 662, endPoint y: 449, distance: 19.3
type input "55"
click at [172, 394] on button "Update" at bounding box center [255, 402] width 167 height 17
click at [271, 407] on span "Update" at bounding box center [255, 403] width 152 height 12
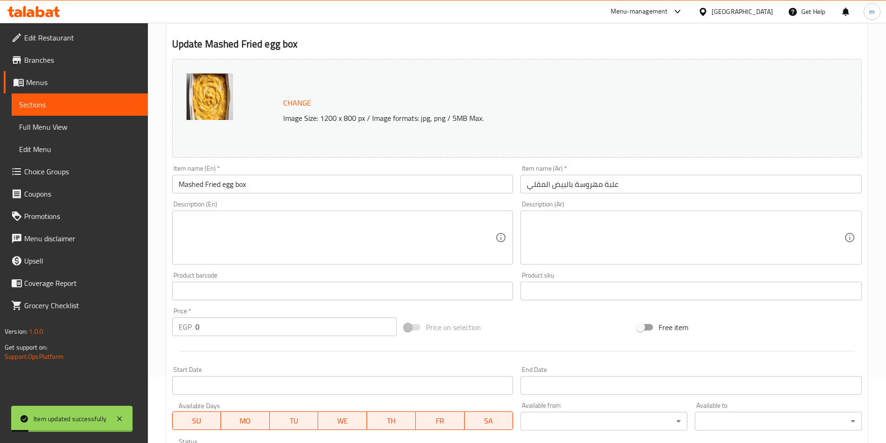
scroll to position [0, 0]
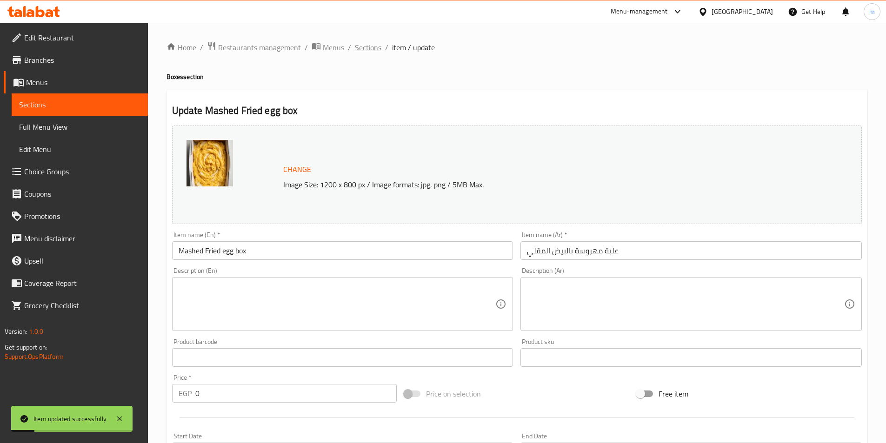
click at [367, 45] on span "Sections" at bounding box center [368, 47] width 26 height 11
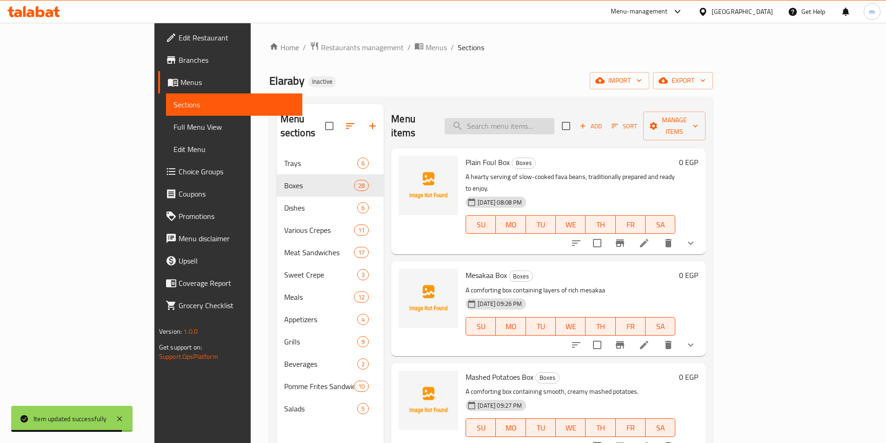
click at [554, 118] on input "search" at bounding box center [499, 126] width 110 height 16
paste input "Mozzarella Falafel [PERSON_NAME]"
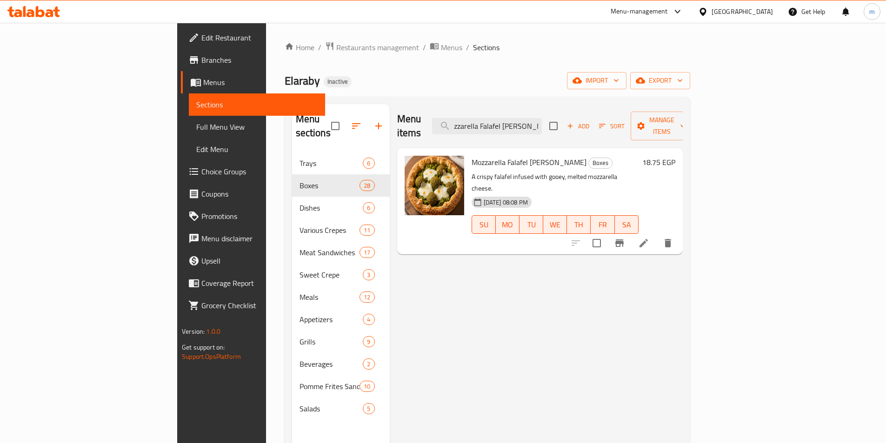
type input "Mozzarella Falafel [PERSON_NAME]"
click at [649, 238] on icon at bounding box center [643, 243] width 11 height 11
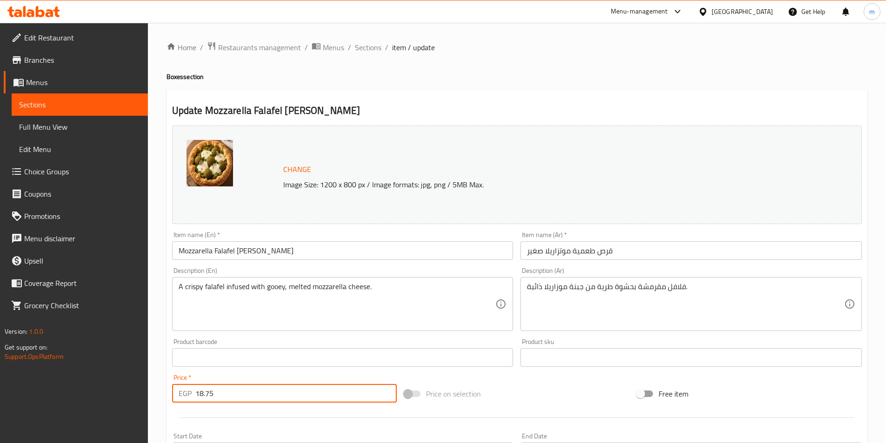
drag, startPoint x: 249, startPoint y: 398, endPoint x: 131, endPoint y: 419, distance: 120.4
click at [131, 419] on div "Edit Restaurant Branches Menus Sections Full Menu View Edit Menu Choice Groups …" at bounding box center [443, 347] width 886 height 648
type input "18"
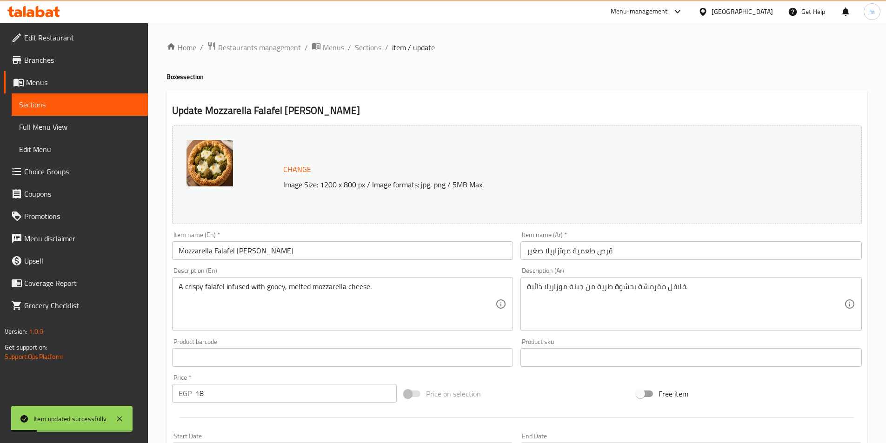
click at [364, 39] on div "Home / Restaurants management / Menus / Sections / item / update Boxes section …" at bounding box center [517, 347] width 738 height 648
click at [383, 53] on ol "Home / Restaurants management / Menus / Sections / item / update" at bounding box center [516, 47] width 701 height 12
click at [375, 50] on span "Sections" at bounding box center [368, 47] width 26 height 11
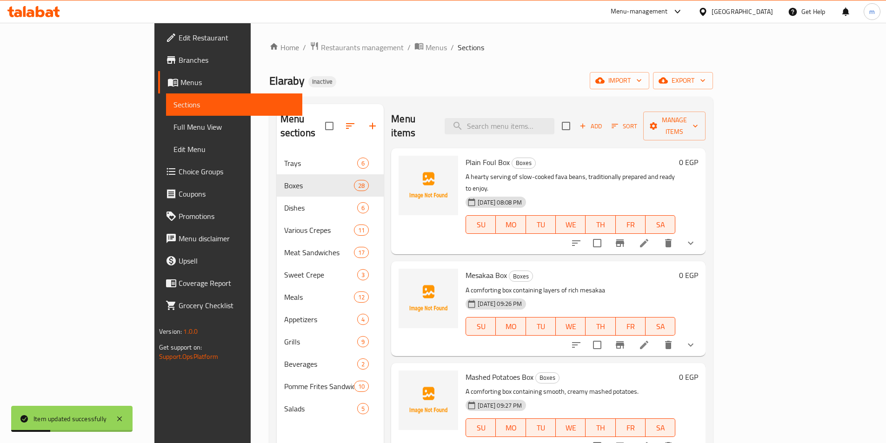
drag, startPoint x: 375, startPoint y: 50, endPoint x: 425, endPoint y: 50, distance: 50.2
click at [425, 50] on ol "Home / Restaurants management / Menus / Sections" at bounding box center [490, 47] width 443 height 12
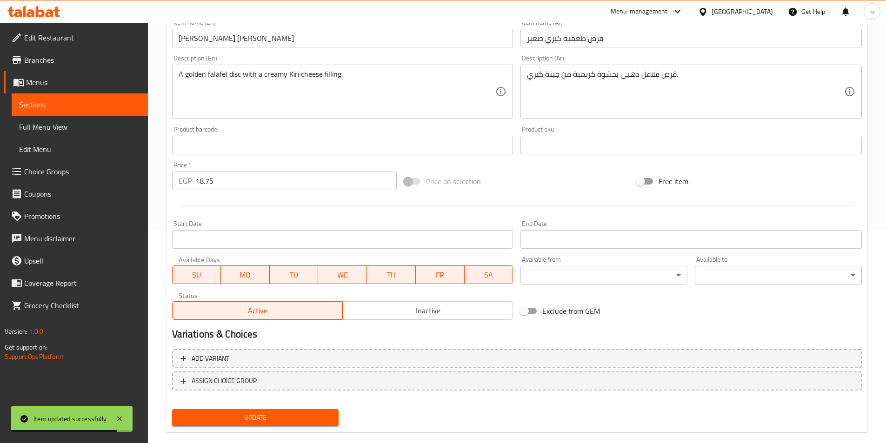
scroll to position [227, 0]
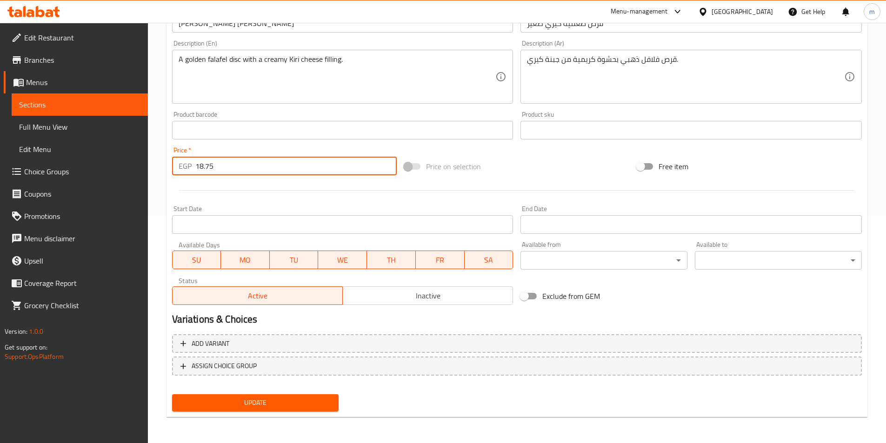
drag, startPoint x: 213, startPoint y: 159, endPoint x: 204, endPoint y: 163, distance: 9.9
click at [204, 163] on input "18.75" at bounding box center [296, 166] width 202 height 19
type input "18"
click at [172, 394] on button "Update" at bounding box center [255, 402] width 167 height 17
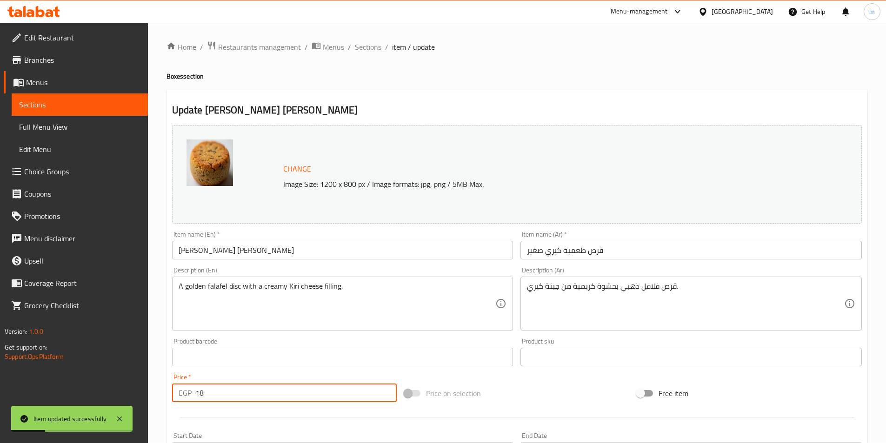
scroll to position [0, 0]
click at [377, 50] on span "Sections" at bounding box center [368, 47] width 26 height 11
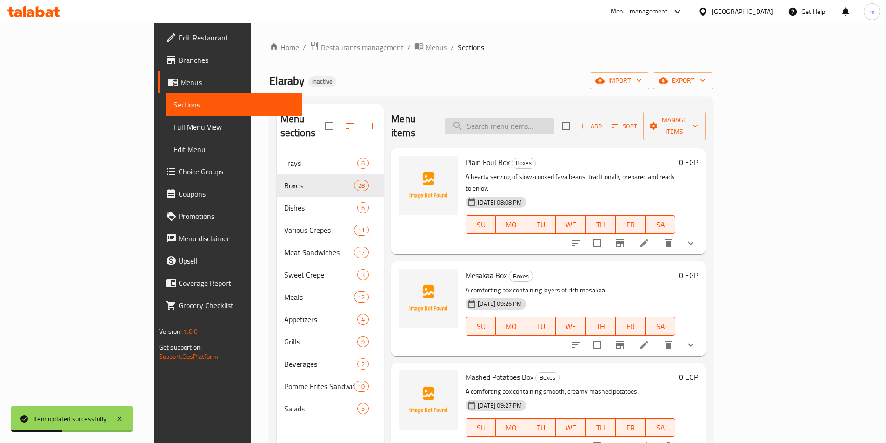
click at [554, 120] on input "search" at bounding box center [499, 126] width 110 height 16
paste input "Pastrami Falafel [PERSON_NAME]"
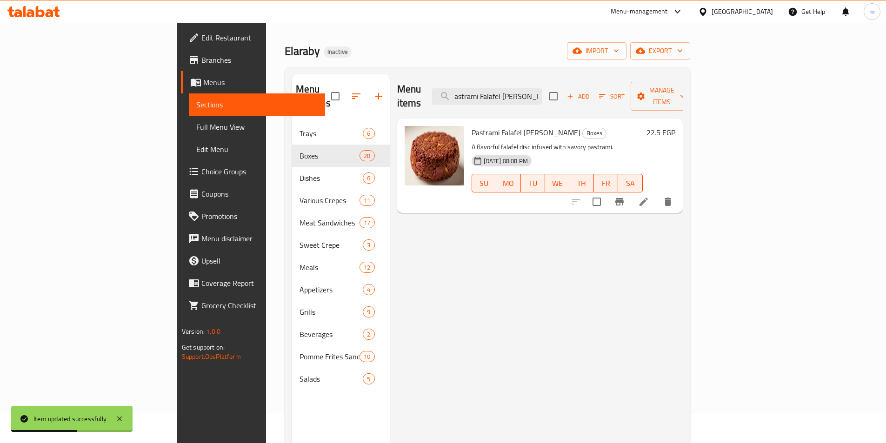
scroll to position [46, 0]
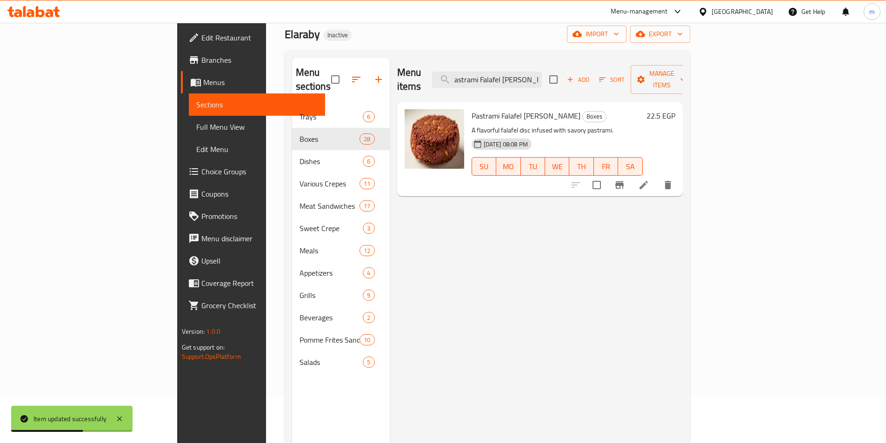
type input "Pastrami Falafel [PERSON_NAME]"
click at [656, 177] on li at bounding box center [643, 185] width 26 height 17
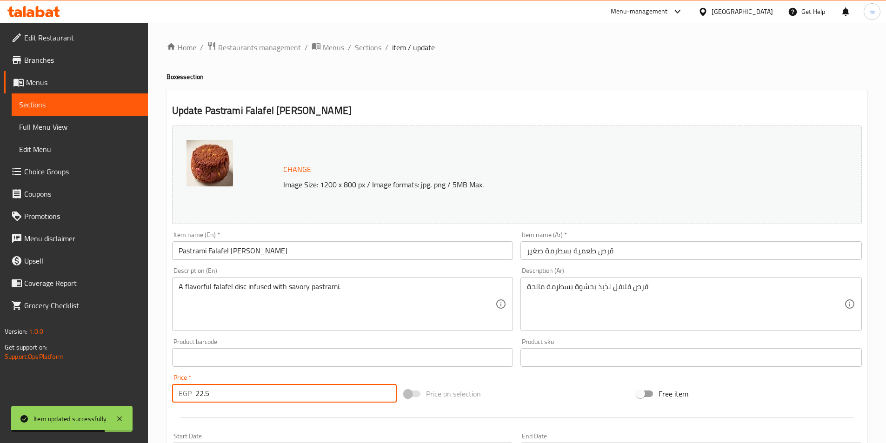
drag, startPoint x: 261, startPoint y: 395, endPoint x: 186, endPoint y: 401, distance: 75.6
click at [186, 401] on div "EGP 22.5 Price *" at bounding box center [284, 393] width 225 height 19
type input "37"
click at [375, 51] on span "Sections" at bounding box center [368, 47] width 26 height 11
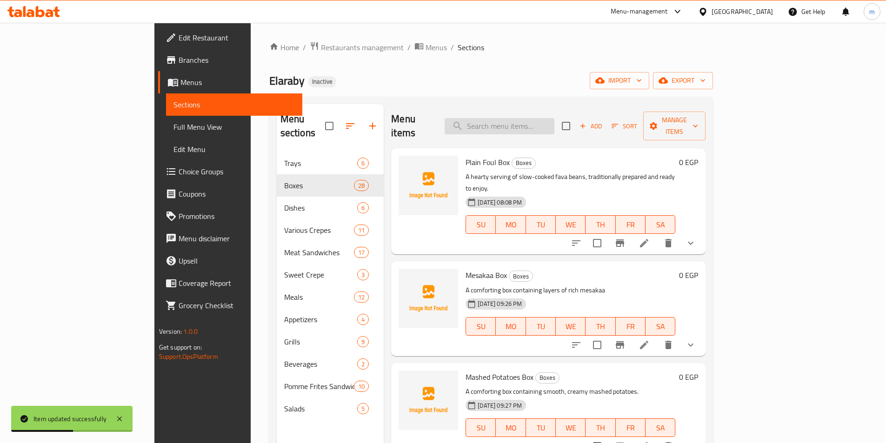
click at [554, 126] on input "search" at bounding box center [499, 126] width 110 height 16
paste input "Two-Egg Falafel egga [PERSON_NAME]"
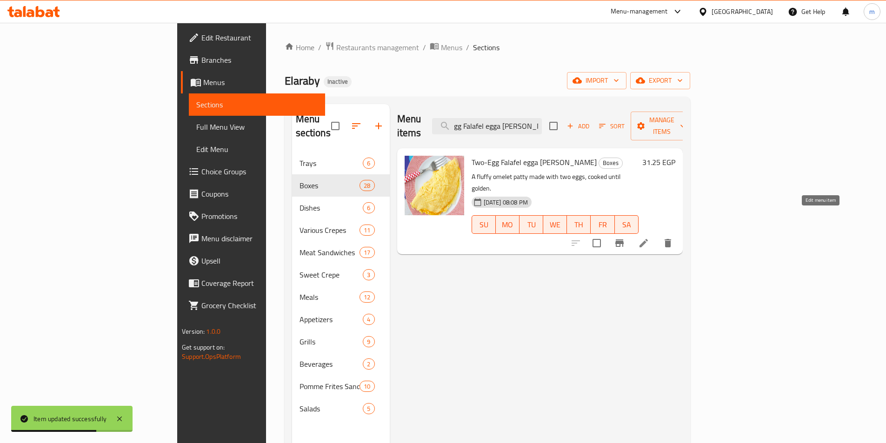
type input "Two-Egg Falafel egga [PERSON_NAME]"
click at [649, 238] on icon at bounding box center [643, 243] width 11 height 11
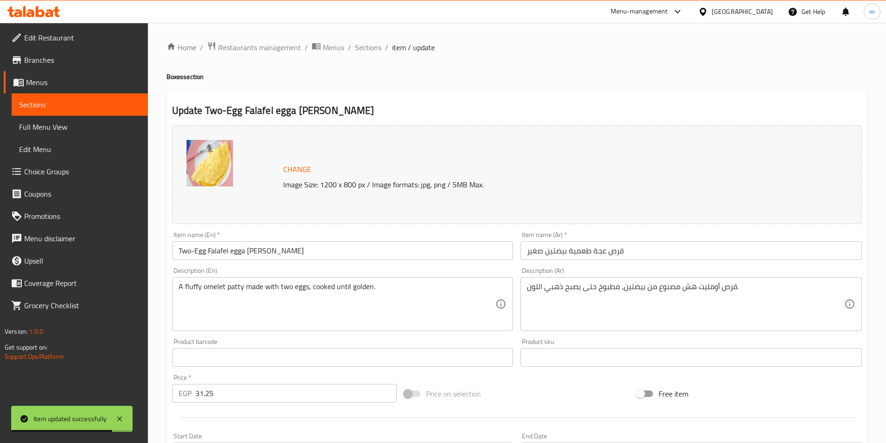
scroll to position [227, 0]
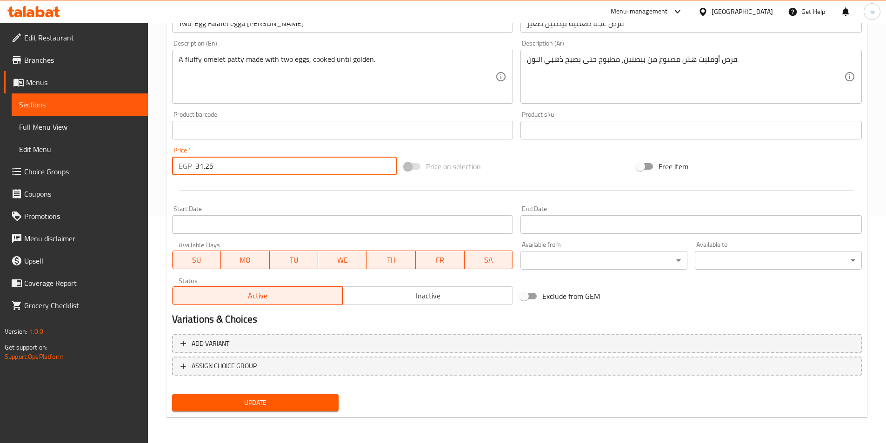
drag, startPoint x: 221, startPoint y: 166, endPoint x: 188, endPoint y: 172, distance: 33.9
click at [188, 172] on div "EGP 31.25 Price *" at bounding box center [284, 166] width 225 height 19
type input "48"
click at [172, 394] on button "Update" at bounding box center [255, 402] width 167 height 17
click at [306, 406] on span "Update" at bounding box center [255, 403] width 152 height 12
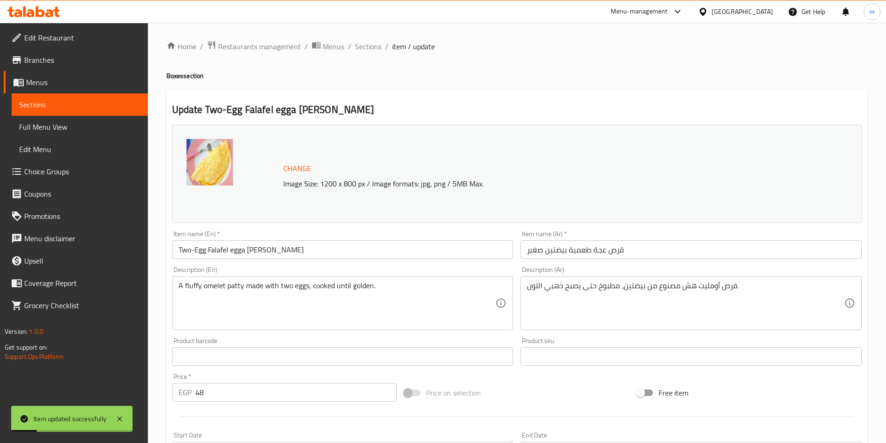
scroll to position [0, 0]
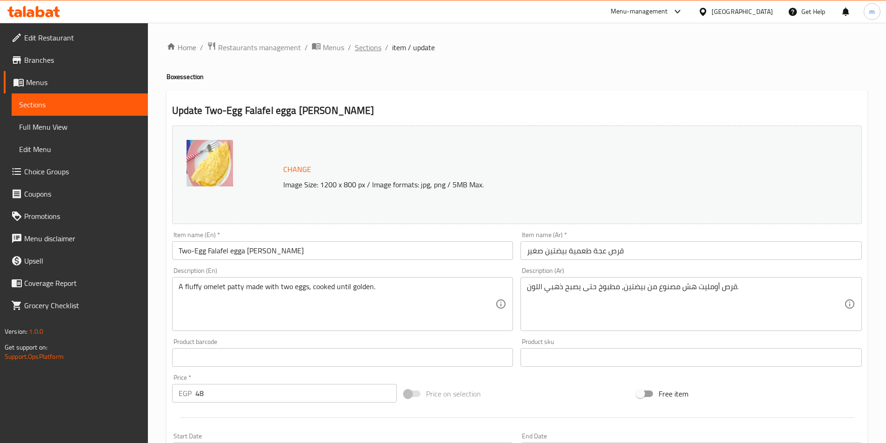
click at [368, 46] on span "Sections" at bounding box center [368, 47] width 26 height 11
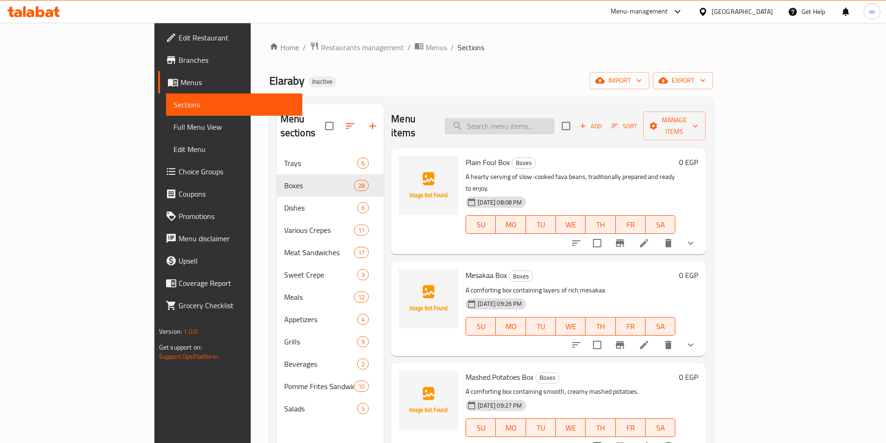
click at [528, 123] on input "search" at bounding box center [499, 126] width 110 height 16
paste input "One egg flafel egga [PERSON_NAME]"
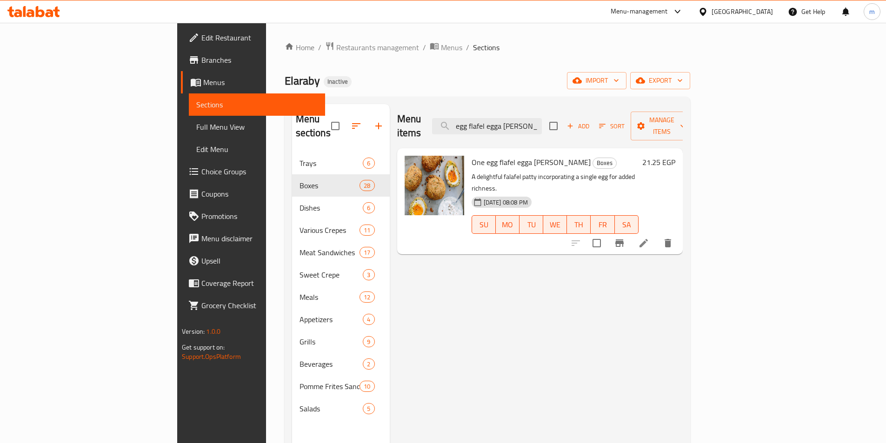
type input "One egg flafel egga [PERSON_NAME]"
click at [656, 235] on li at bounding box center [643, 243] width 26 height 17
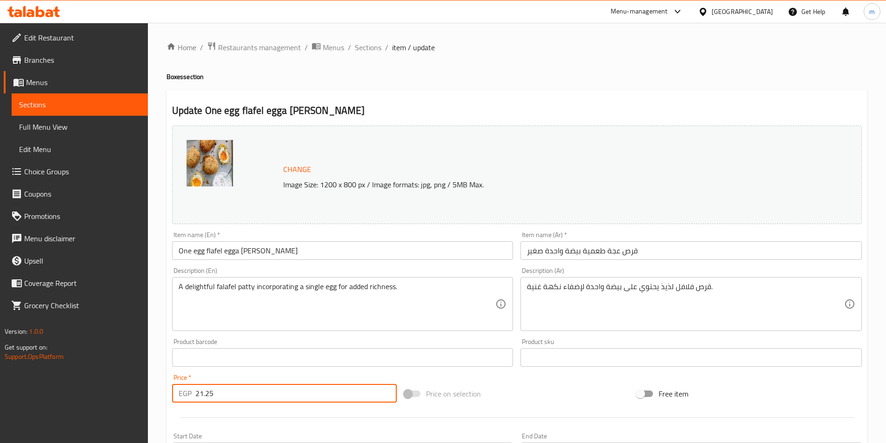
drag, startPoint x: 234, startPoint y: 396, endPoint x: 126, endPoint y: 397, distance: 107.4
click at [126, 397] on div "Edit Restaurant Branches Menus Sections Full Menu View Edit Menu Choice Groups …" at bounding box center [443, 347] width 886 height 648
type input "34"
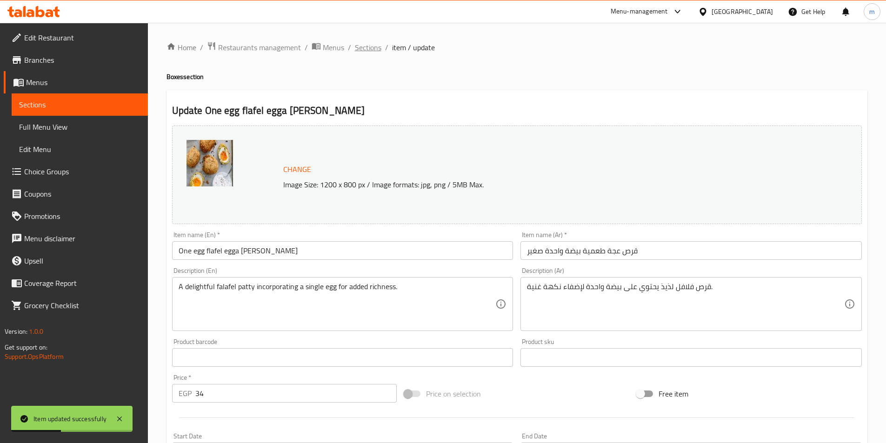
click at [370, 53] on span "Sections" at bounding box center [368, 47] width 26 height 11
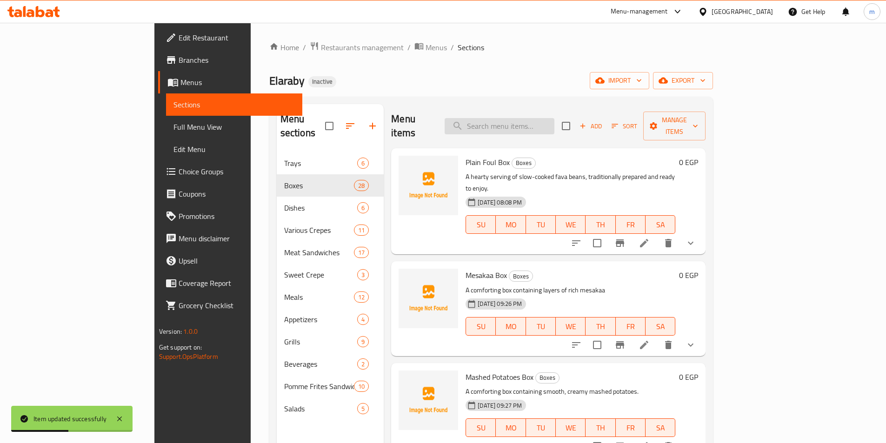
click at [531, 121] on input "search" at bounding box center [499, 126] width 110 height 16
paste input "Special Falafel [PERSON_NAME]"
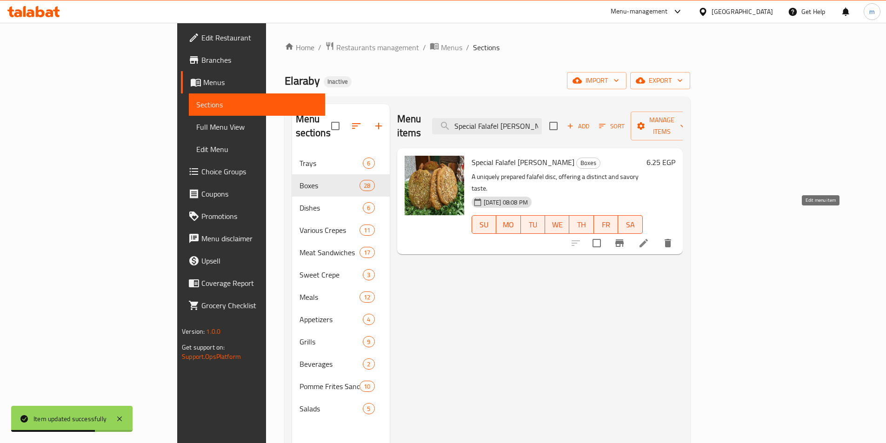
type input "Special Falafel [PERSON_NAME]"
click at [649, 238] on icon at bounding box center [643, 243] width 11 height 11
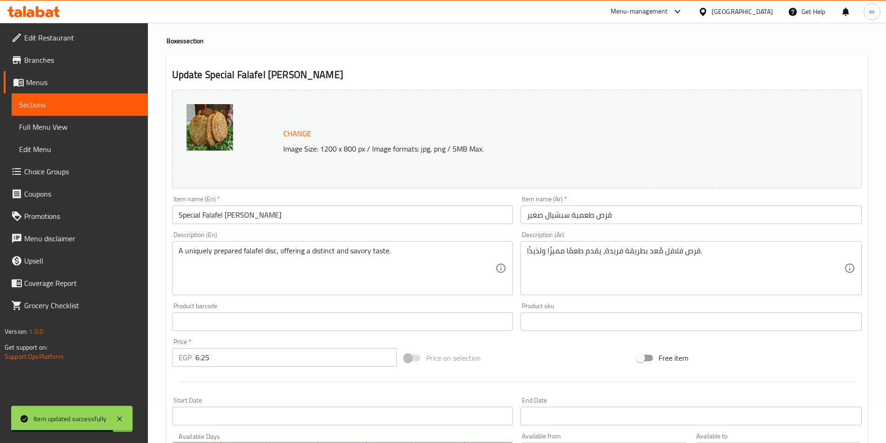
scroll to position [46, 0]
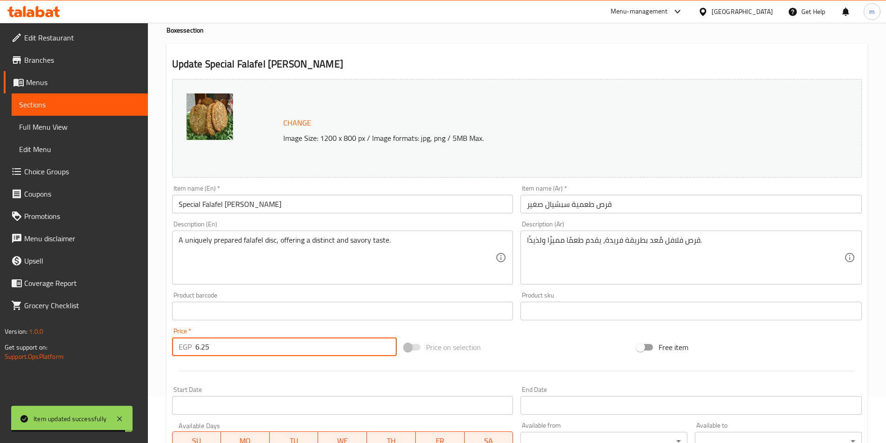
drag, startPoint x: 215, startPoint y: 353, endPoint x: 186, endPoint y: 354, distance: 28.4
click at [186, 354] on div "EGP 6.25 Price *" at bounding box center [284, 346] width 225 height 19
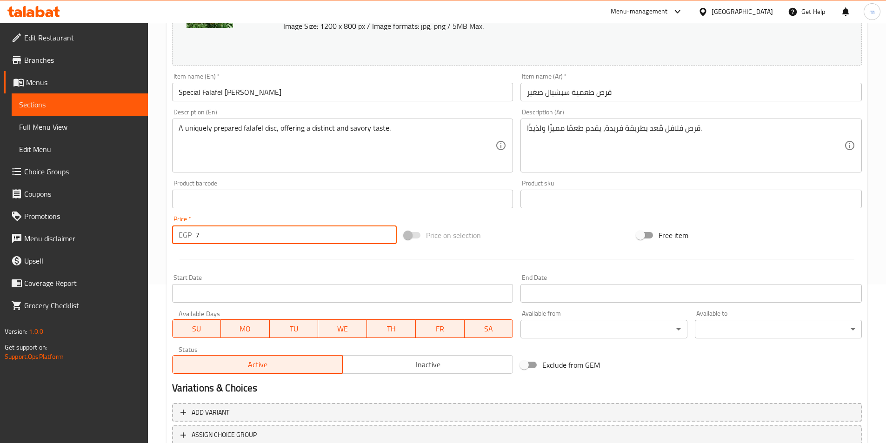
scroll to position [227, 0]
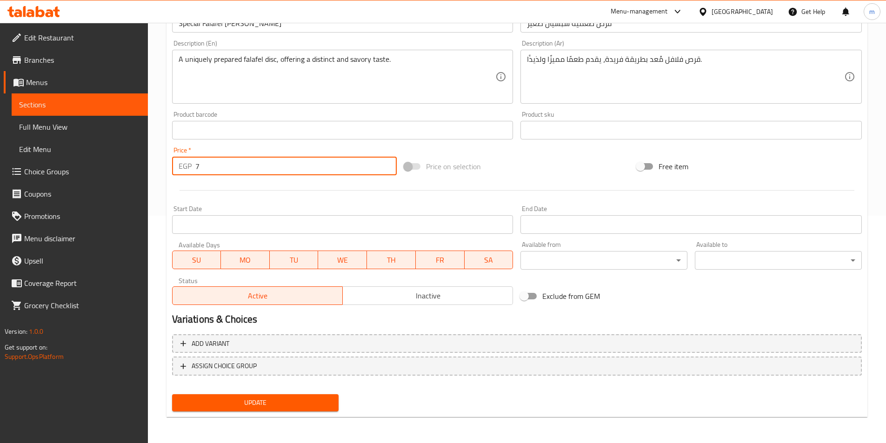
type input "7"
click at [184, 399] on span "Update" at bounding box center [255, 403] width 152 height 12
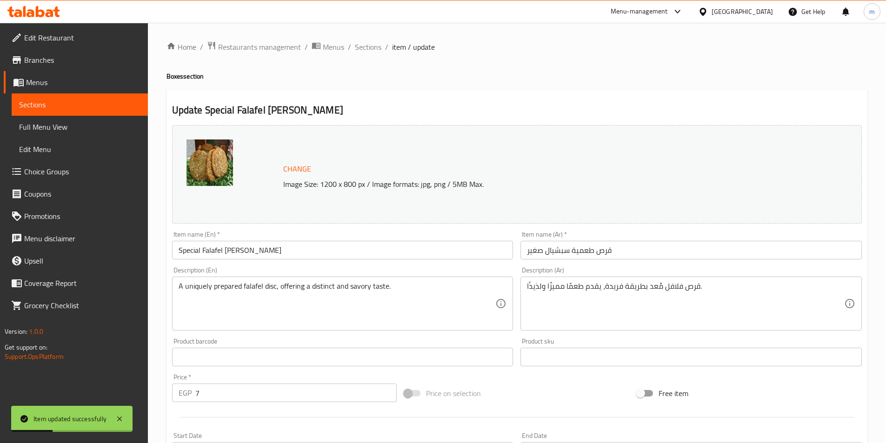
scroll to position [0, 0]
click at [376, 50] on span "Sections" at bounding box center [368, 47] width 26 height 11
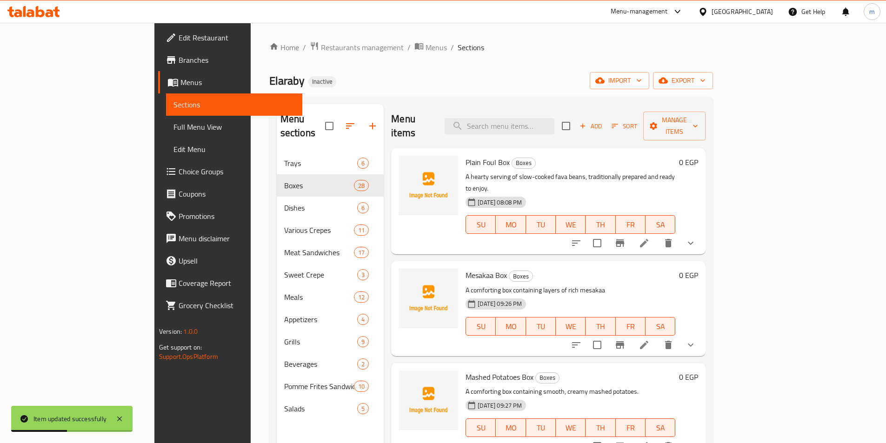
click at [451, 52] on ol "Home / Restaurants management / Menus / Sections" at bounding box center [490, 47] width 443 height 12
click at [518, 120] on input "search" at bounding box center [499, 126] width 110 height 16
paste input "Stuffed Falafel [PERSON_NAME]"
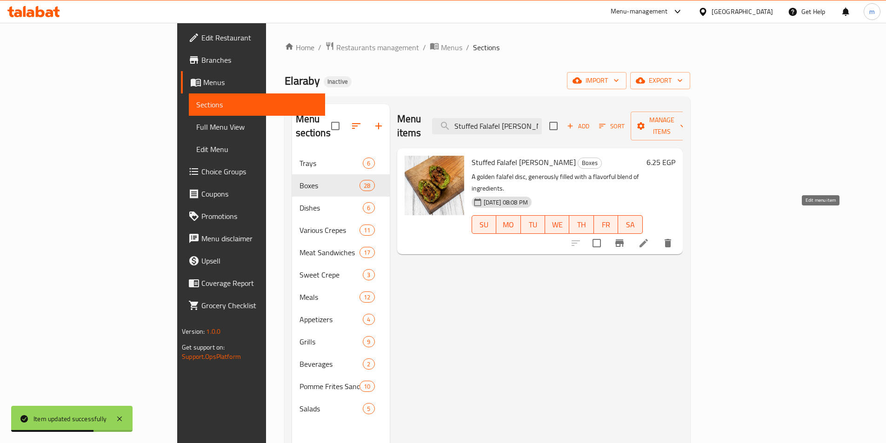
type input "Stuffed Falafel [PERSON_NAME]"
click at [649, 238] on icon at bounding box center [643, 243] width 11 height 11
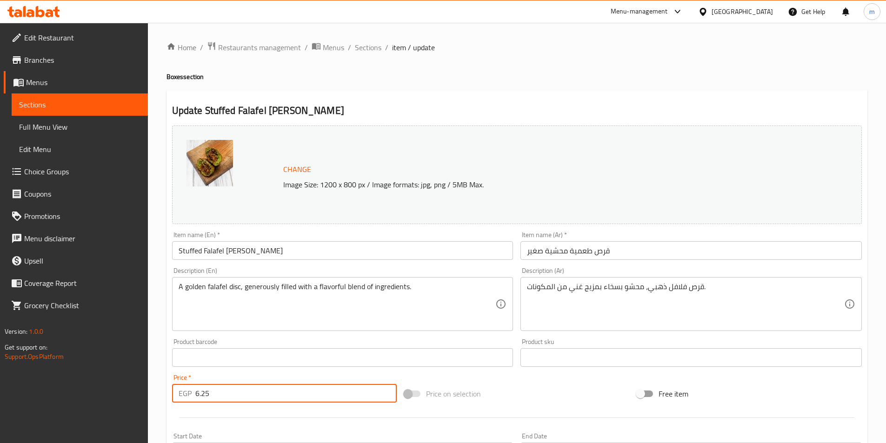
drag, startPoint x: 203, startPoint y: 403, endPoint x: 188, endPoint y: 403, distance: 14.9
click at [188, 403] on div "Price   * EGP 6.25 Price *" at bounding box center [284, 389] width 232 height 36
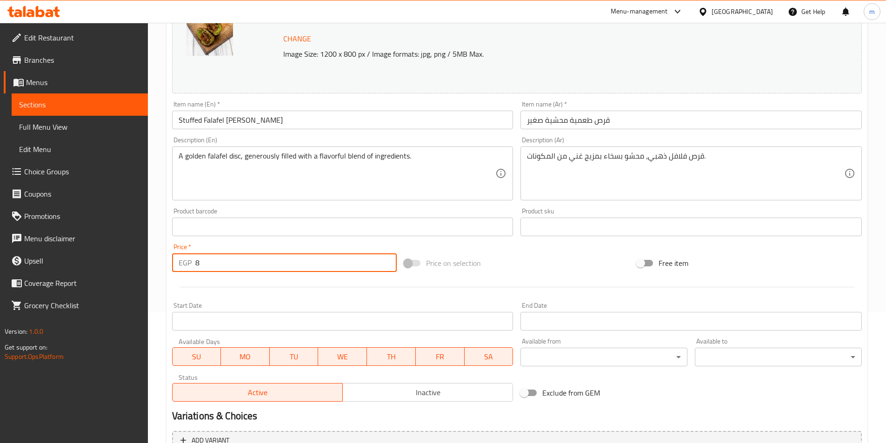
scroll to position [186, 0]
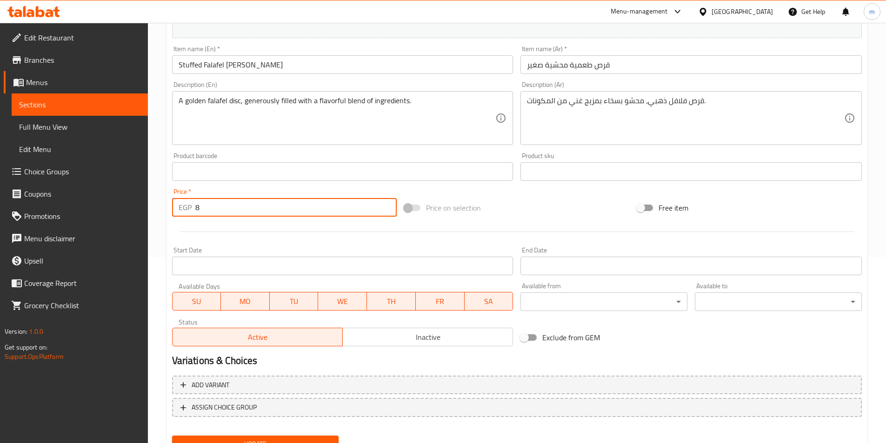
type input "8"
click at [238, 438] on button "Update" at bounding box center [255, 444] width 167 height 17
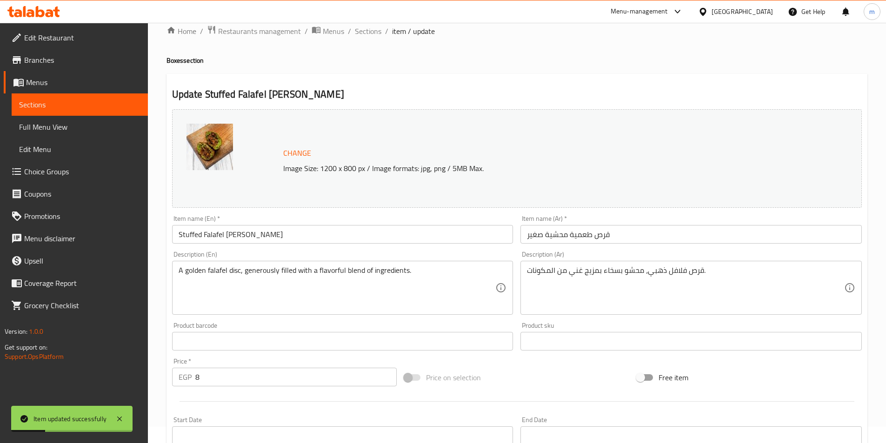
scroll to position [0, 0]
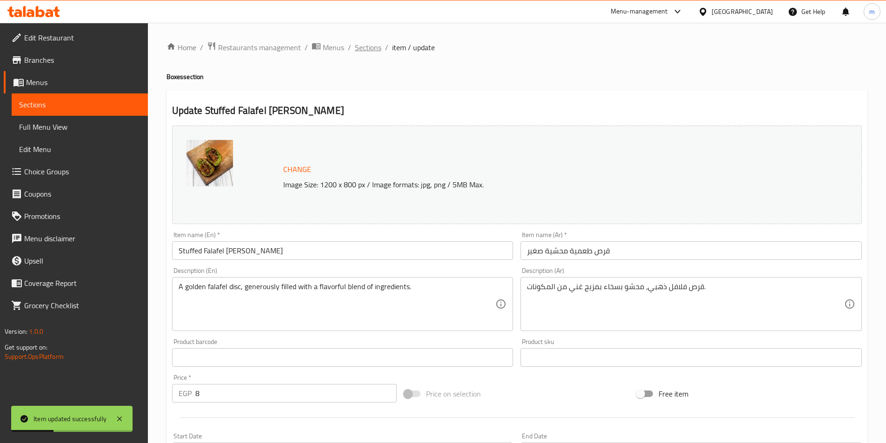
click at [379, 49] on span "Sections" at bounding box center [368, 47] width 26 height 11
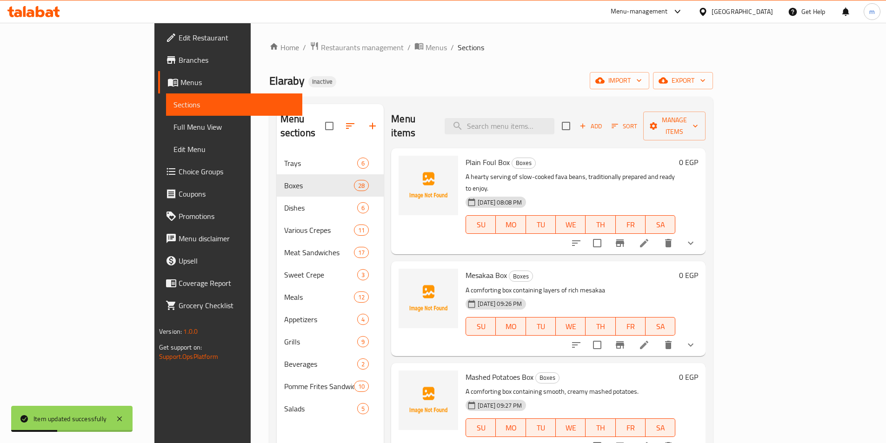
click at [525, 66] on div "Home / Restaurants management / Menus / Sections Elaraby Inactive import export…" at bounding box center [490, 297] width 443 height 513
click at [550, 126] on input "search" at bounding box center [499, 126] width 110 height 16
paste input "Small Ta'[PERSON_NAME]"
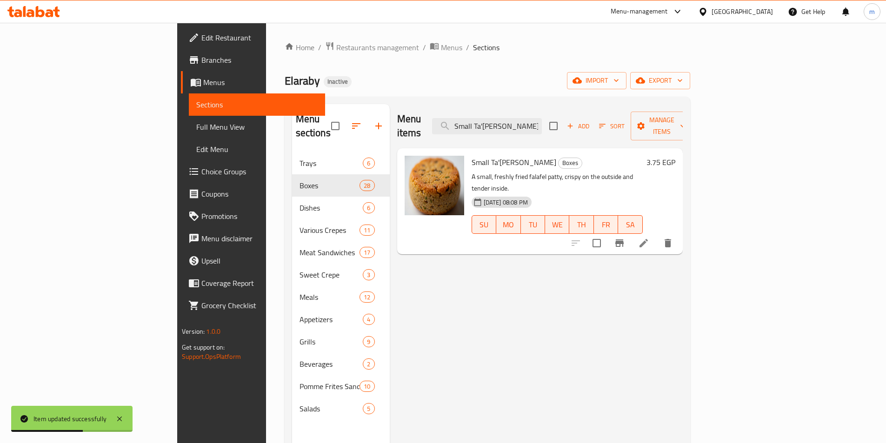
type input "Small Ta'[PERSON_NAME]"
click at [649, 238] on icon at bounding box center [643, 243] width 11 height 11
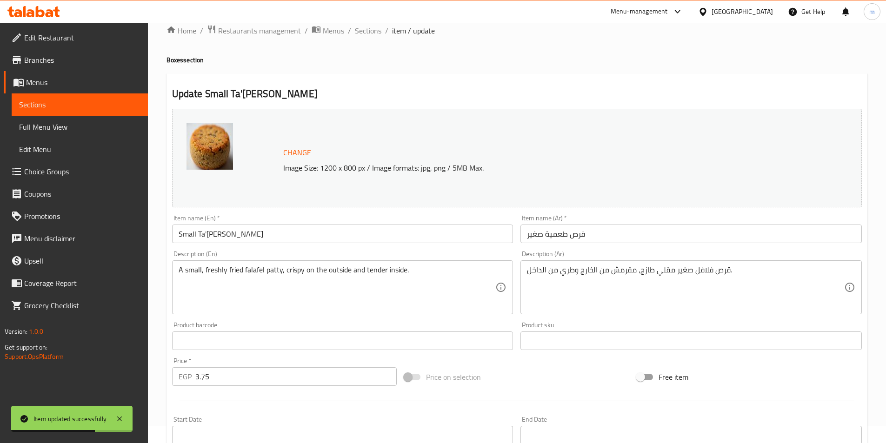
scroll to position [46, 0]
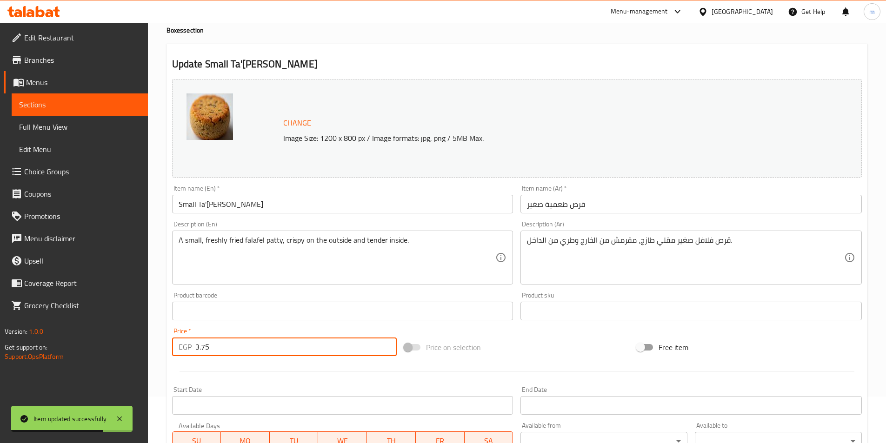
drag, startPoint x: 222, startPoint y: 347, endPoint x: 167, endPoint y: 351, distance: 55.0
click at [167, 351] on div "Update Small Ta'amiya patty Change Image Size: 1200 x 800 px / Image formats: j…" at bounding box center [516, 321] width 701 height 555
type input "6"
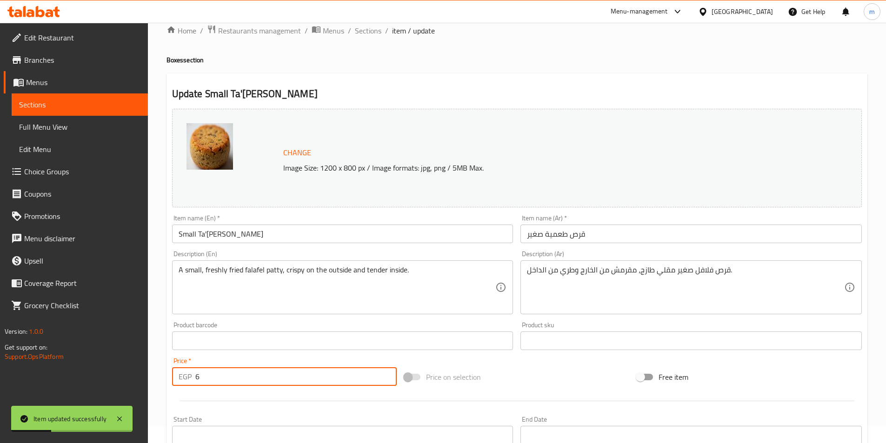
scroll to position [0, 0]
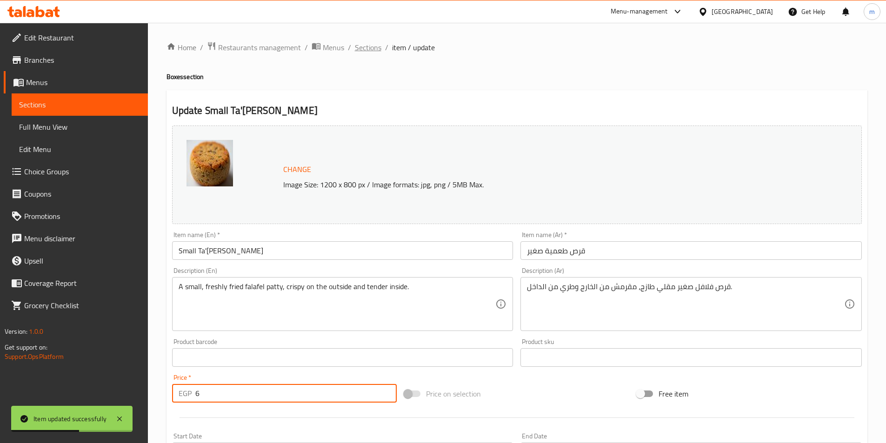
click at [361, 49] on span "Sections" at bounding box center [368, 47] width 26 height 11
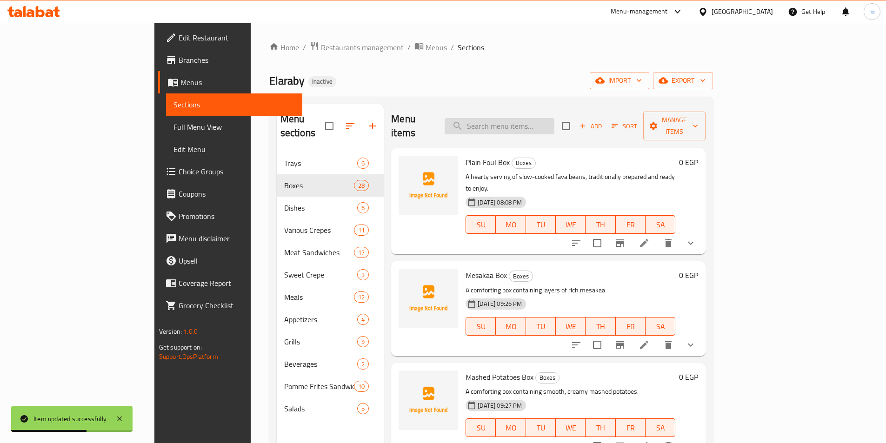
click at [515, 118] on input "search" at bounding box center [499, 126] width 110 height 16
paste input "Bisara Box Large"
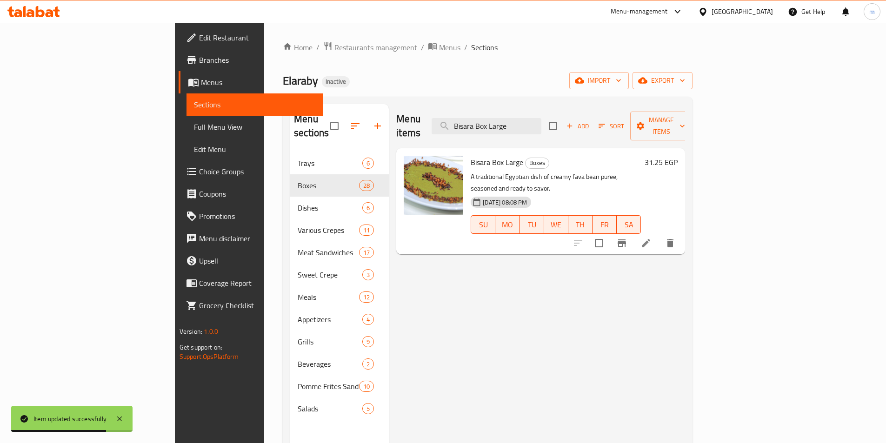
type input "Bisara Box Large"
click at [659, 235] on li at bounding box center [646, 243] width 26 height 17
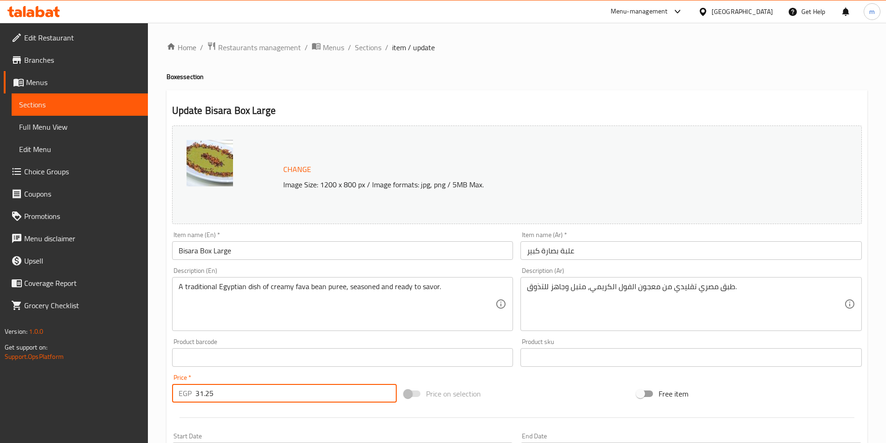
drag, startPoint x: 227, startPoint y: 390, endPoint x: 146, endPoint y: 394, distance: 81.5
click at [146, 394] on div "Edit Restaurant Branches Menus Sections Full Menu View Edit Menu Choice Groups …" at bounding box center [443, 347] width 886 height 648
type input "34"
click at [372, 49] on span "Sections" at bounding box center [368, 47] width 26 height 11
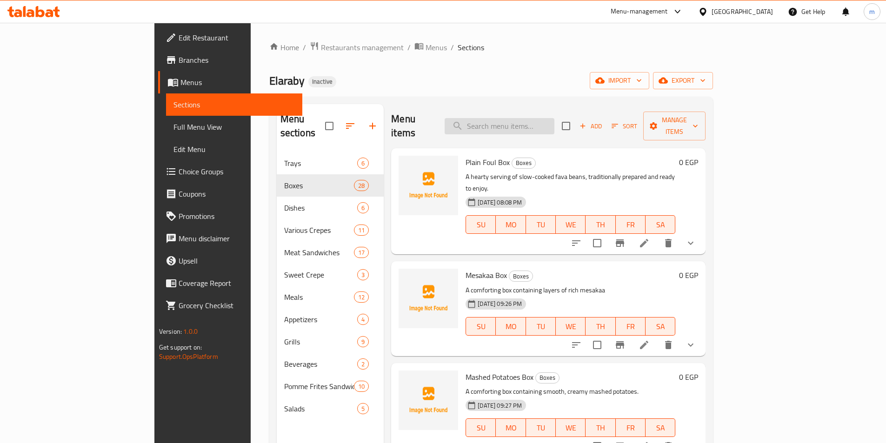
click at [529, 118] on input "search" at bounding box center [499, 126] width 110 height 16
paste input "Taamia Dough Box medium"
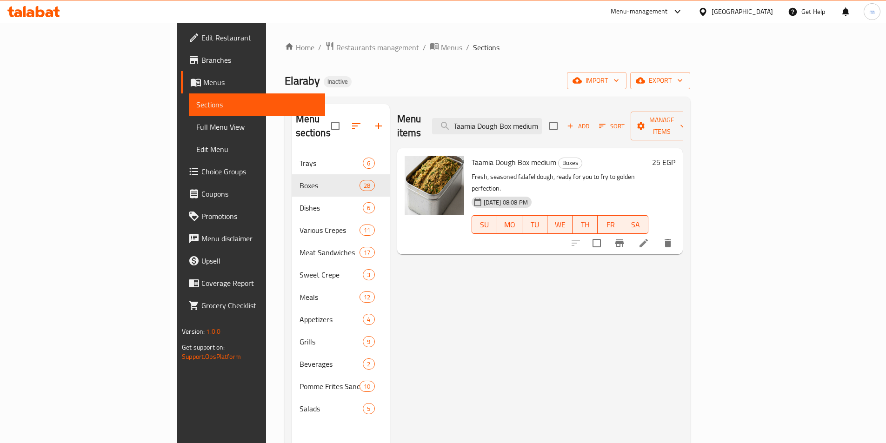
type input "Taamia Dough Box medium"
click at [649, 238] on icon at bounding box center [643, 243] width 11 height 11
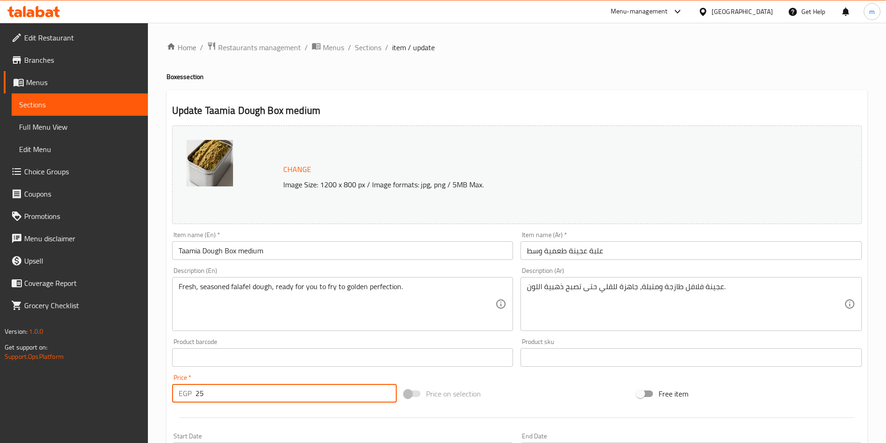
drag, startPoint x: 220, startPoint y: 391, endPoint x: 179, endPoint y: 400, distance: 41.9
click at [182, 400] on div "EGP 25 Price *" at bounding box center [284, 393] width 225 height 19
type input "30"
click at [373, 49] on span "Sections" at bounding box center [368, 47] width 26 height 11
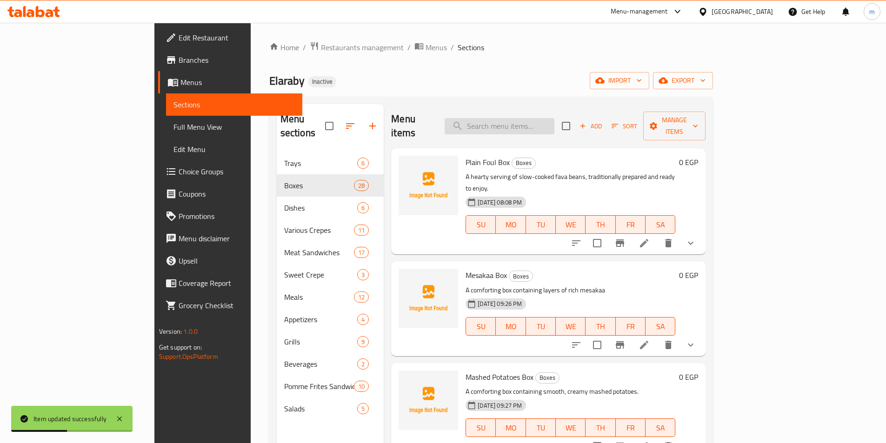
click at [554, 119] on input "search" at bounding box center [499, 126] width 110 height 16
paste input "Taamia Dough Box medium"
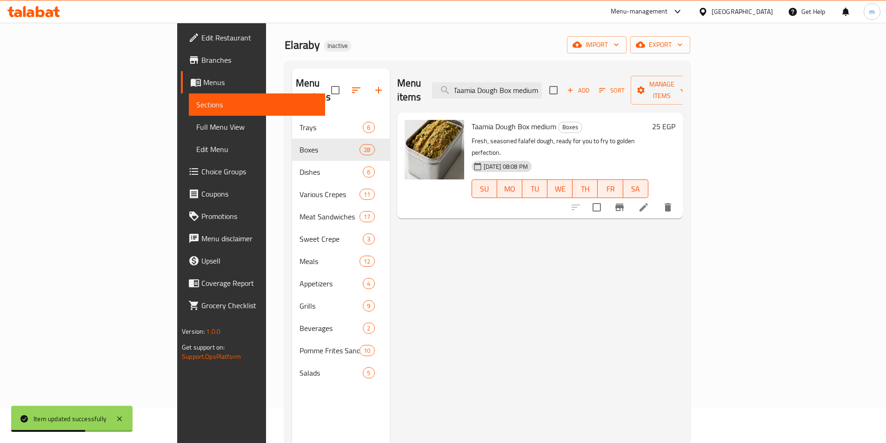
scroll to position [46, 0]
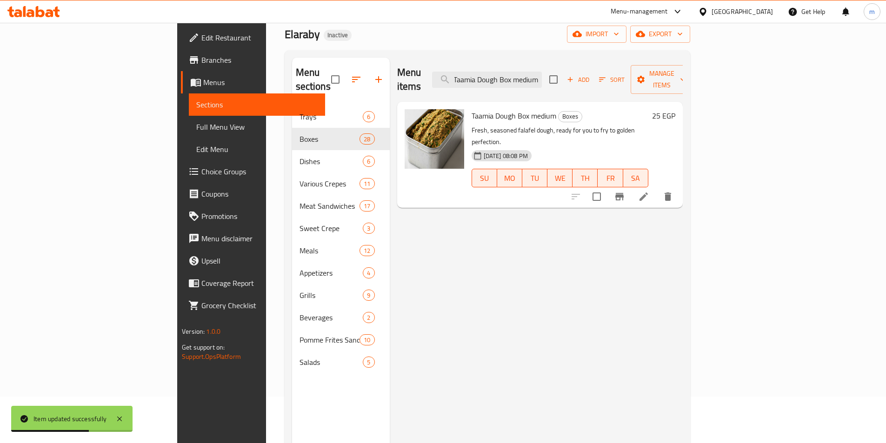
type input "Taamia Dough Box medium"
click at [648, 192] on icon at bounding box center [643, 196] width 8 height 8
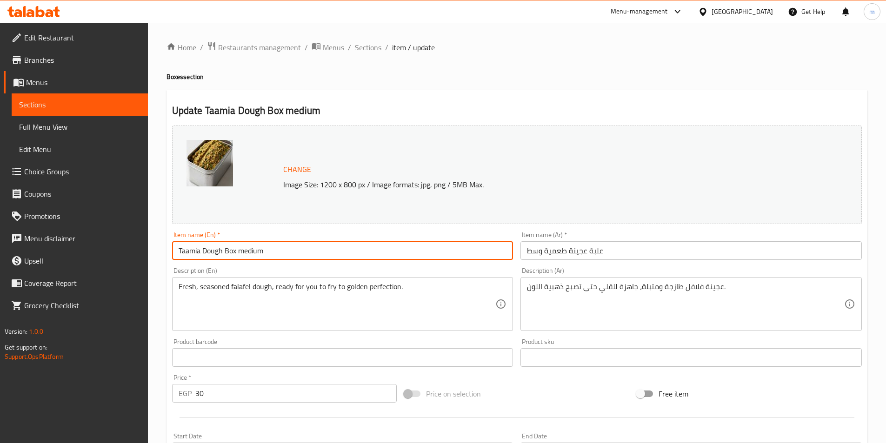
drag, startPoint x: 266, startPoint y: 256, endPoint x: 237, endPoint y: 258, distance: 29.8
click at [237, 258] on input "Taamia Dough Box medium" at bounding box center [342, 250] width 341 height 19
type input "Taamia Dough Box"
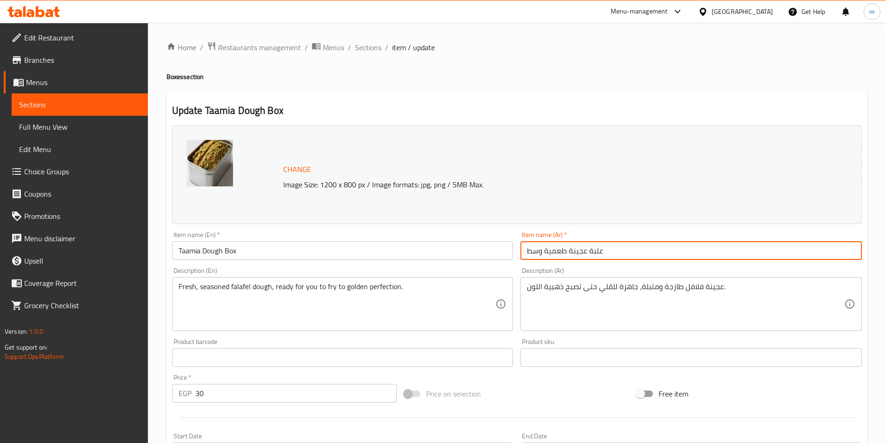
click at [531, 251] on input "علبة عجينة طعمية وسط" at bounding box center [690, 250] width 341 height 19
click at [534, 250] on input "علبة عجينة طعمية وسط" at bounding box center [690, 250] width 341 height 19
click at [793, 253] on input "علبة عجينة طعمية وسط" at bounding box center [690, 250] width 341 height 19
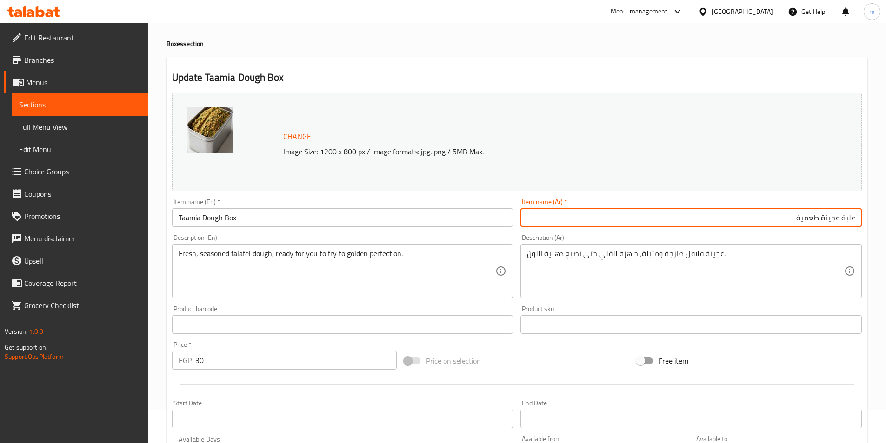
scroll to position [186, 0]
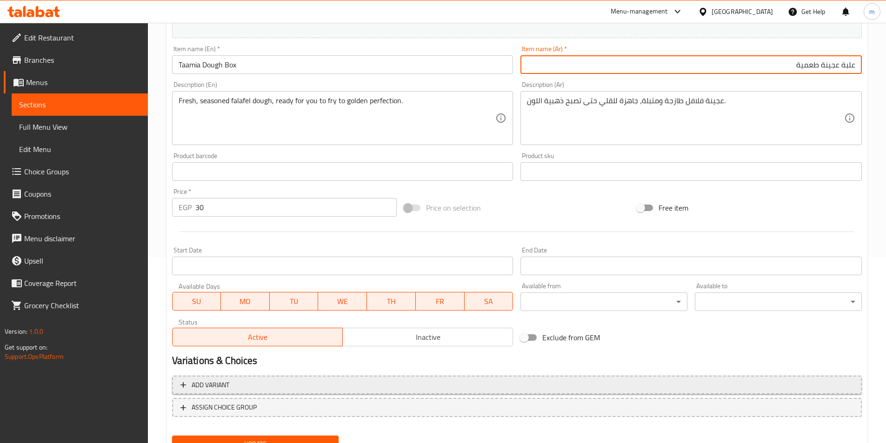
type input "علبة عجينة طعمية"
click at [223, 385] on span "Add variant" at bounding box center [211, 385] width 38 height 12
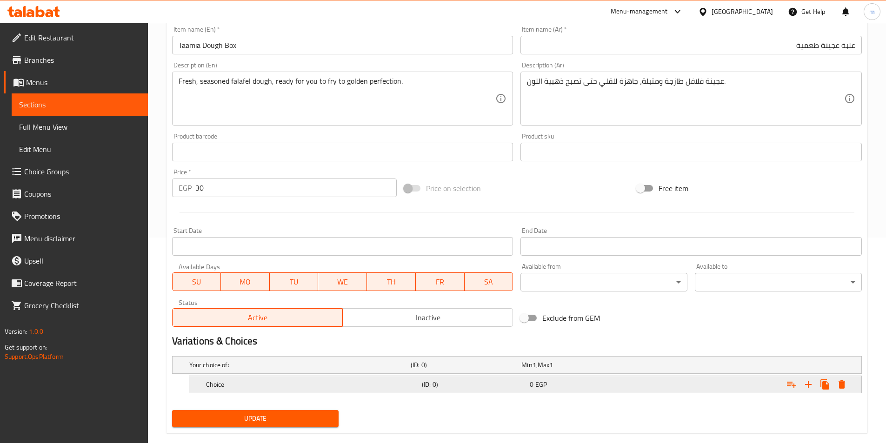
scroll to position [221, 0]
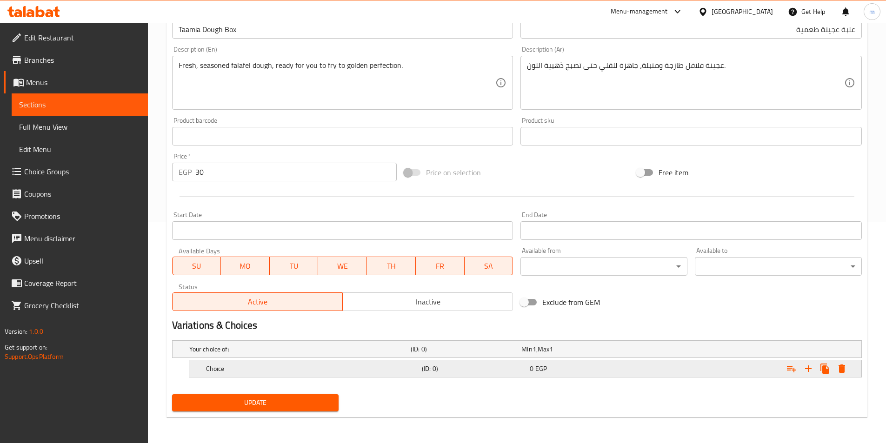
click at [259, 367] on h5 "Choice" at bounding box center [312, 368] width 212 height 9
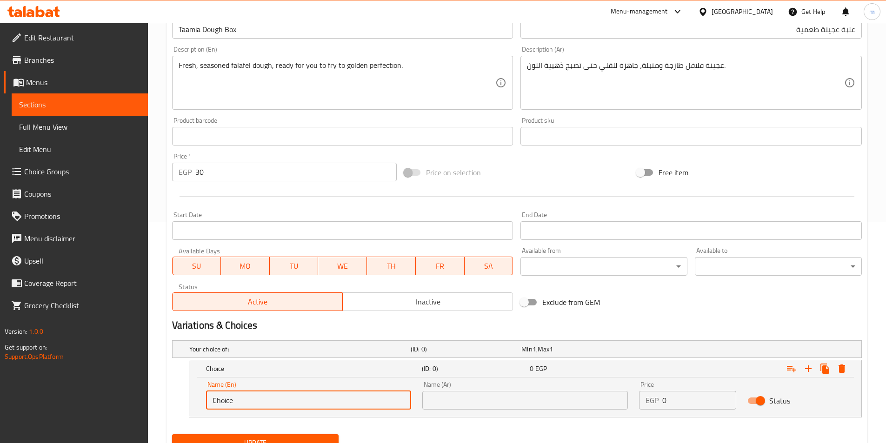
drag, startPoint x: 240, startPoint y: 397, endPoint x: 178, endPoint y: 411, distance: 63.6
click at [178, 411] on div "Choice (ID: 0) 0 EGP Name (En) Choice Name (En) Name (Ar) Name (Ar) Price EGP 0…" at bounding box center [516, 389] width 689 height 58
click at [204, 404] on div "Name (En) Name (En)" at bounding box center [308, 396] width 217 height 40
click at [226, 393] on input "text" at bounding box center [308, 400] width 205 height 19
type input "Medium"
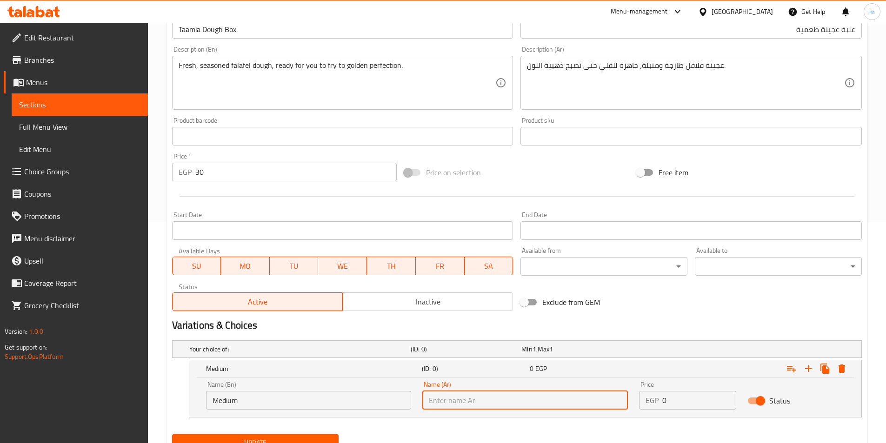
click at [486, 393] on input "text" at bounding box center [524, 400] width 205 height 19
type input "وسط"
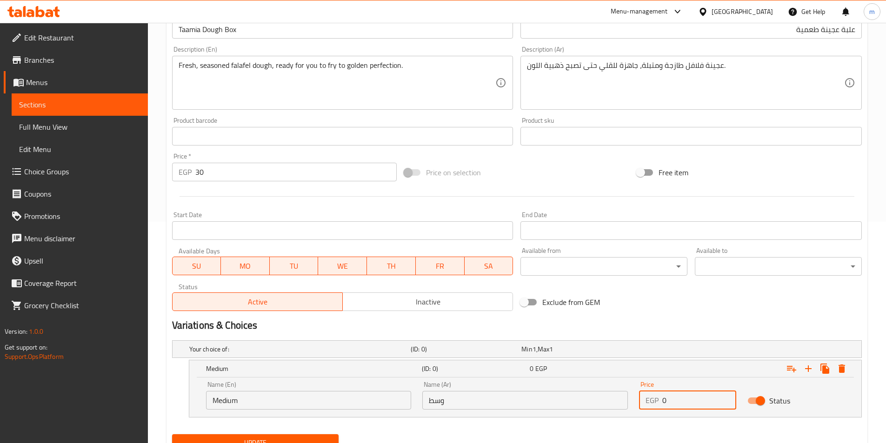
drag, startPoint x: 668, startPoint y: 405, endPoint x: 647, endPoint y: 410, distance: 22.3
click at [647, 410] on div "Price EGP 0 Price" at bounding box center [687, 396] width 108 height 40
type input "30"
click at [809, 371] on icon "Expand" at bounding box center [807, 368] width 11 height 11
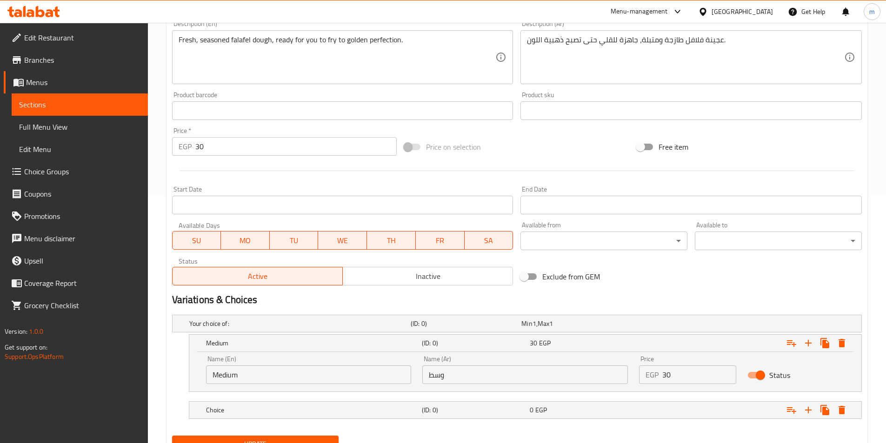
scroll to position [288, 0]
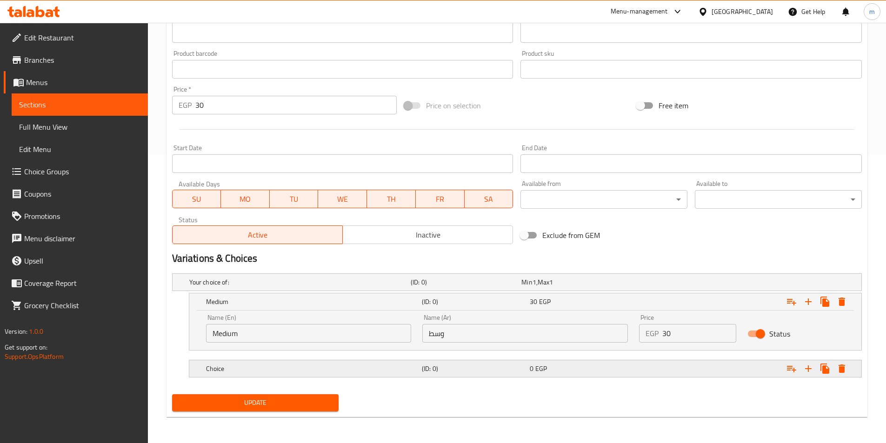
click at [317, 376] on div "Choice (ID: 0) 0 EGP" at bounding box center [528, 368] width 648 height 20
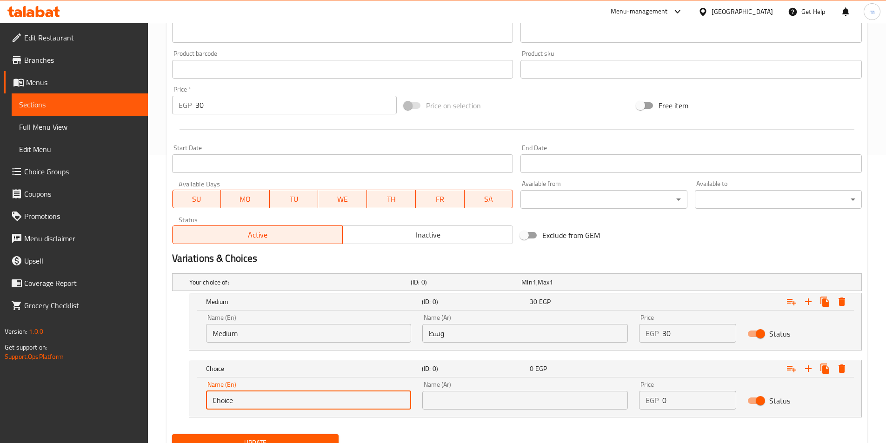
drag, startPoint x: 222, startPoint y: 404, endPoint x: 174, endPoint y: 407, distance: 48.0
click at [175, 407] on div "Choice (ID: 0) 0 EGP Name (En) Choice Name (En) Name (Ar) Name (Ar) Price EGP 0…" at bounding box center [516, 389] width 689 height 58
click at [240, 409] on input "text" at bounding box center [308, 400] width 205 height 19
drag, startPoint x: 251, startPoint y: 405, endPoint x: 98, endPoint y: 400, distance: 152.6
click at [98, 400] on div "Edit Restaurant Branches Menus Sections Full Menu View Edit Menu Choice Groups …" at bounding box center [443, 109] width 886 height 748
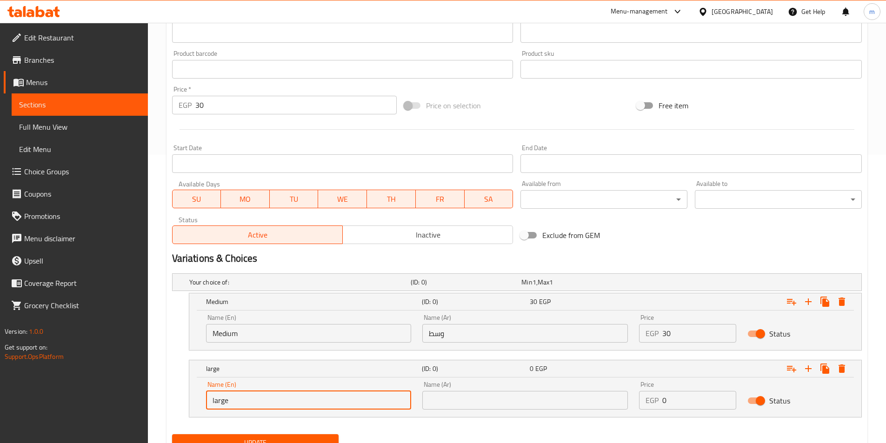
type input "Large"
click at [443, 403] on input "text" at bounding box center [524, 400] width 205 height 19
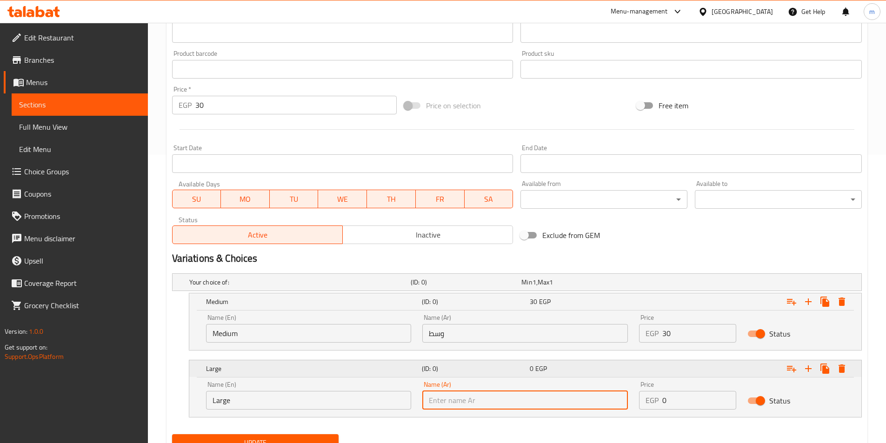
type input "كبير"
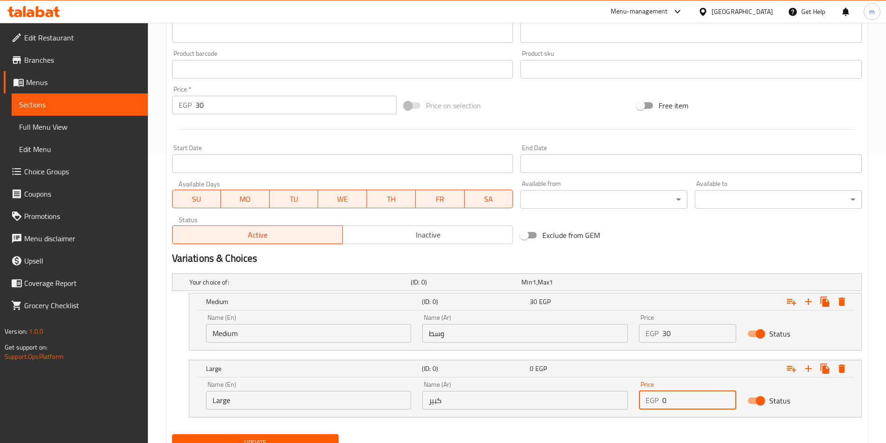
drag, startPoint x: 670, startPoint y: 400, endPoint x: 659, endPoint y: 404, distance: 11.2
click at [659, 404] on div "EGP 0 Price" at bounding box center [687, 400] width 97 height 19
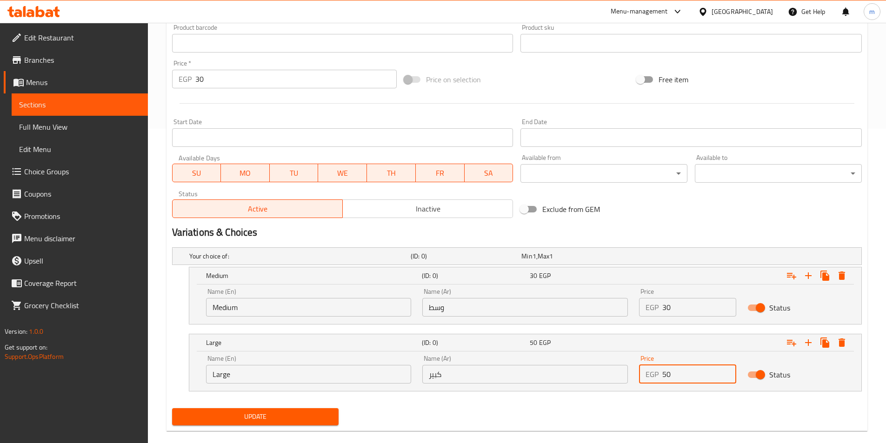
scroll to position [328, 0]
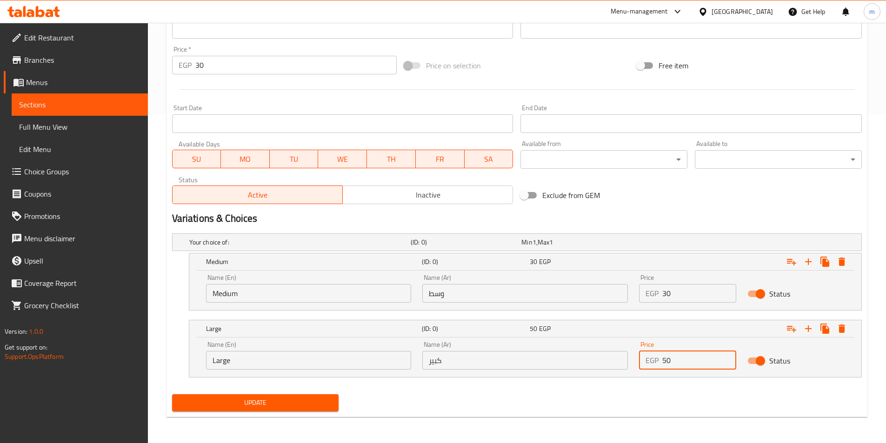
type input "50"
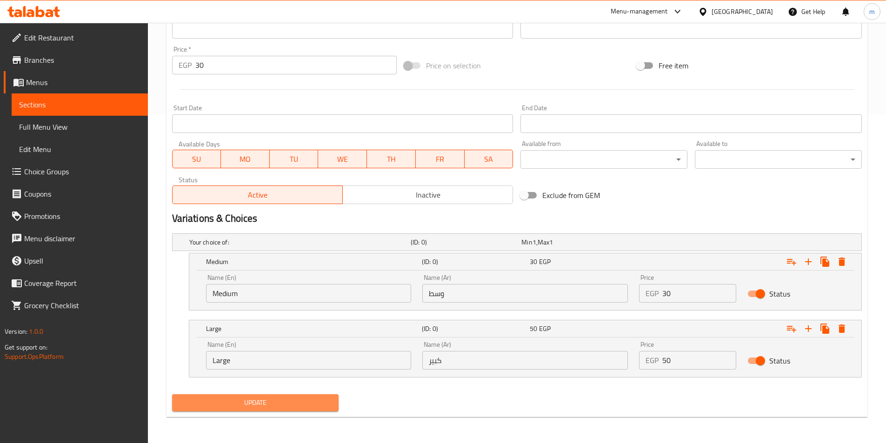
click at [223, 395] on button "Update" at bounding box center [255, 402] width 167 height 17
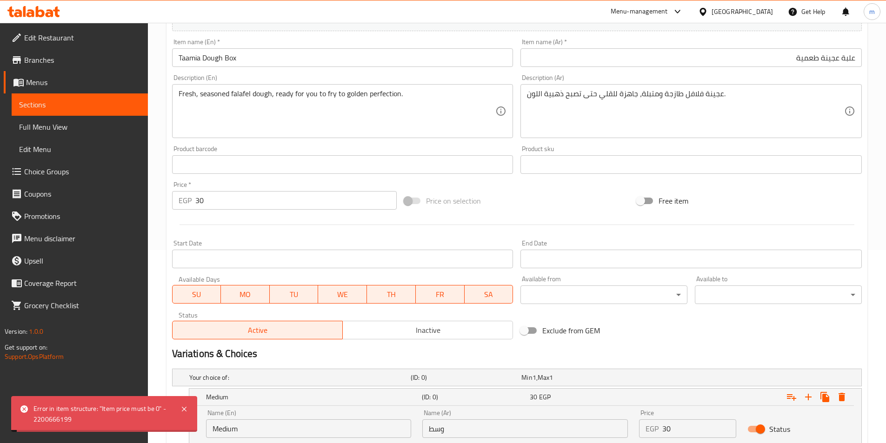
scroll to position [189, 0]
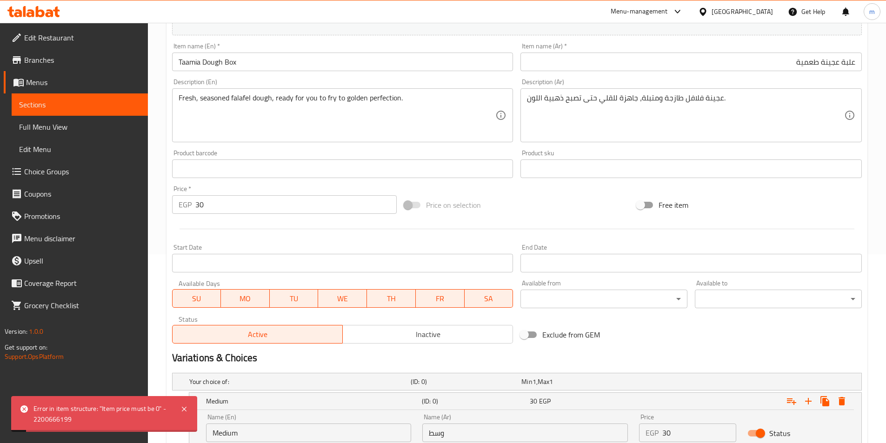
drag, startPoint x: 213, startPoint y: 204, endPoint x: 139, endPoint y: 225, distance: 76.7
click at [140, 225] on div "Edit Restaurant Branches Menus Sections Full Menu View Edit Menu Choice Groups …" at bounding box center [443, 208] width 886 height 748
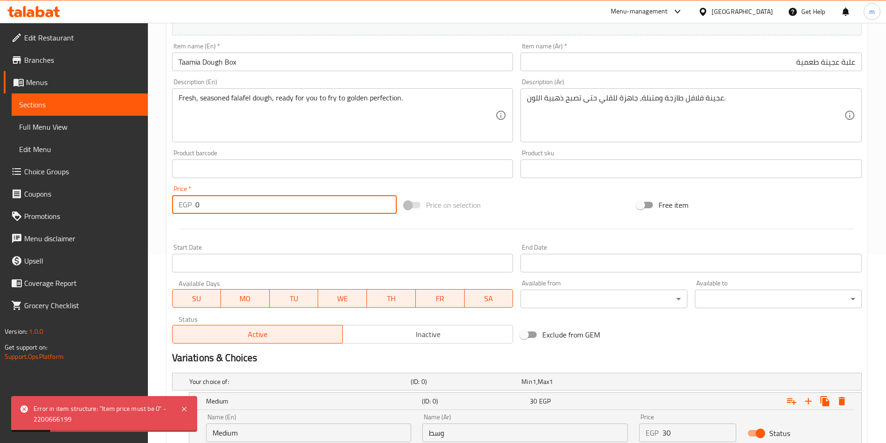
type input "0"
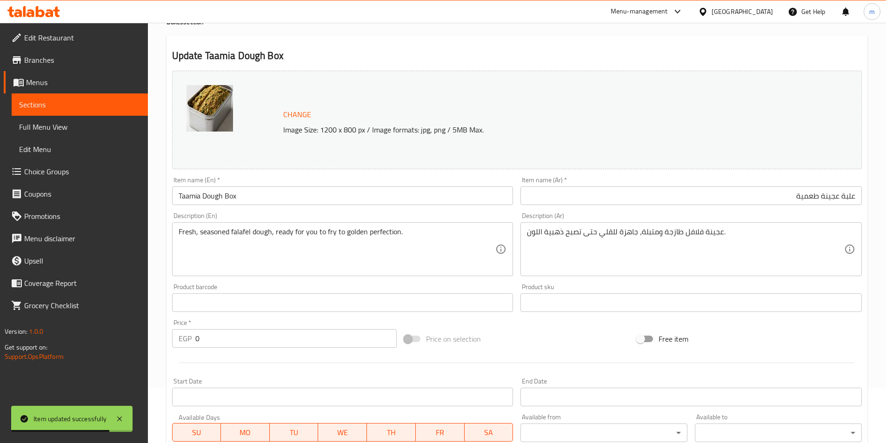
scroll to position [49, 0]
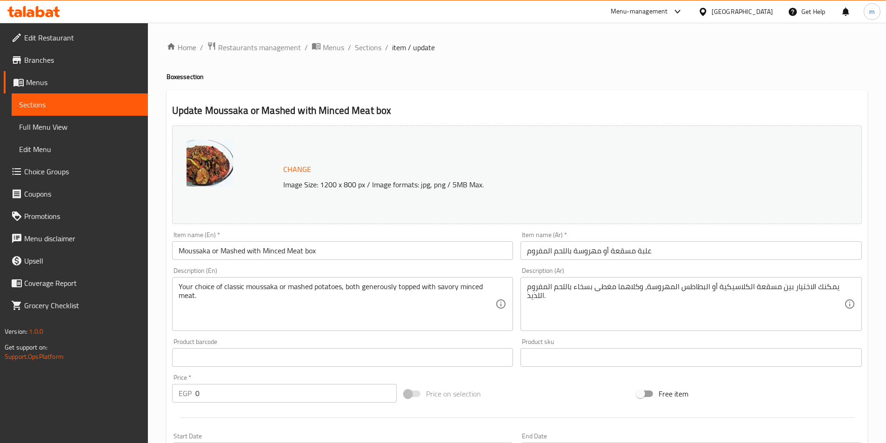
click at [49, 171] on span "Choice Groups" at bounding box center [82, 171] width 116 height 11
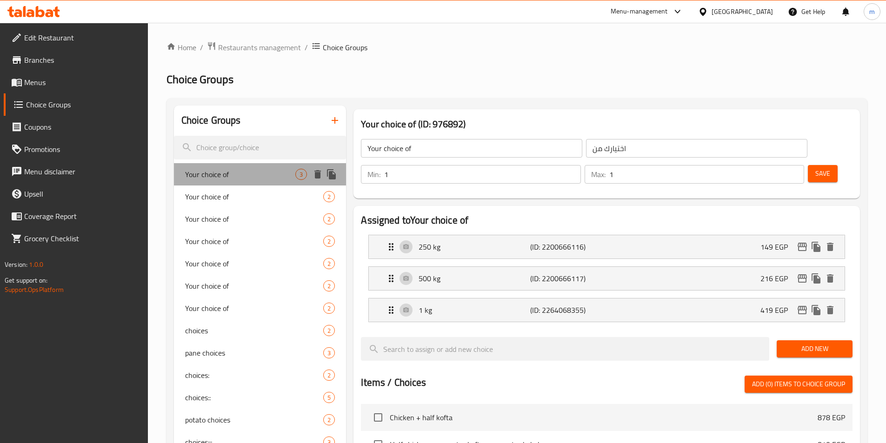
click at [252, 184] on div "Your choice of 3" at bounding box center [260, 174] width 172 height 22
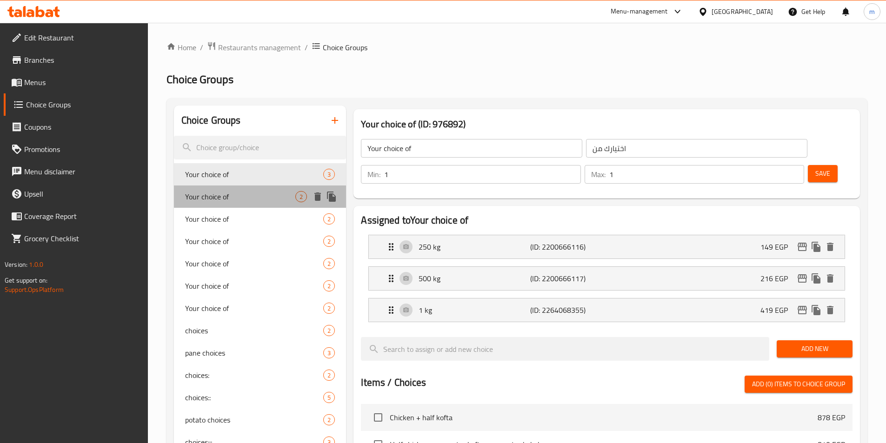
click at [254, 193] on span "Your choice of" at bounding box center [240, 196] width 111 height 11
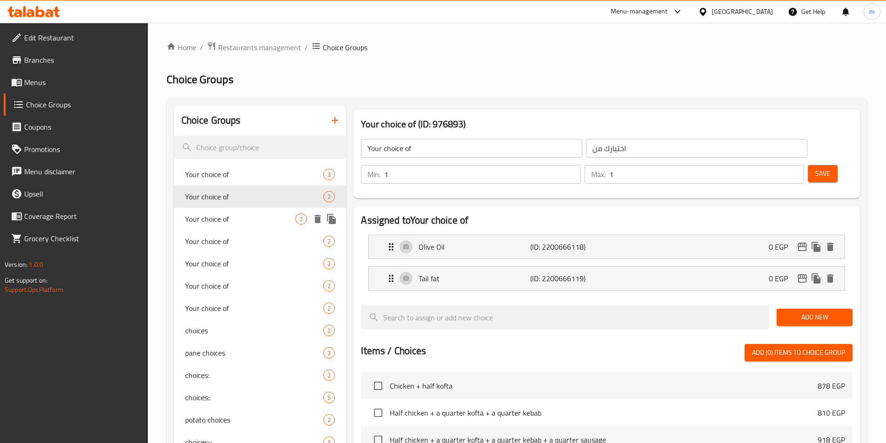
click at [251, 214] on span "Your choice of" at bounding box center [240, 218] width 111 height 11
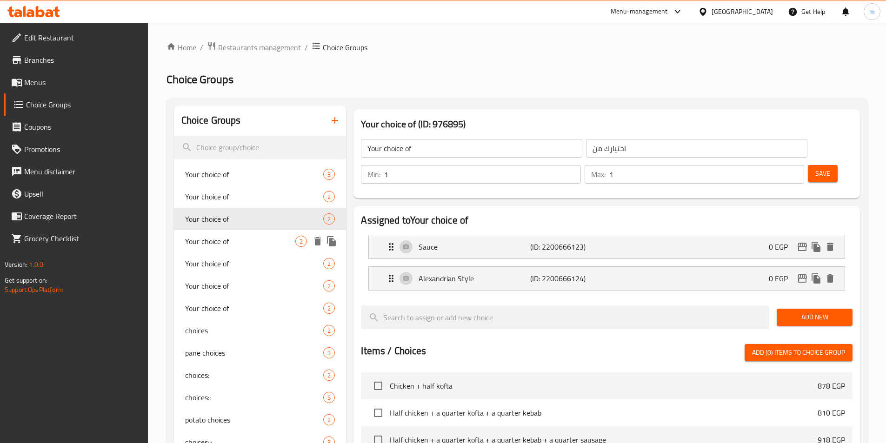
click at [251, 231] on div "Your choice of 2" at bounding box center [260, 241] width 172 height 22
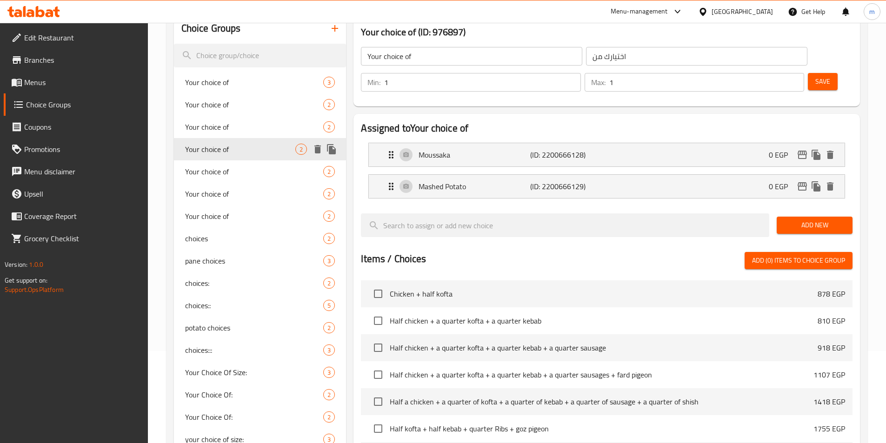
scroll to position [93, 0]
click at [729, 142] on div "Moussaka (ID: 2200666128) 0 EGP" at bounding box center [609, 153] width 448 height 23
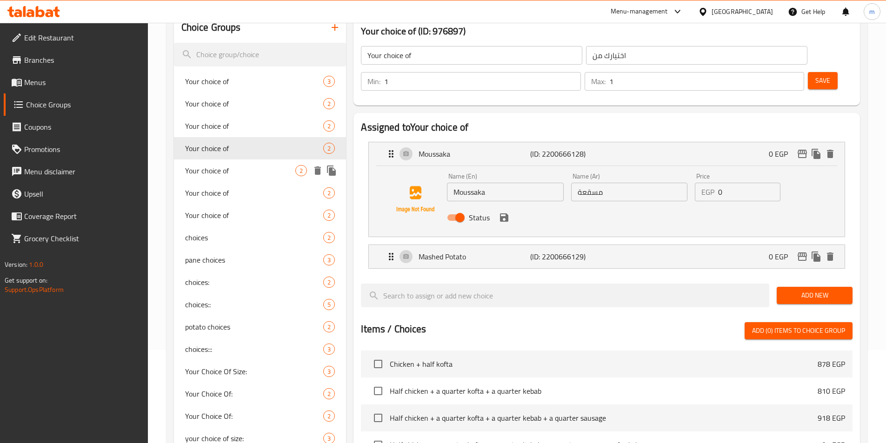
click at [211, 175] on span "Your choice of" at bounding box center [240, 170] width 111 height 11
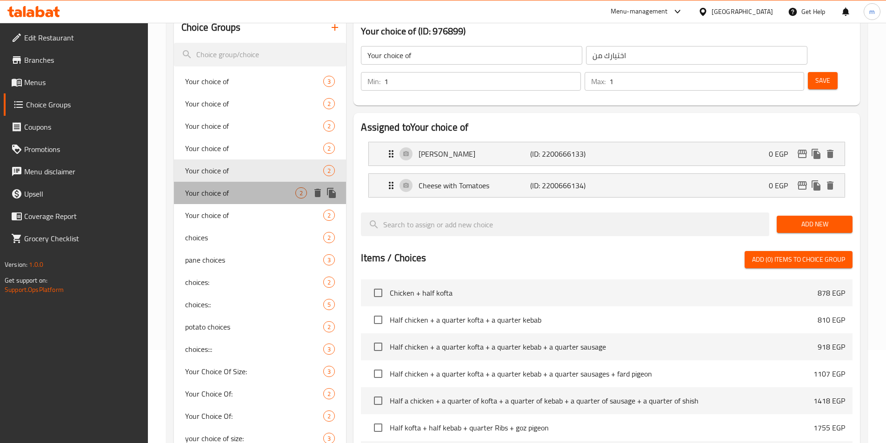
click at [215, 187] on span "Your choice of" at bounding box center [240, 192] width 111 height 11
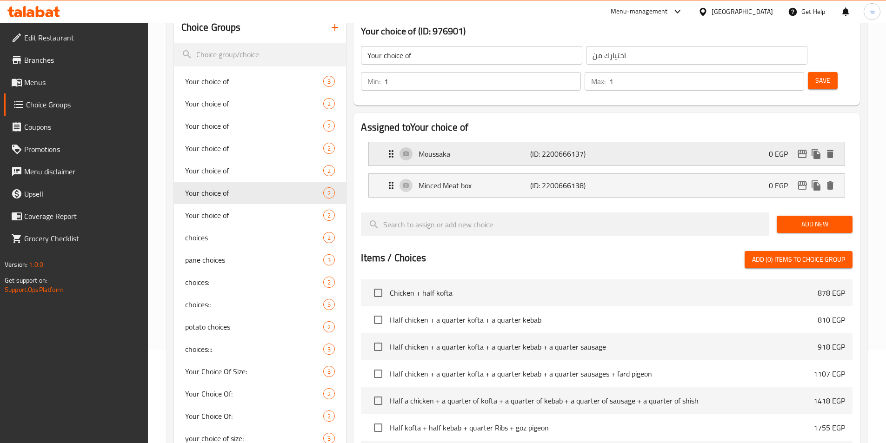
click at [469, 148] on p "Moussaka" at bounding box center [473, 153] width 111 height 11
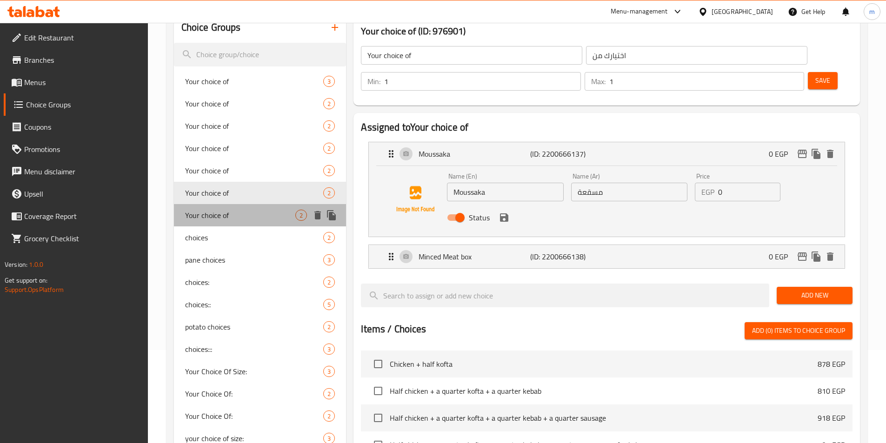
click at [211, 224] on div "Your choice of 2" at bounding box center [260, 215] width 172 height 22
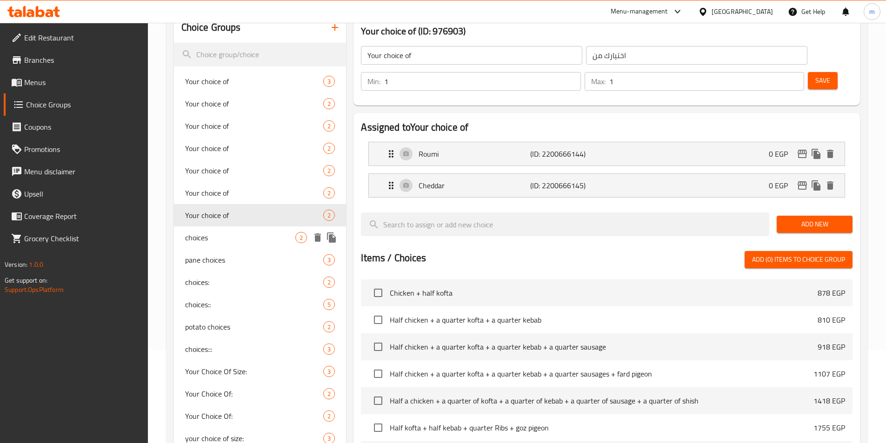
click at [218, 233] on span "choices" at bounding box center [240, 237] width 111 height 11
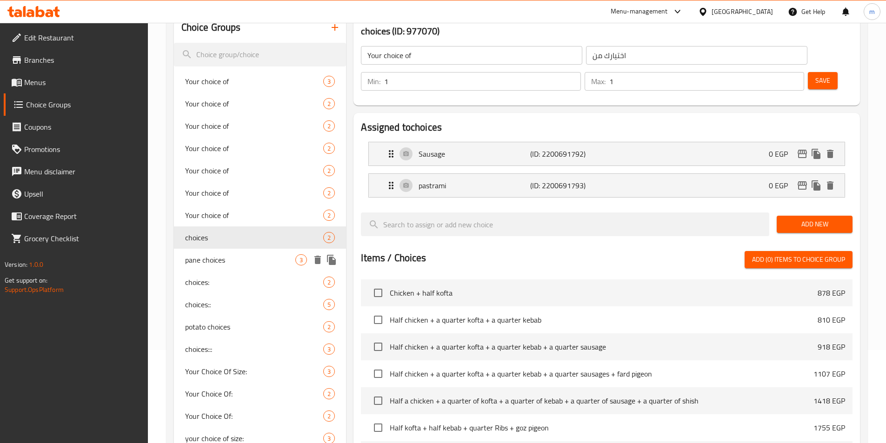
type input "choices"
type input "إختيارات"
click at [246, 279] on span "choices:" at bounding box center [240, 282] width 111 height 11
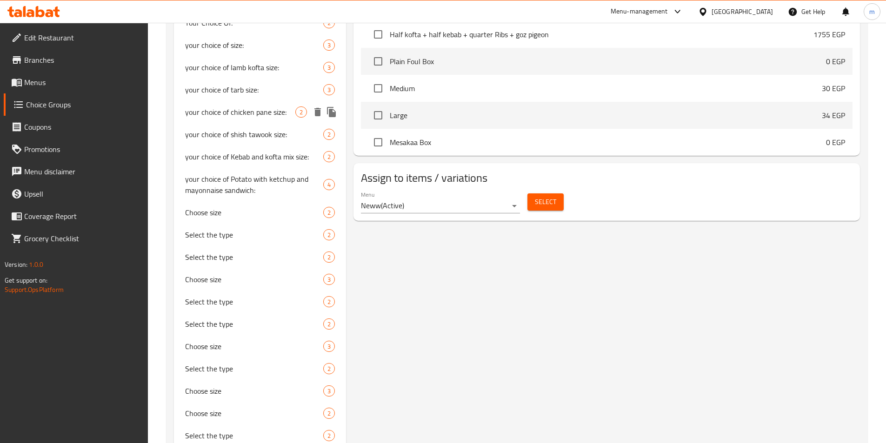
scroll to position [604, 0]
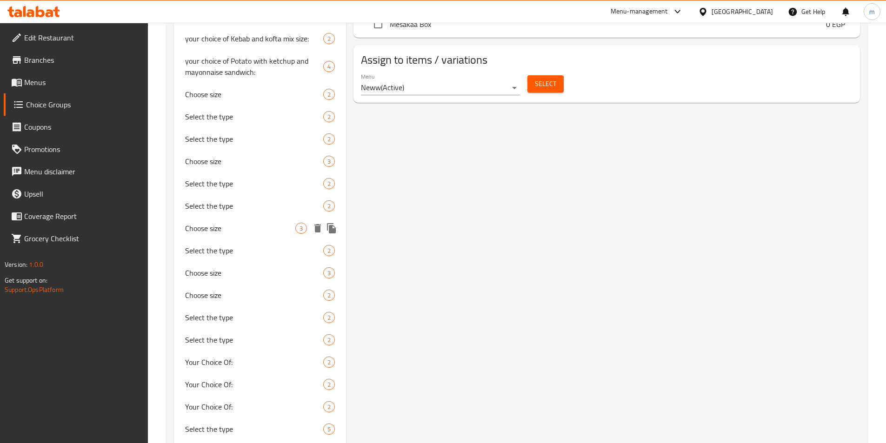
click at [247, 231] on span "Choose size" at bounding box center [240, 228] width 111 height 11
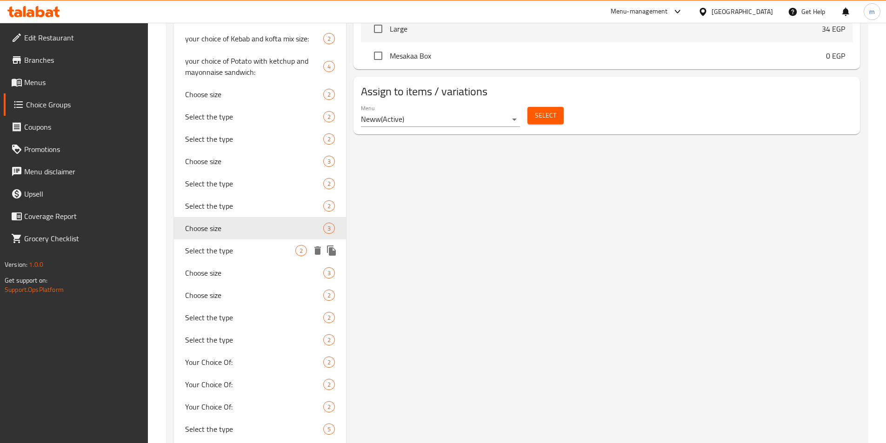
type input "Choose size"
type input "اختر الحجم"
click at [253, 249] on span "Select the type" at bounding box center [240, 250] width 111 height 11
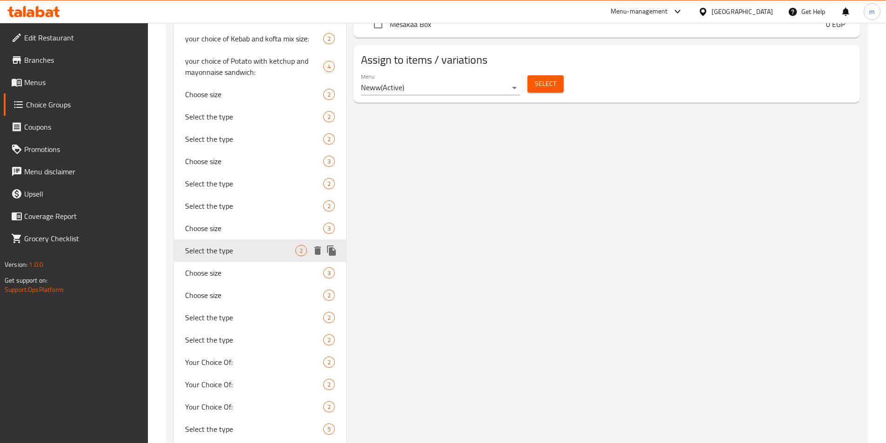
type input "Select the type"
type input "اختر النوع"
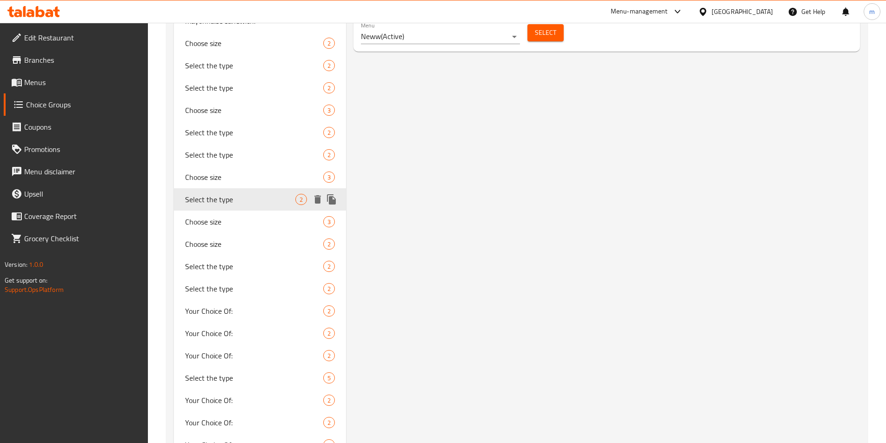
scroll to position [697, 0]
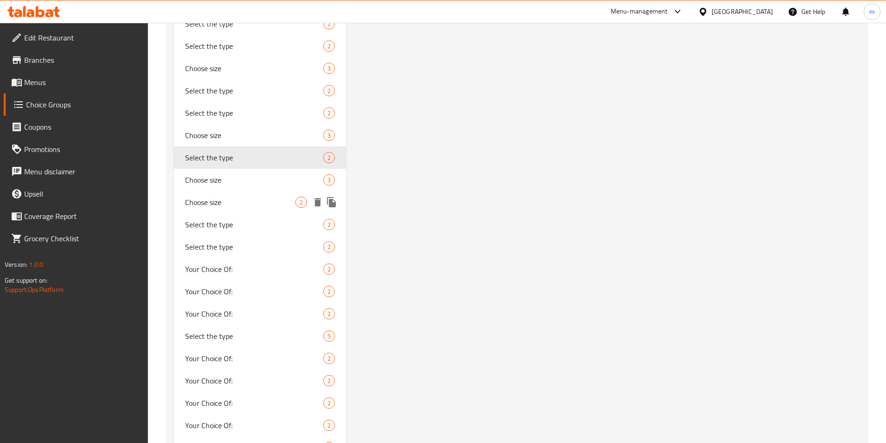
click at [234, 200] on span "Choose size" at bounding box center [240, 202] width 111 height 11
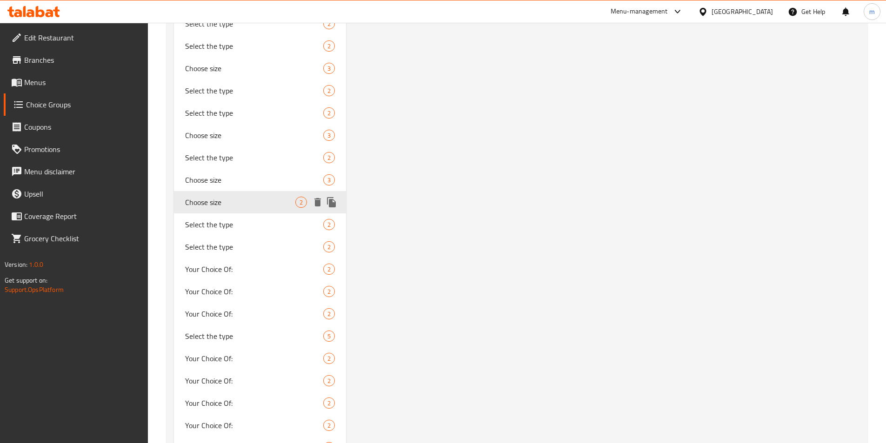
type input "Choose size"
type input "اختر الحجم"
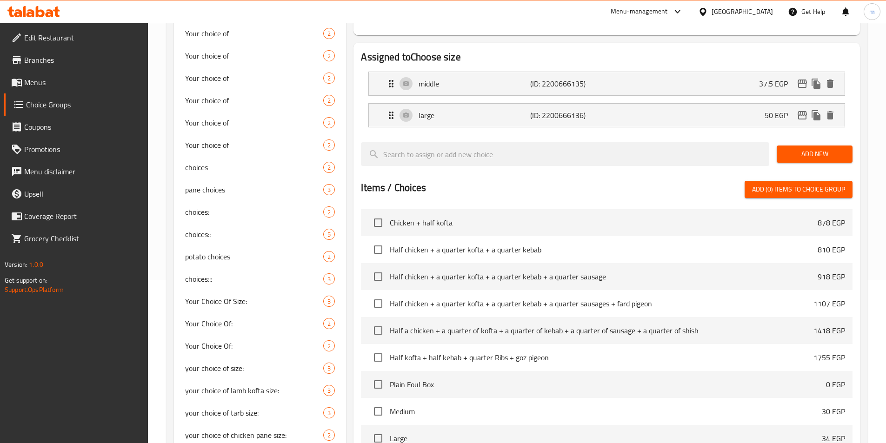
scroll to position [139, 0]
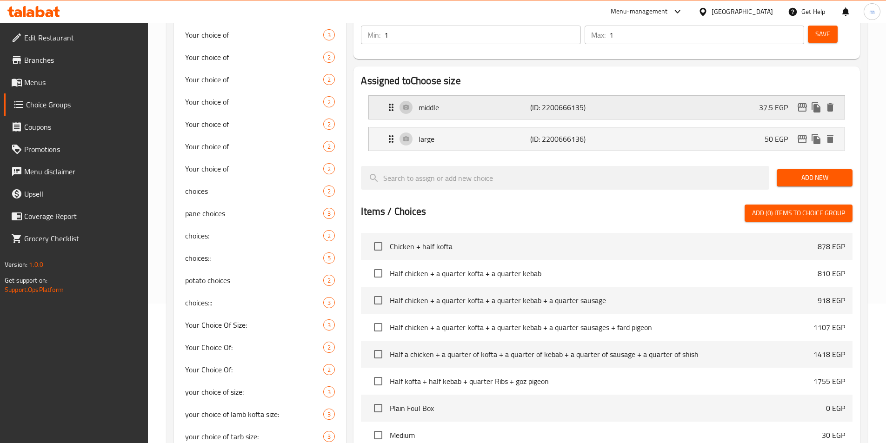
click at [514, 102] on p "middle" at bounding box center [473, 107] width 111 height 11
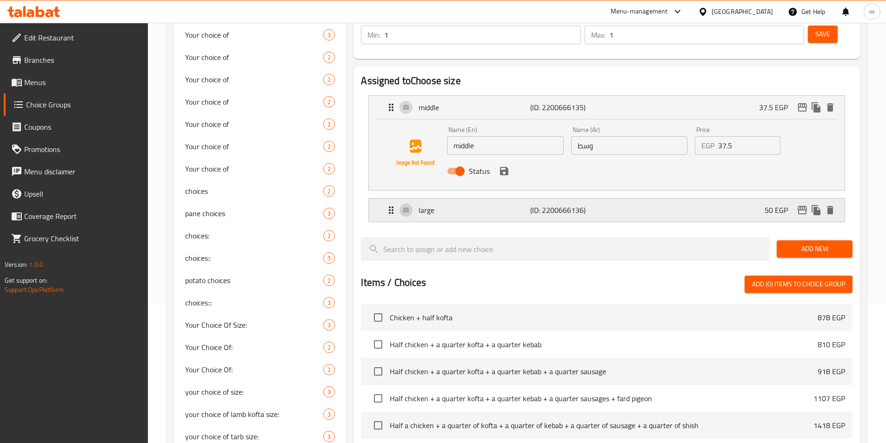
click at [600, 205] on p "(ID: 2200666136)" at bounding box center [567, 210] width 74 height 11
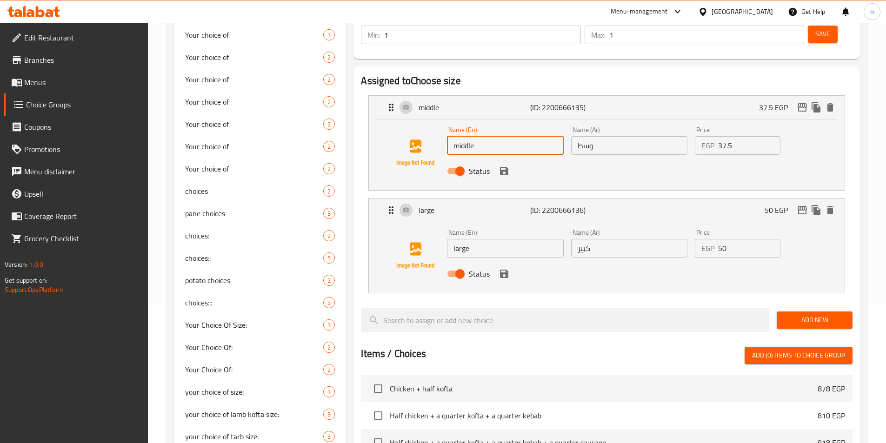
click at [467, 136] on input "middle" at bounding box center [505, 145] width 116 height 19
type input "Medium"
click at [468, 239] on input "large" at bounding box center [505, 248] width 116 height 19
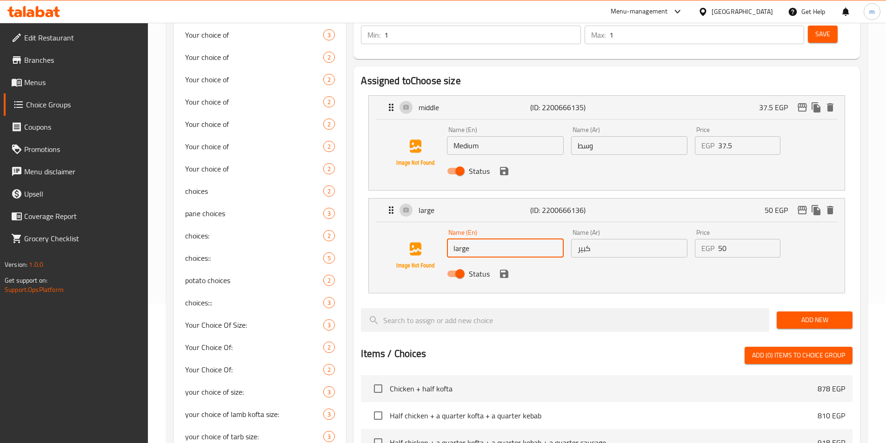
click at [468, 239] on input "large" at bounding box center [505, 248] width 116 height 19
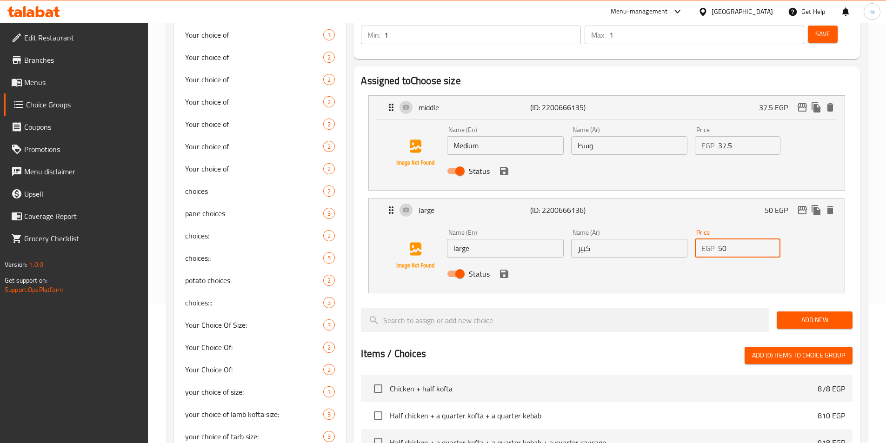
drag, startPoint x: 730, startPoint y: 223, endPoint x: 706, endPoint y: 230, distance: 24.6
click at [706, 239] on div "EGP 50 Price" at bounding box center [738, 248] width 86 height 19
type input "64"
drag, startPoint x: 740, startPoint y: 122, endPoint x: 711, endPoint y: 127, distance: 28.9
click at [711, 136] on div "EGP 37.5 Price" at bounding box center [738, 145] width 86 height 19
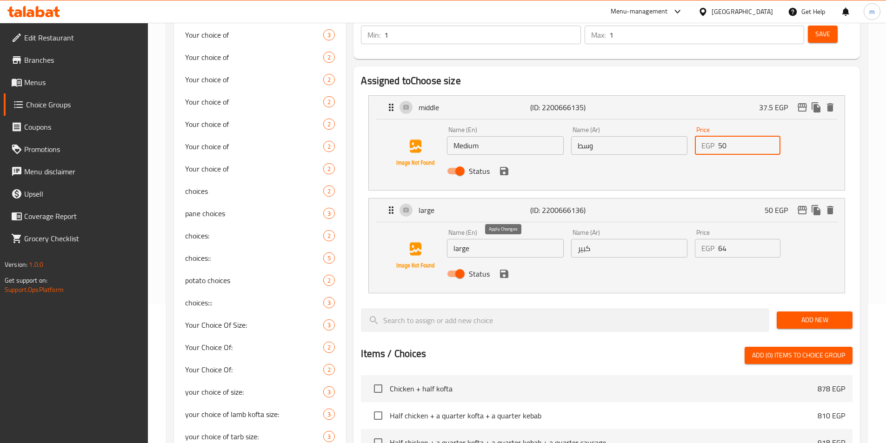
click at [504, 268] on icon "save" at bounding box center [503, 273] width 11 height 11
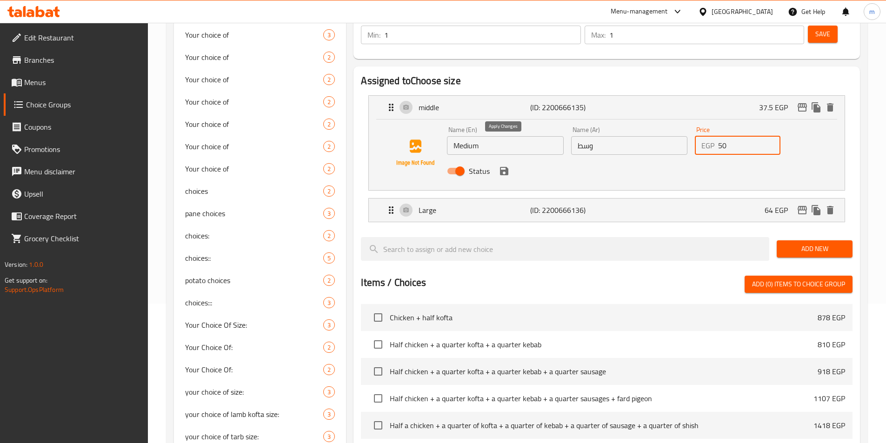
click at [503, 165] on icon "save" at bounding box center [503, 170] width 11 height 11
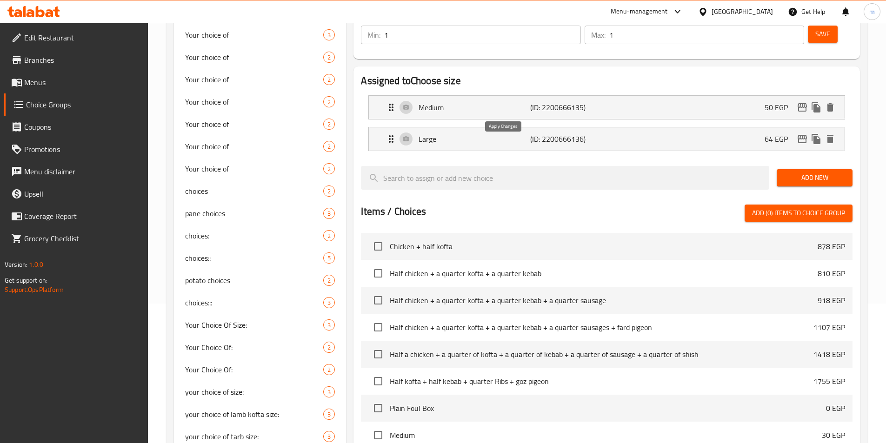
type input "50"
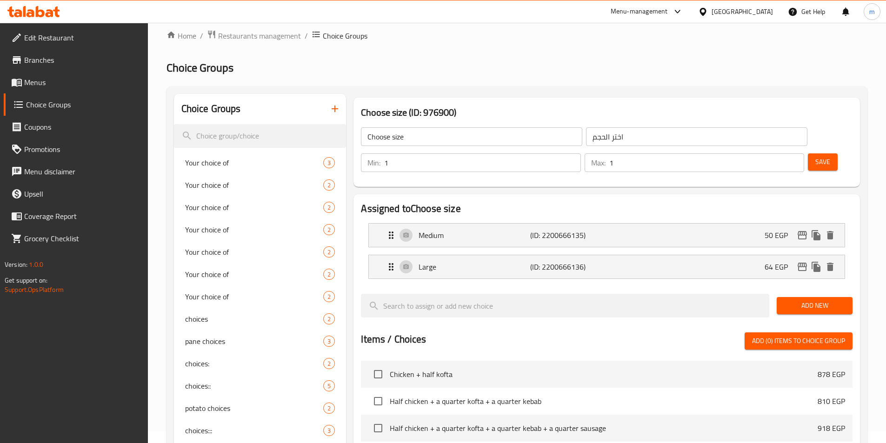
scroll to position [0, 0]
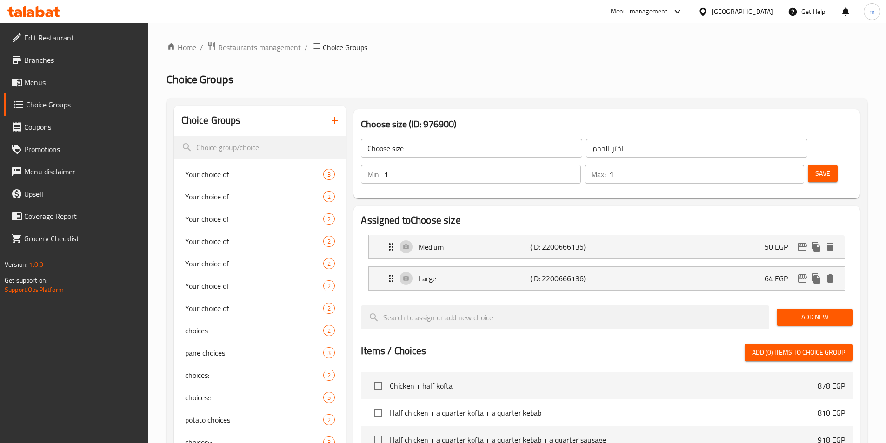
click at [815, 168] on span "Save" at bounding box center [822, 174] width 15 height 12
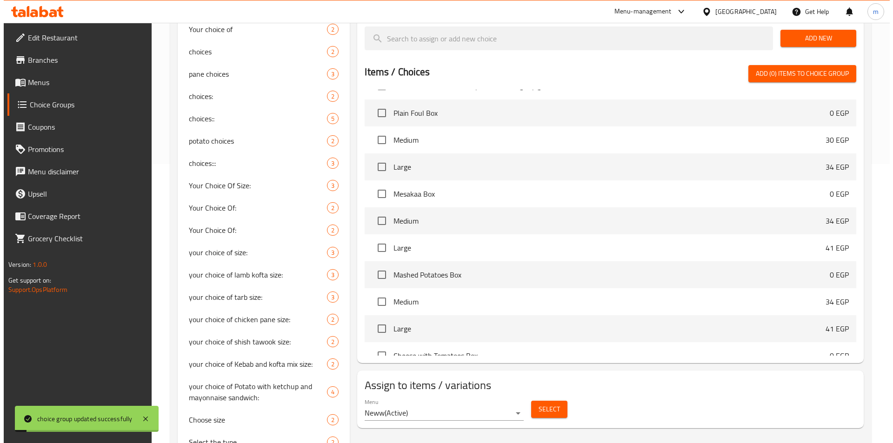
scroll to position [232, 0]
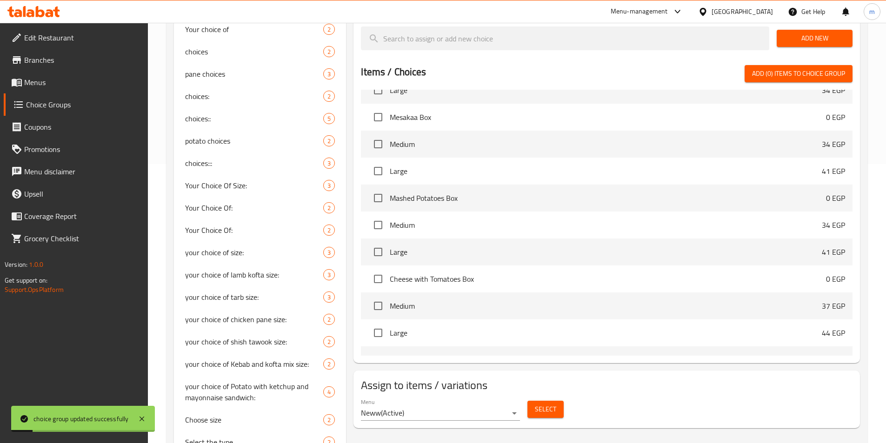
click at [552, 397] on div "Select" at bounding box center [545, 409] width 44 height 25
click at [552, 404] on span "Select" at bounding box center [545, 410] width 21 height 12
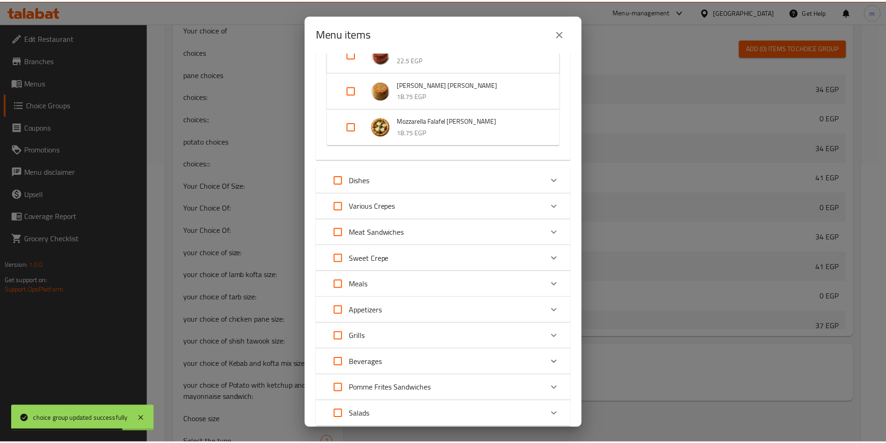
scroll to position [1101, 0]
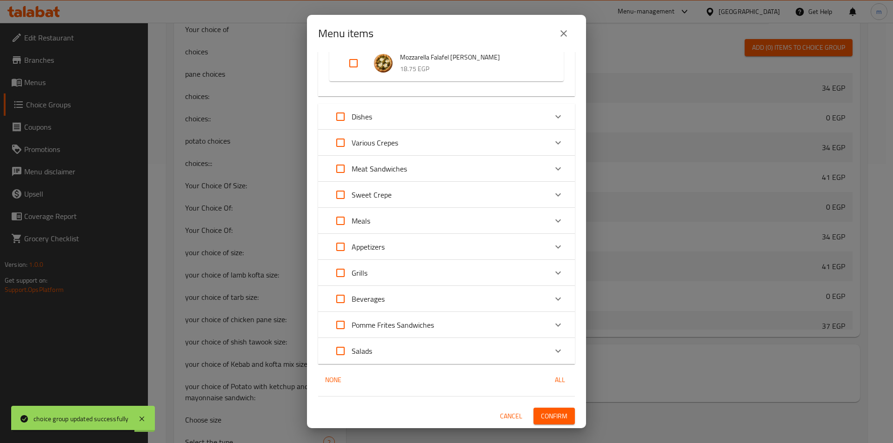
click at [545, 409] on button "Confirm" at bounding box center [553, 416] width 41 height 17
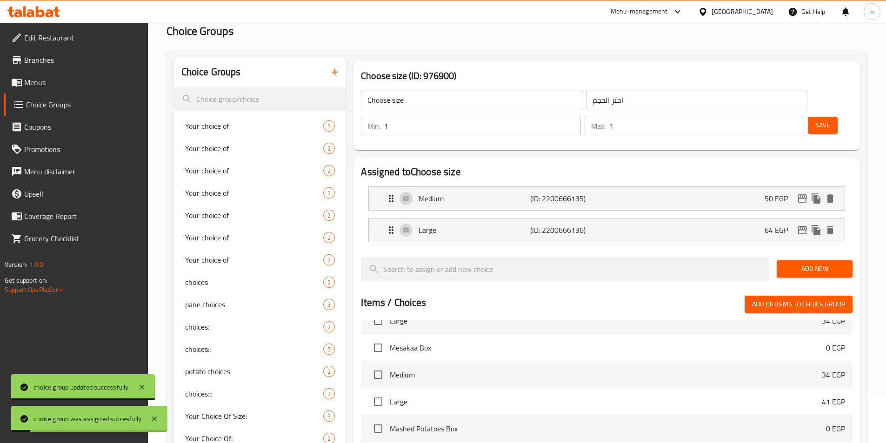
scroll to position [46, 0]
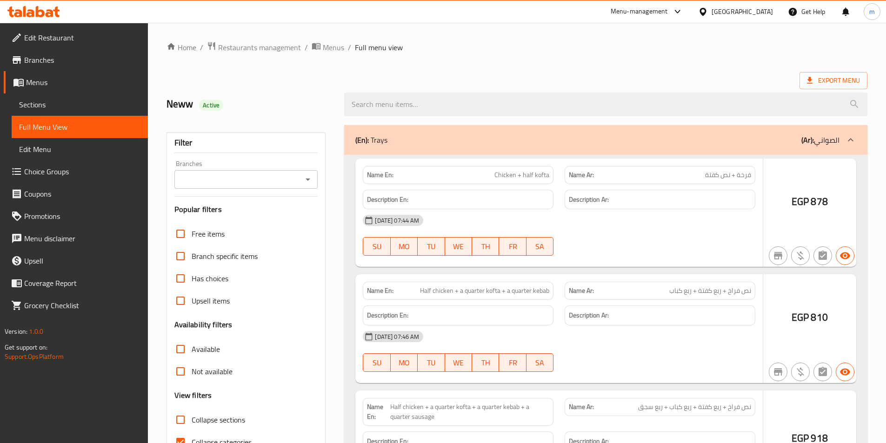
click at [222, 399] on div at bounding box center [443, 221] width 886 height 443
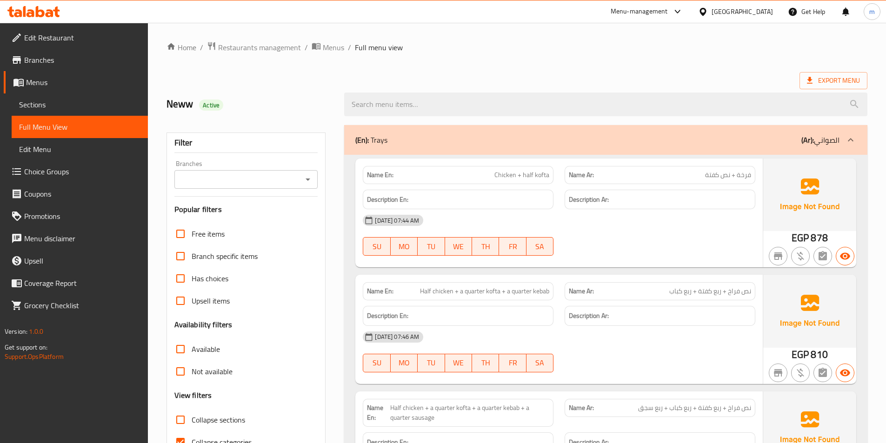
click at [222, 437] on span "Collapse categories" at bounding box center [222, 442] width 60 height 11
click at [192, 431] on input "Collapse categories" at bounding box center [180, 442] width 22 height 22
checkbox input "false"
click at [229, 414] on span "Collapse sections" at bounding box center [218, 419] width 53 height 11
click at [192, 409] on input "Collapse sections" at bounding box center [180, 420] width 22 height 22
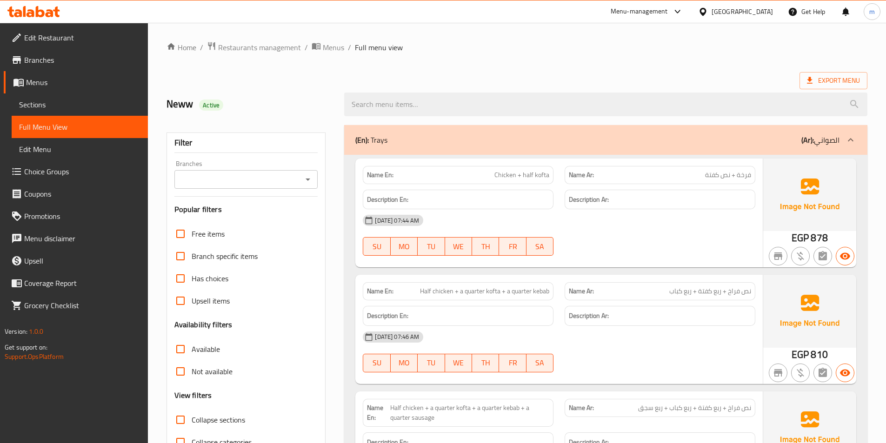
checkbox input "true"
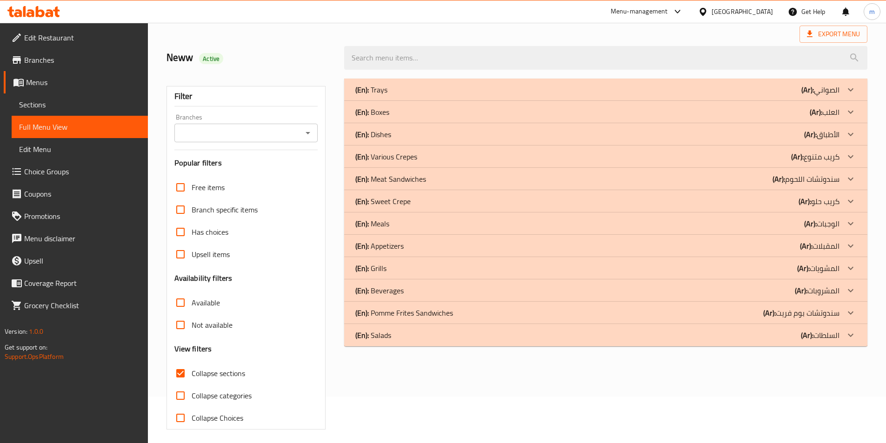
click at [721, 129] on div "(En): Dishes (Ar): الأطباق" at bounding box center [597, 134] width 484 height 11
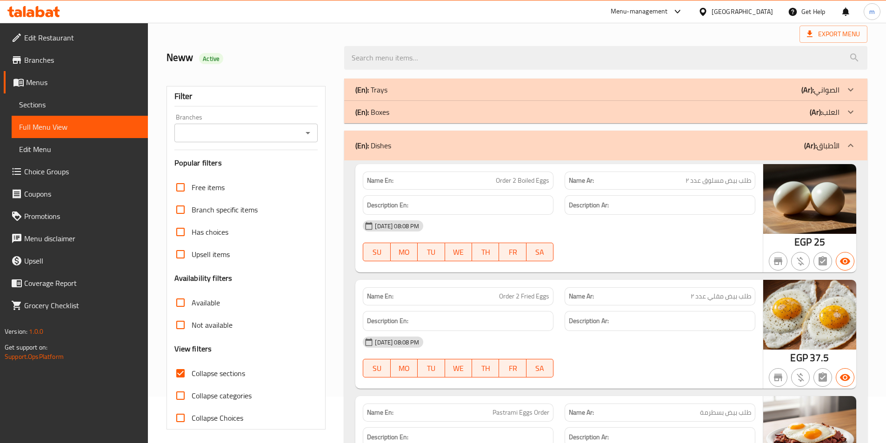
click at [729, 119] on div "(En): Boxes (Ar): العلب" at bounding box center [605, 112] width 523 height 22
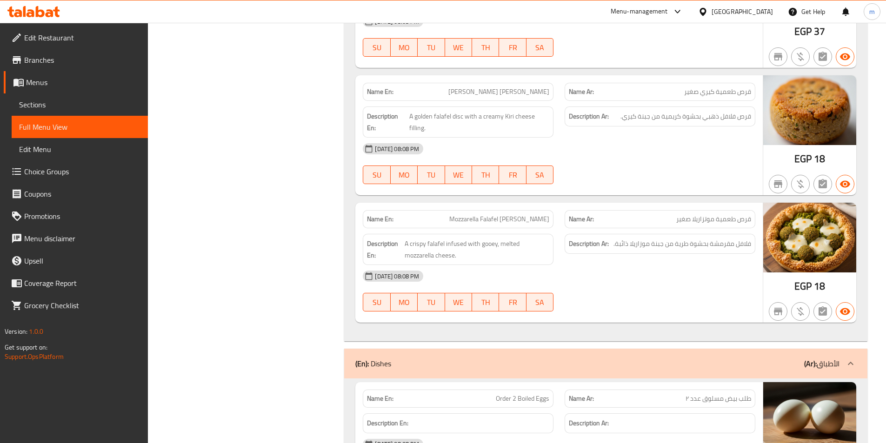
scroll to position [6973, 0]
